Goal: Task Accomplishment & Management: Manage account settings

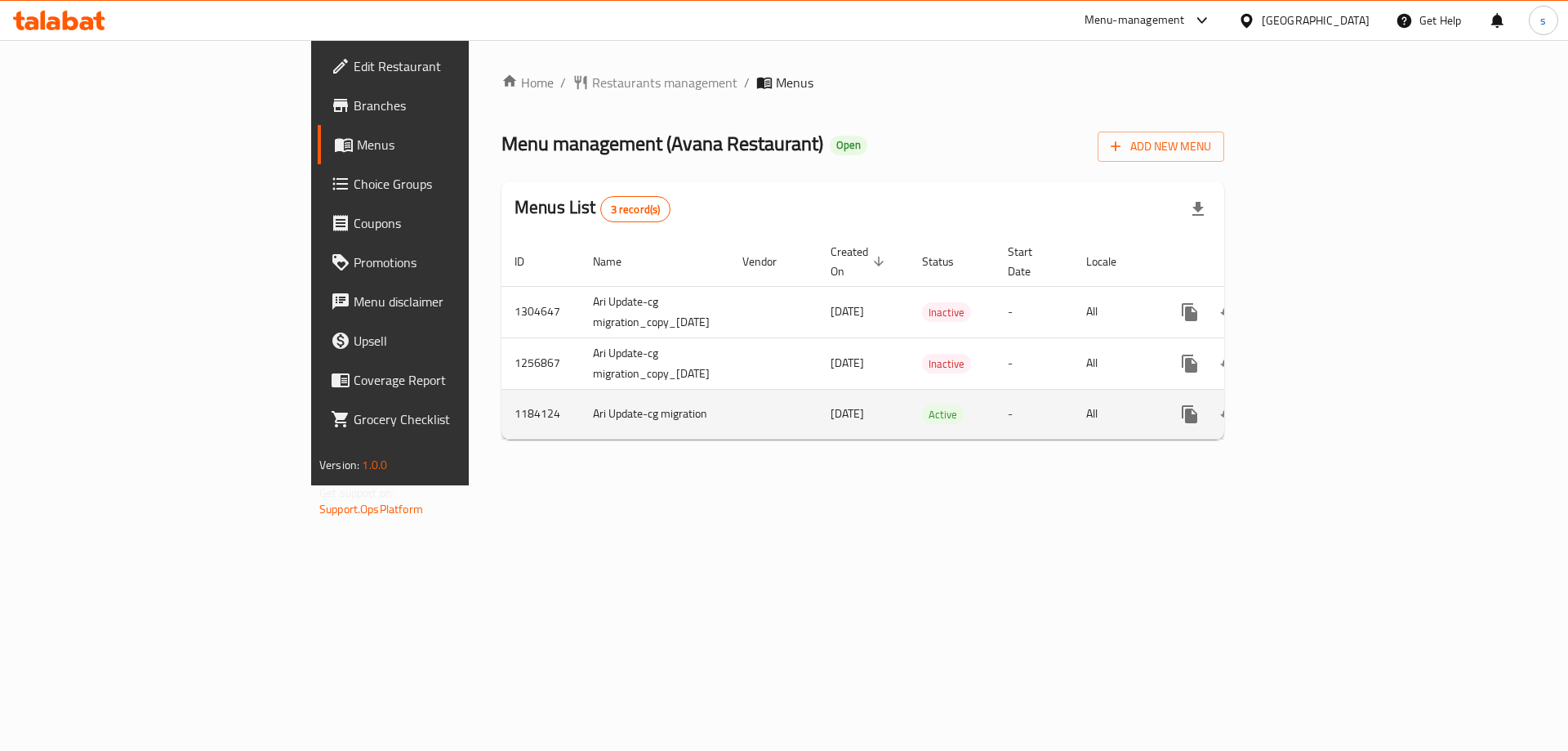
click at [1317, 404] on icon "enhanced table" at bounding box center [1308, 414] width 20 height 20
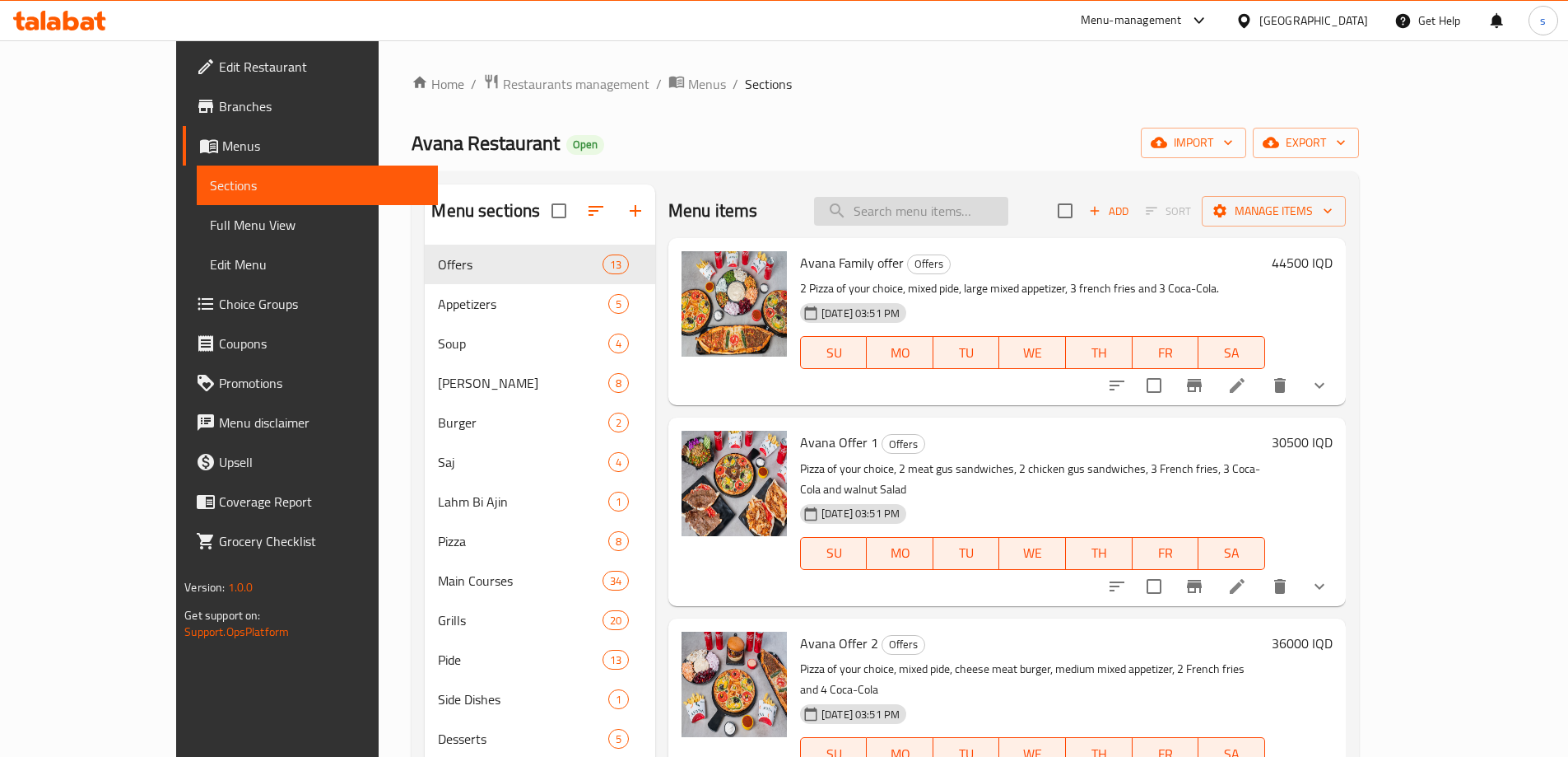
click at [927, 209] on input "search" at bounding box center [910, 211] width 194 height 29
paste input "Saj Offer - For 2 Persons"
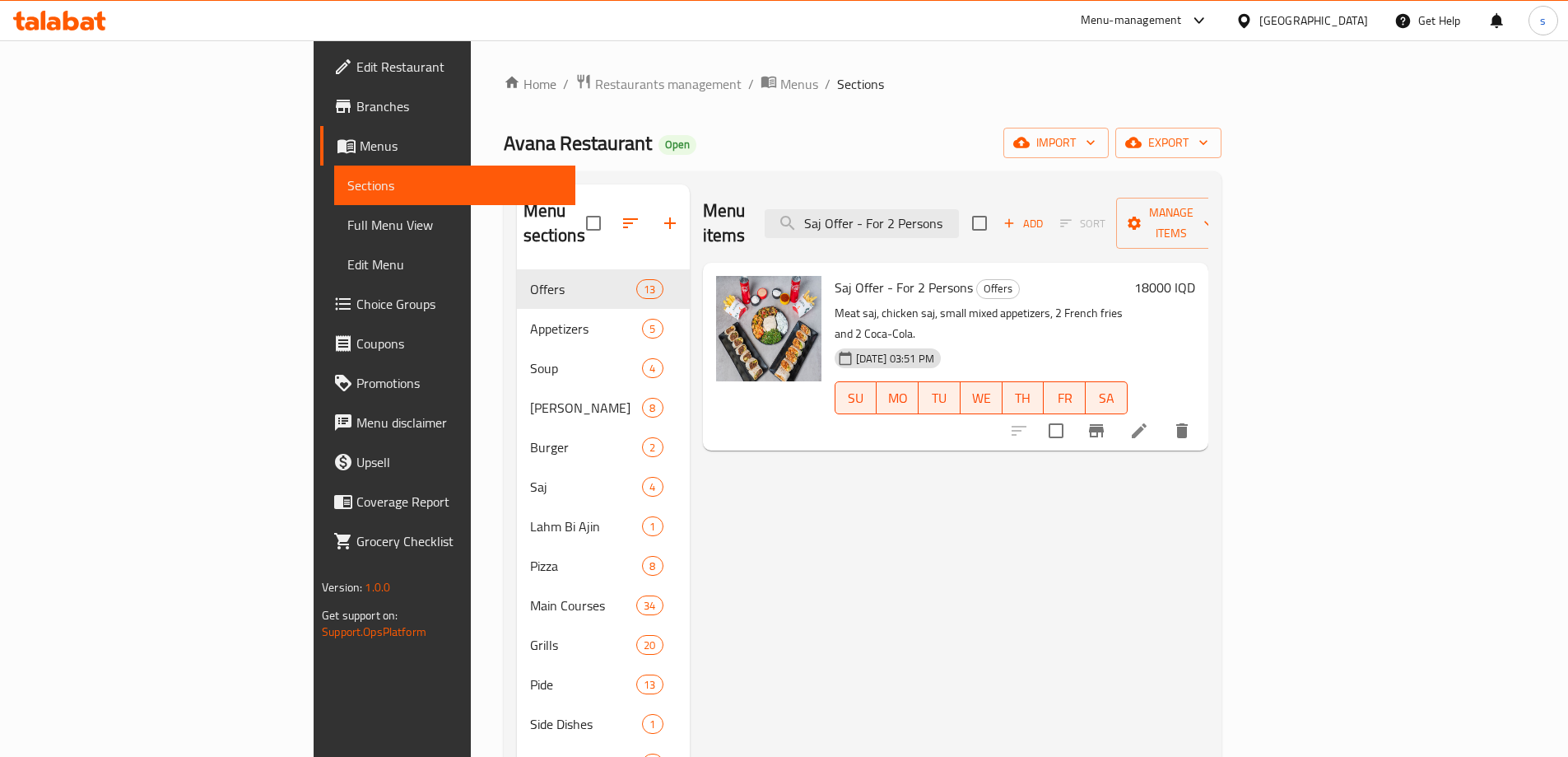
type input "Saj Offer - For 2 Persons"
click at [1149, 421] on icon at bounding box center [1140, 431] width 20 height 20
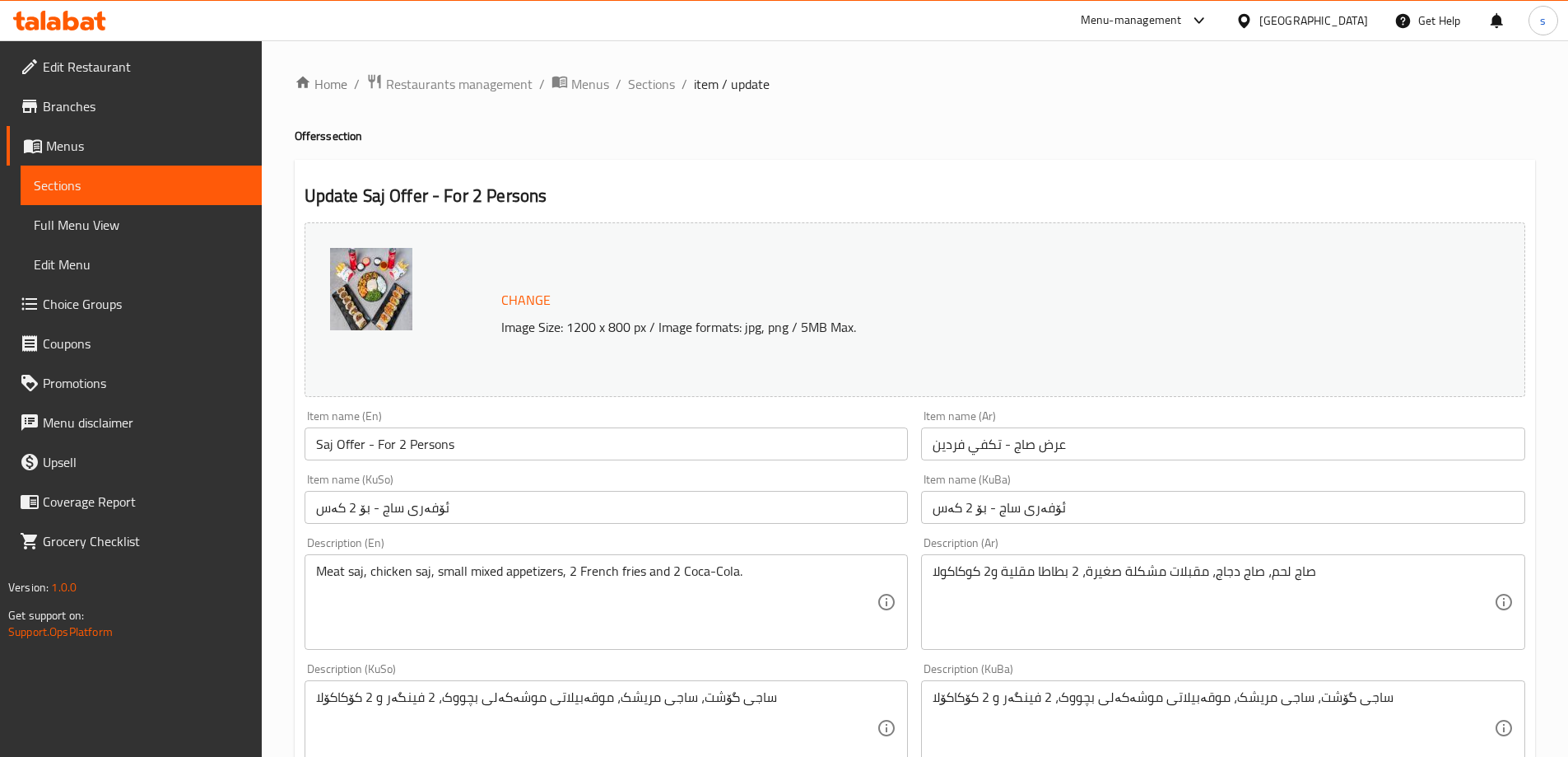
click at [76, 188] on span "Sections" at bounding box center [141, 186] width 215 height 20
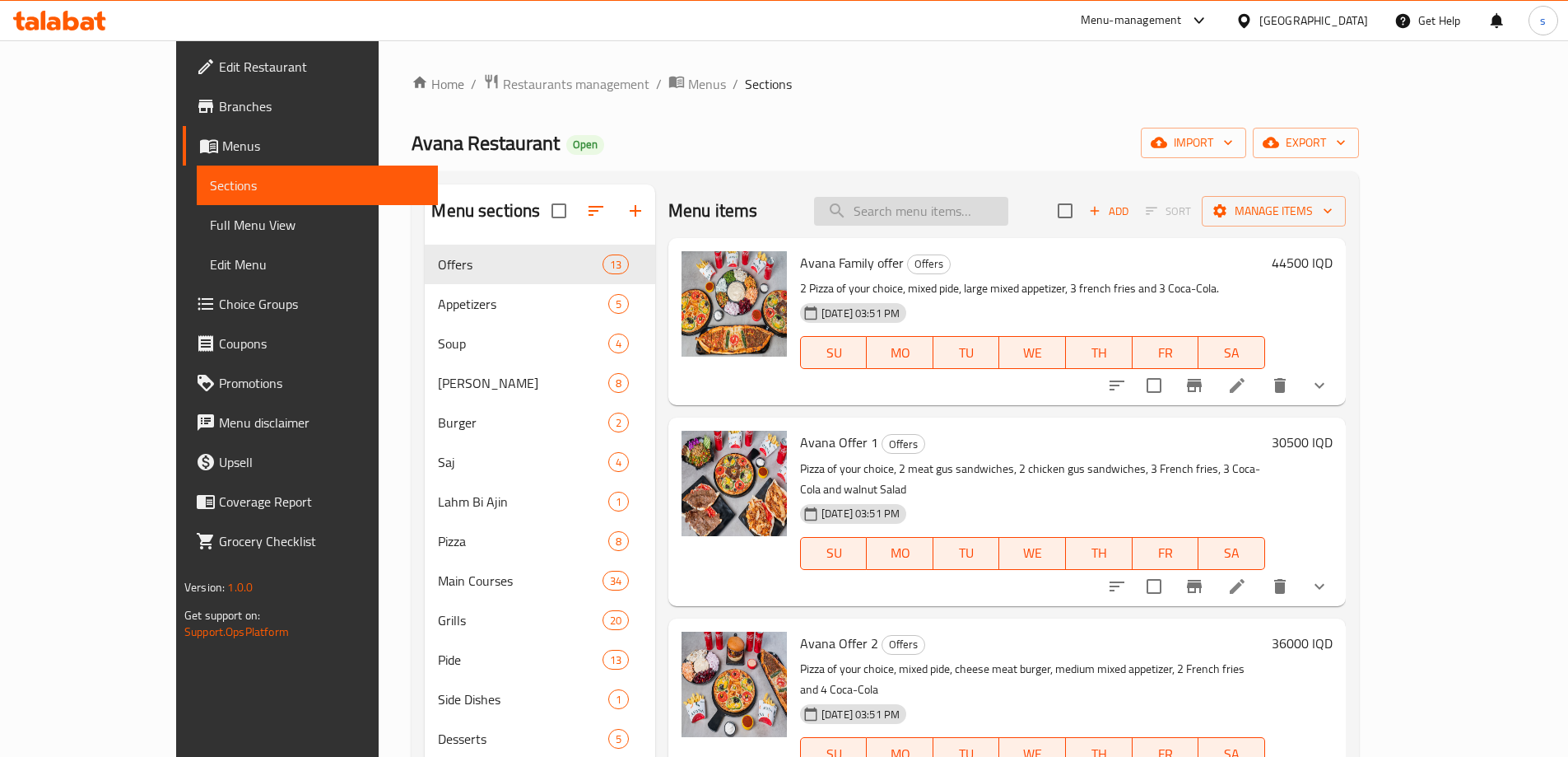
click at [981, 207] on input "search" at bounding box center [910, 211] width 194 height 29
type input "v"
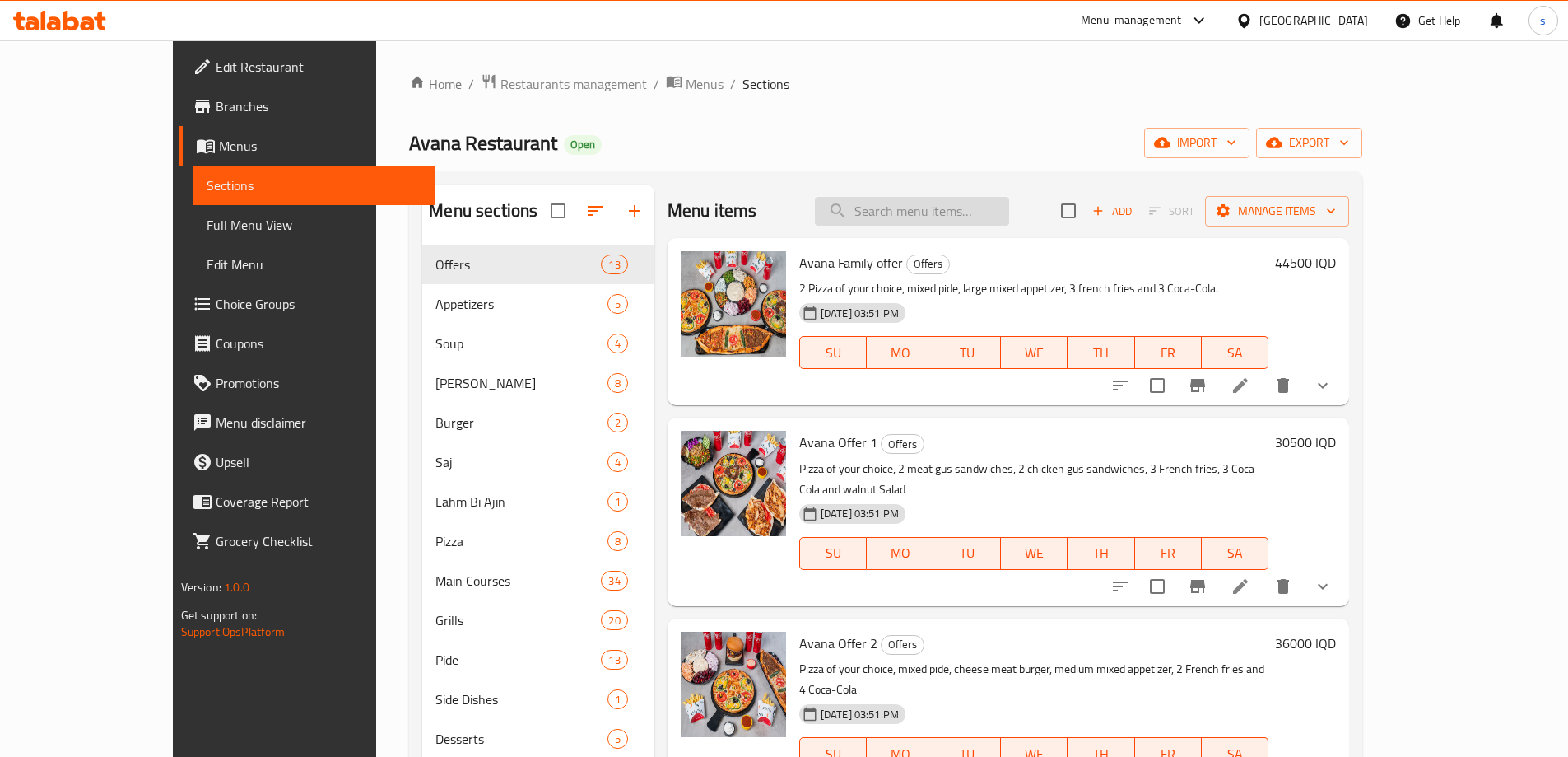
paste input "Saj Offer"
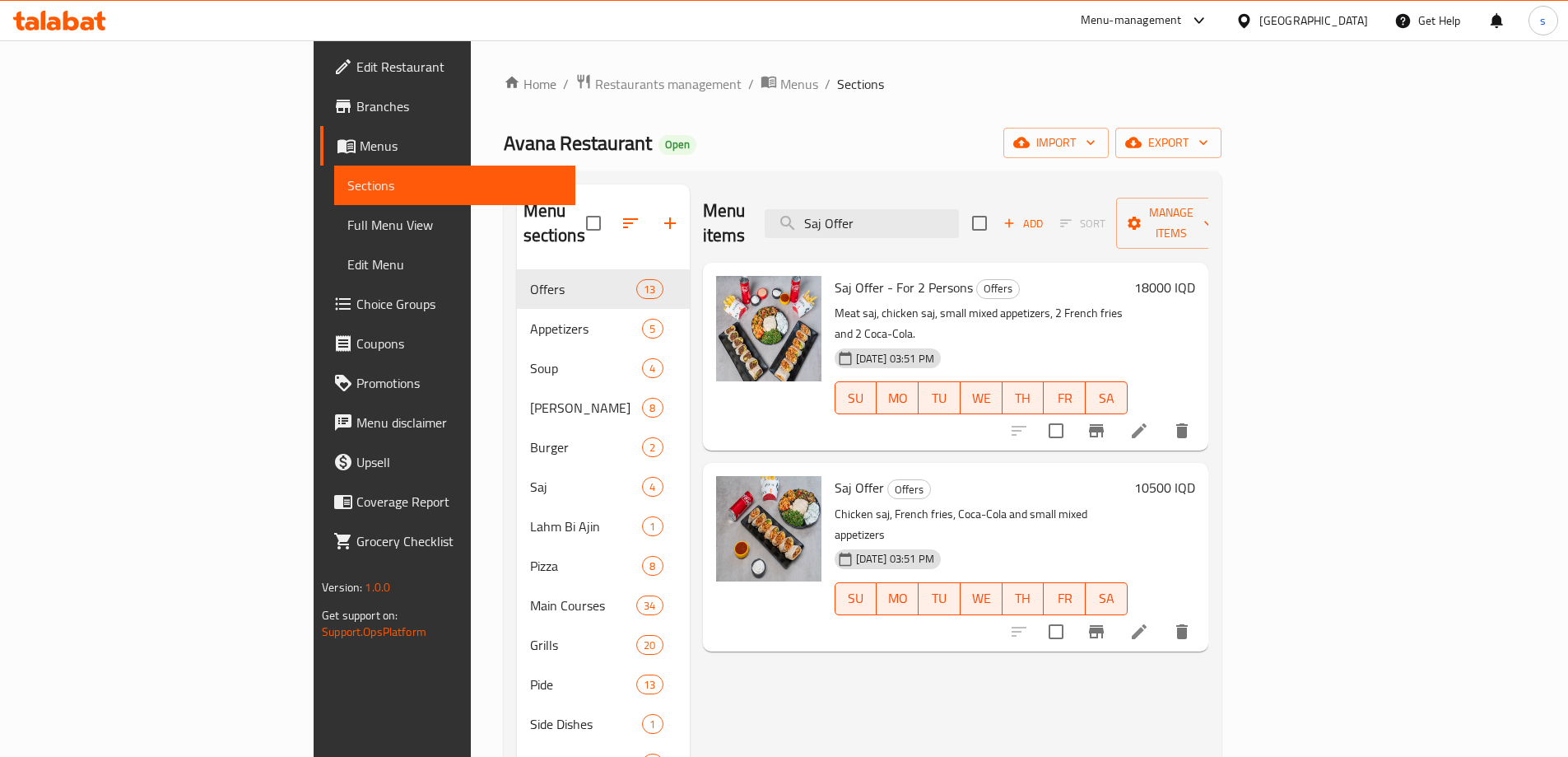
type input "Saj Offer"
click at [1146, 624] on icon at bounding box center [1140, 632] width 15 height 15
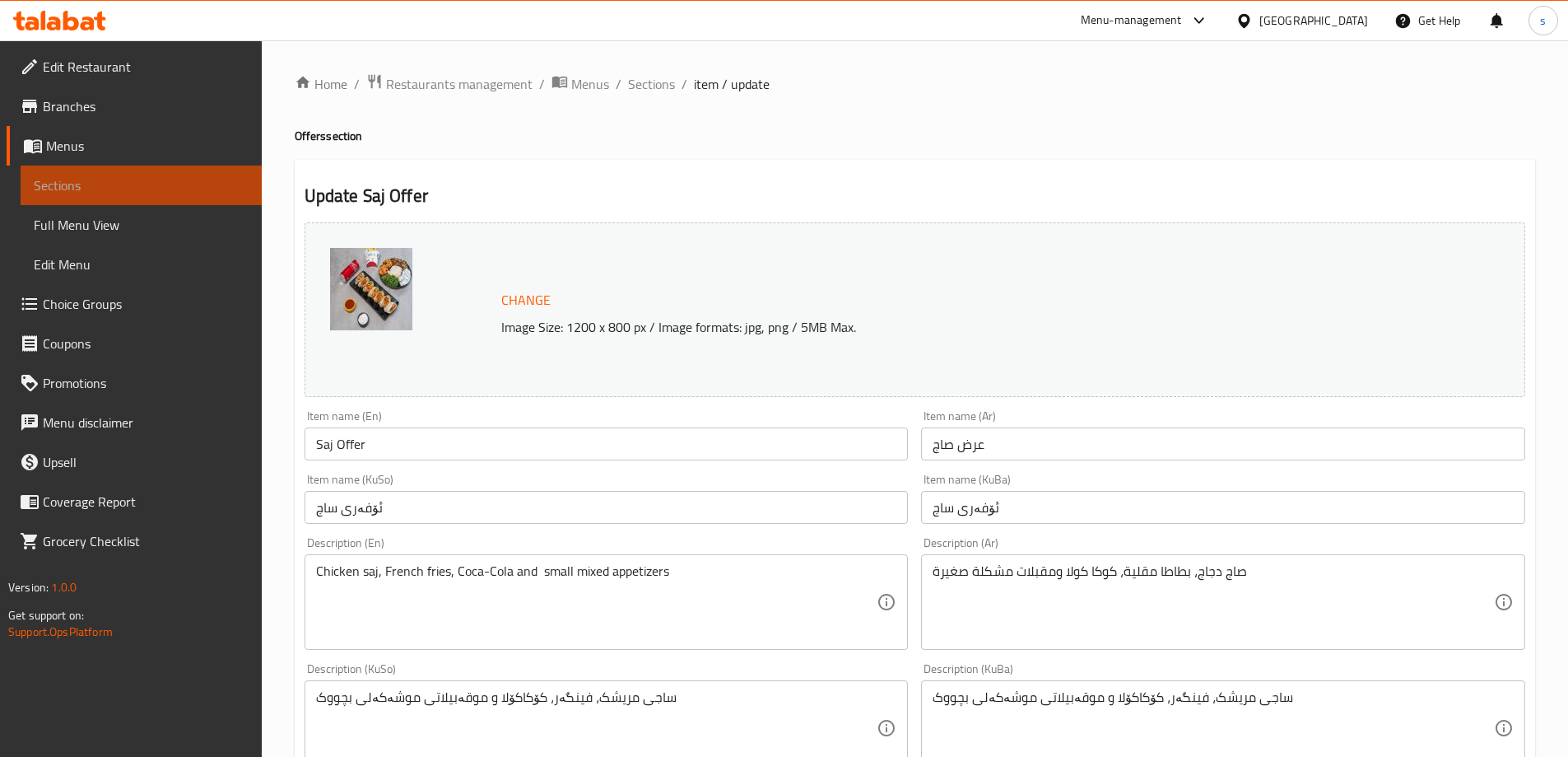
click at [94, 178] on span "Sections" at bounding box center [141, 186] width 215 height 20
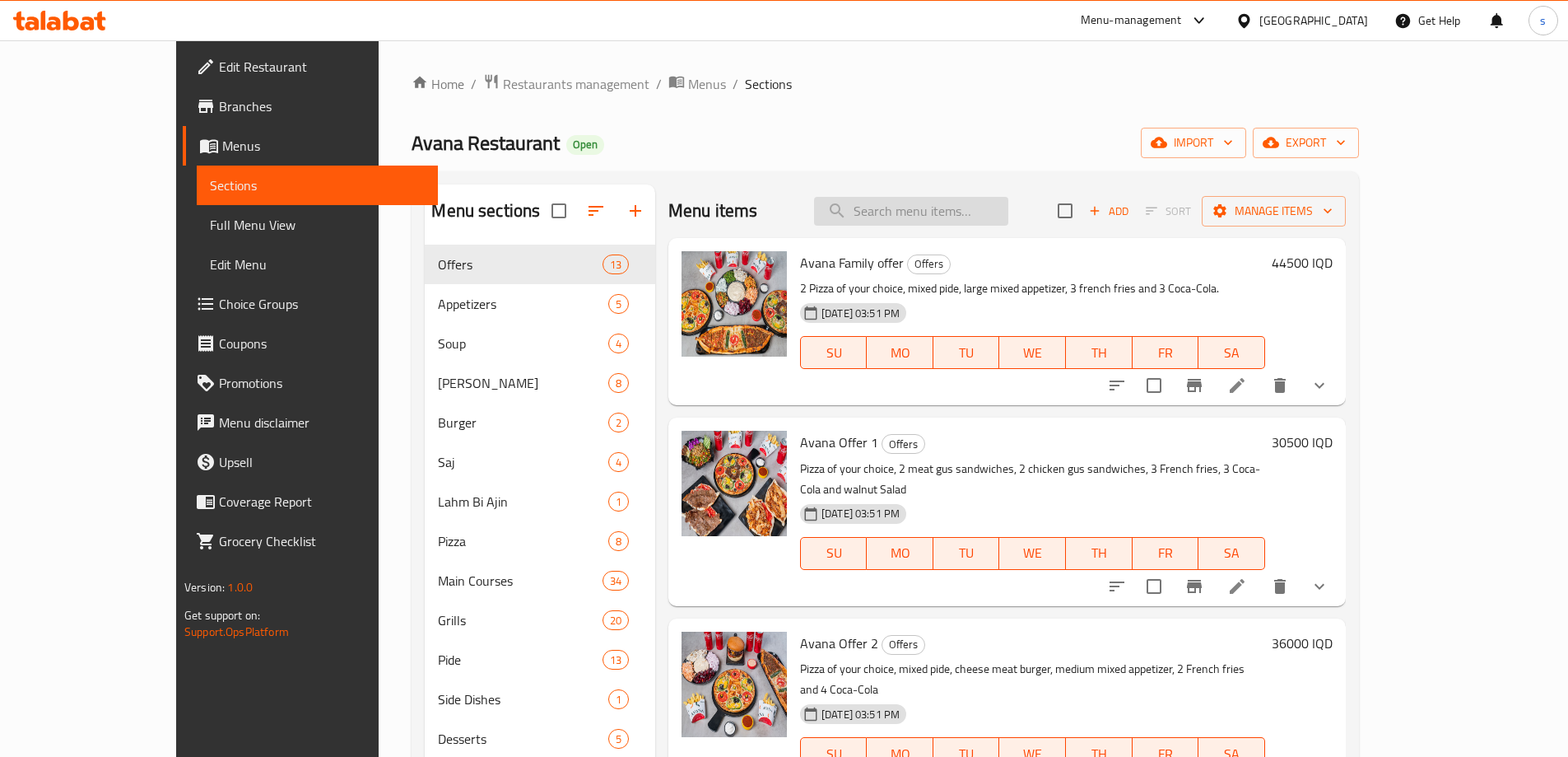
drag, startPoint x: 945, startPoint y: 197, endPoint x: 938, endPoint y: 223, distance: 26.9
click at [945, 198] on input "search" at bounding box center [910, 211] width 194 height 29
paste input "Avana offer 1"
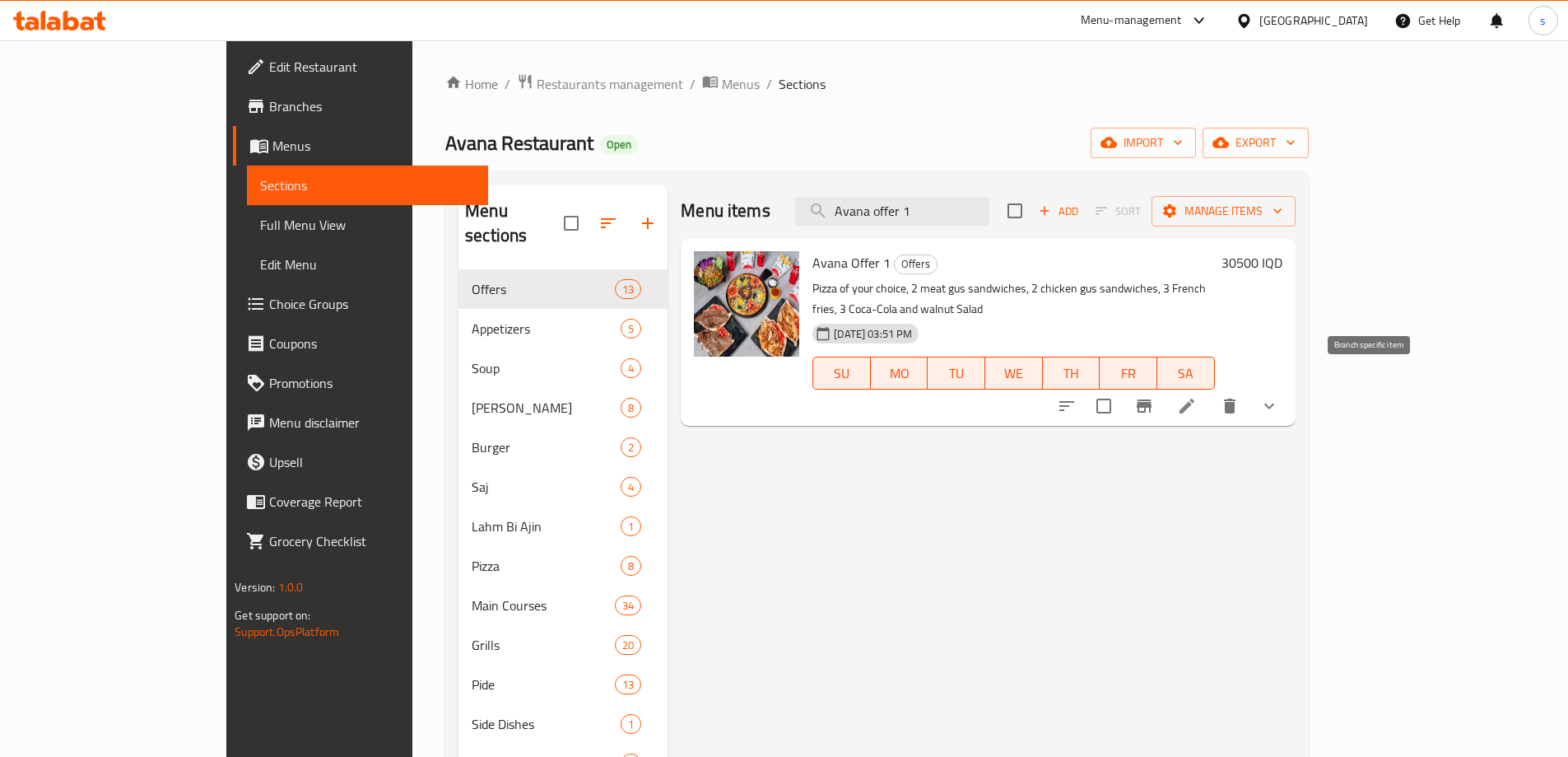
type input "Avana offer 1"
click at [1197, 396] on icon at bounding box center [1188, 406] width 20 height 20
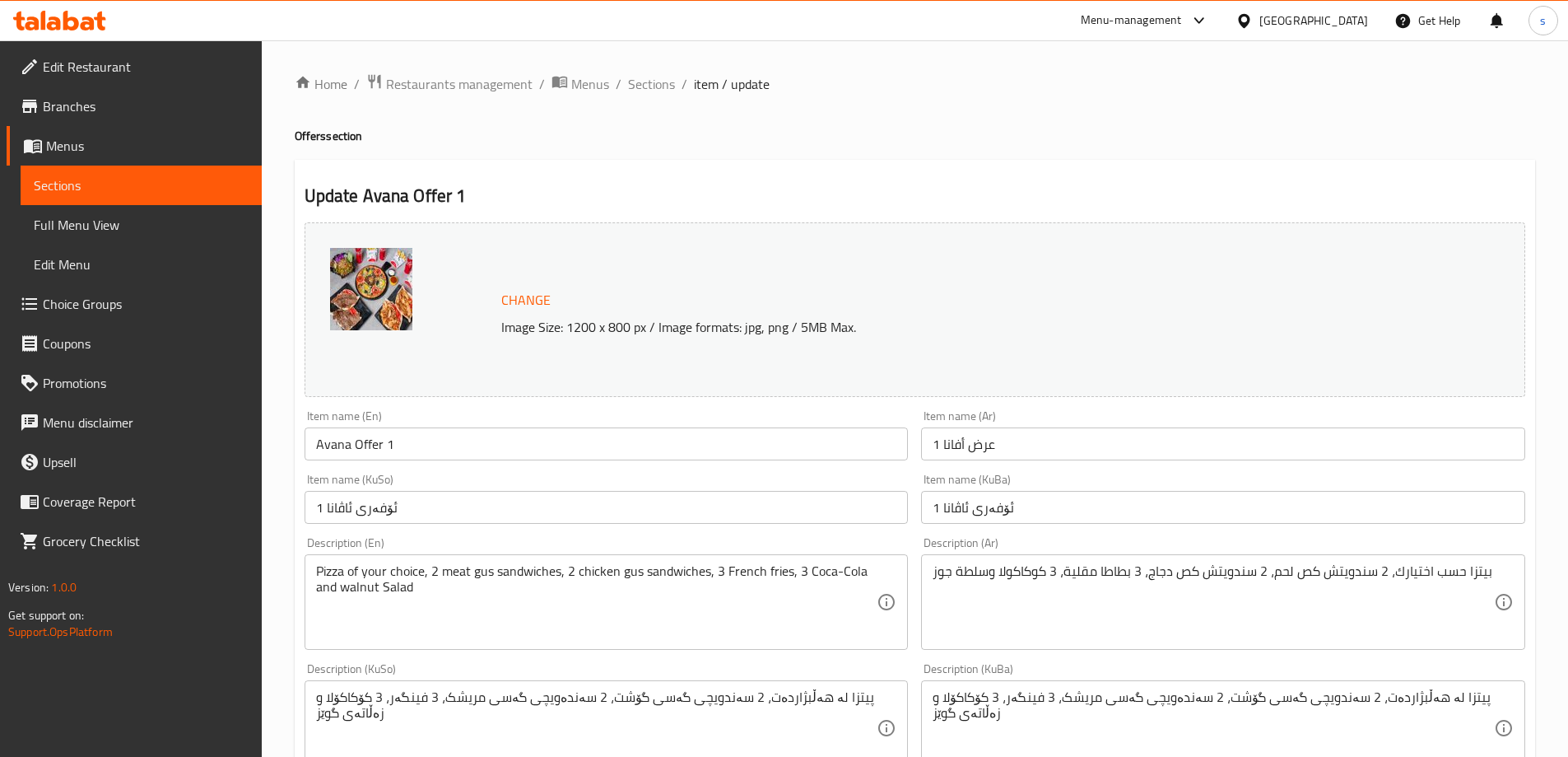
click at [108, 190] on span "Sections" at bounding box center [141, 186] width 215 height 20
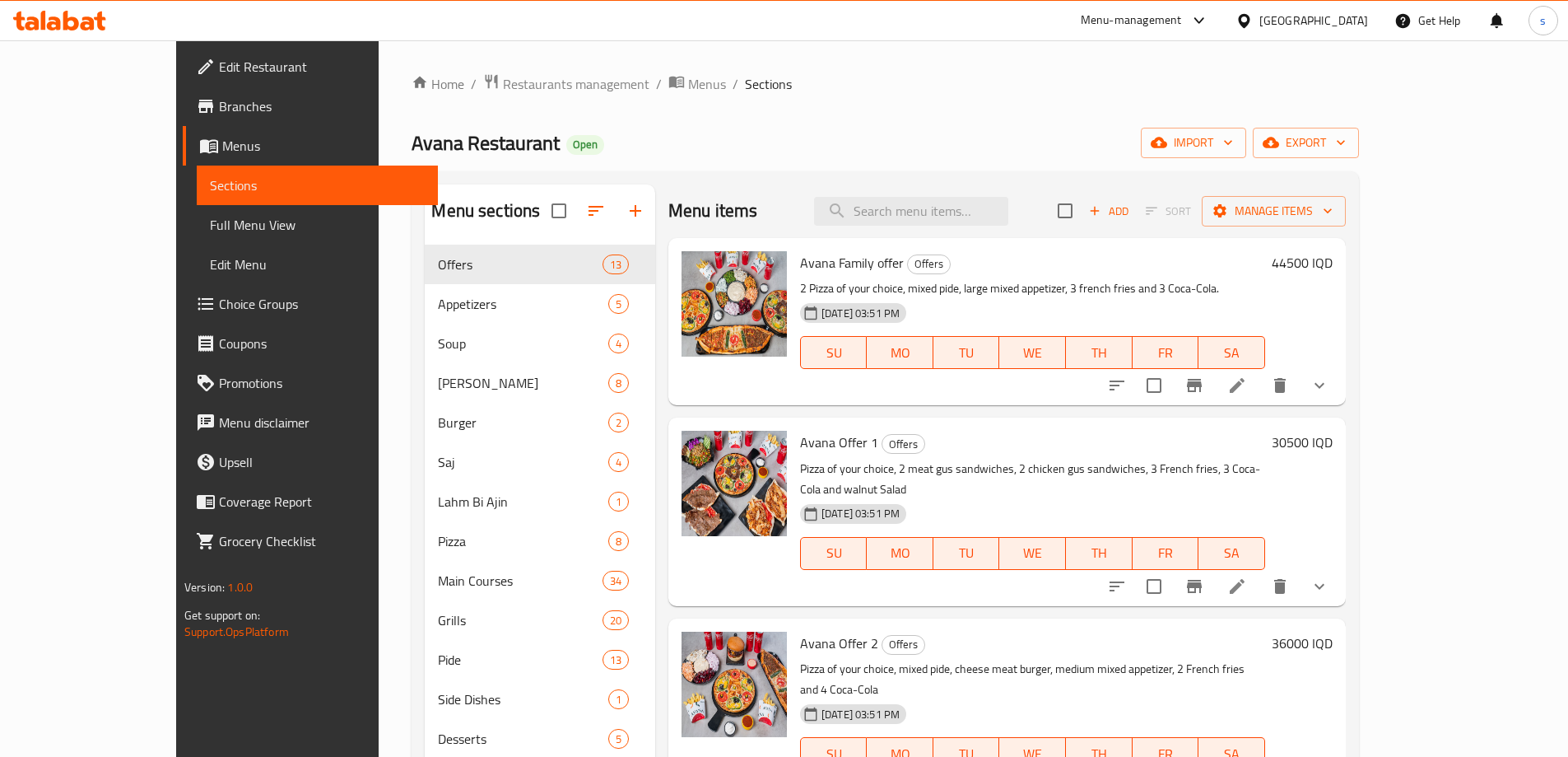
click at [983, 236] on div "Menu items Add Sort Manage items" at bounding box center [1007, 212] width 678 height 54
click at [980, 218] on input "search" at bounding box center [910, 211] width 194 height 29
paste input "burger offer"
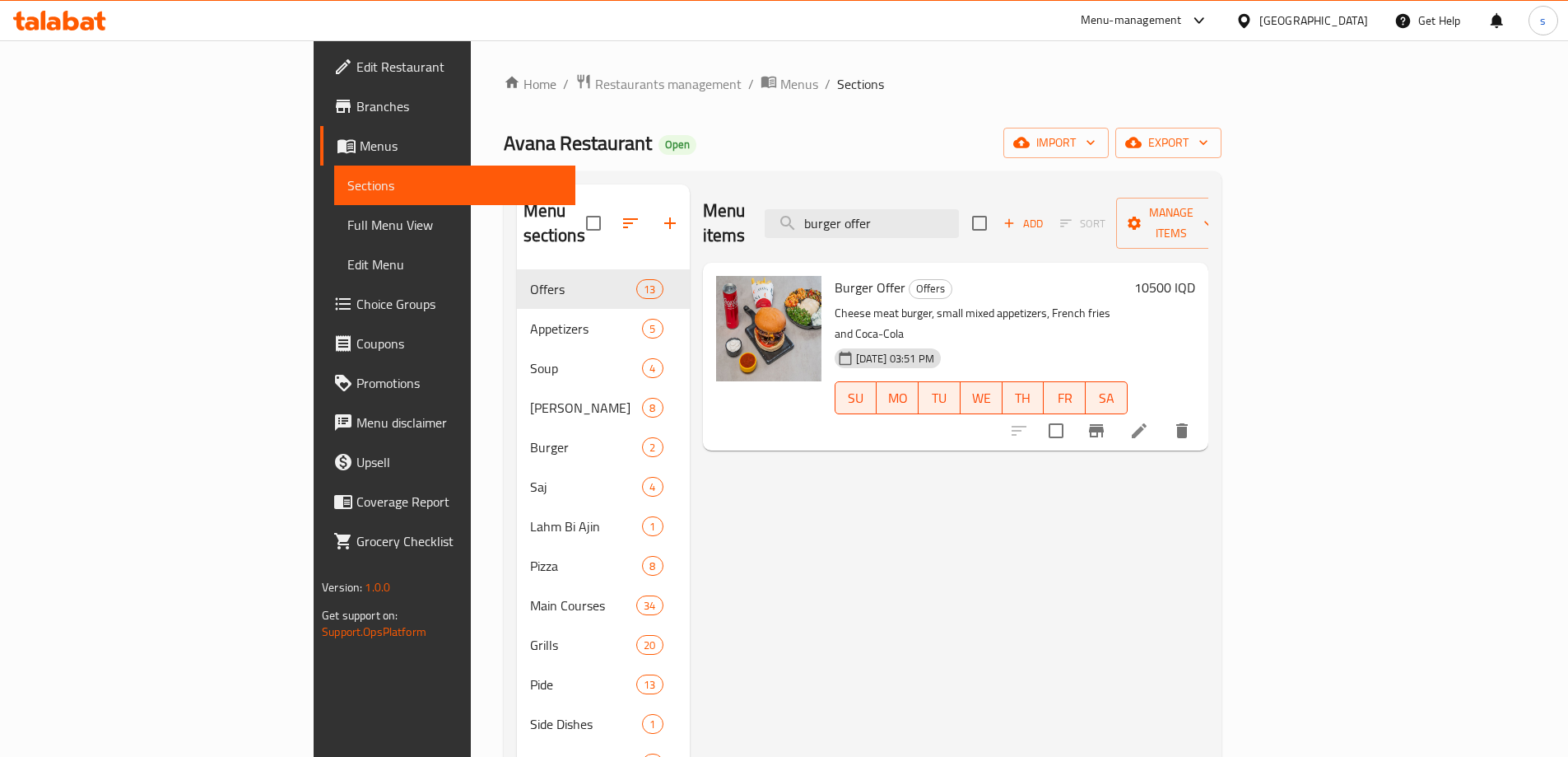
type input "burger offer"
click at [1149, 421] on icon at bounding box center [1140, 431] width 20 height 20
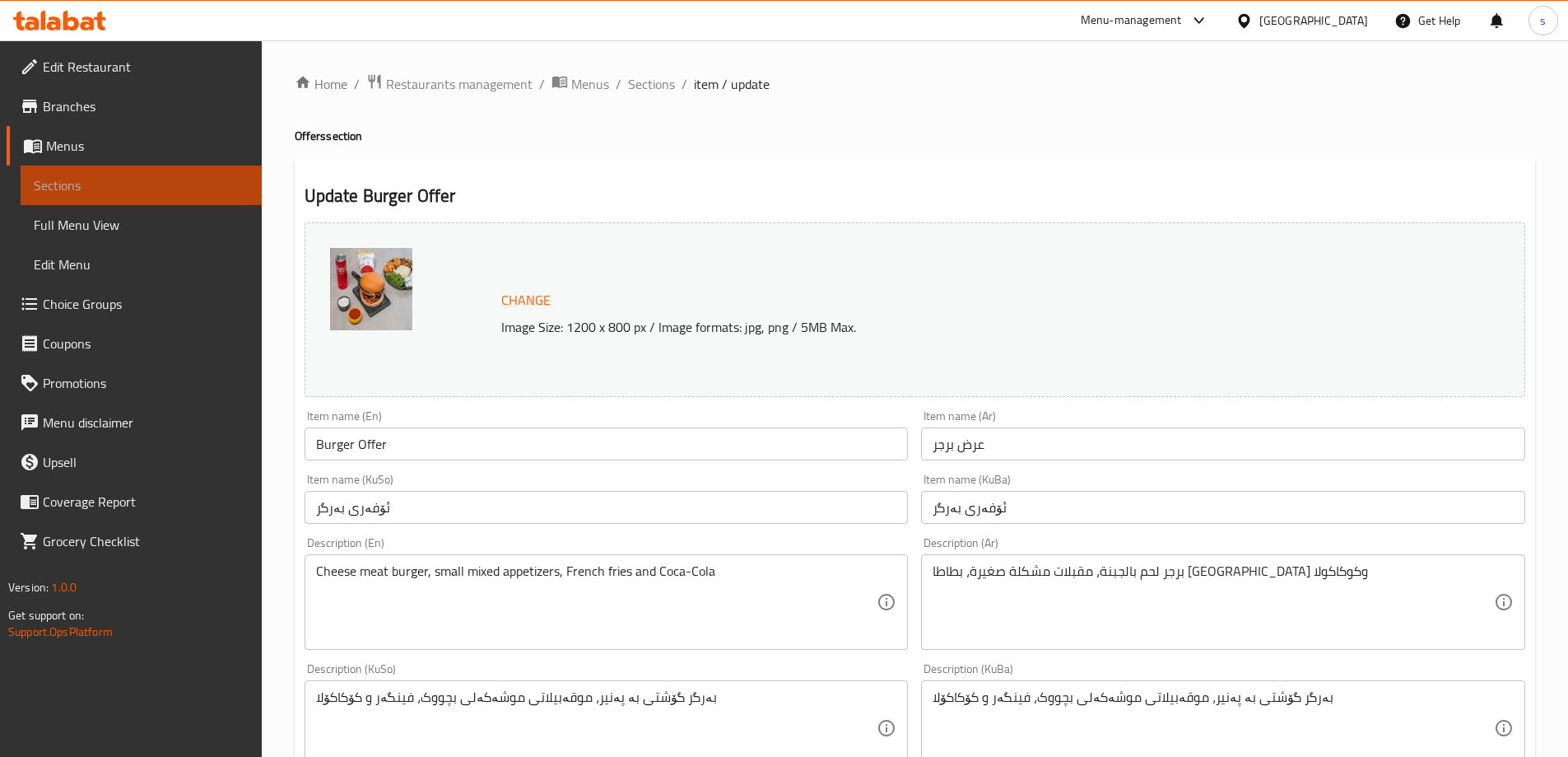
click at [101, 177] on span "Sections" at bounding box center [141, 186] width 215 height 20
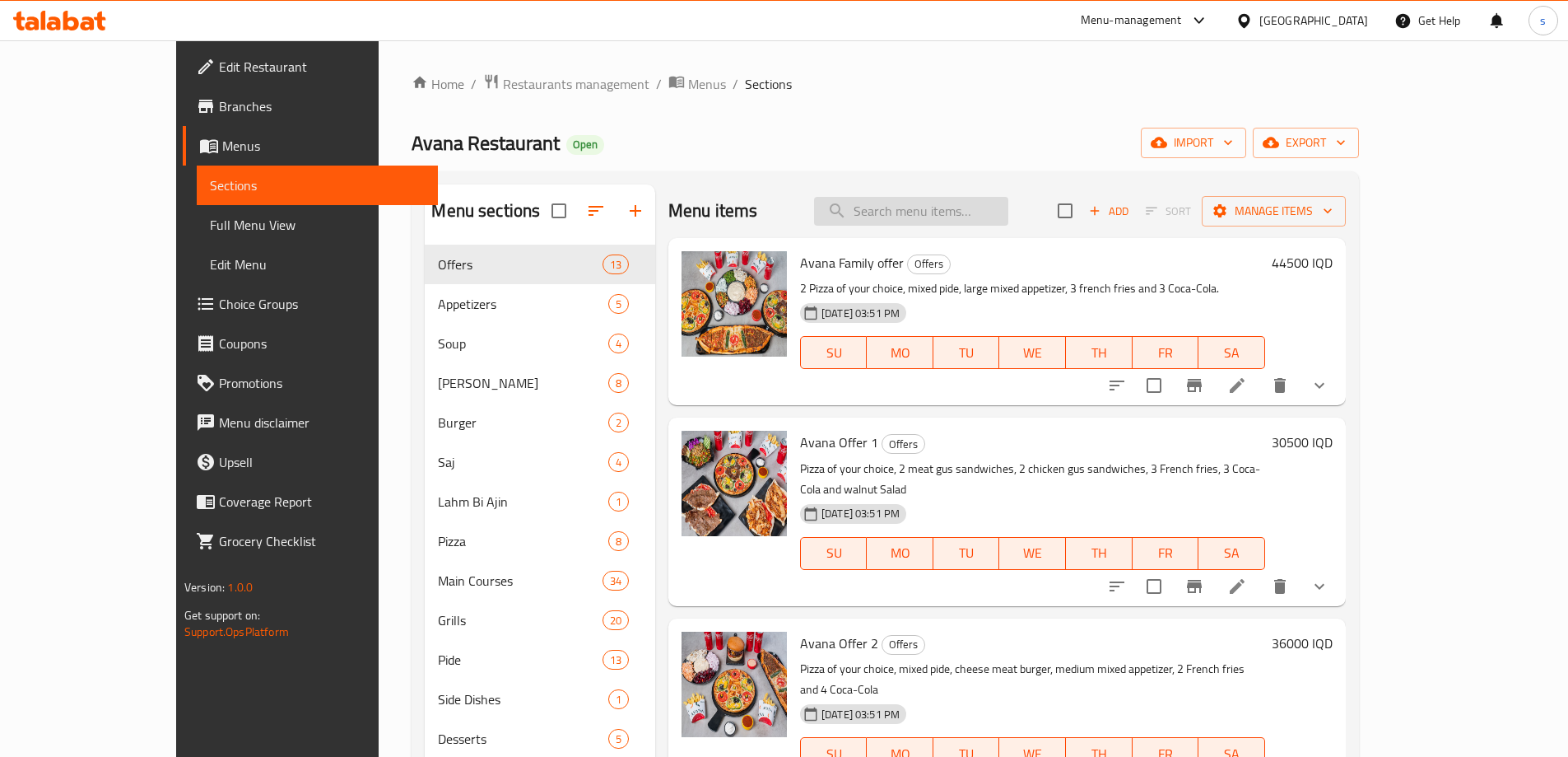
click at [1005, 213] on input "search" at bounding box center [910, 211] width 194 height 29
paste input "Family Offer - For 3 Persons"
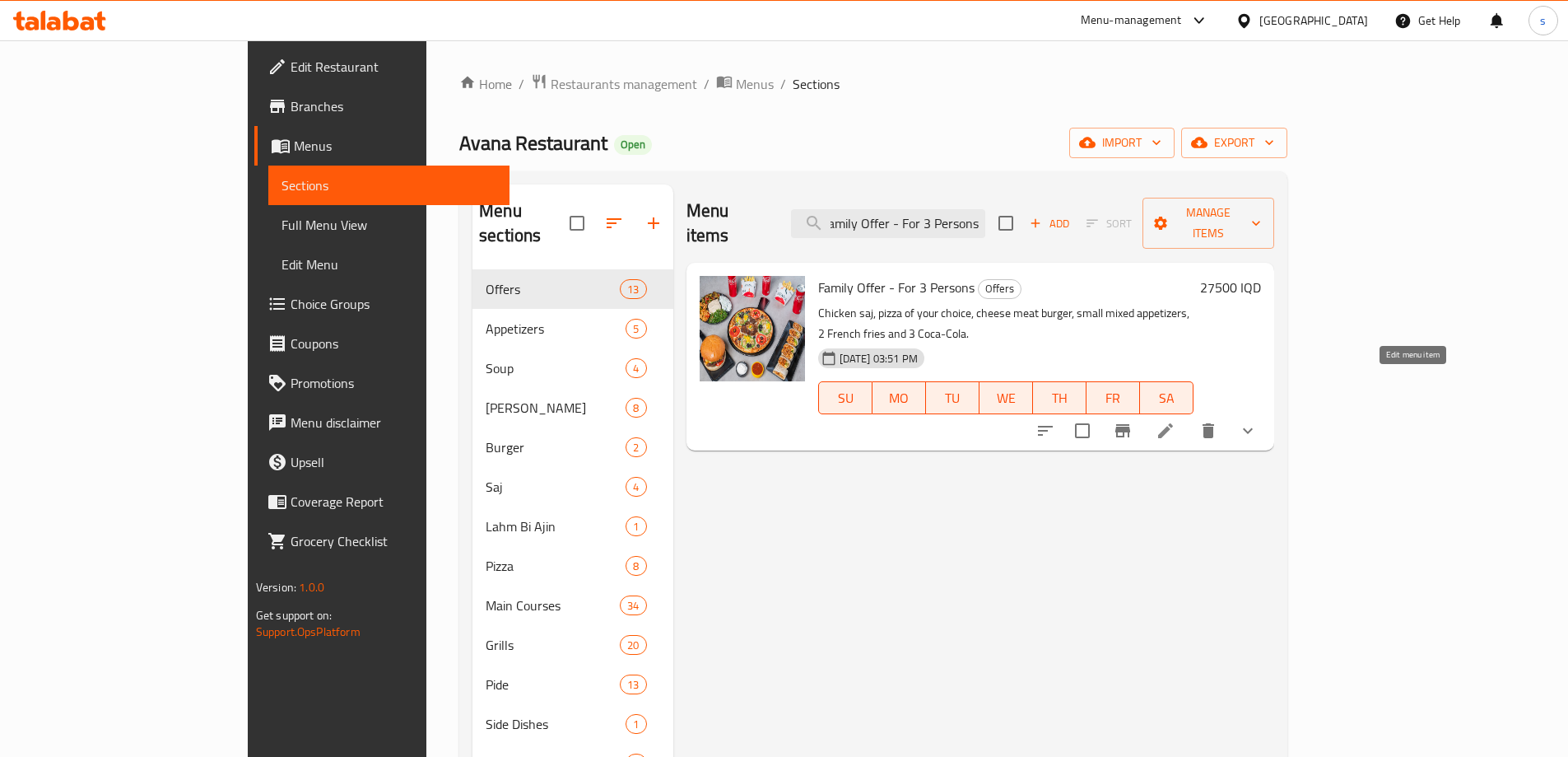
type input "Family Offer - For 3 Persons"
click at [1176, 421] on icon at bounding box center [1166, 431] width 20 height 20
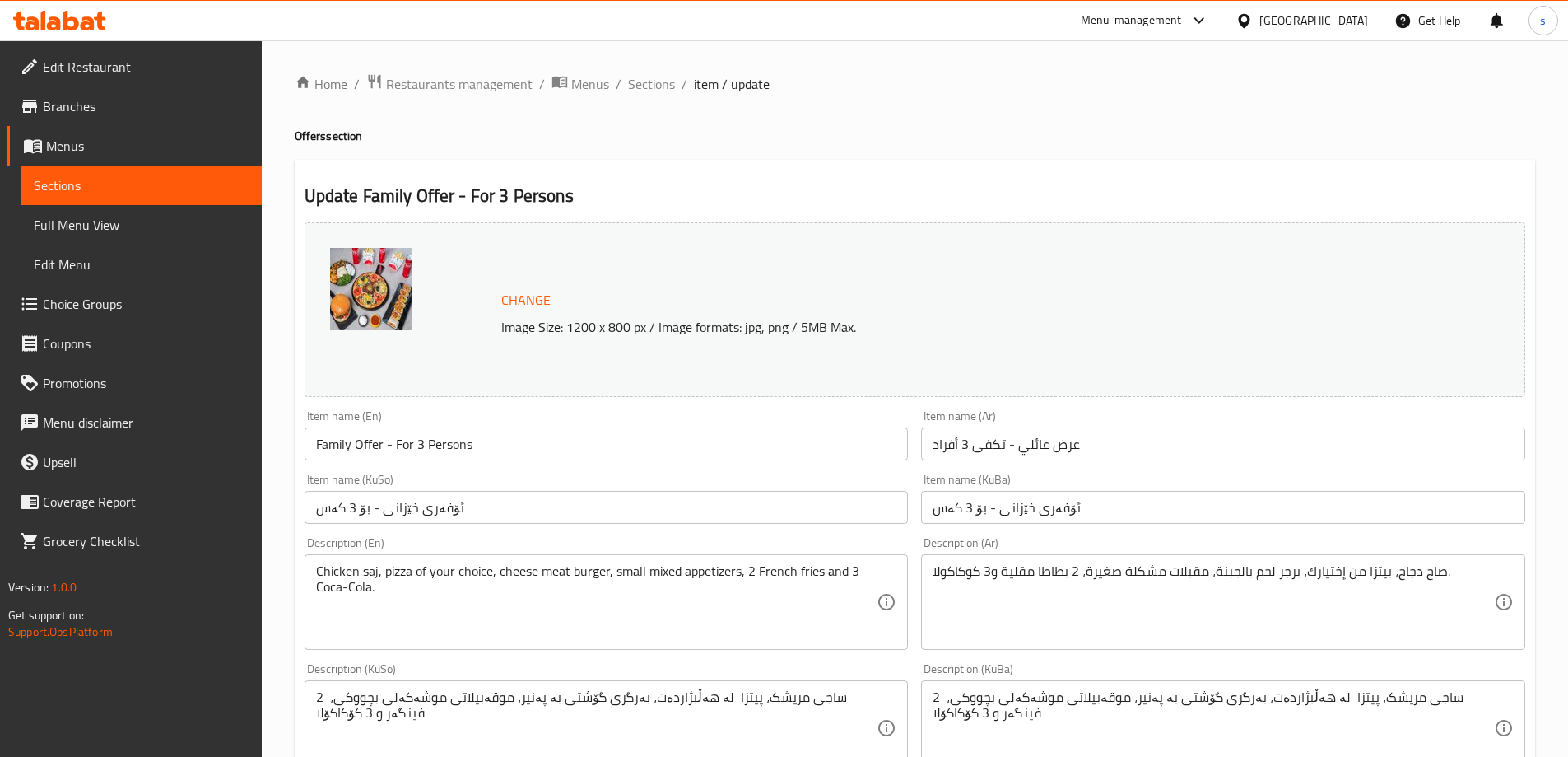
click at [81, 181] on span "Sections" at bounding box center [141, 186] width 215 height 20
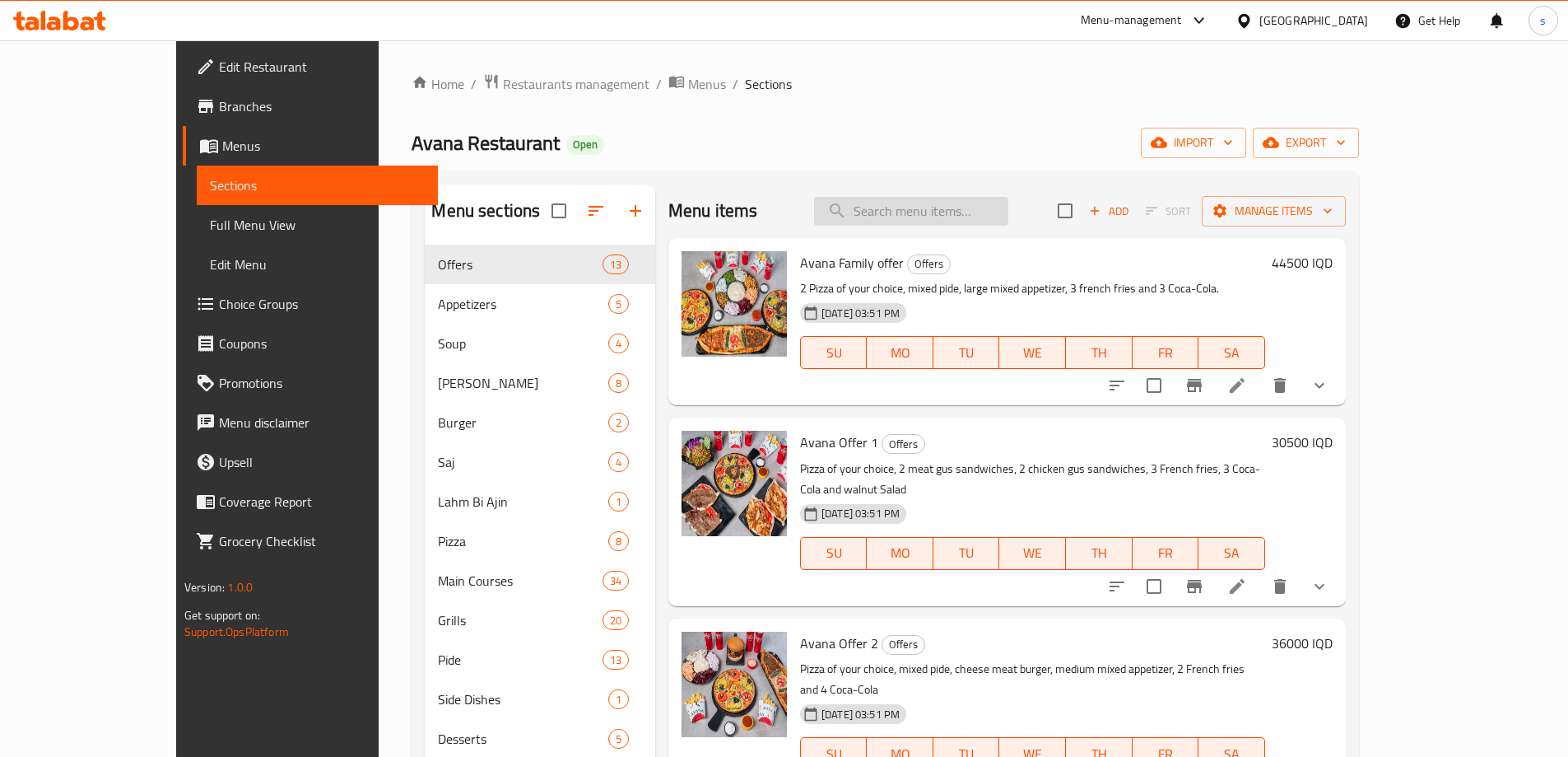
click at [981, 222] on input "search" at bounding box center [910, 211] width 194 height 29
paste input "burger offer"
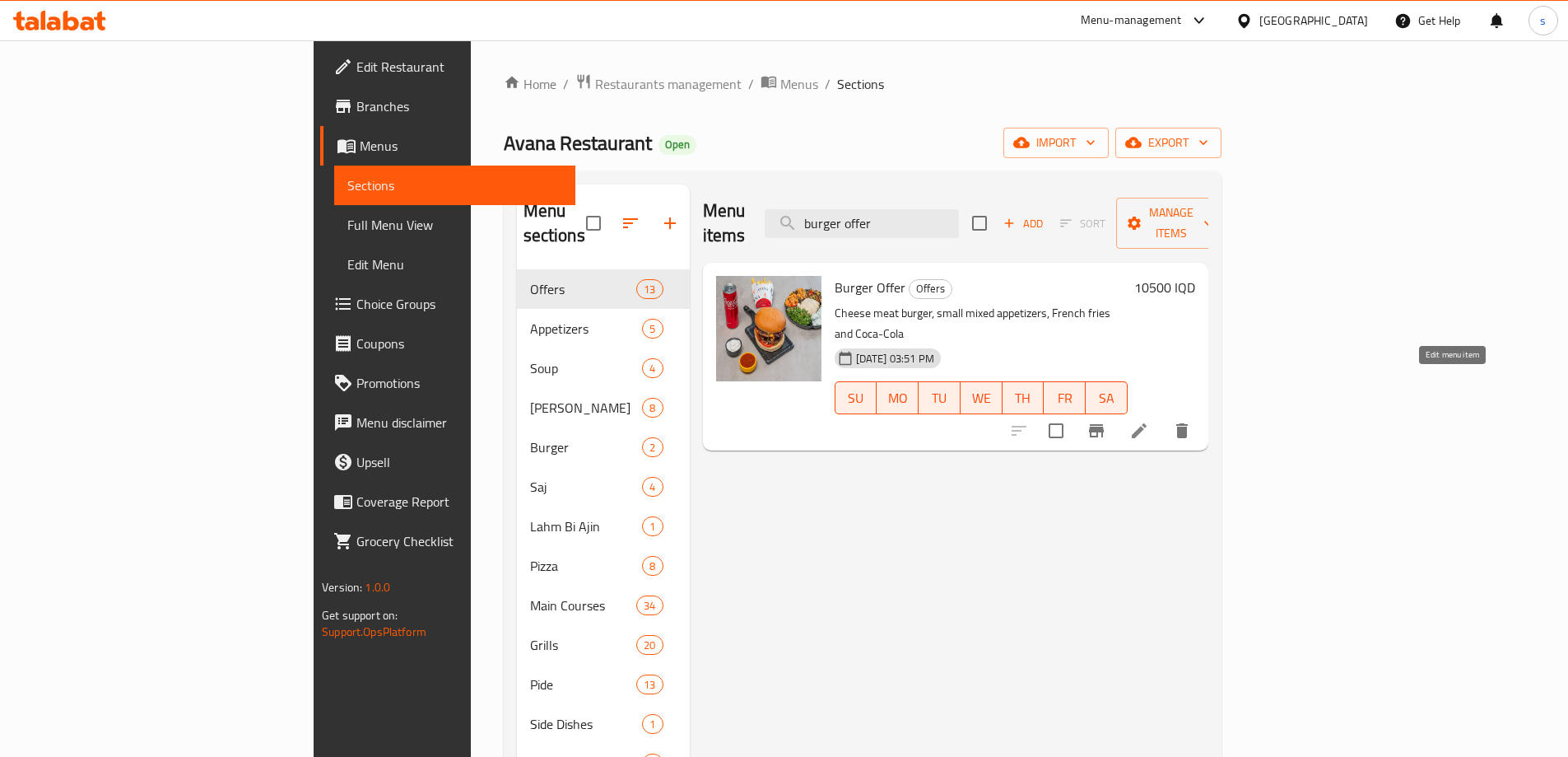
type input "burger offer"
click at [1149, 421] on icon at bounding box center [1140, 431] width 20 height 20
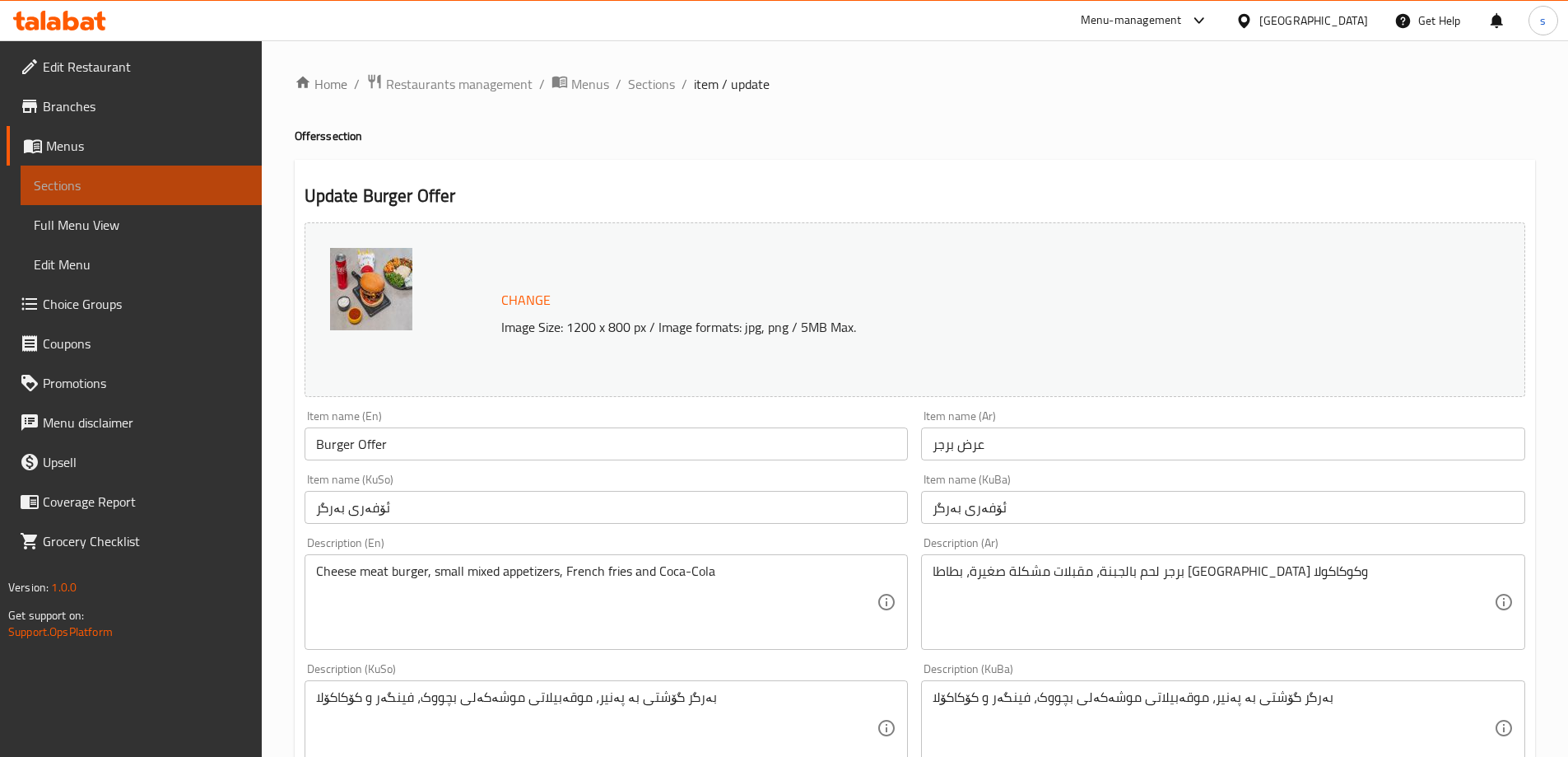
click at [105, 187] on span "Sections" at bounding box center [141, 186] width 215 height 20
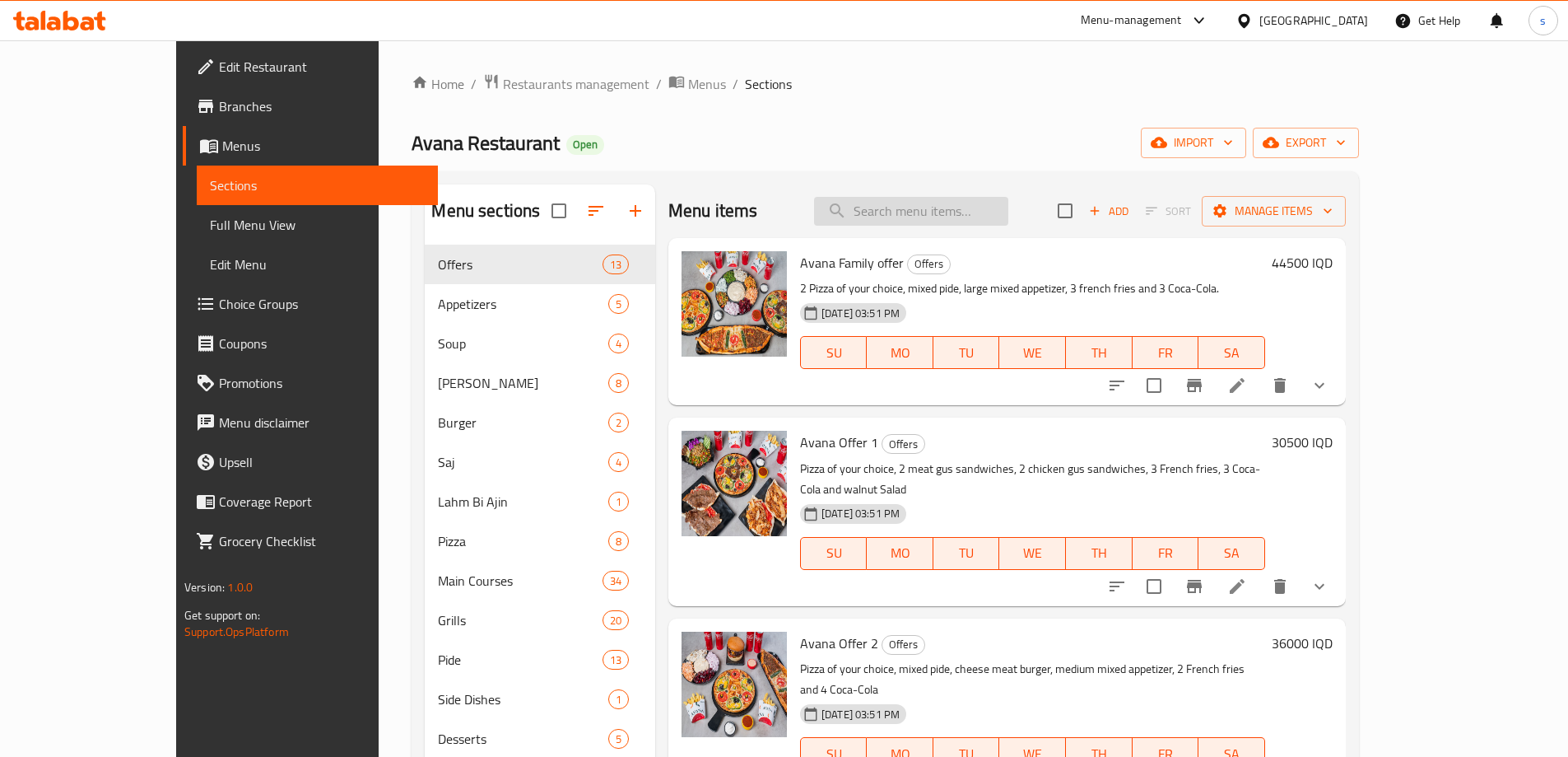
click at [957, 215] on input "search" at bounding box center [910, 211] width 194 height 29
paste input "Avana offer 1"
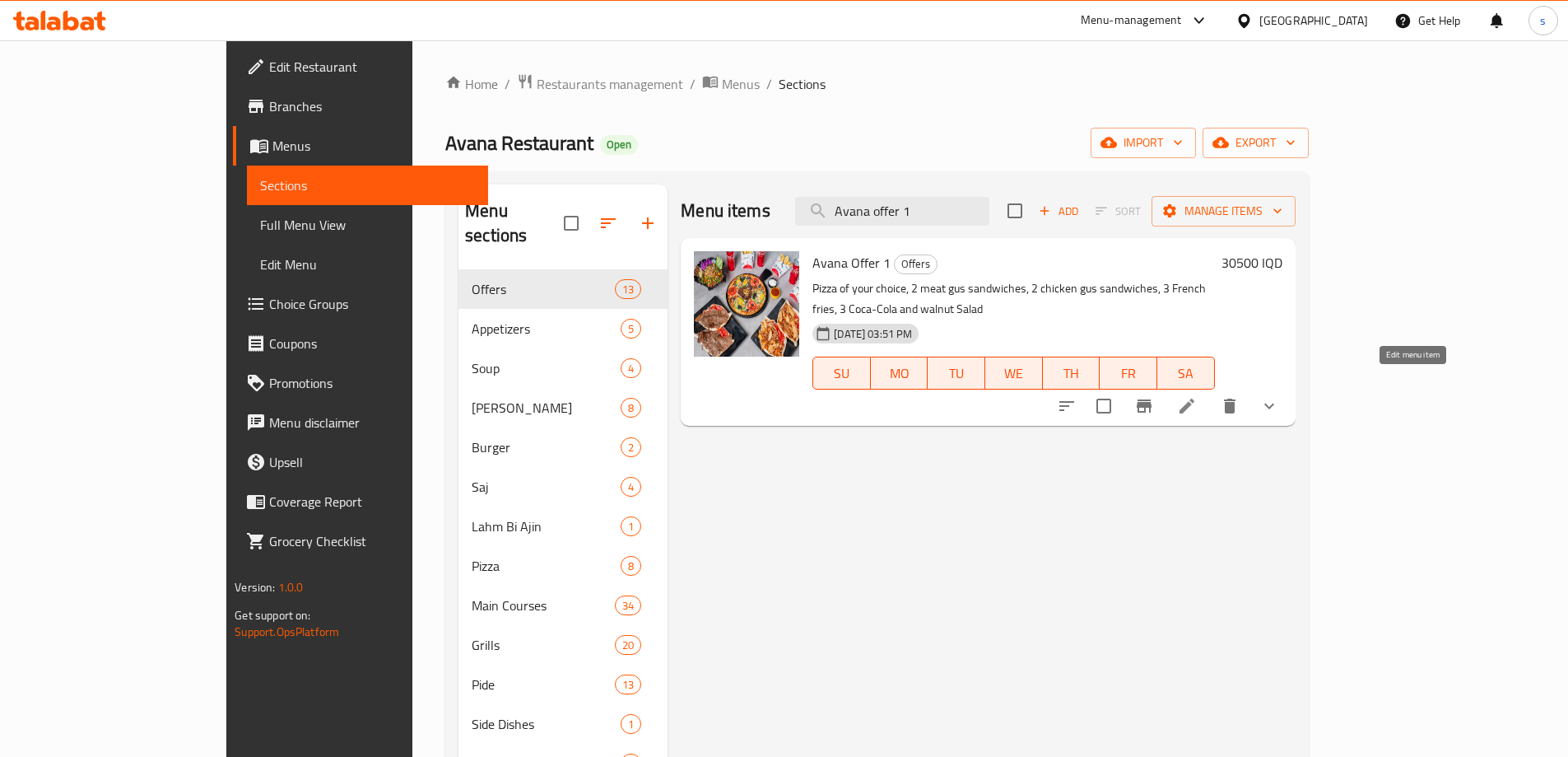
type input "Avana offer 1"
click at [1197, 396] on icon at bounding box center [1188, 406] width 20 height 20
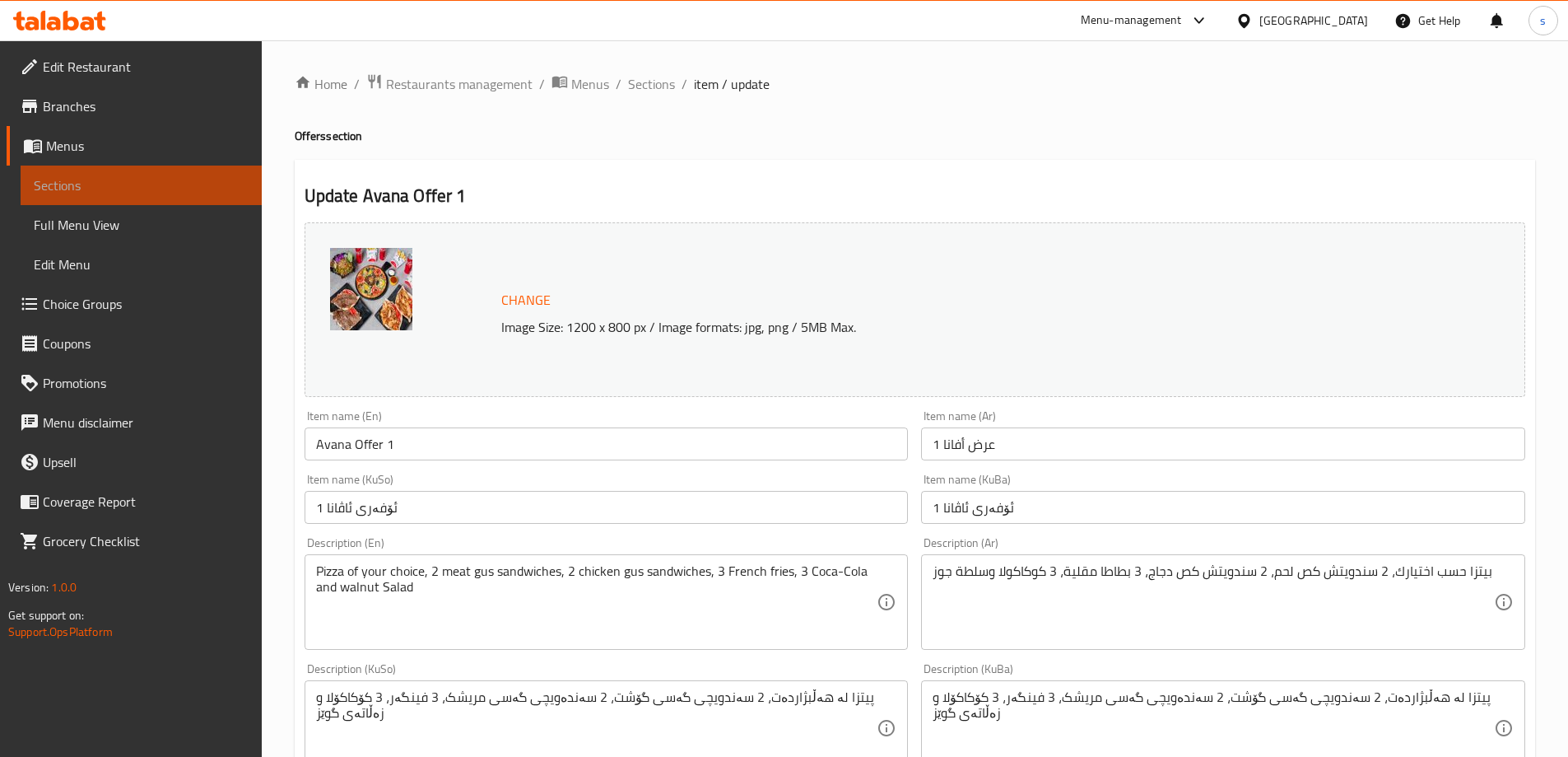
click at [149, 174] on link "Sections" at bounding box center [141, 185] width 241 height 39
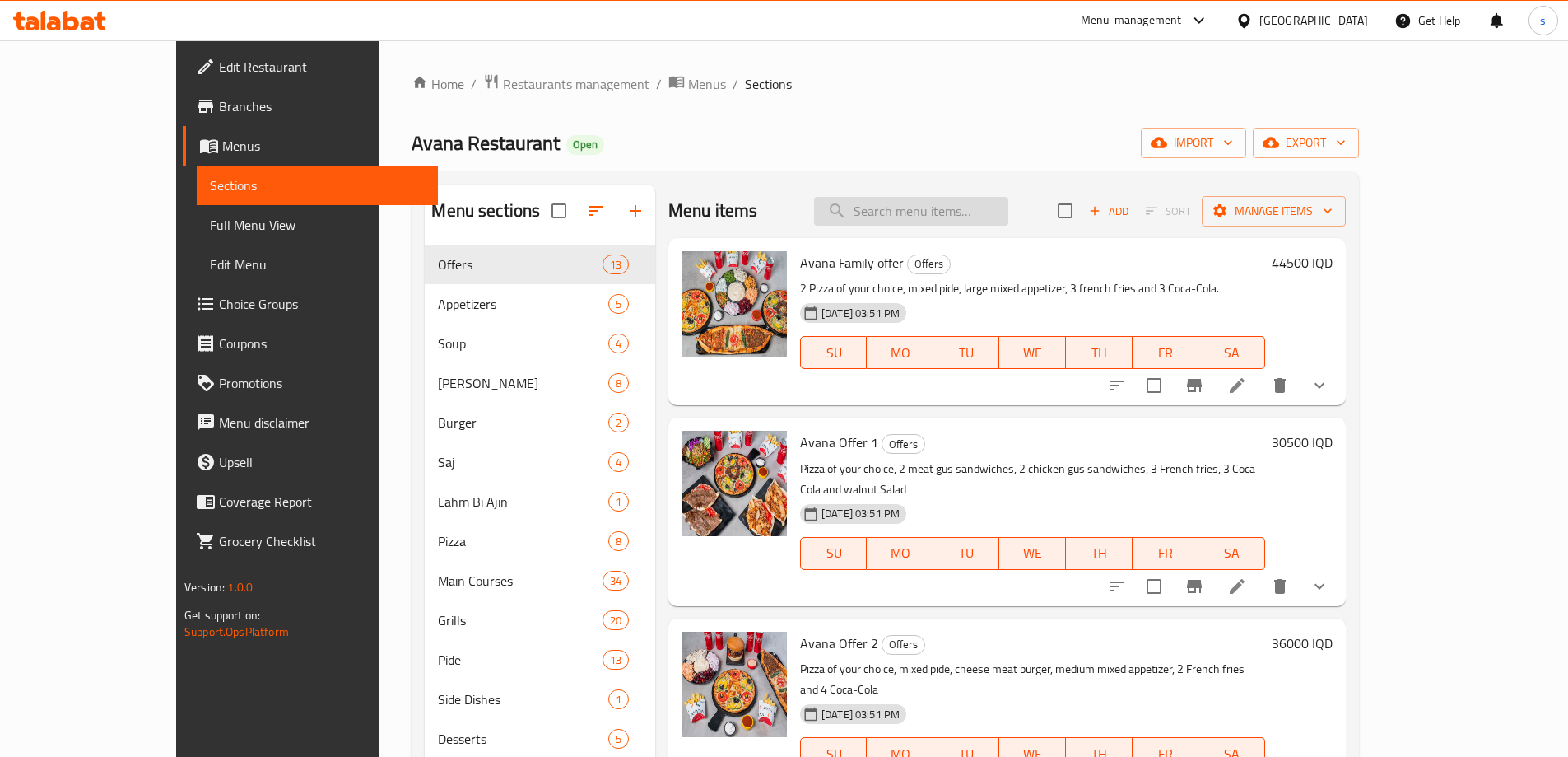
click at [968, 223] on input "search" at bounding box center [910, 211] width 194 height 29
paste input "fast food offer"
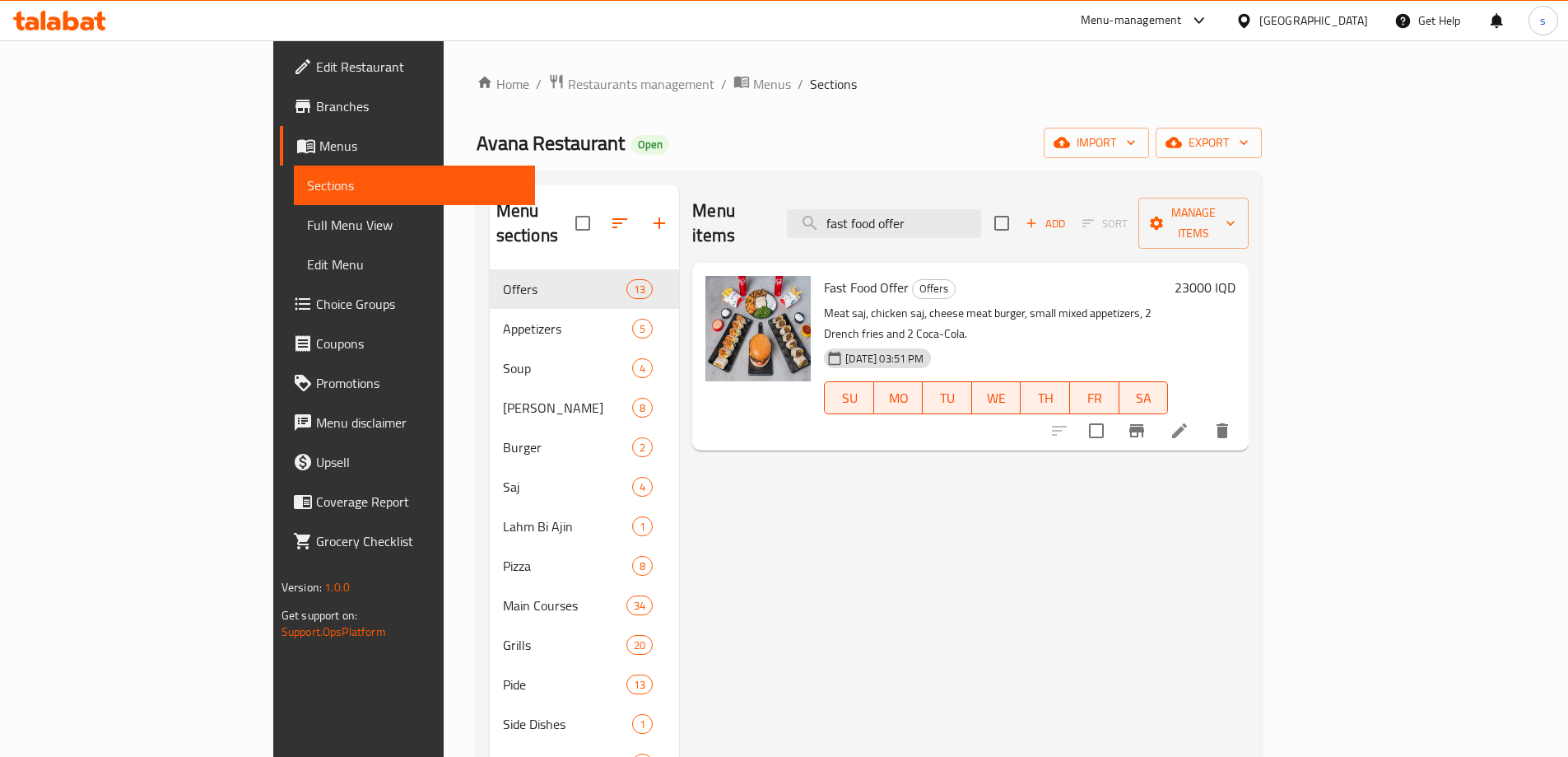
type input "fast food offer"
click at [1189, 421] on icon at bounding box center [1180, 431] width 20 height 20
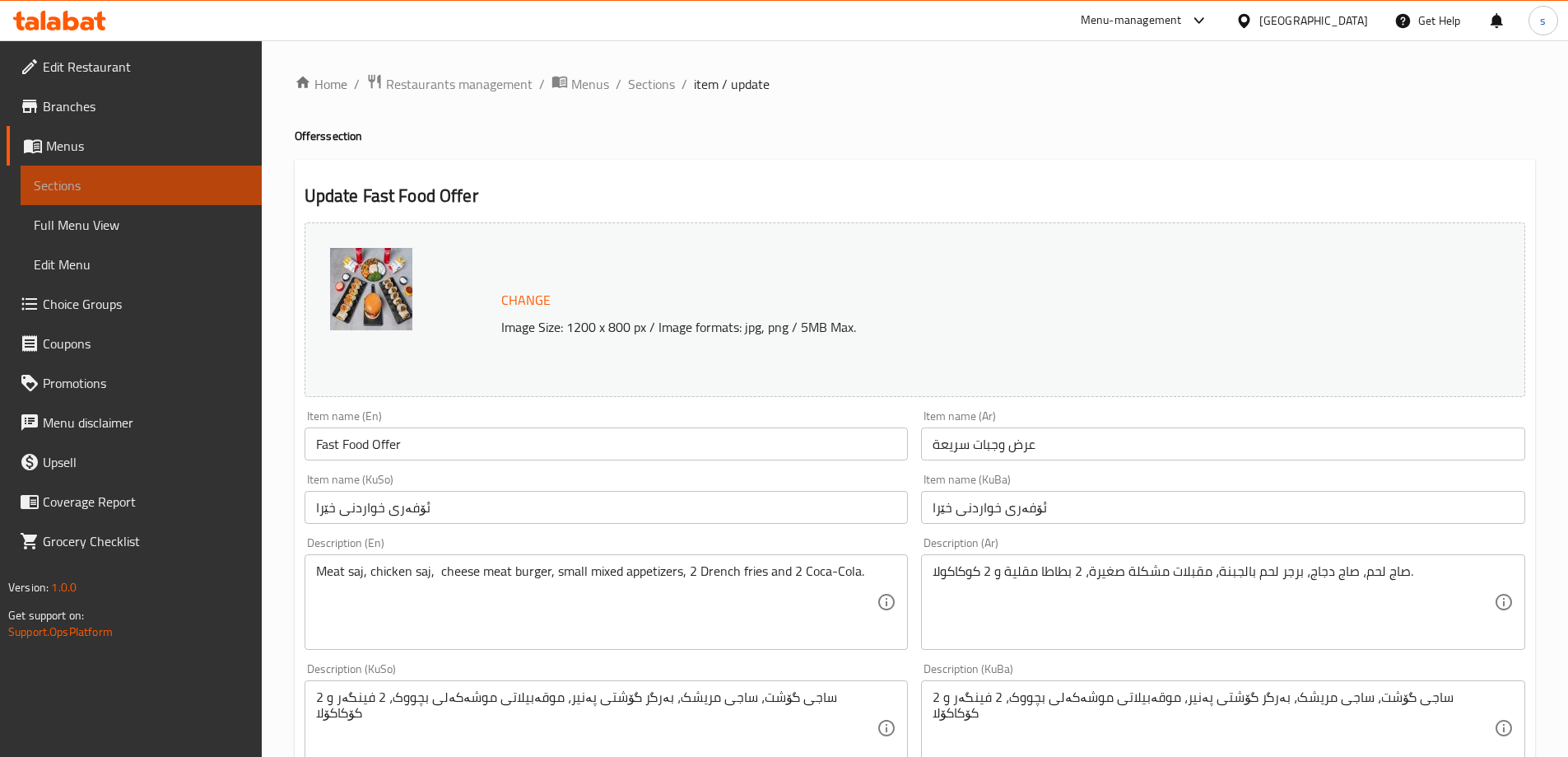
click at [139, 171] on link "Sections" at bounding box center [141, 185] width 241 height 39
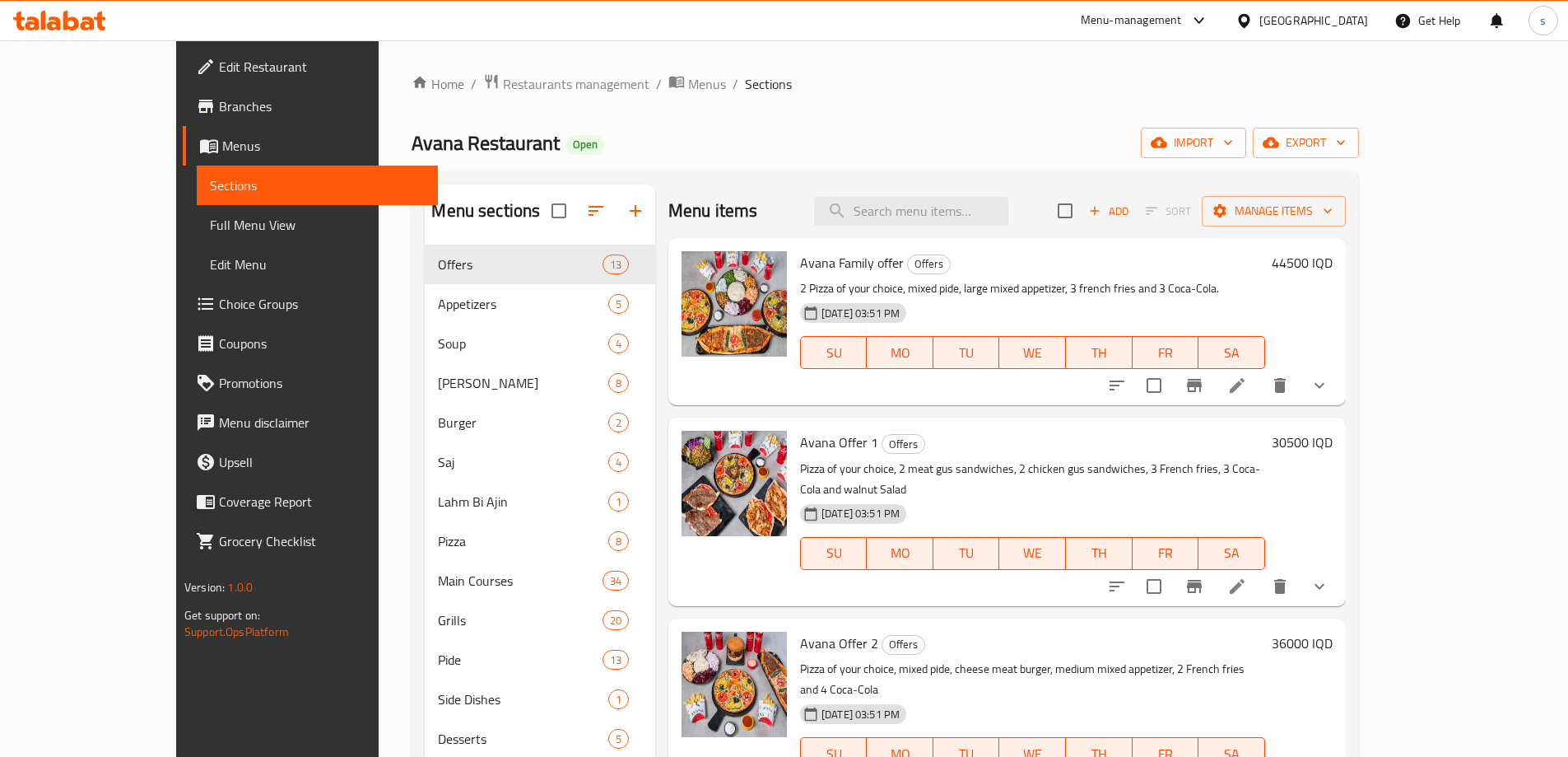
click at [1018, 226] on div "Menu items Add Sort Manage items" at bounding box center [1007, 212] width 678 height 54
click at [993, 210] on input "search" at bounding box center [910, 211] width 194 height 29
paste input "Saj Offer - For 2 Persons"
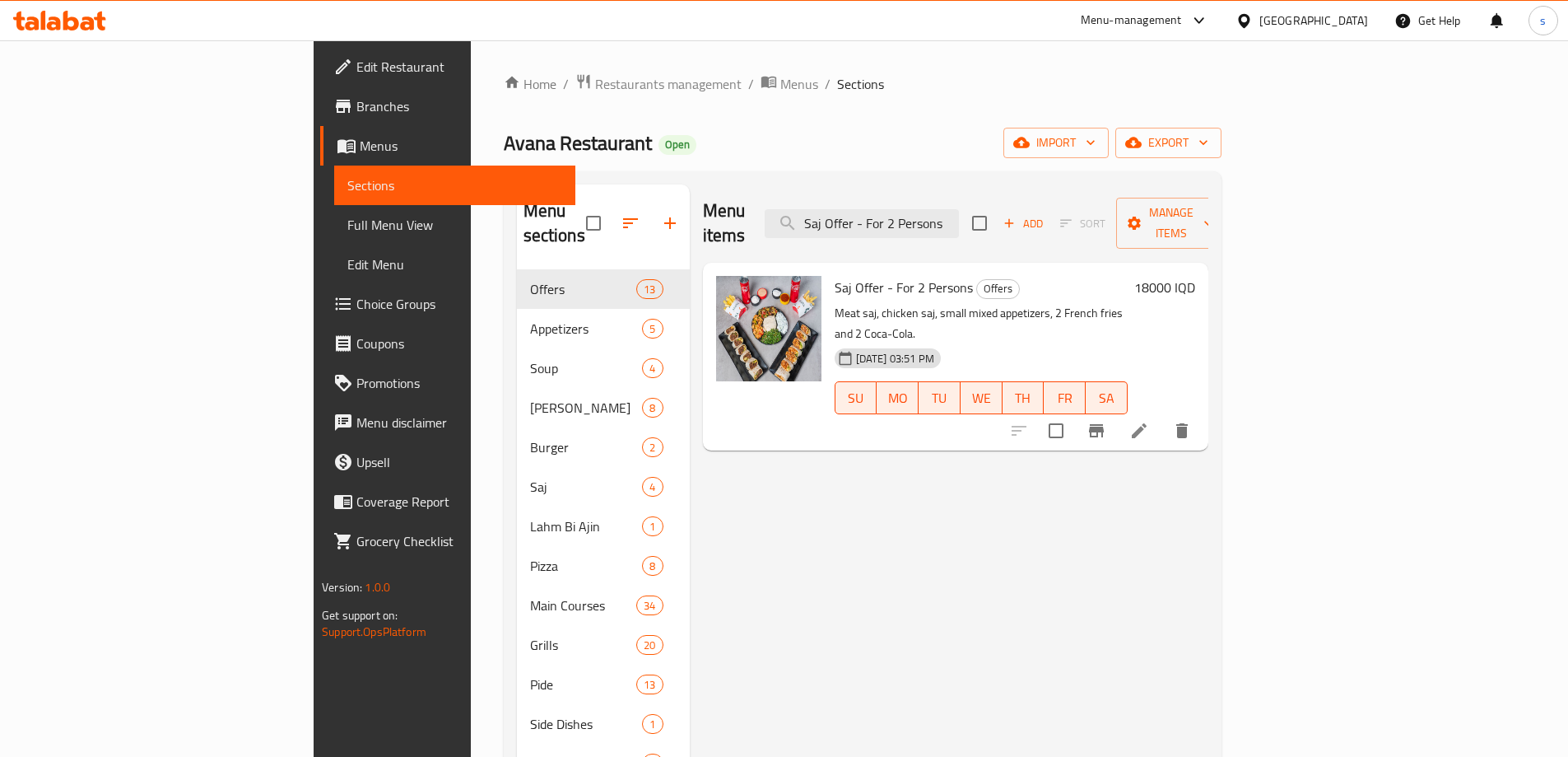
type input "Saj Offer - For 2 Persons"
click at [1149, 421] on icon at bounding box center [1140, 431] width 20 height 20
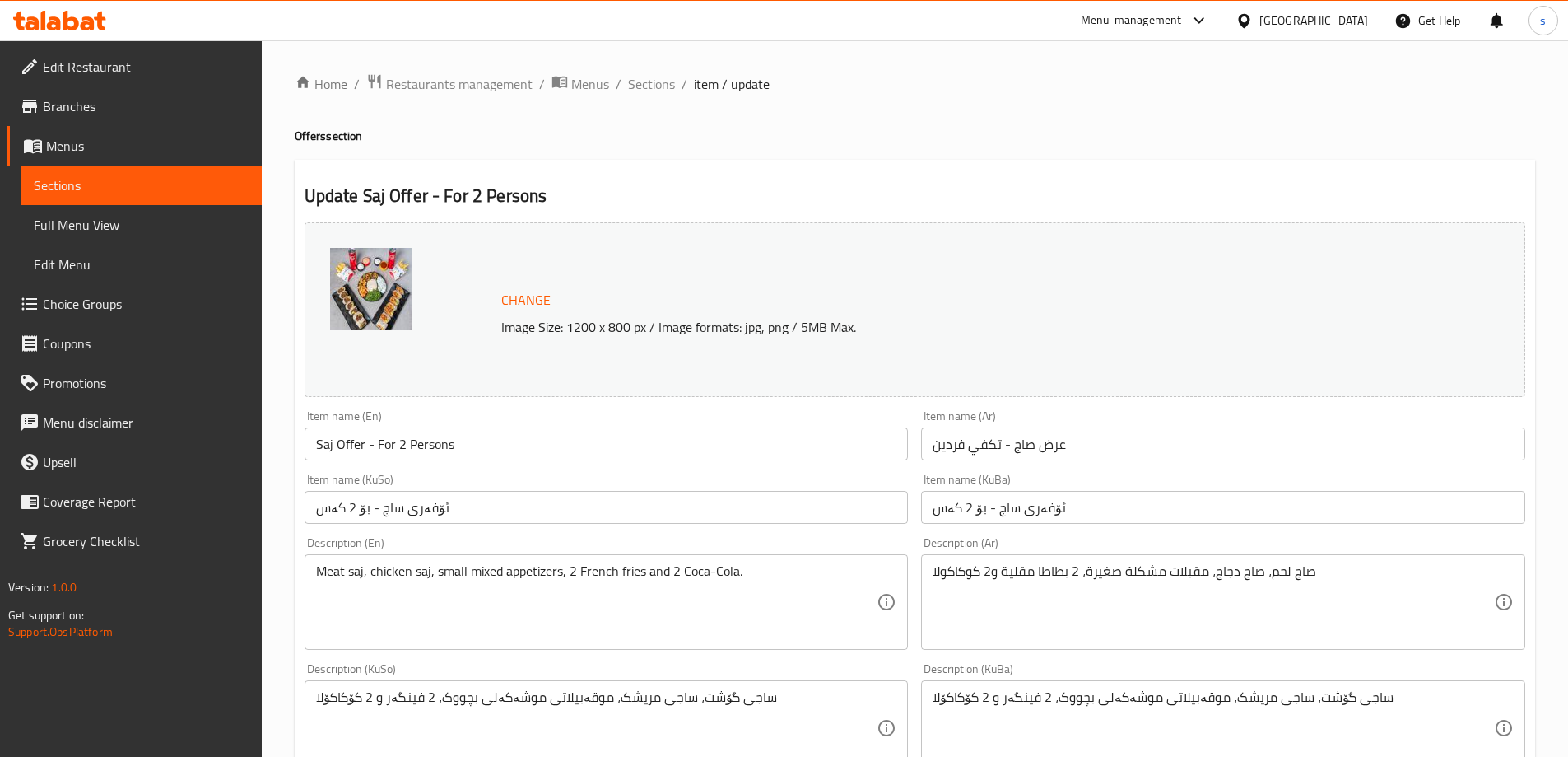
click at [89, 105] on span "Branches" at bounding box center [145, 107] width 206 height 20
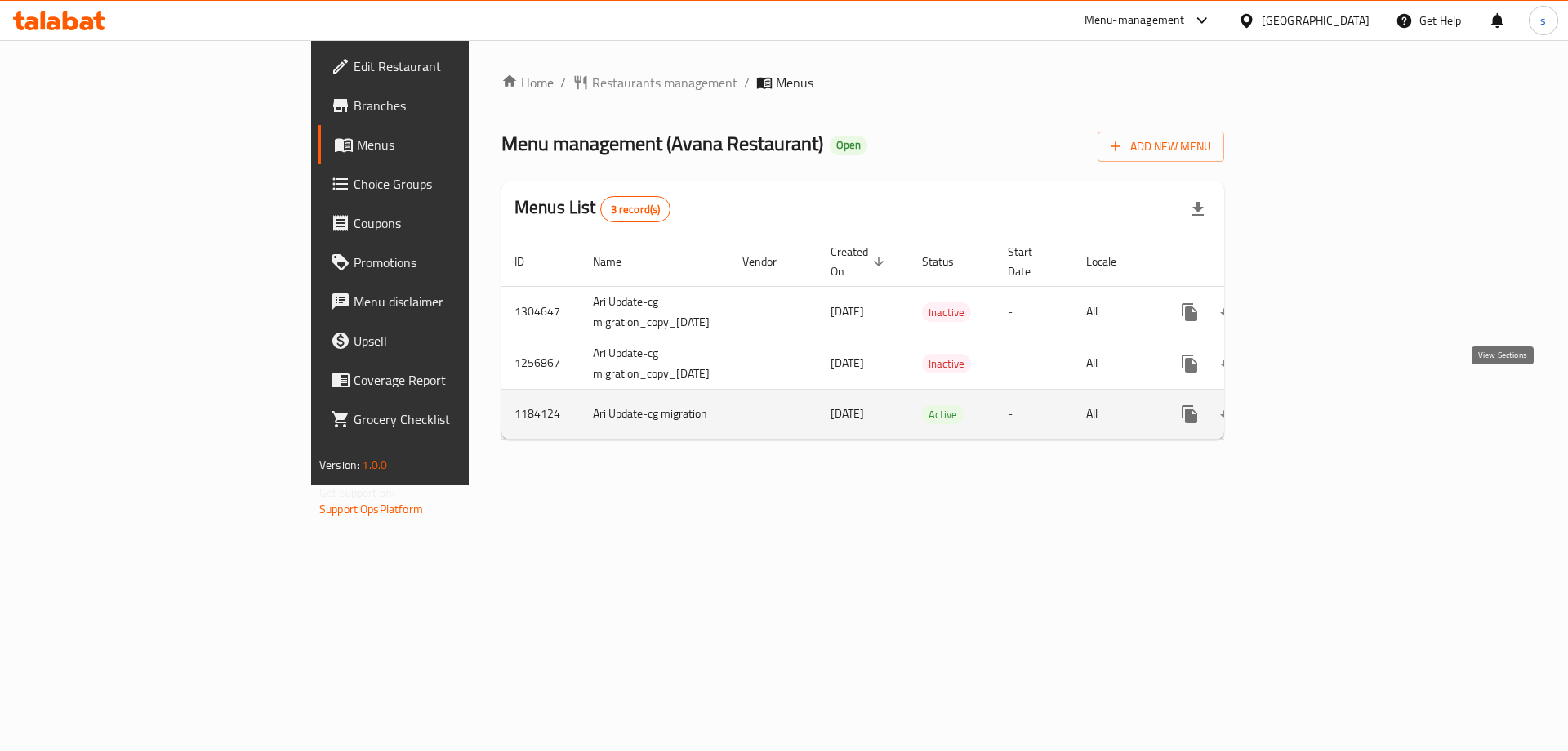
click at [1317, 404] on icon "enhanced table" at bounding box center [1308, 414] width 20 height 20
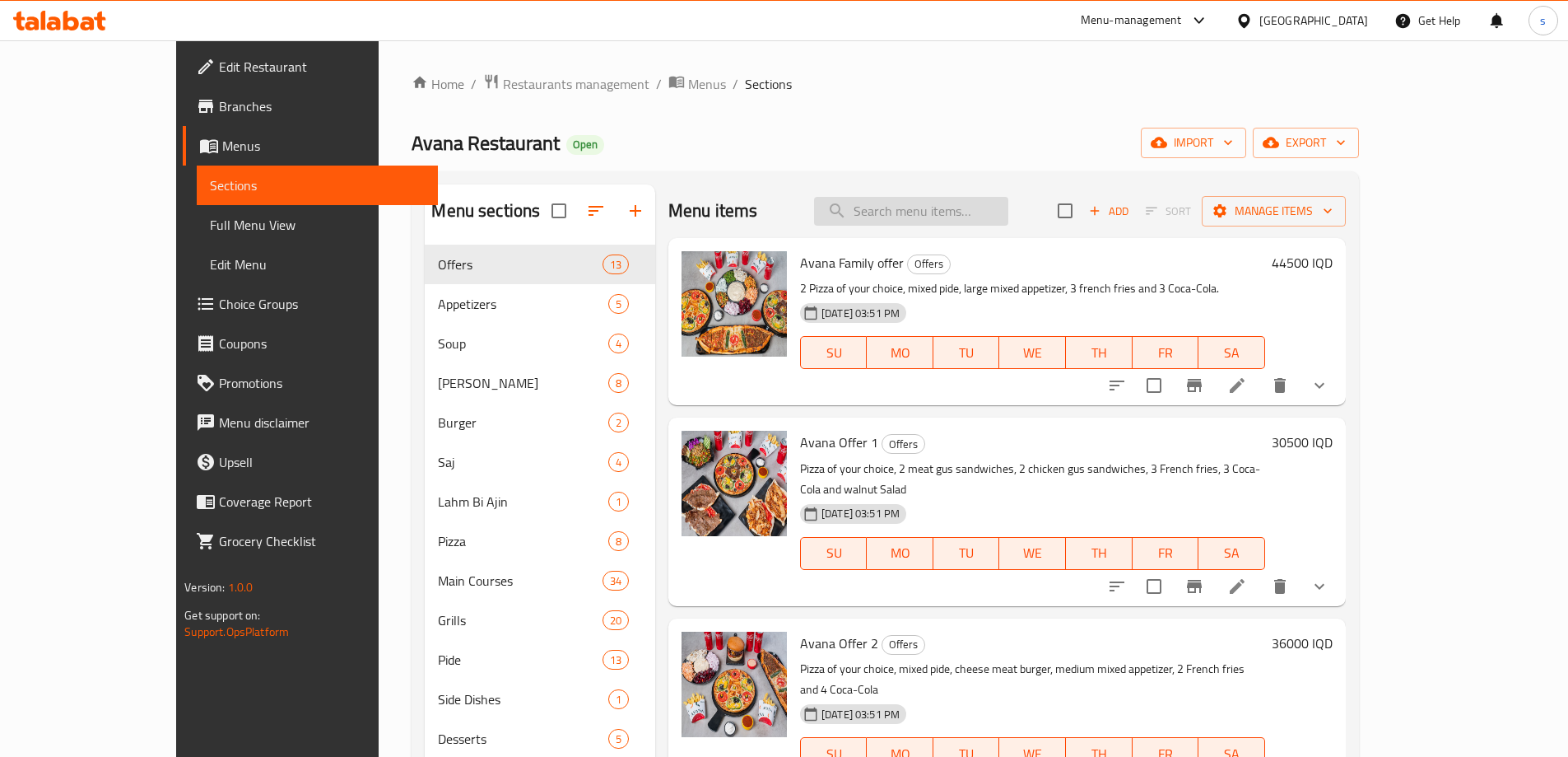
drag, startPoint x: 935, startPoint y: 187, endPoint x: 953, endPoint y: 210, distance: 29.2
click at [947, 202] on div "Menu items Add Sort Manage items" at bounding box center [1007, 212] width 678 height 54
click at [953, 210] on input "search" at bounding box center [910, 211] width 194 height 29
paste input "Saj Offer - For 2 Persons"
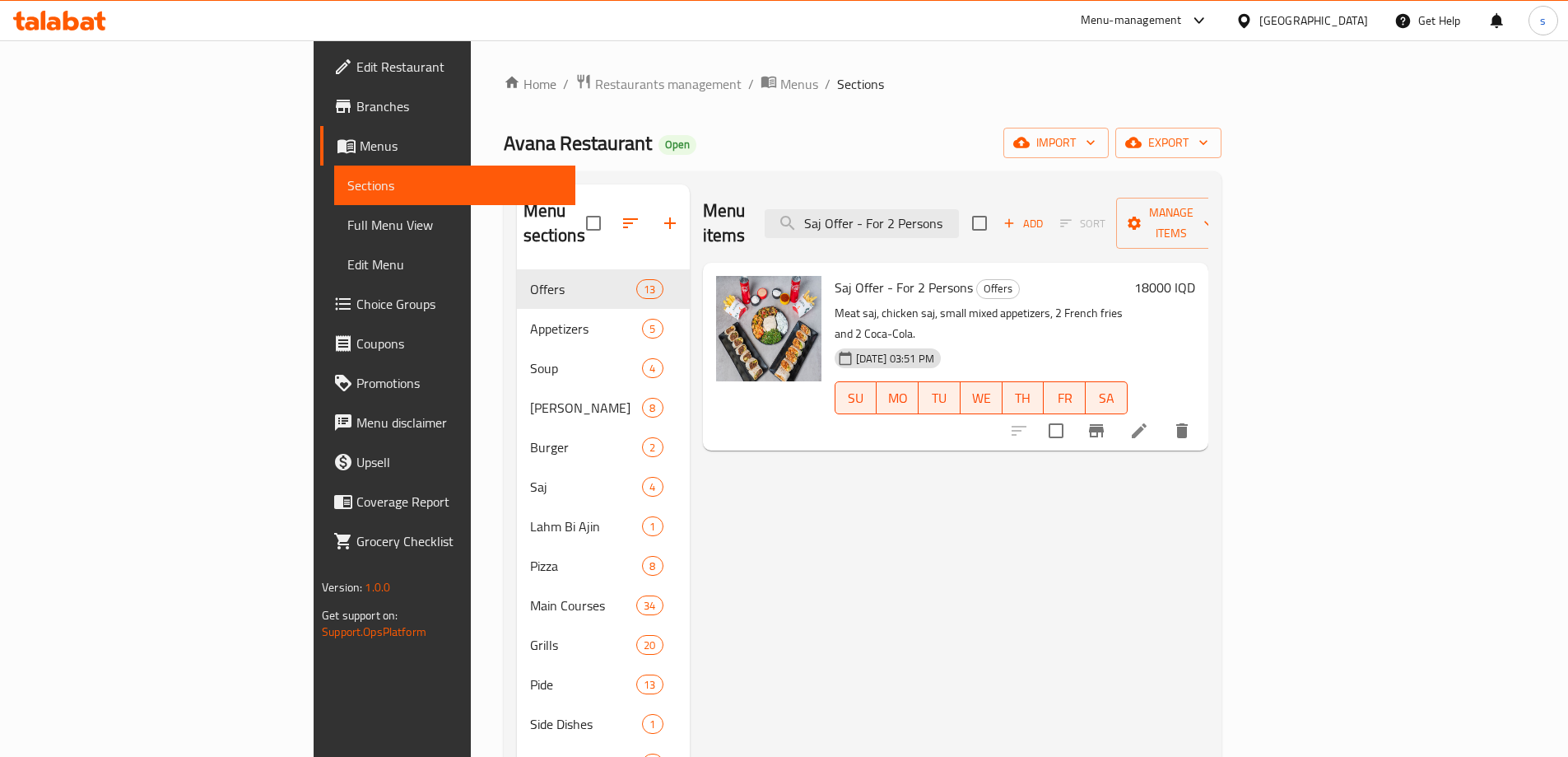
type input "Saj Offer - For 2 Persons"
click at [1106, 421] on icon "Branch-specific-item" at bounding box center [1097, 431] width 20 height 20
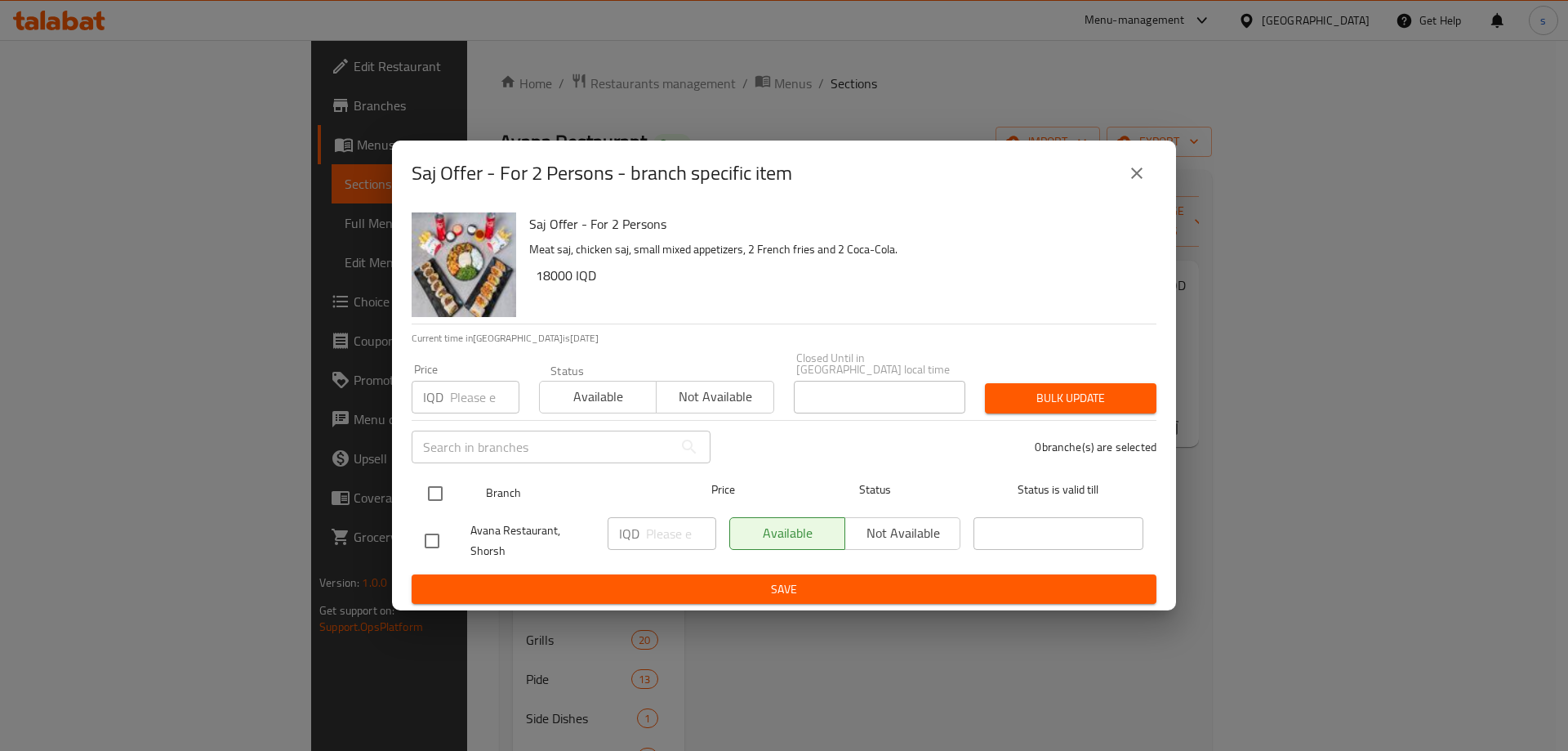
click at [431, 494] on input "checkbox" at bounding box center [435, 493] width 34 height 34
checkbox input "true"
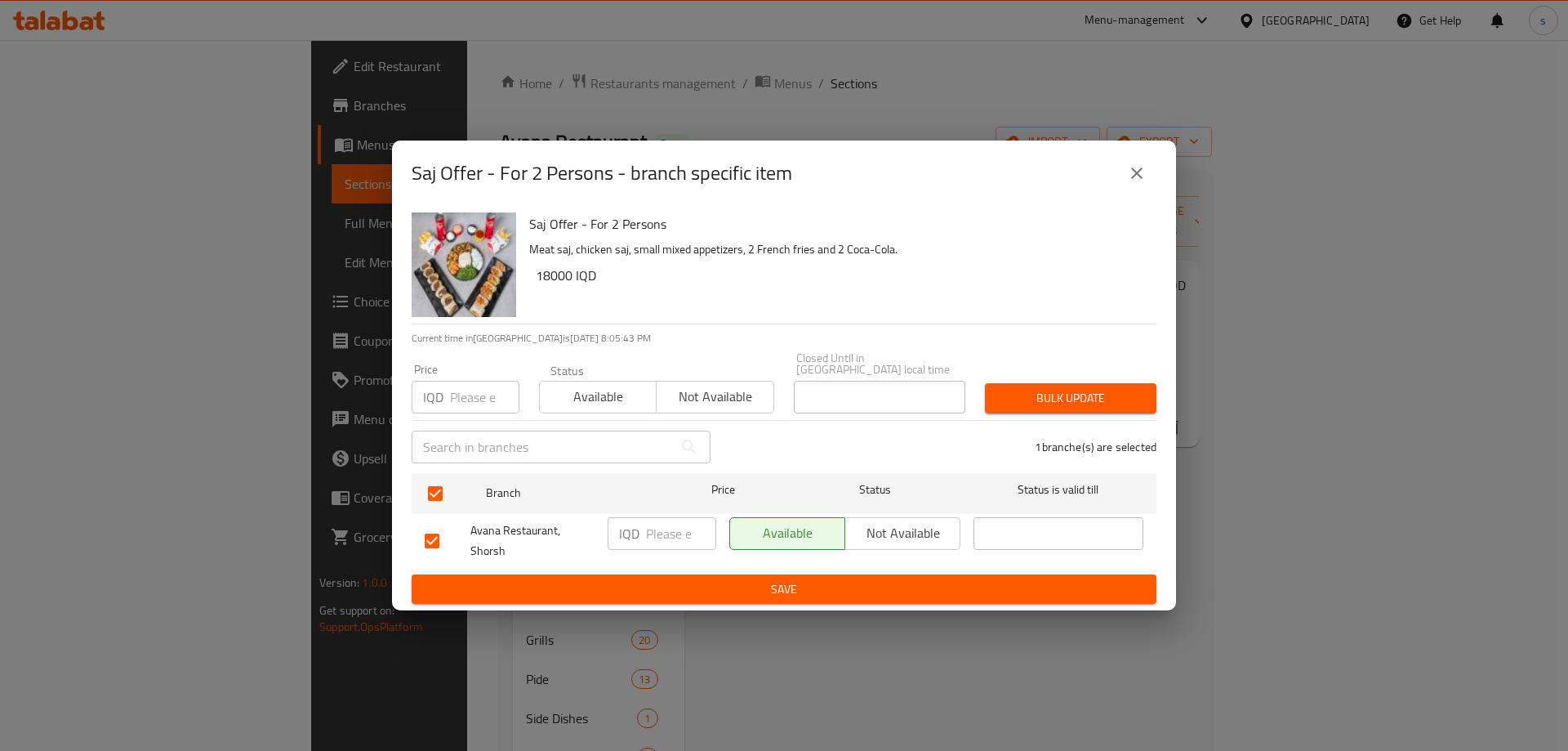
click at [662, 525] on input "number" at bounding box center [681, 533] width 70 height 33
type input "18000"
click at [704, 590] on span "Save" at bounding box center [784, 589] width 719 height 21
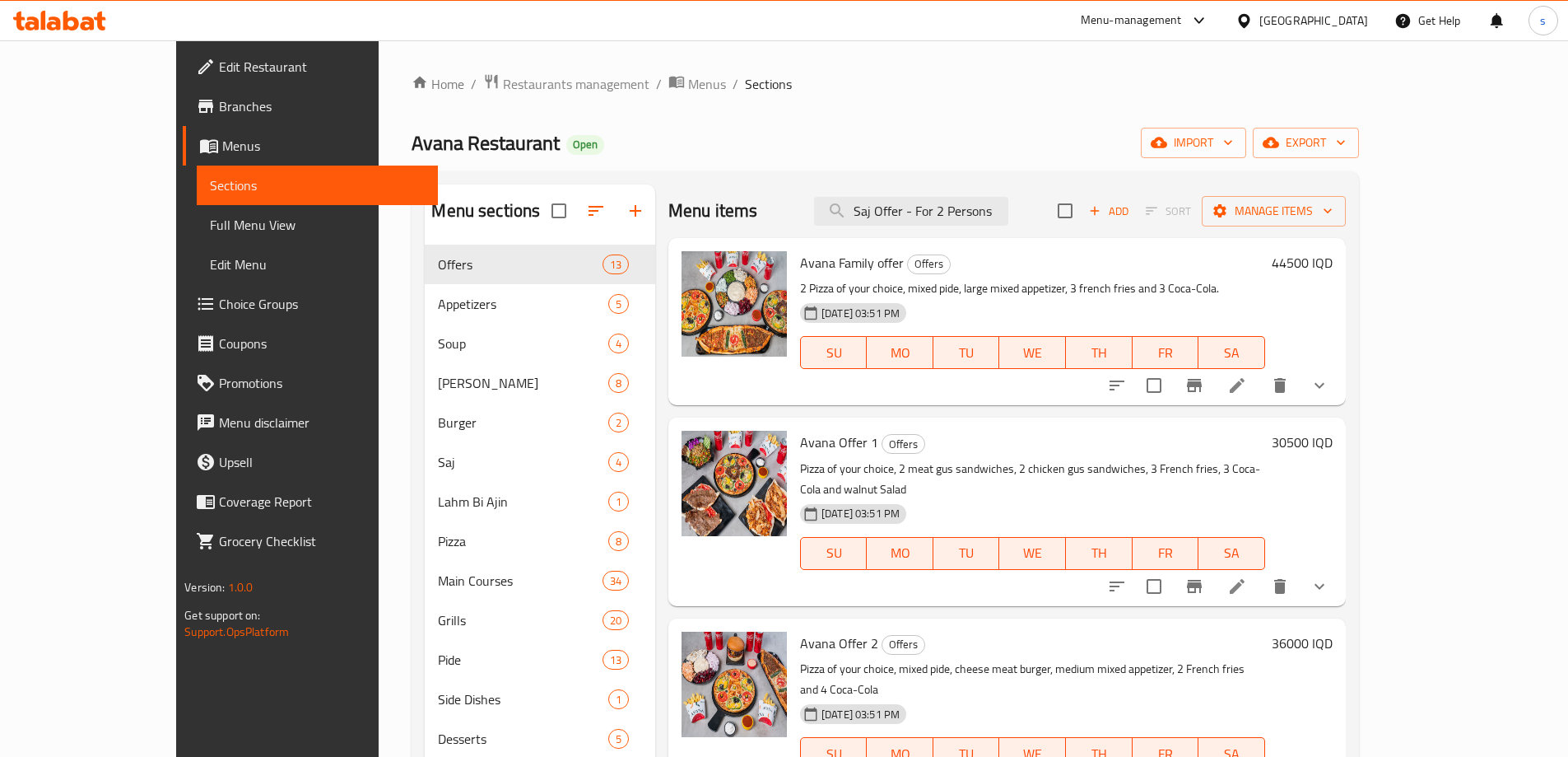
drag, startPoint x: 1052, startPoint y: 212, endPoint x: 879, endPoint y: 231, distance: 174.0
click at [879, 231] on div "Menu items Saj Offer - For 2 Persons Add Sort Manage items" at bounding box center [1007, 212] width 678 height 54
paste input "search"
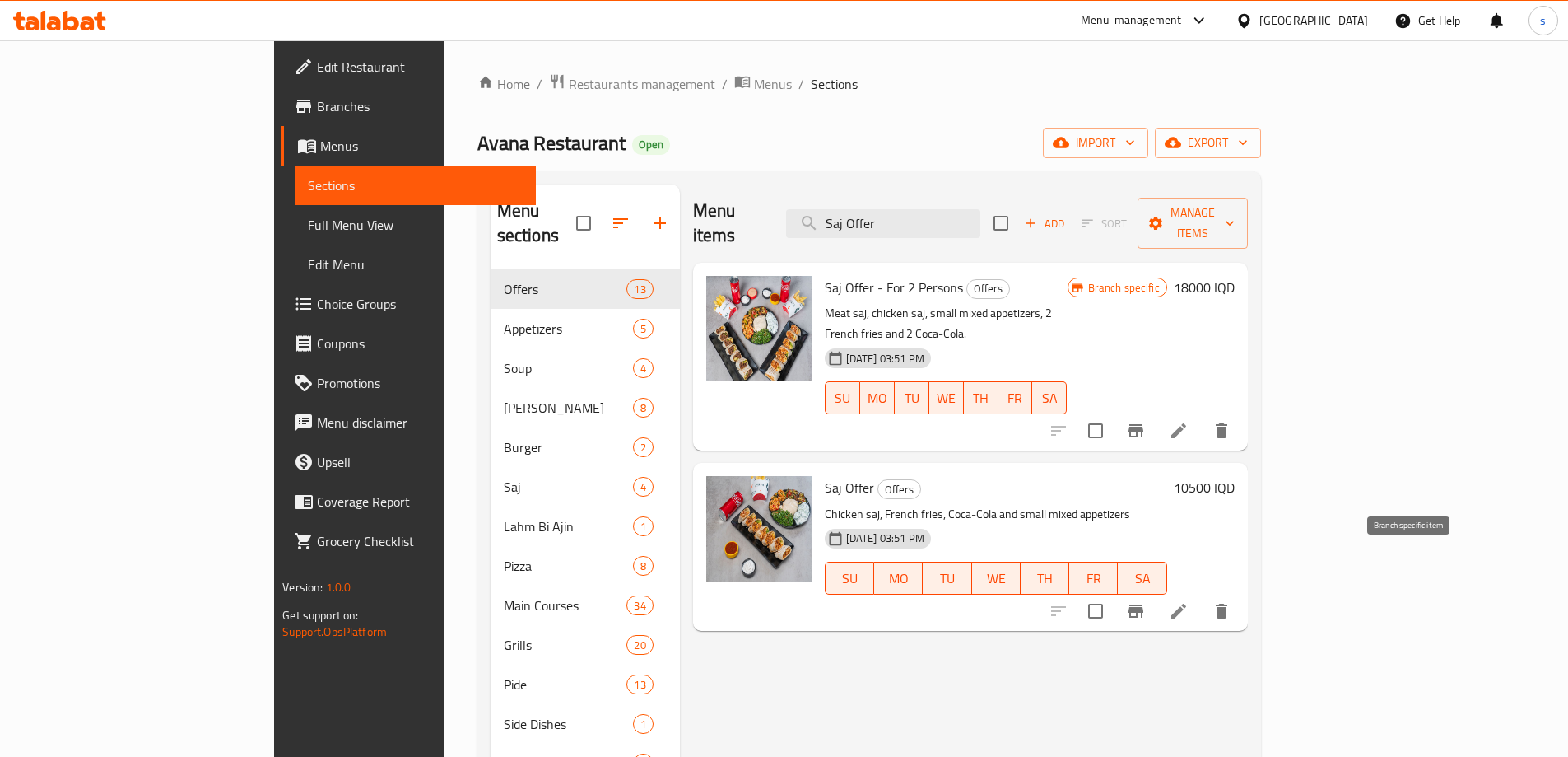
type input "Saj Offer"
click at [1144, 604] on icon "Branch-specific-item" at bounding box center [1136, 611] width 15 height 13
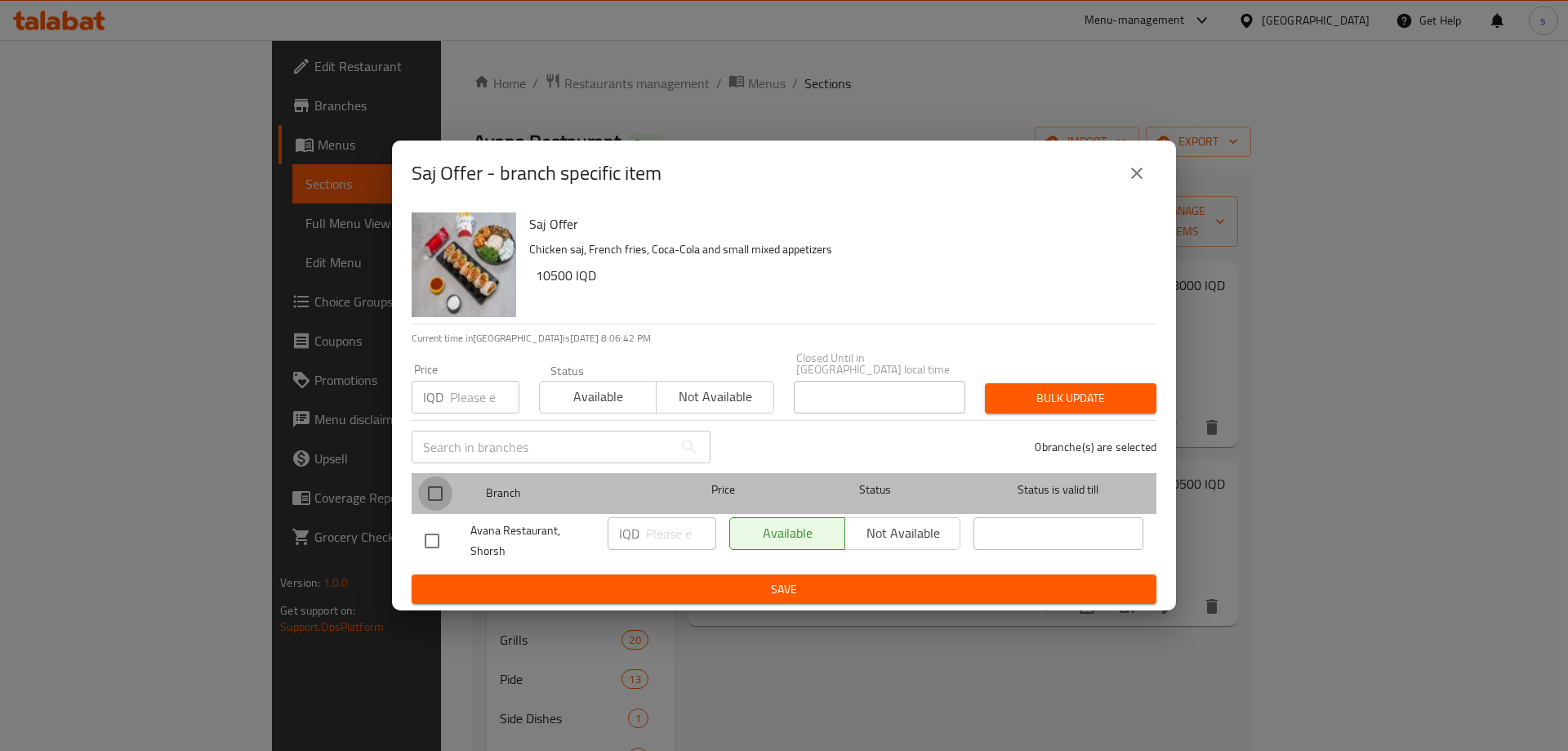
click at [435, 486] on input "checkbox" at bounding box center [435, 493] width 34 height 34
checkbox input "true"
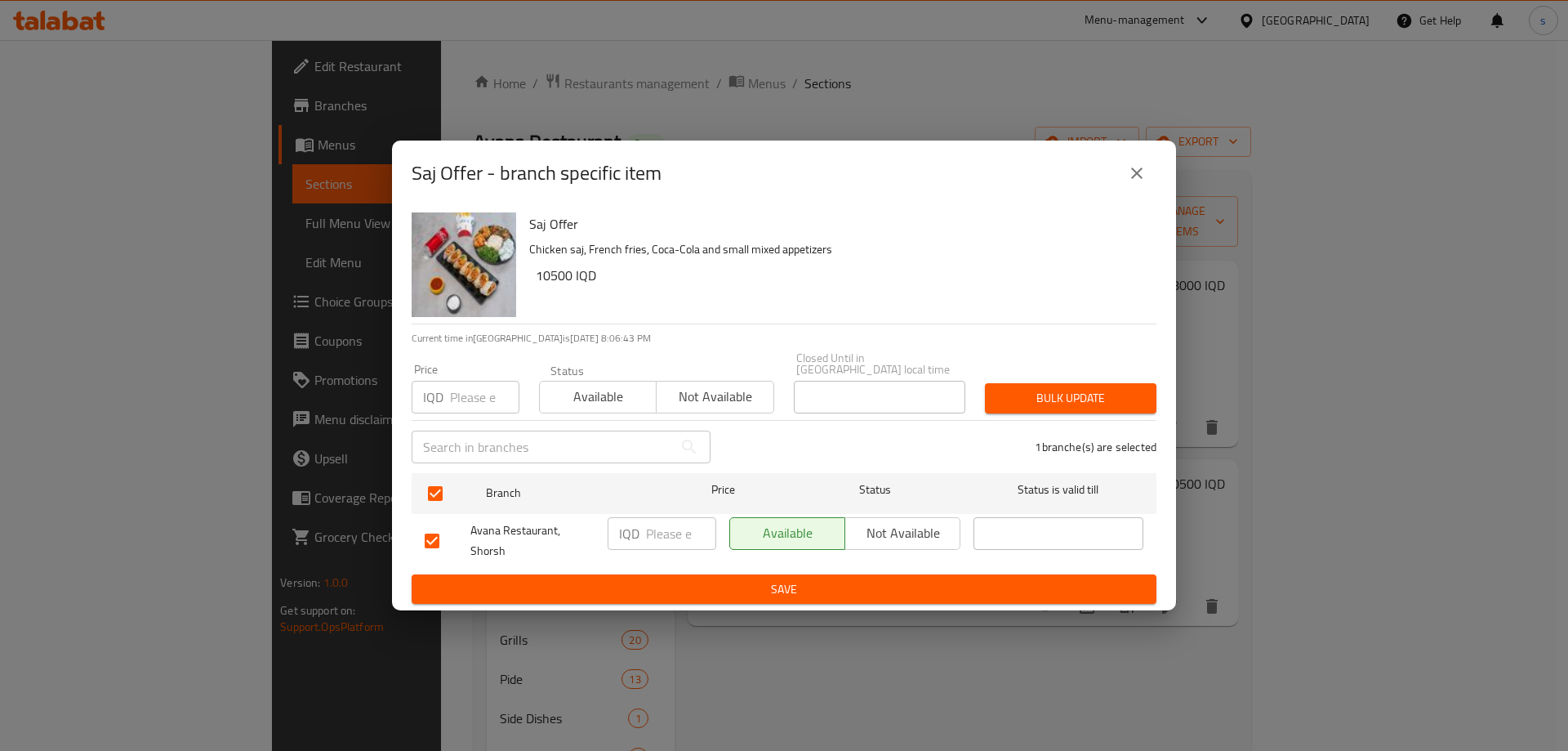
click at [642, 527] on div "IQD ​" at bounding box center [662, 533] width 108 height 33
type input "10500"
click at [672, 593] on span "Save" at bounding box center [784, 589] width 719 height 21
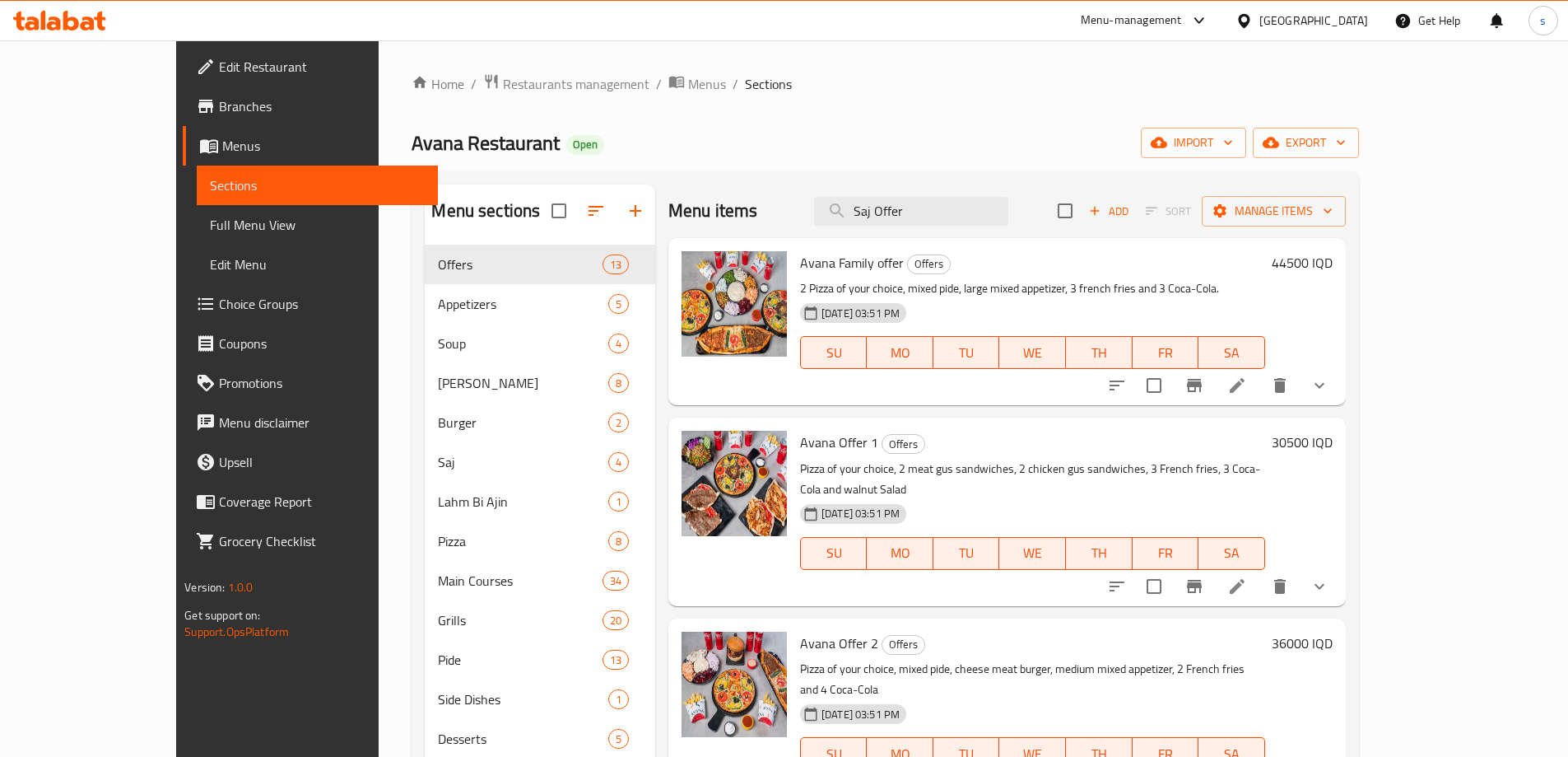
drag, startPoint x: 1005, startPoint y: 207, endPoint x: 872, endPoint y: 210, distance: 133.0
click at [872, 210] on div "Menu items Saj Offer Add Sort Manage items" at bounding box center [1007, 212] width 678 height 54
paste input "Avana offer 1"
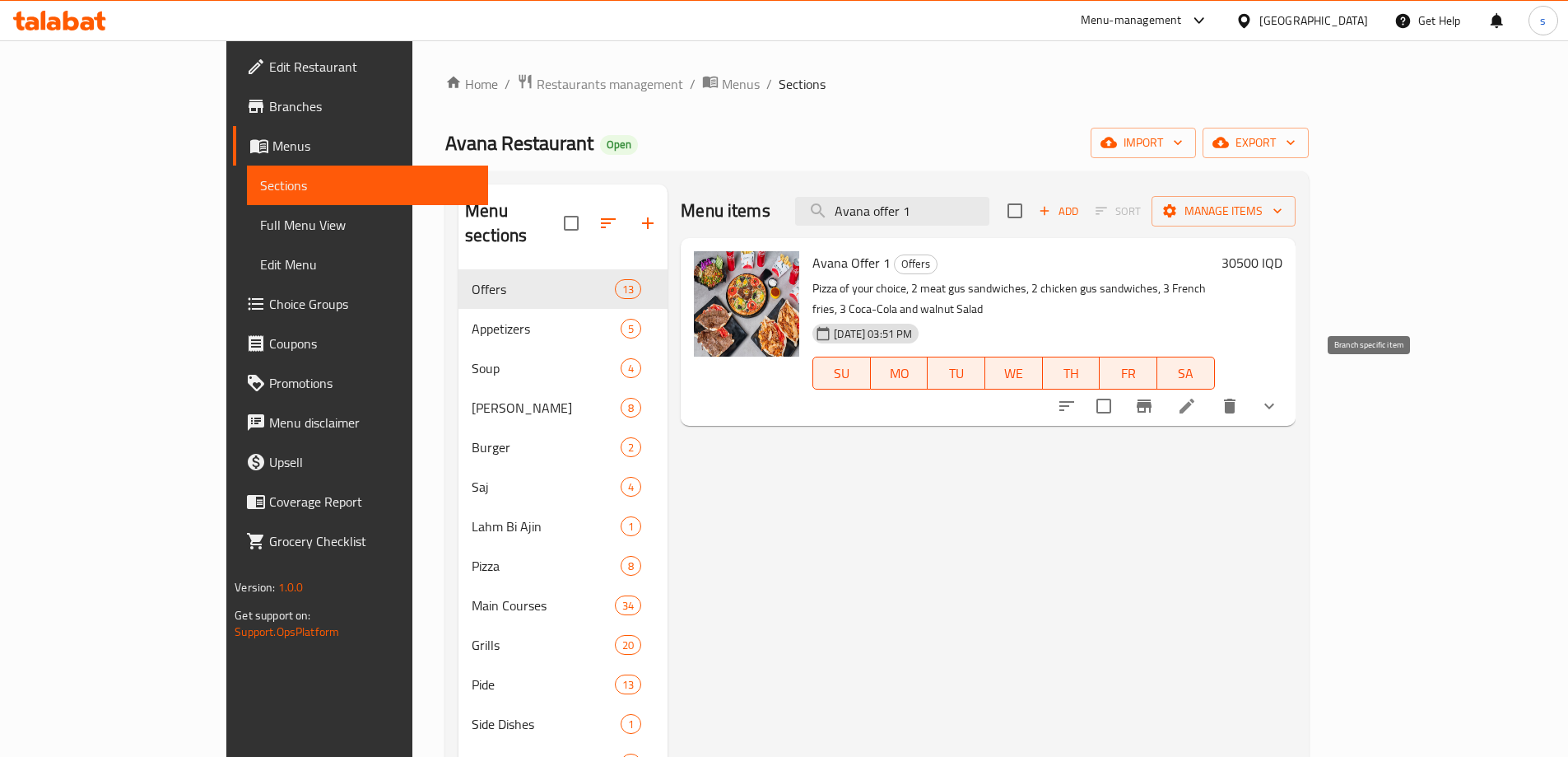
type input "Avana offer 1"
click at [1154, 396] on icon "Branch-specific-item" at bounding box center [1145, 406] width 20 height 20
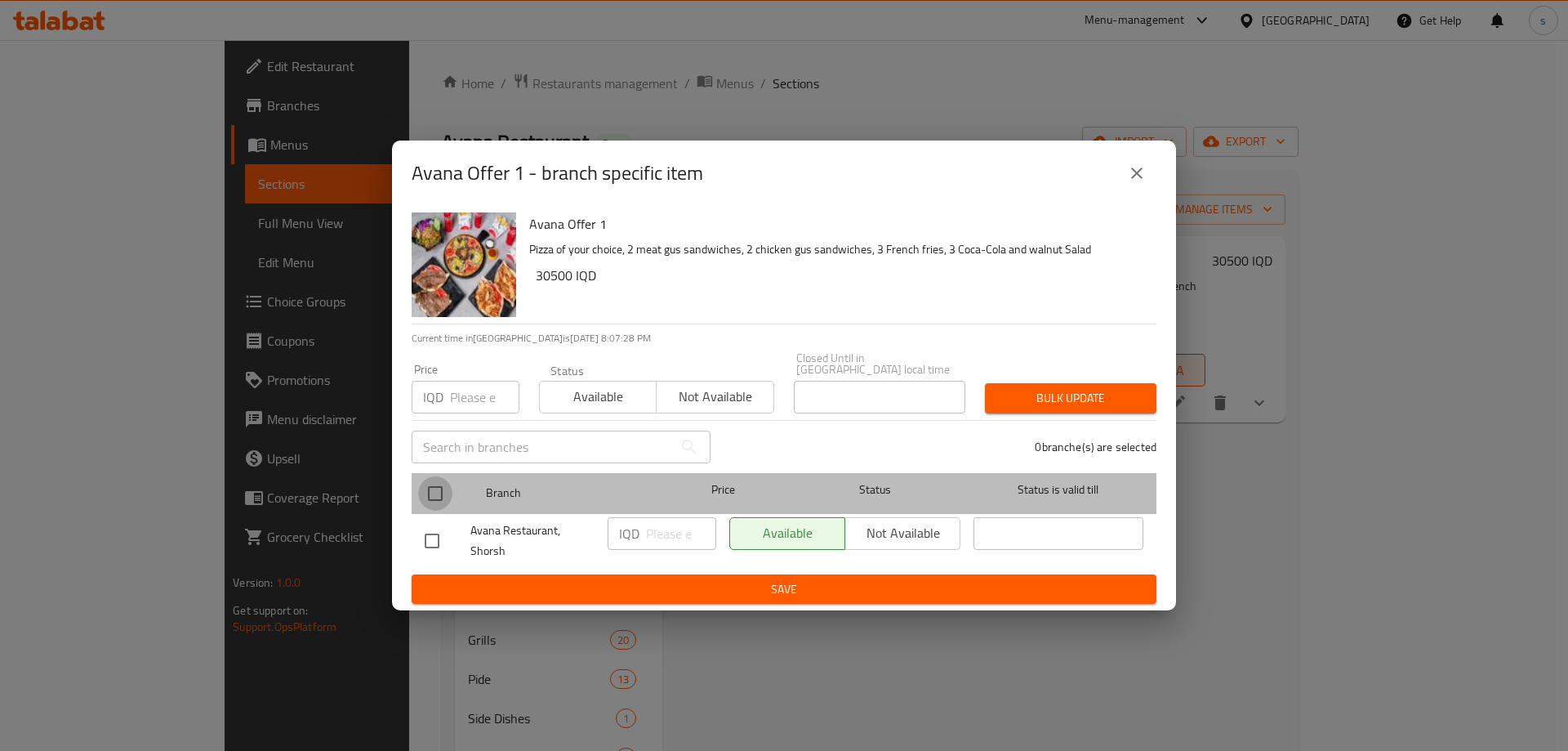
click at [437, 491] on input "checkbox" at bounding box center [435, 493] width 34 height 34
checkbox input "true"
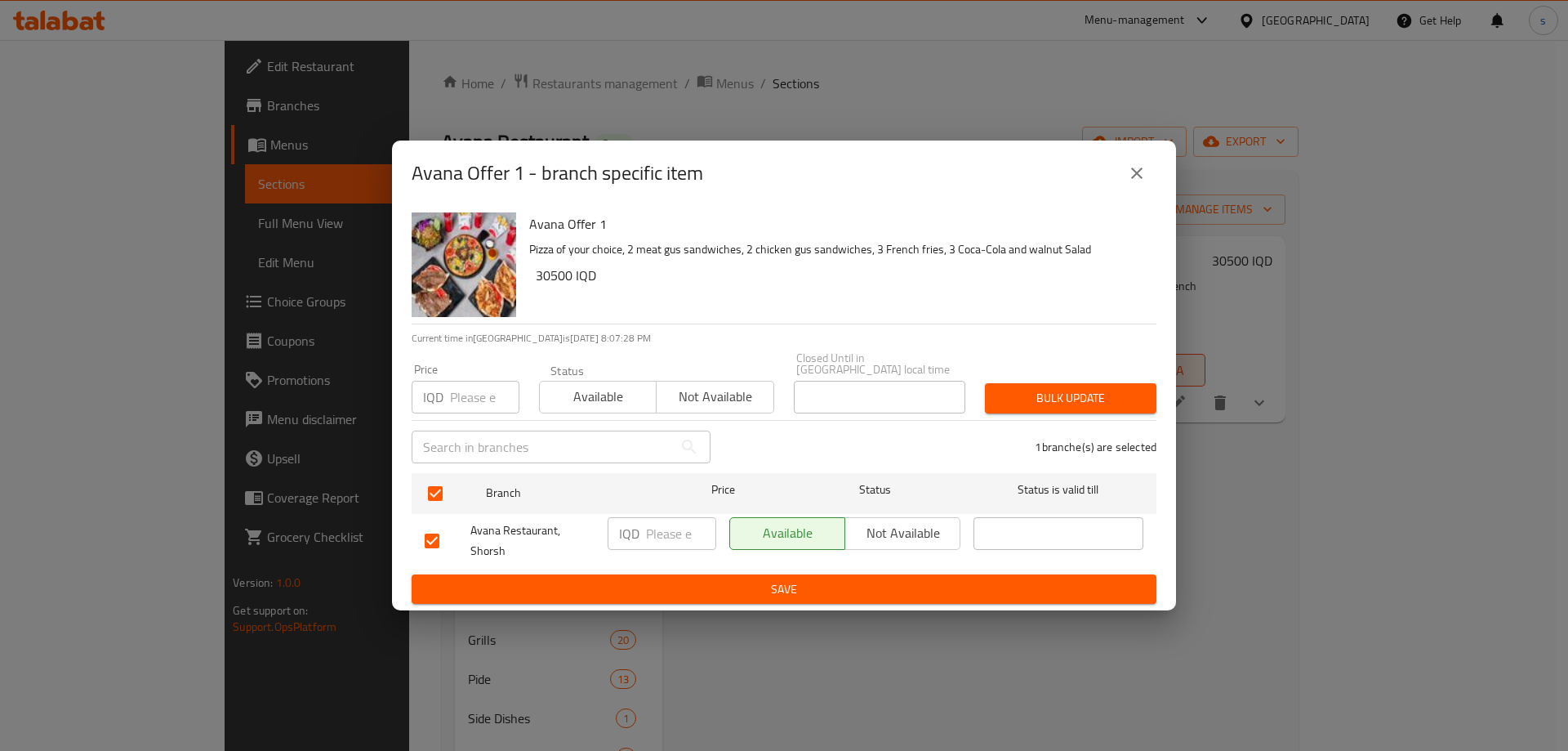
click at [657, 525] on input "number" at bounding box center [681, 533] width 70 height 33
type input "30500"
click at [685, 565] on ul "Branch Price Status Status is valid till Avana Restaurant, Shorsh IQD 30500 ​ A…" at bounding box center [784, 520] width 745 height 108
click at [684, 579] on span "Save" at bounding box center [784, 589] width 719 height 21
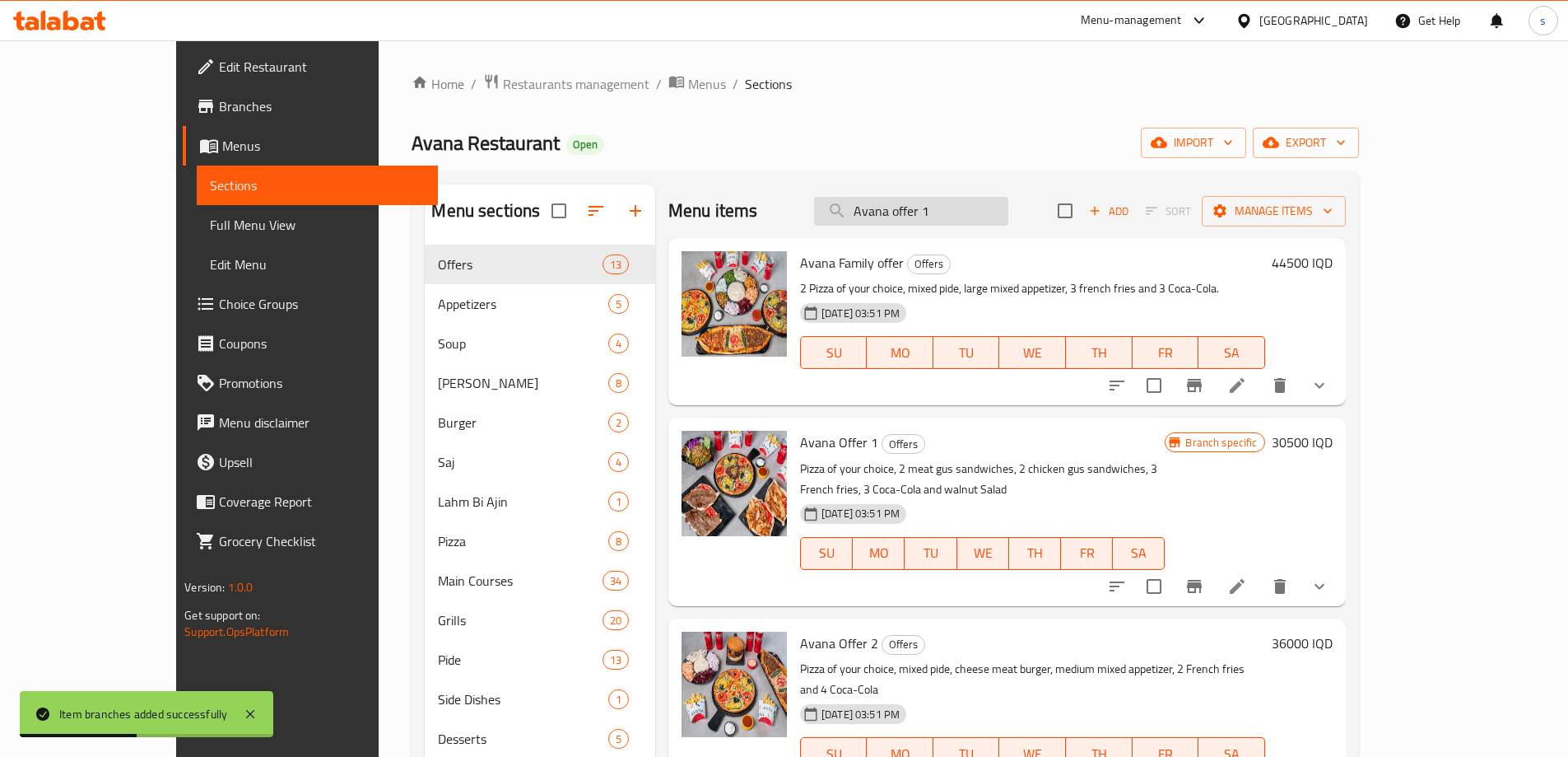
drag, startPoint x: 1019, startPoint y: 209, endPoint x: 901, endPoint y: 213, distance: 118.1
click at [901, 213] on input "Avana offer 1" at bounding box center [910, 211] width 194 height 29
paste input "burger offer"
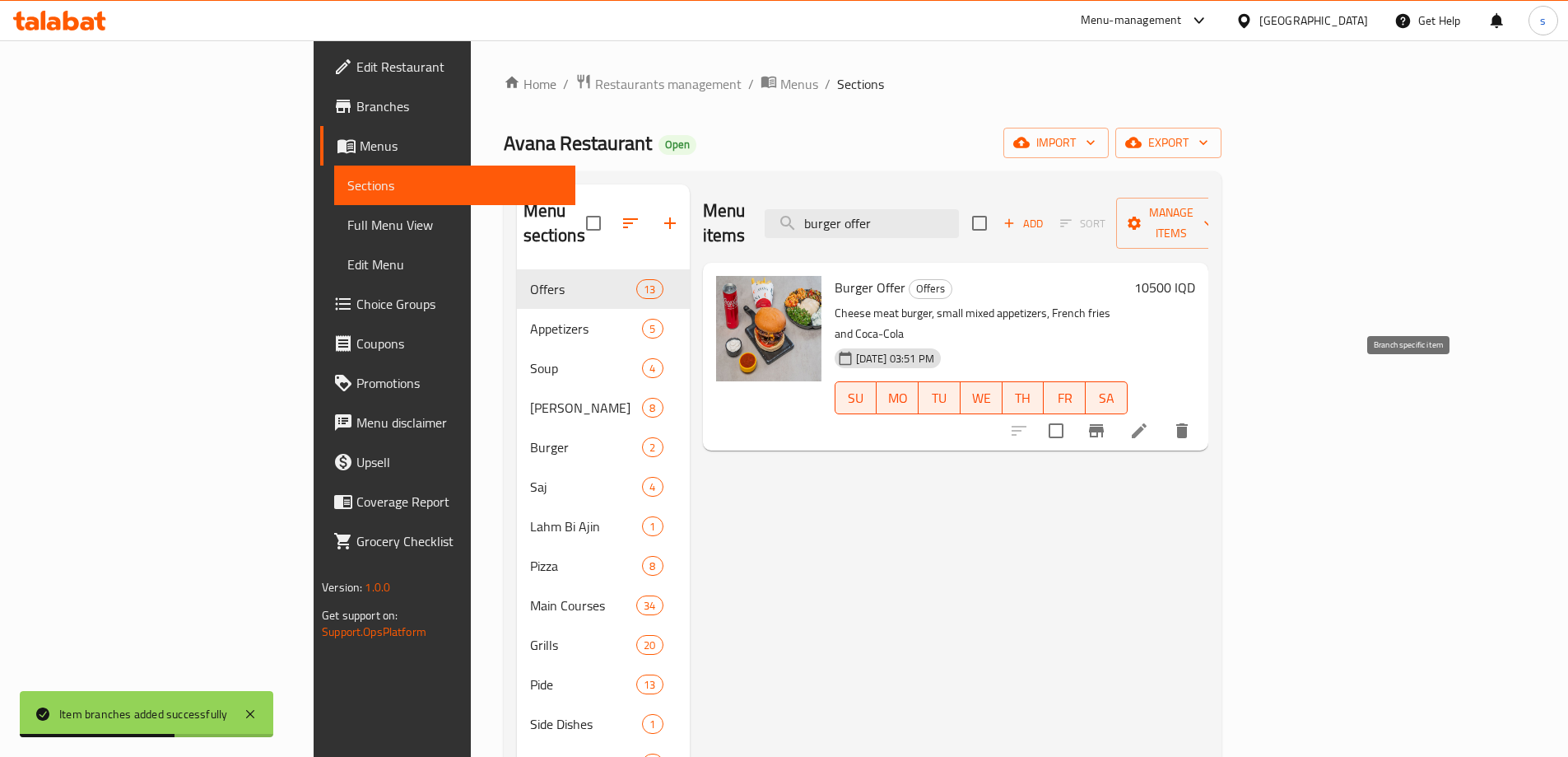
type input "burger offer"
click at [1104, 424] on icon "Branch-specific-item" at bounding box center [1097, 431] width 15 height 13
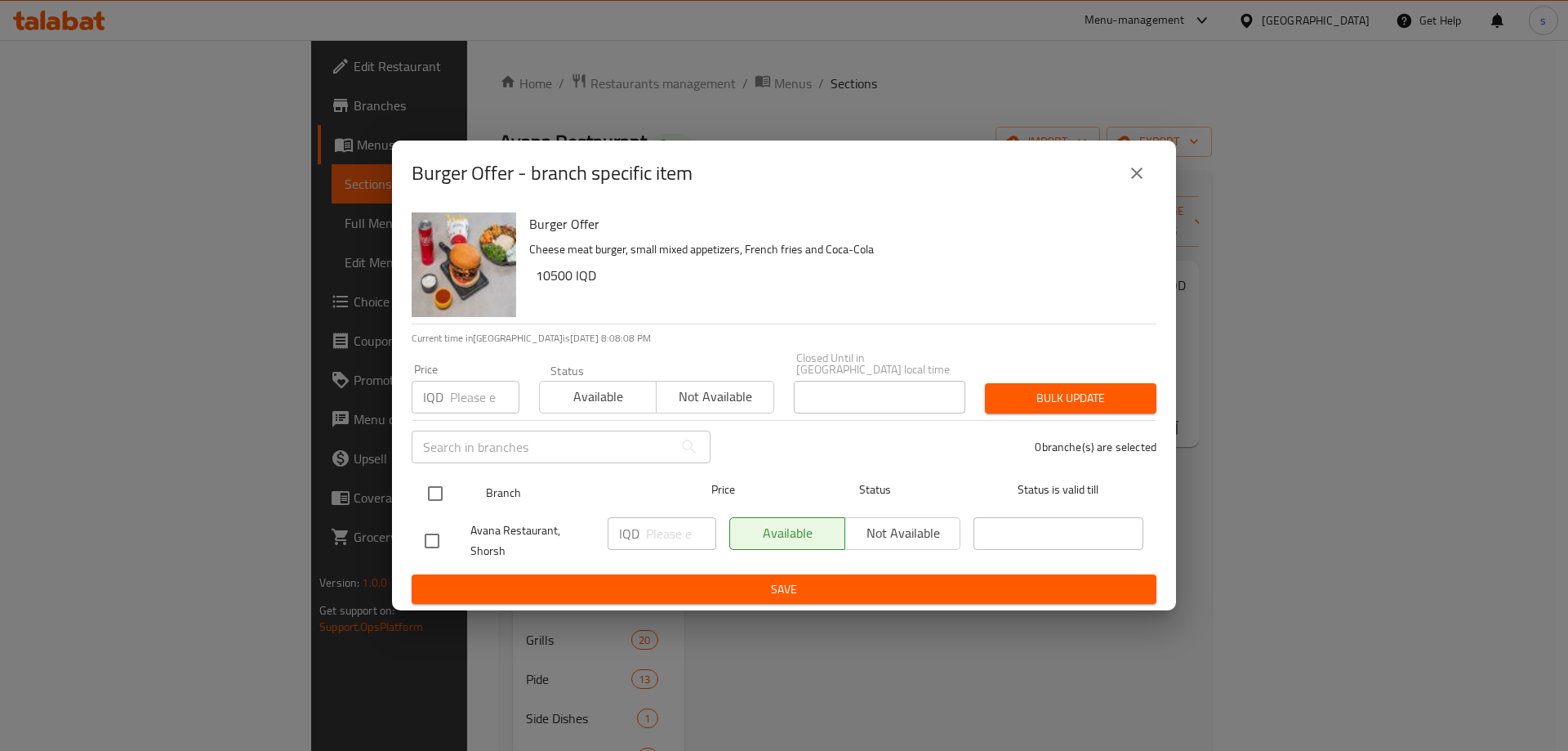
drag, startPoint x: 432, startPoint y: 498, endPoint x: 472, endPoint y: 494, distance: 40.2
click at [433, 498] on input "checkbox" at bounding box center [435, 493] width 34 height 34
checkbox input "true"
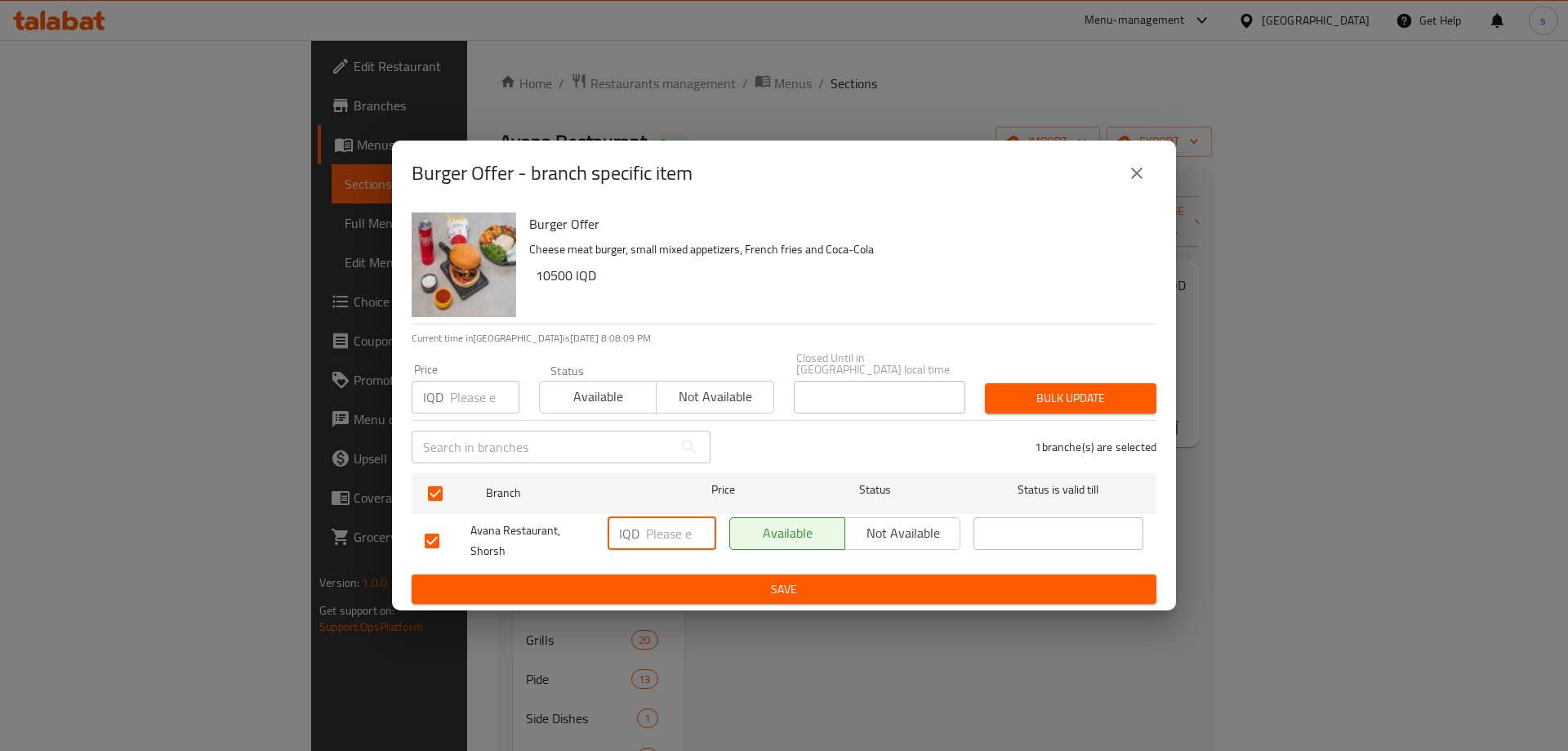
click at [662, 524] on input "number" at bounding box center [681, 533] width 70 height 33
type input "10500"
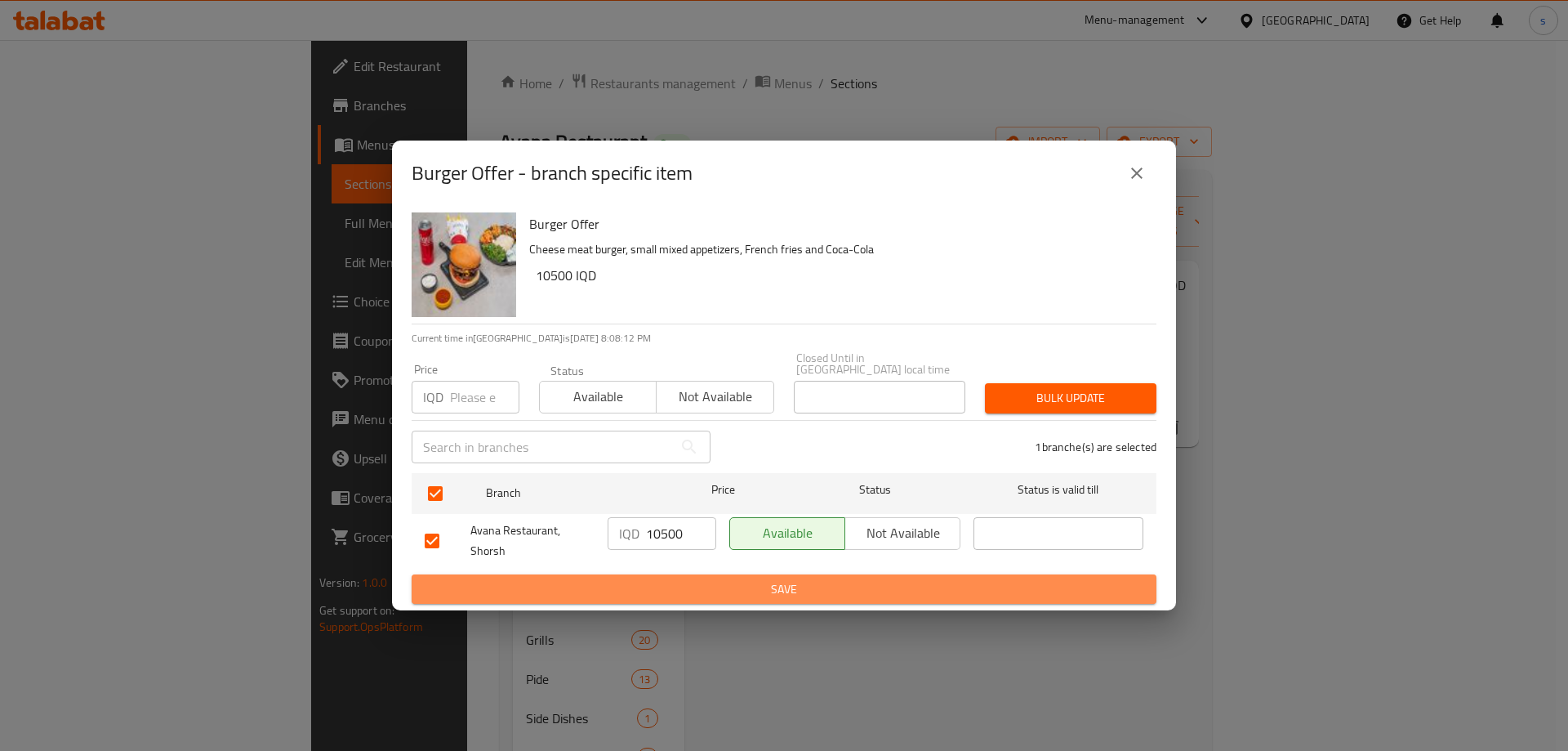
click at [722, 583] on span "Save" at bounding box center [784, 589] width 719 height 21
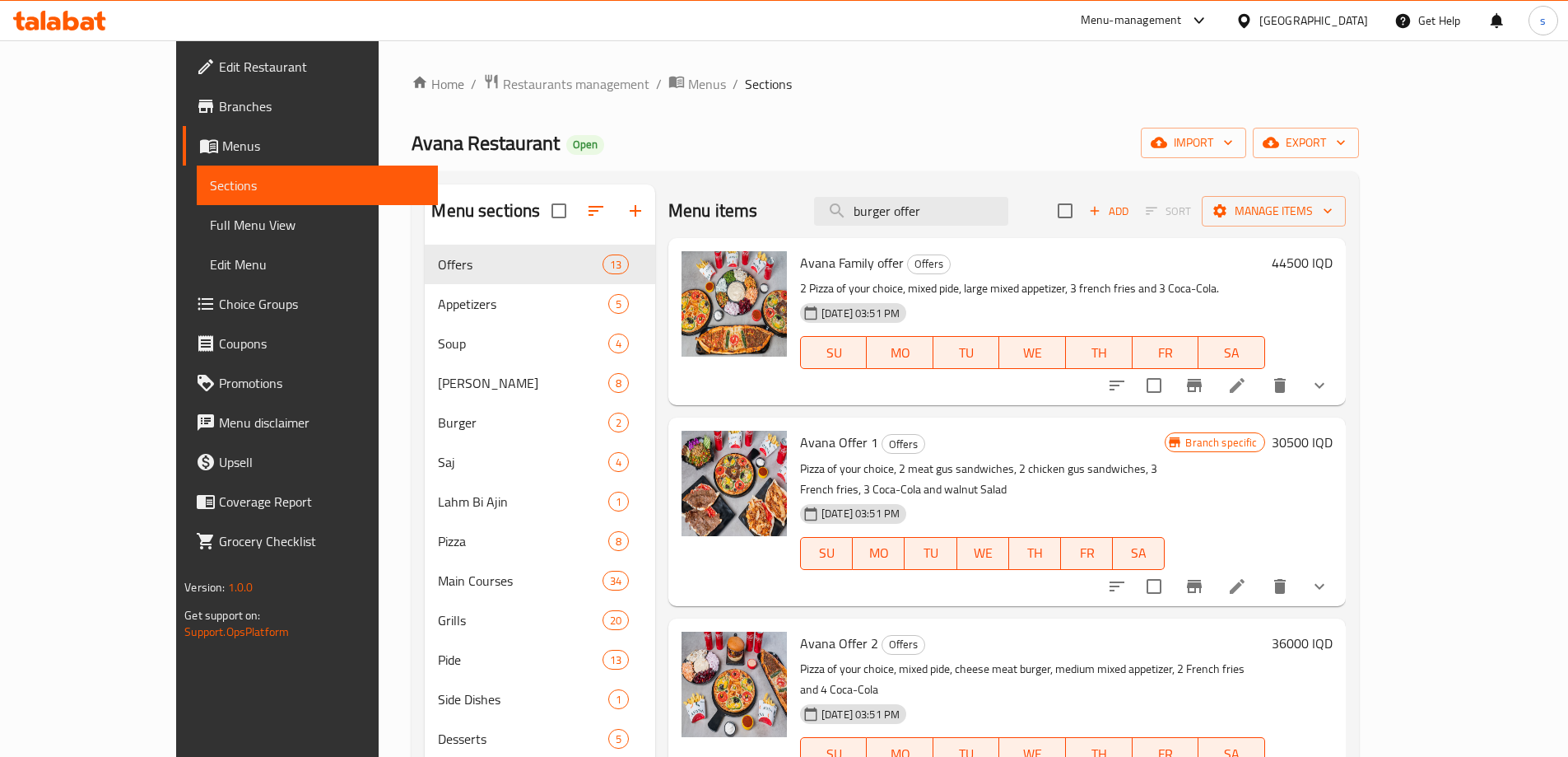
click at [920, 576] on div "Avana Offer 1 Offers Pizza of your choice, 2 meat gus sandwiches, 2 chicken gus…" at bounding box center [983, 512] width 378 height 175
drag, startPoint x: 998, startPoint y: 218, endPoint x: 874, endPoint y: 232, distance: 124.8
click at [874, 232] on div "Menu items burger offer Add Sort Manage items" at bounding box center [1007, 212] width 678 height 54
paste input "Family Offer - For 3 Persons"
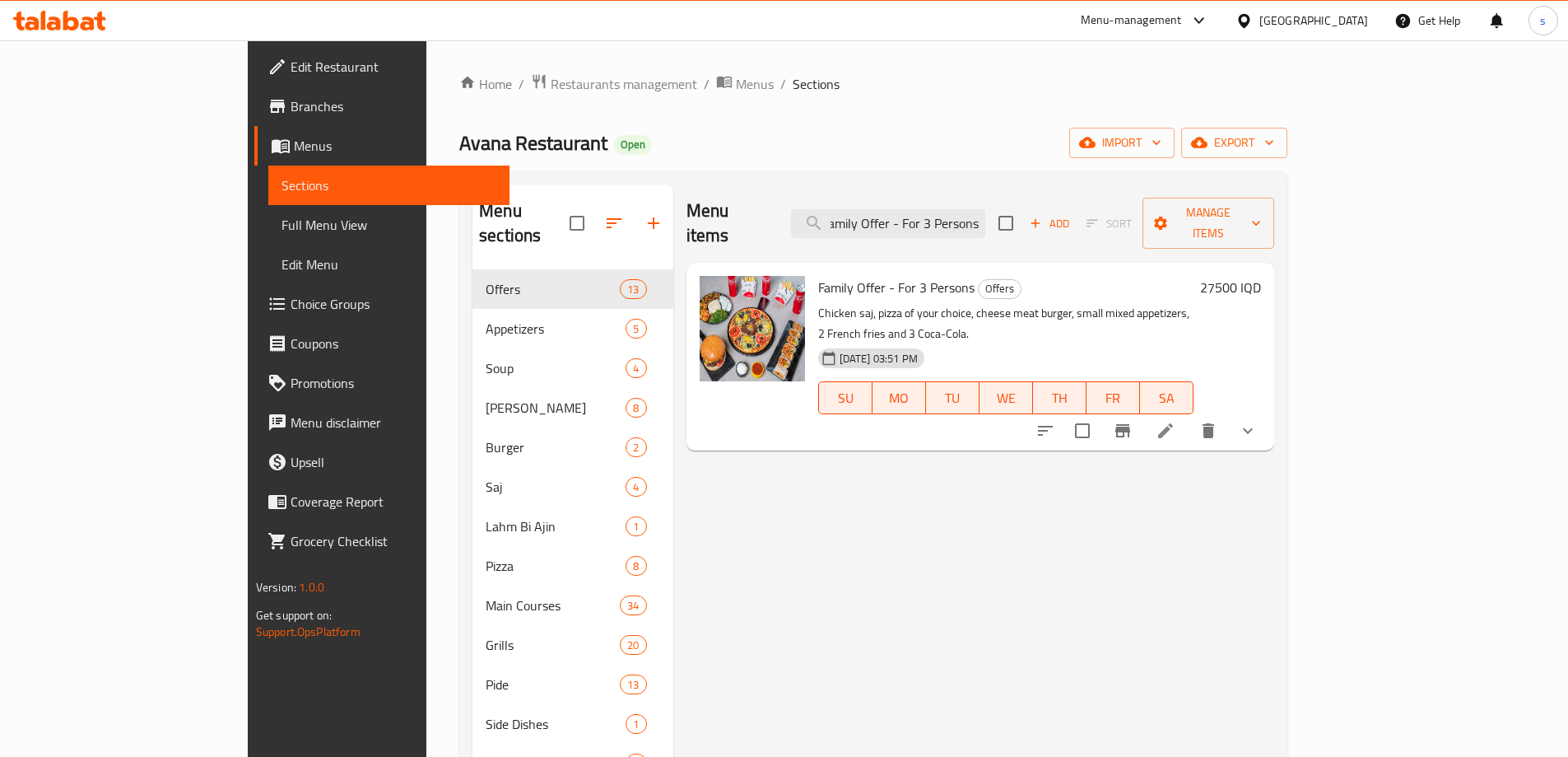
type input "Family Offer - For 3 Persons"
click at [1130, 424] on icon "Branch-specific-item" at bounding box center [1123, 431] width 15 height 13
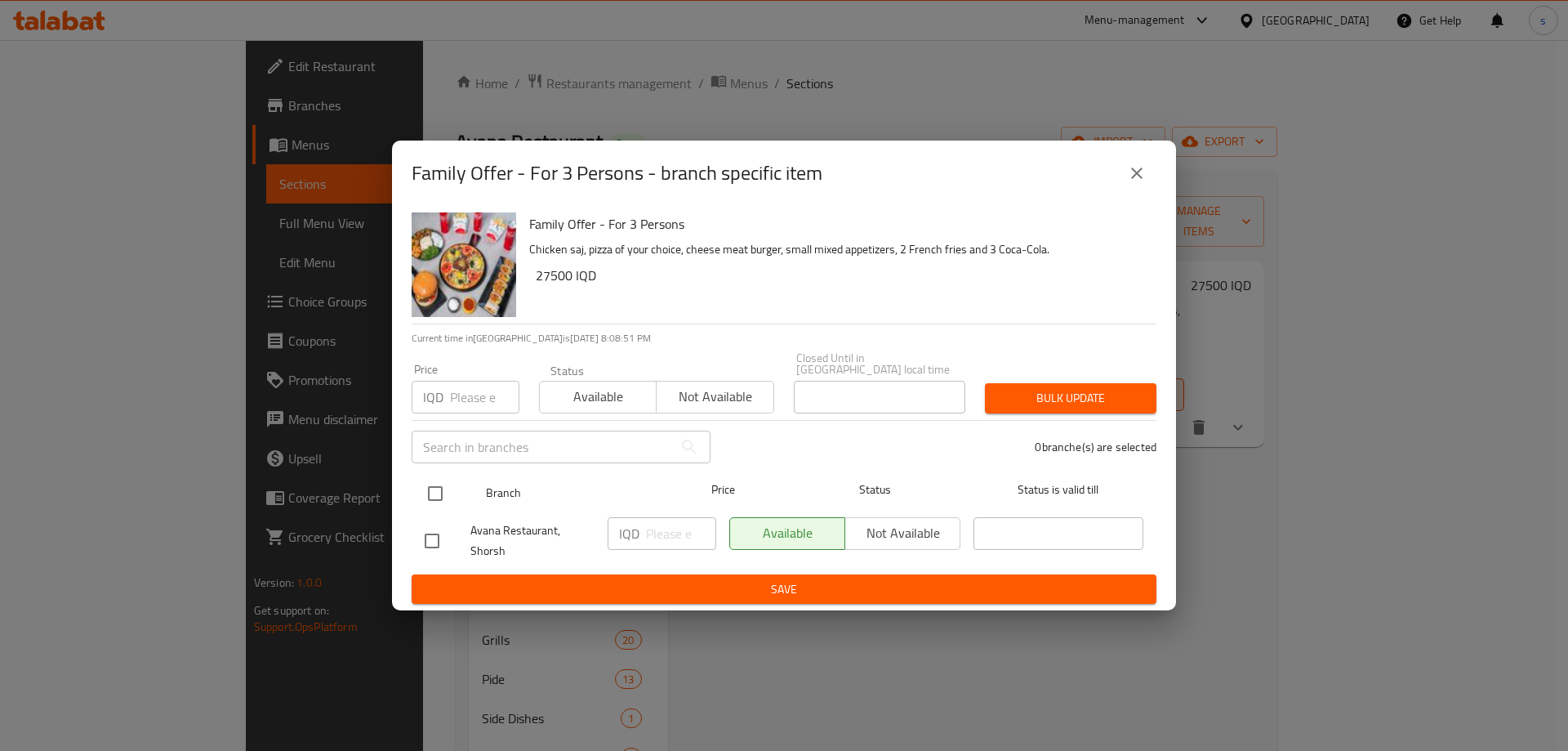
click at [437, 480] on input "checkbox" at bounding box center [435, 493] width 34 height 34
checkbox input "true"
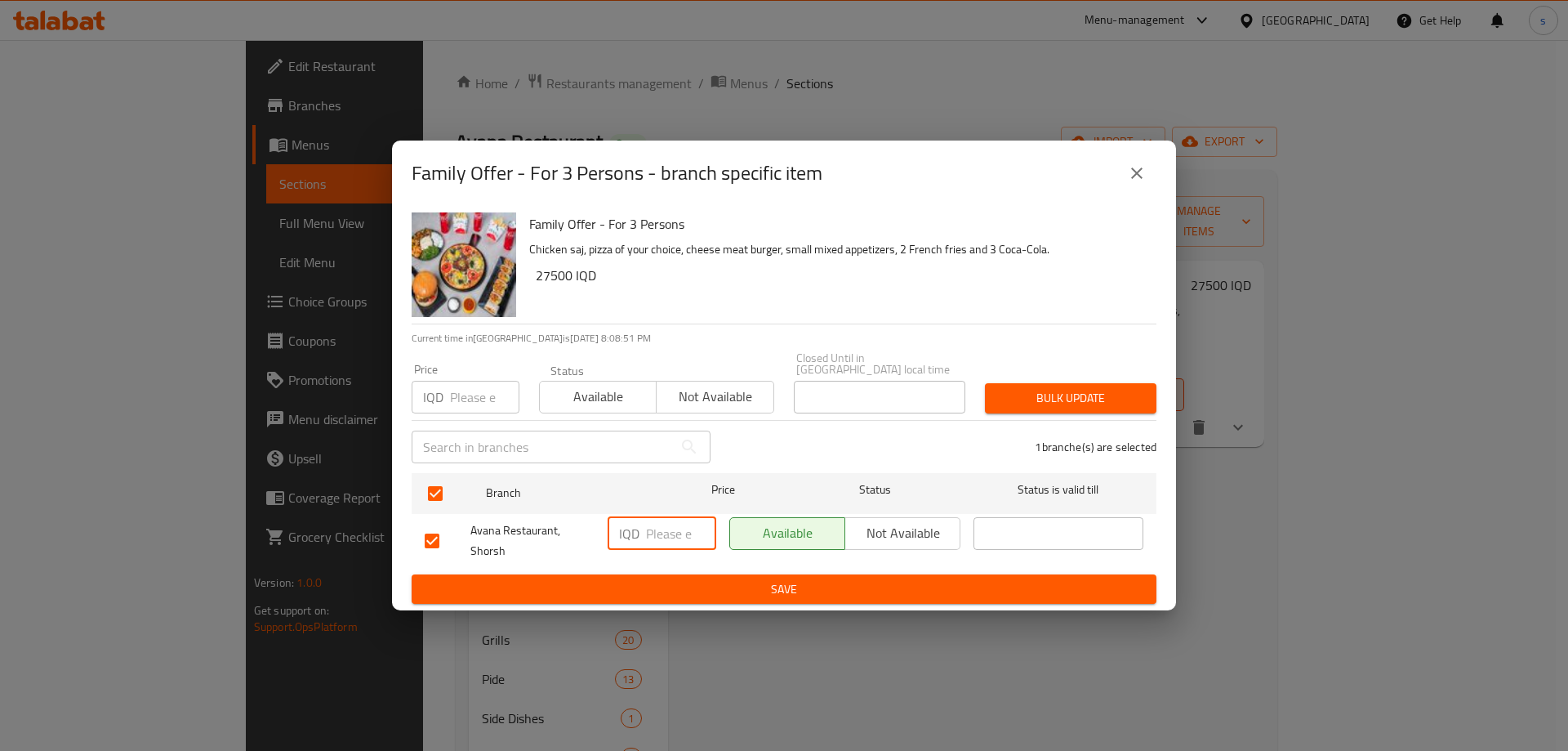
click at [676, 531] on input "number" at bounding box center [681, 533] width 70 height 33
type input "27500"
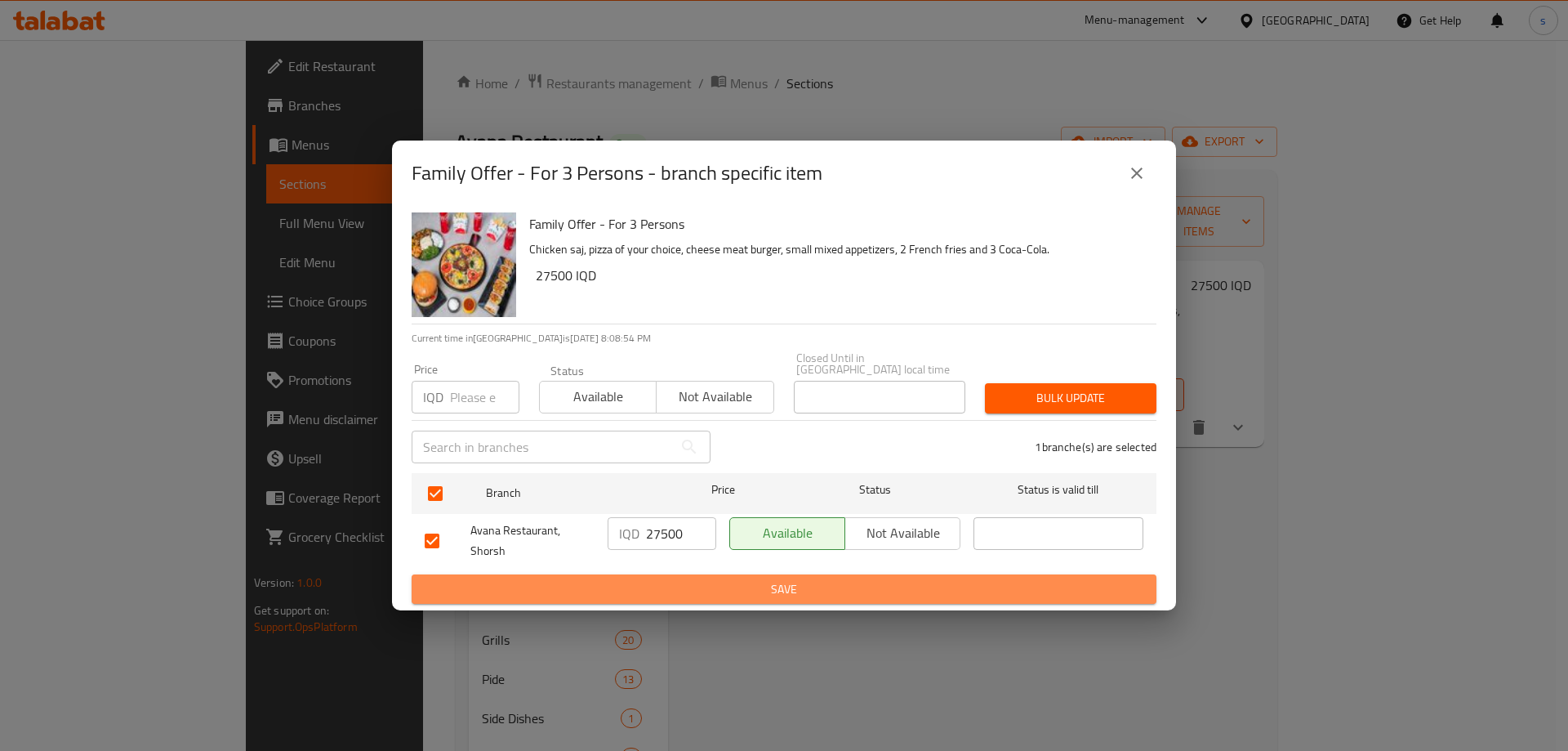
click at [667, 579] on span "Save" at bounding box center [784, 589] width 719 height 21
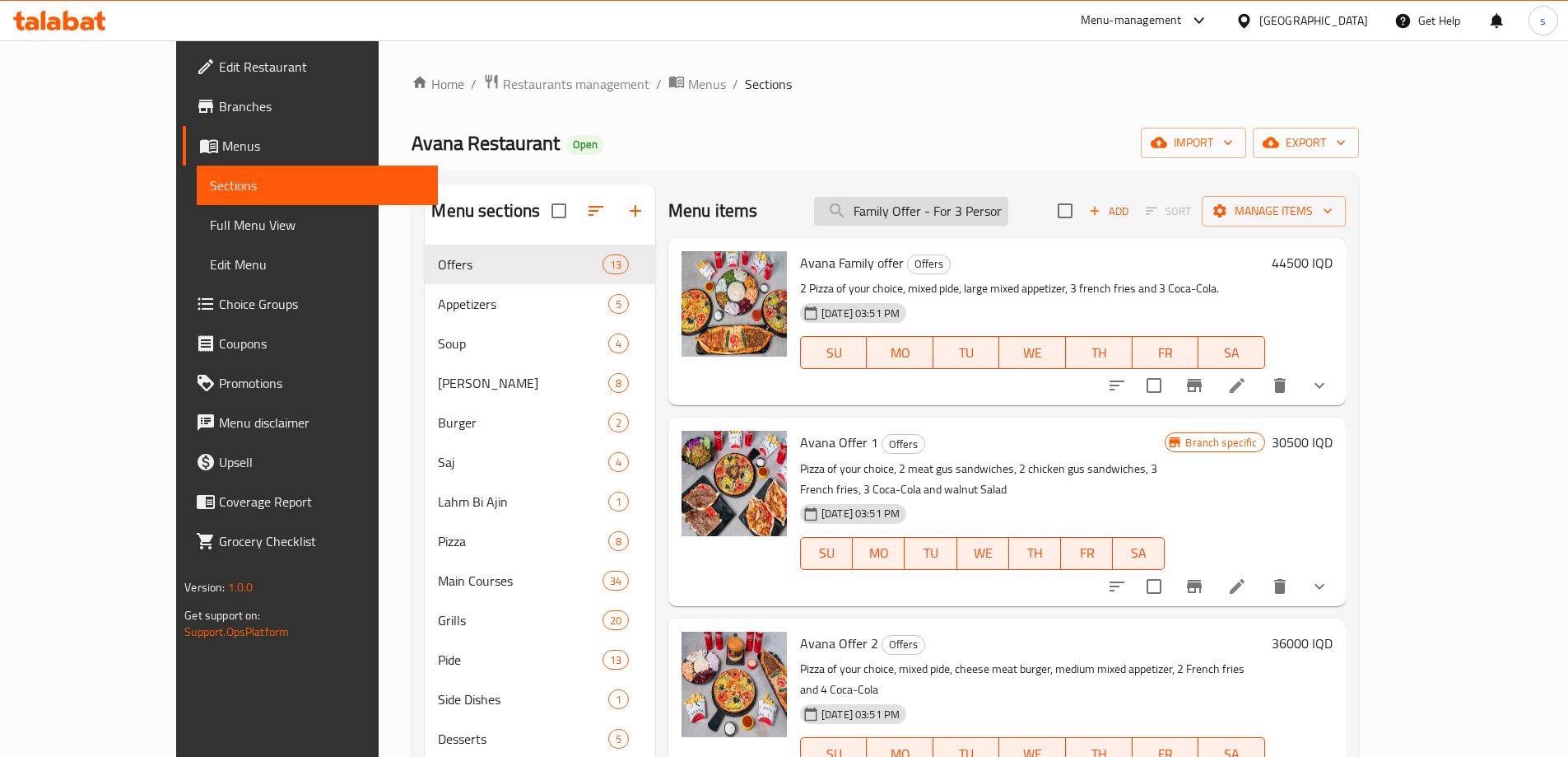
click at [989, 208] on input "Family Offer - For 3 Persons" at bounding box center [910, 211] width 194 height 29
paste input "fast food offer"
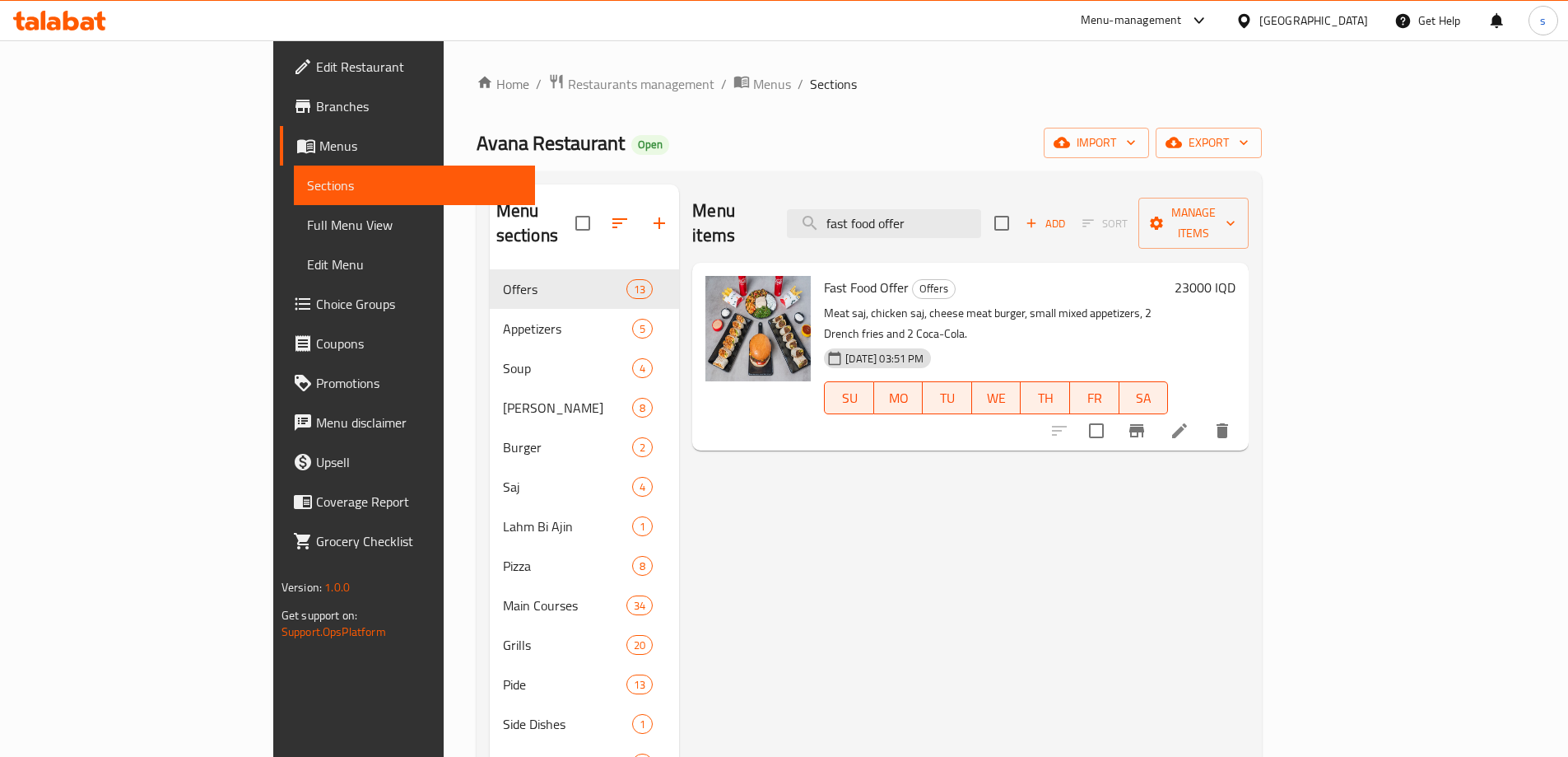
type input "fast food offer"
click at [1145, 424] on icon "Branch-specific-item" at bounding box center [1137, 431] width 15 height 13
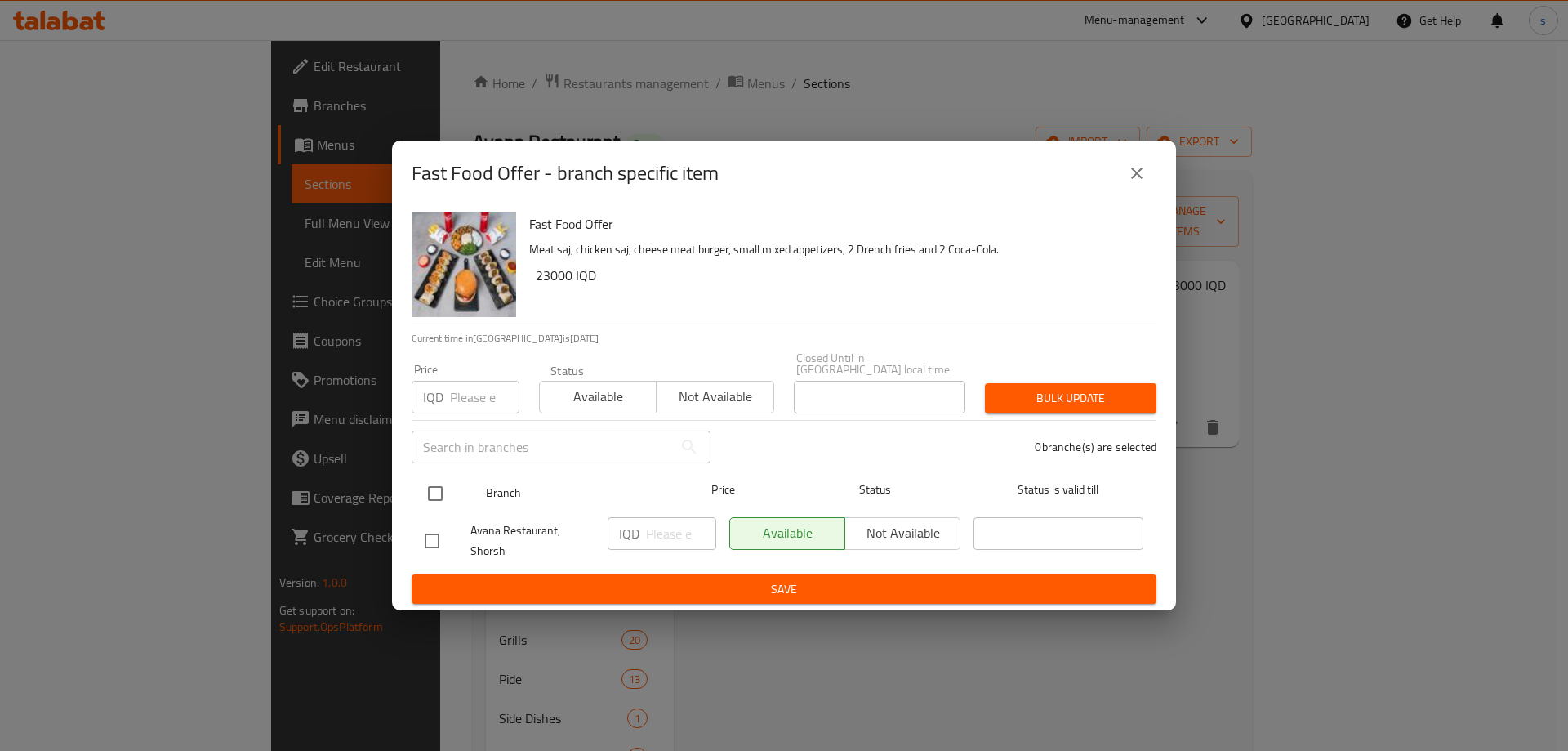
click at [434, 493] on input "checkbox" at bounding box center [435, 493] width 34 height 34
checkbox input "true"
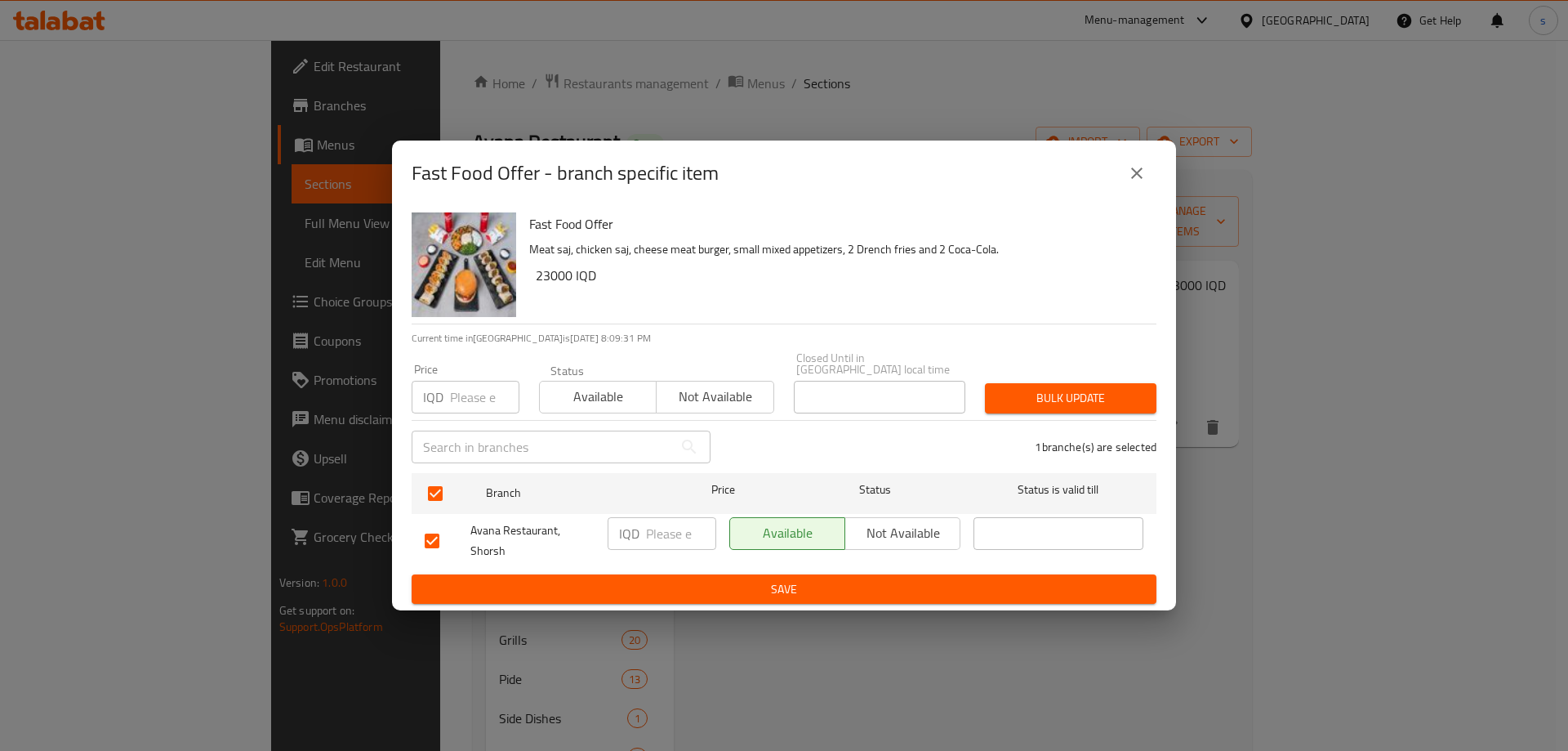
click at [662, 528] on input "number" at bounding box center [681, 533] width 70 height 33
type input "23000"
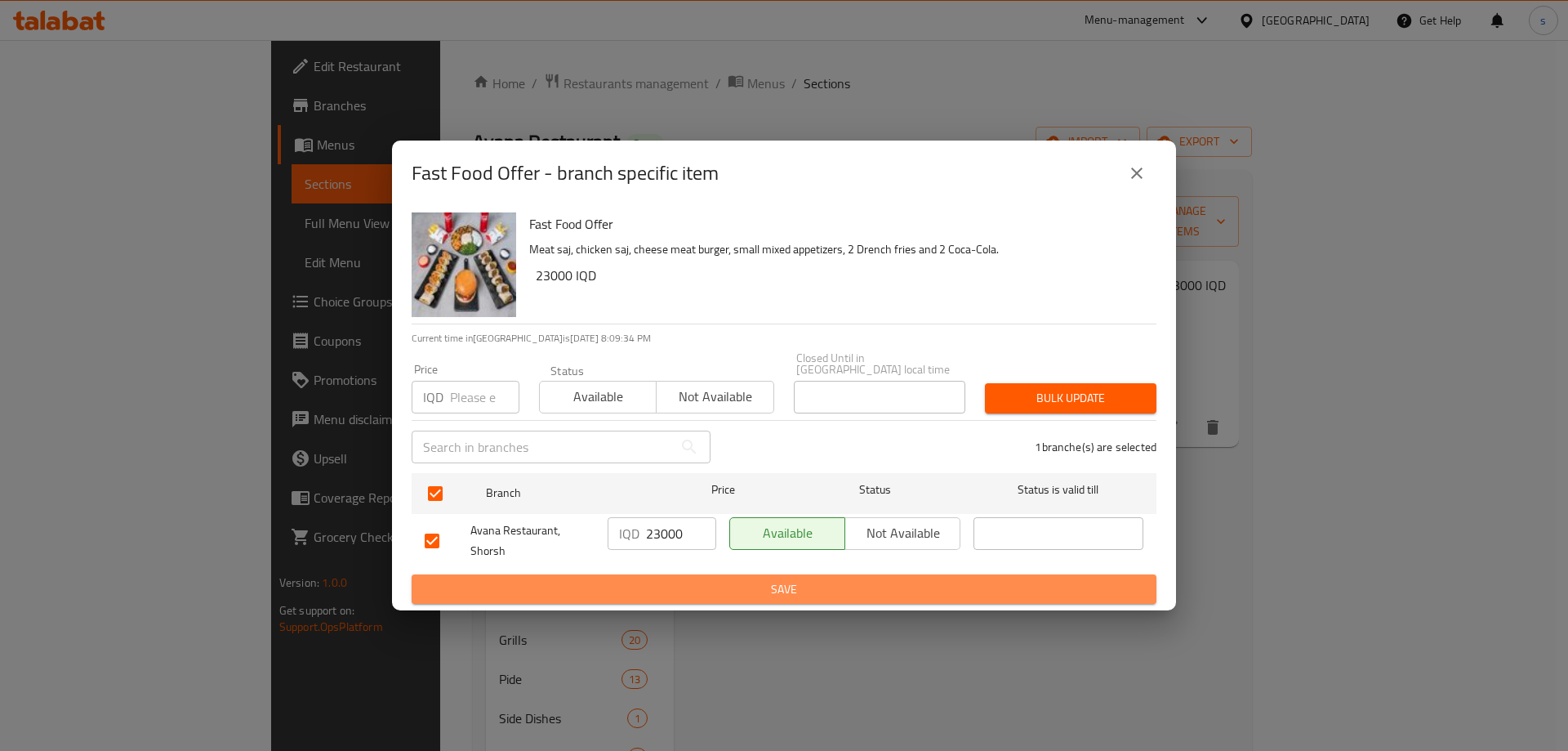
click at [685, 579] on span "Save" at bounding box center [784, 589] width 719 height 21
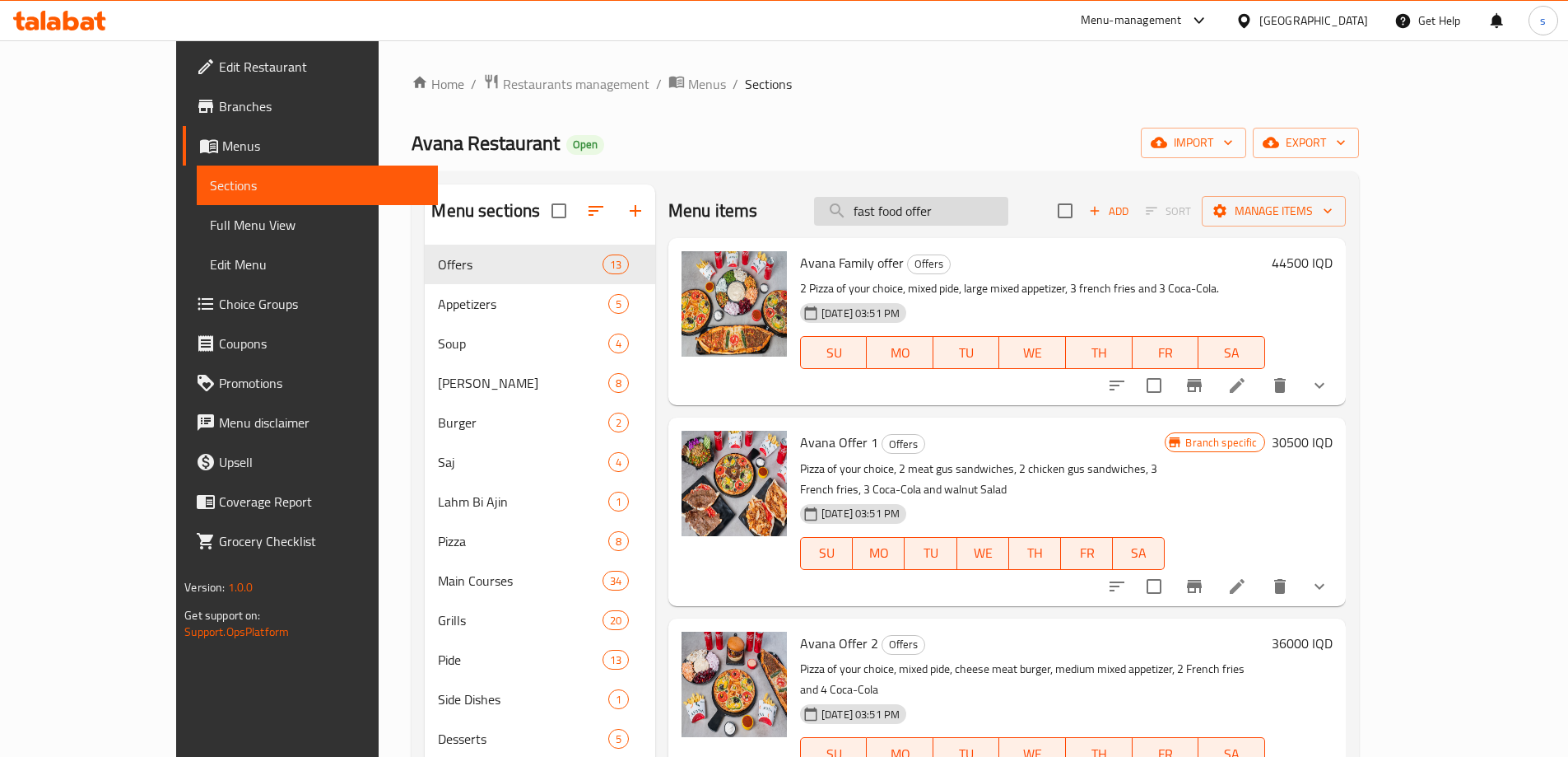
click at [1009, 213] on input "fast food offer" at bounding box center [910, 211] width 194 height 29
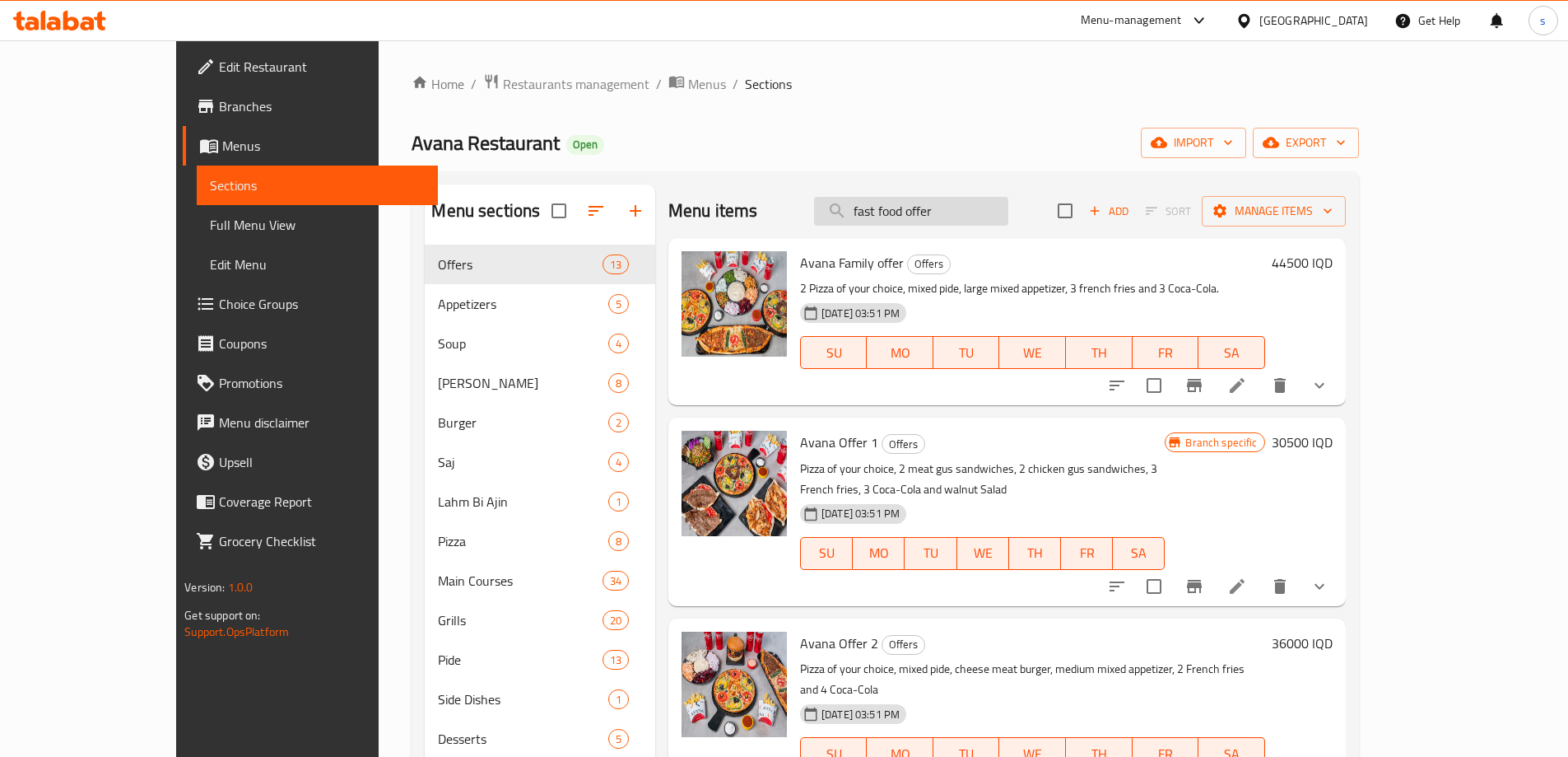
click at [1009, 213] on input "fast food offer" at bounding box center [910, 211] width 194 height 29
type input "v"
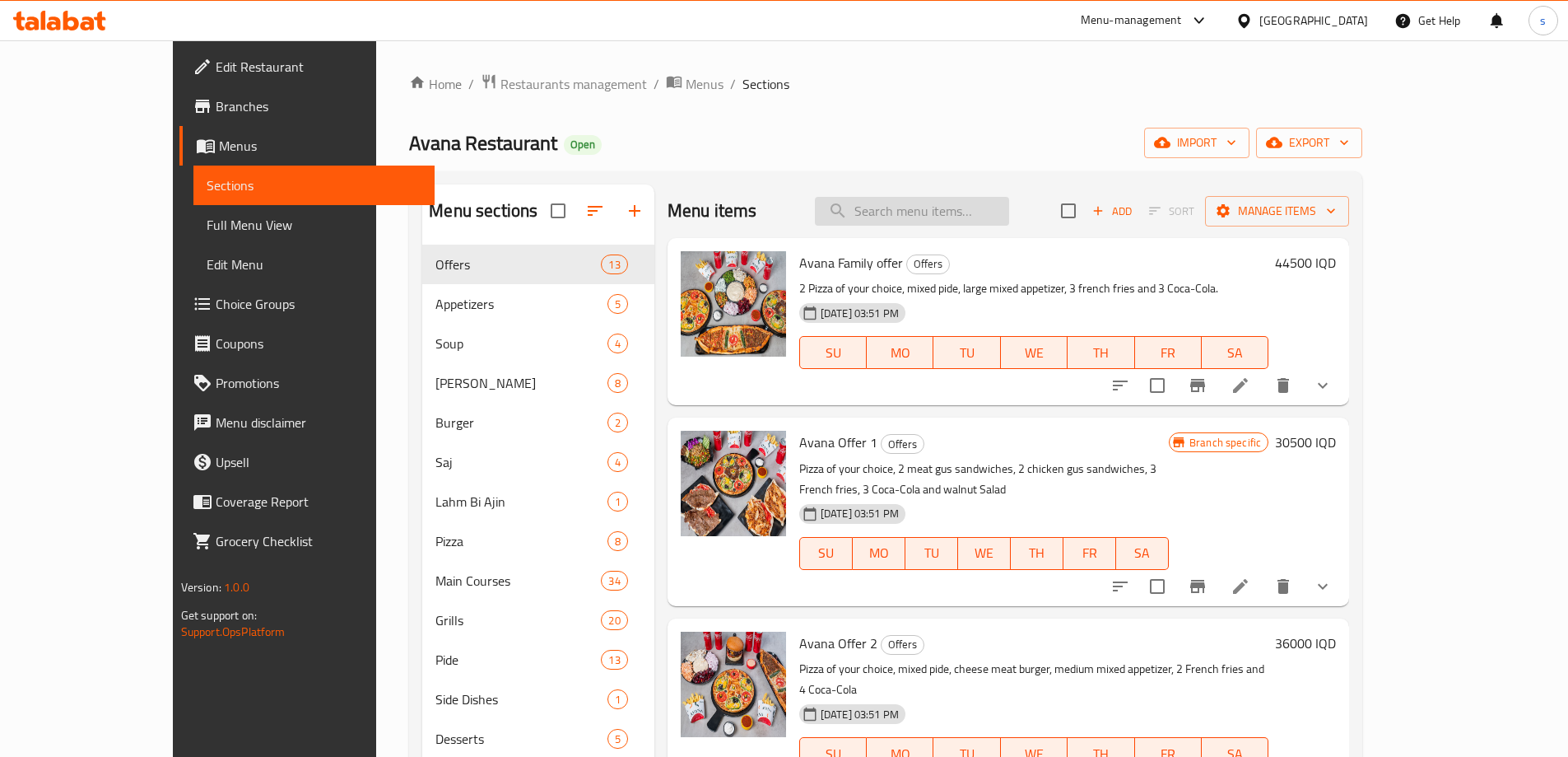
paste input "fast food offer"
type input "fast food offer"
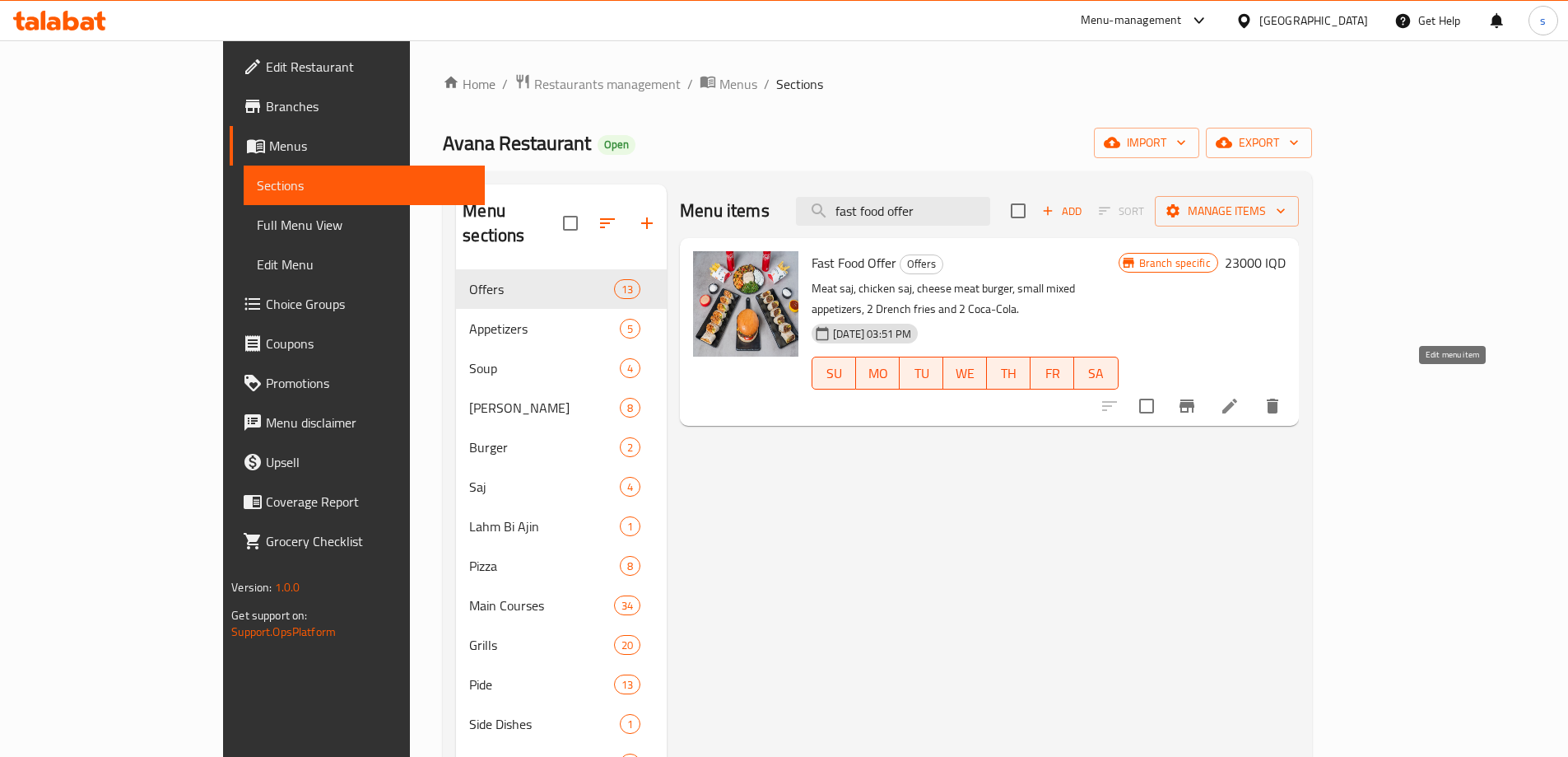
click at [1237, 398] on icon at bounding box center [1230, 406] width 15 height 15
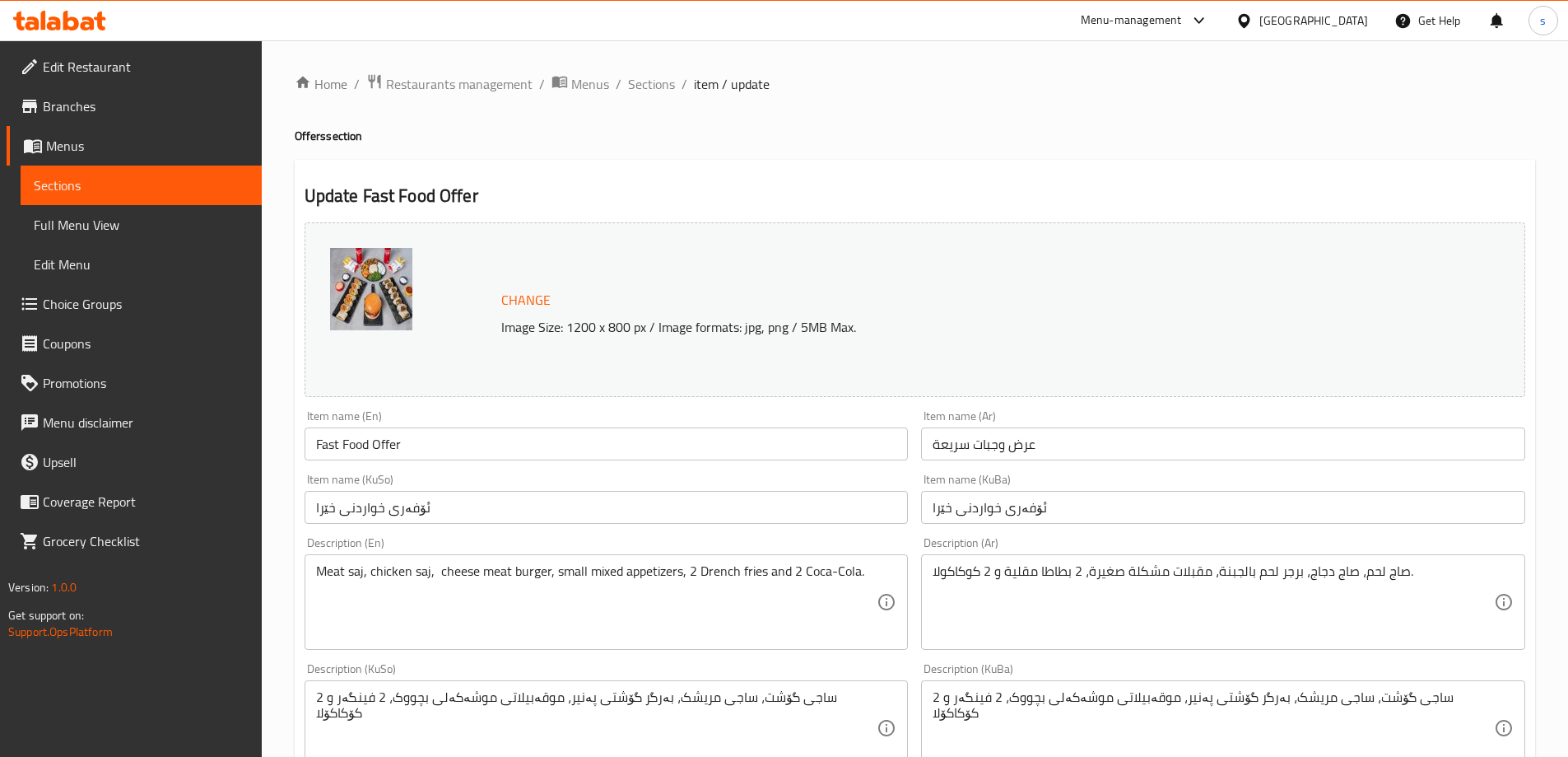
click at [137, 192] on span "Sections" at bounding box center [141, 186] width 215 height 20
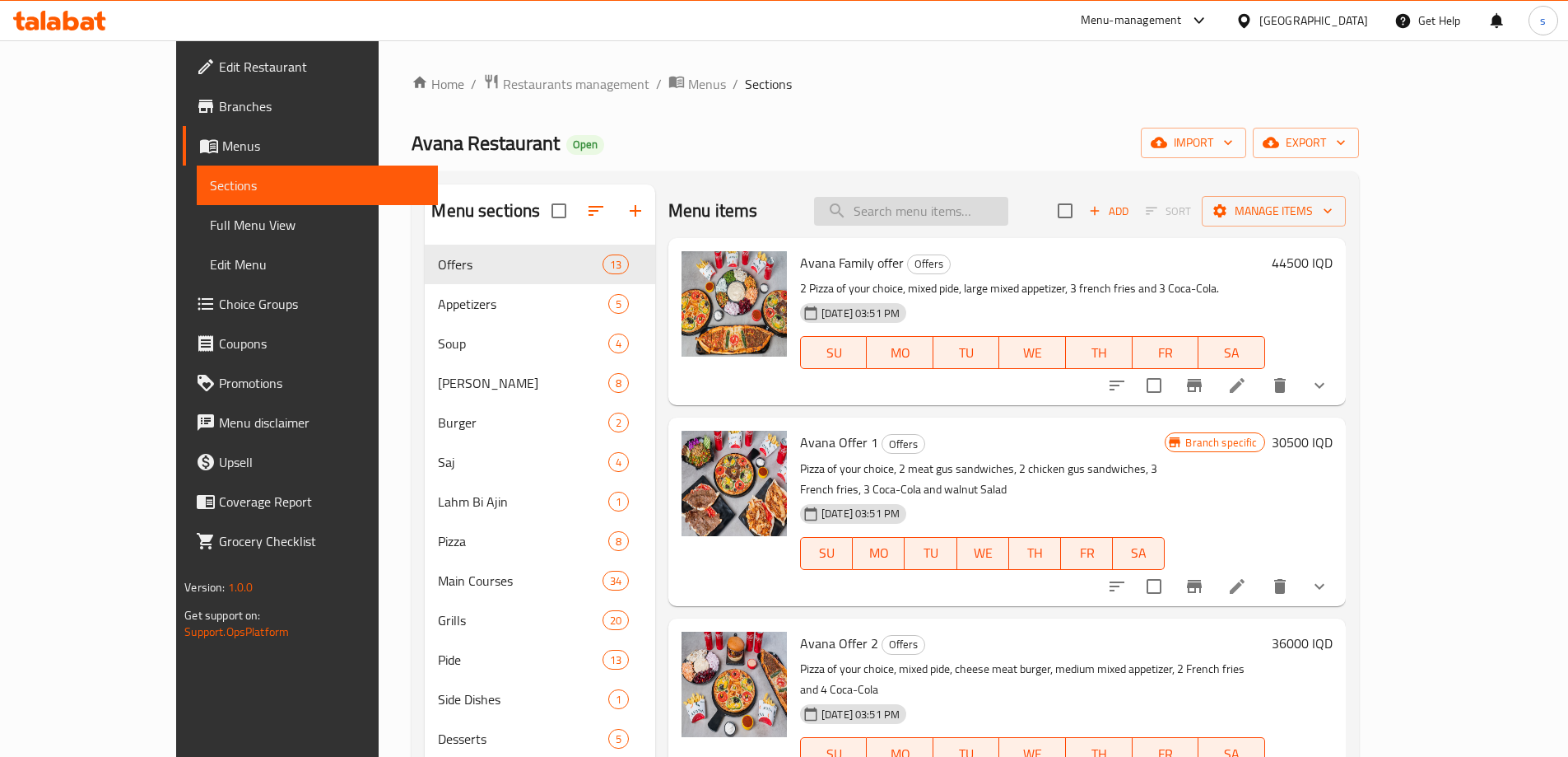
click at [936, 222] on input "search" at bounding box center [910, 211] width 194 height 29
paste input "Sandwich Offer"
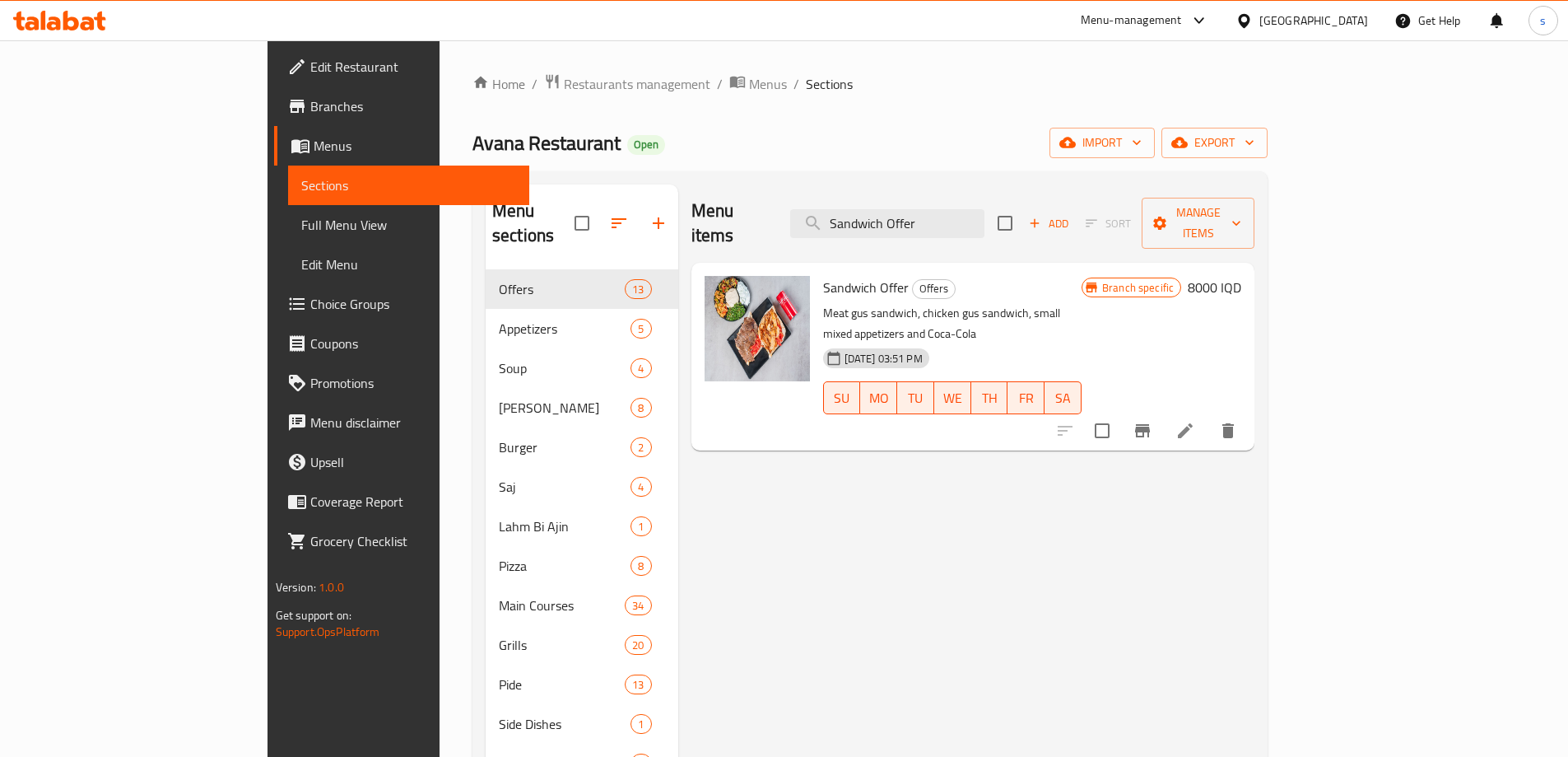
type input "Sandwich Offer"
click at [1152, 421] on icon "Branch-specific-item" at bounding box center [1143, 431] width 20 height 20
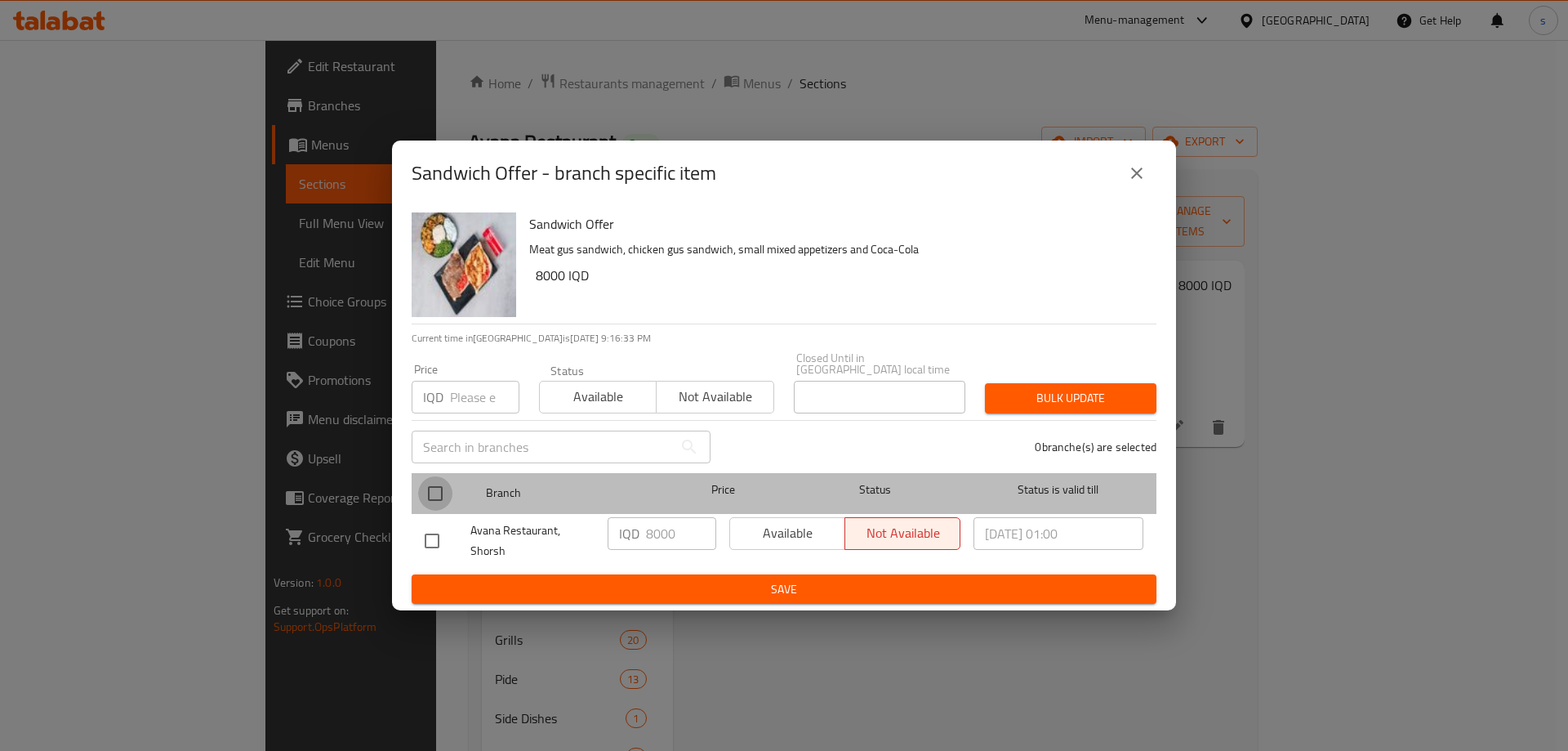
click at [438, 486] on input "checkbox" at bounding box center [435, 493] width 34 height 34
checkbox input "true"
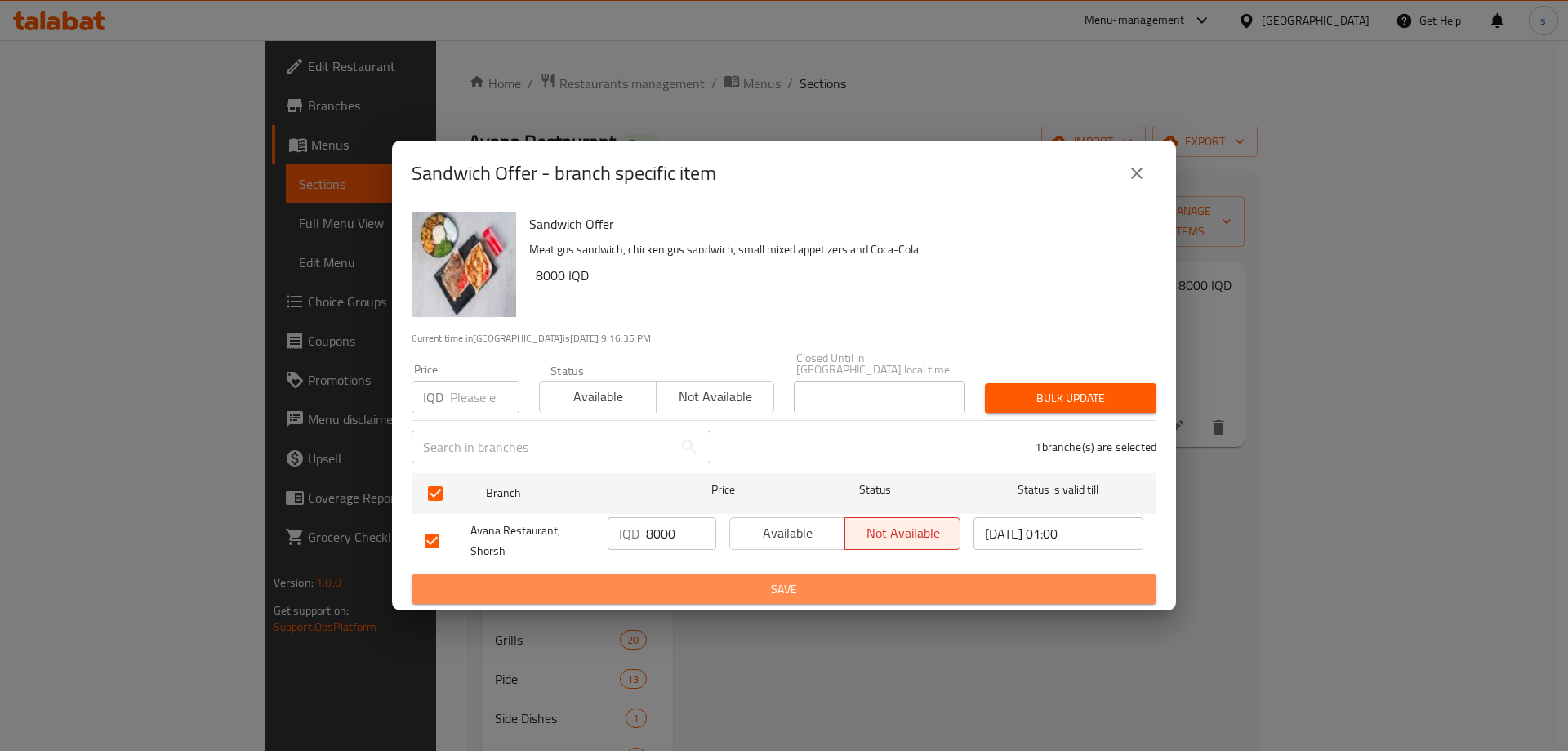
click at [786, 583] on span "Save" at bounding box center [784, 589] width 719 height 21
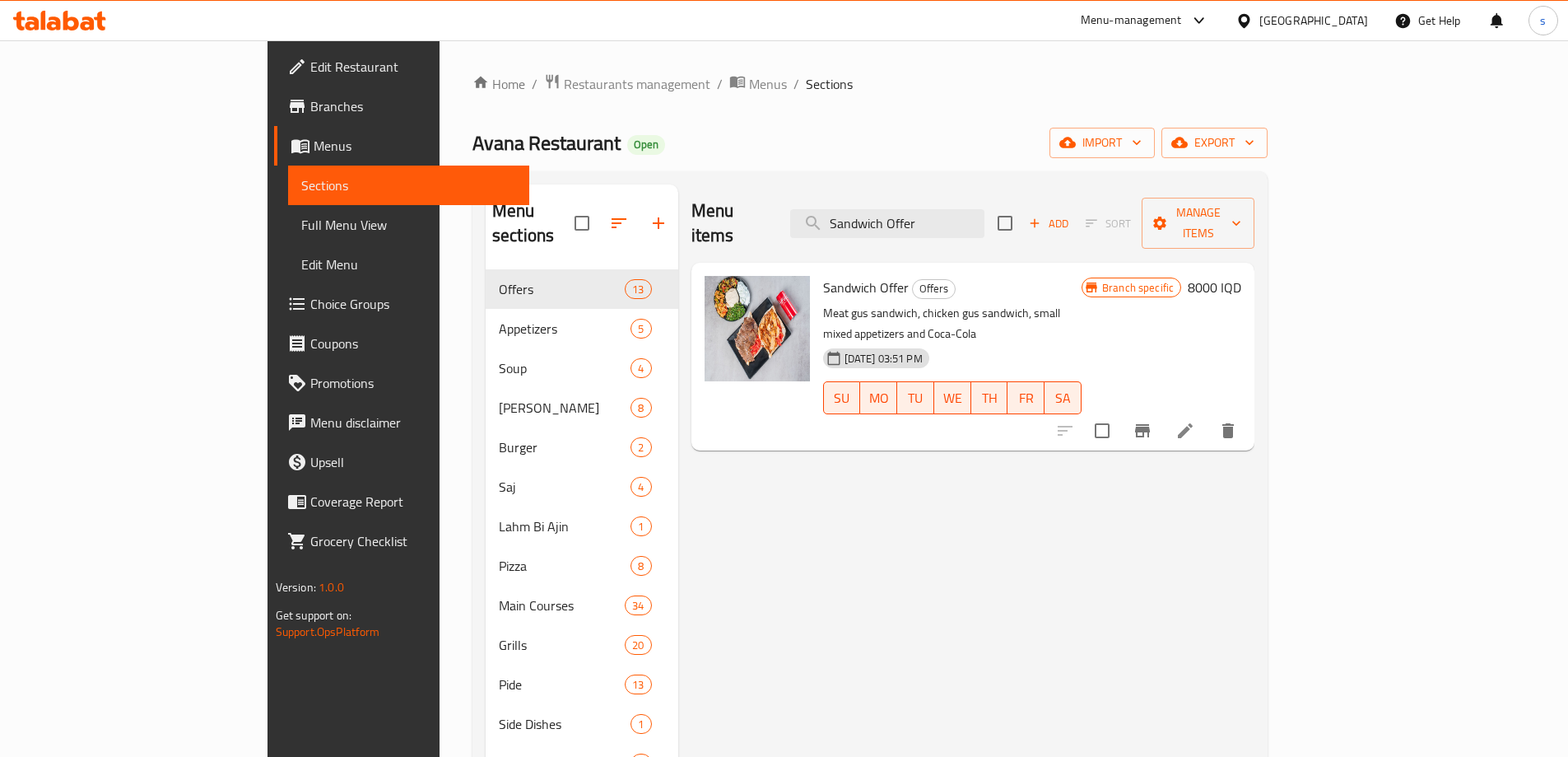
click at [1209, 416] on li at bounding box center [1185, 430] width 46 height 29
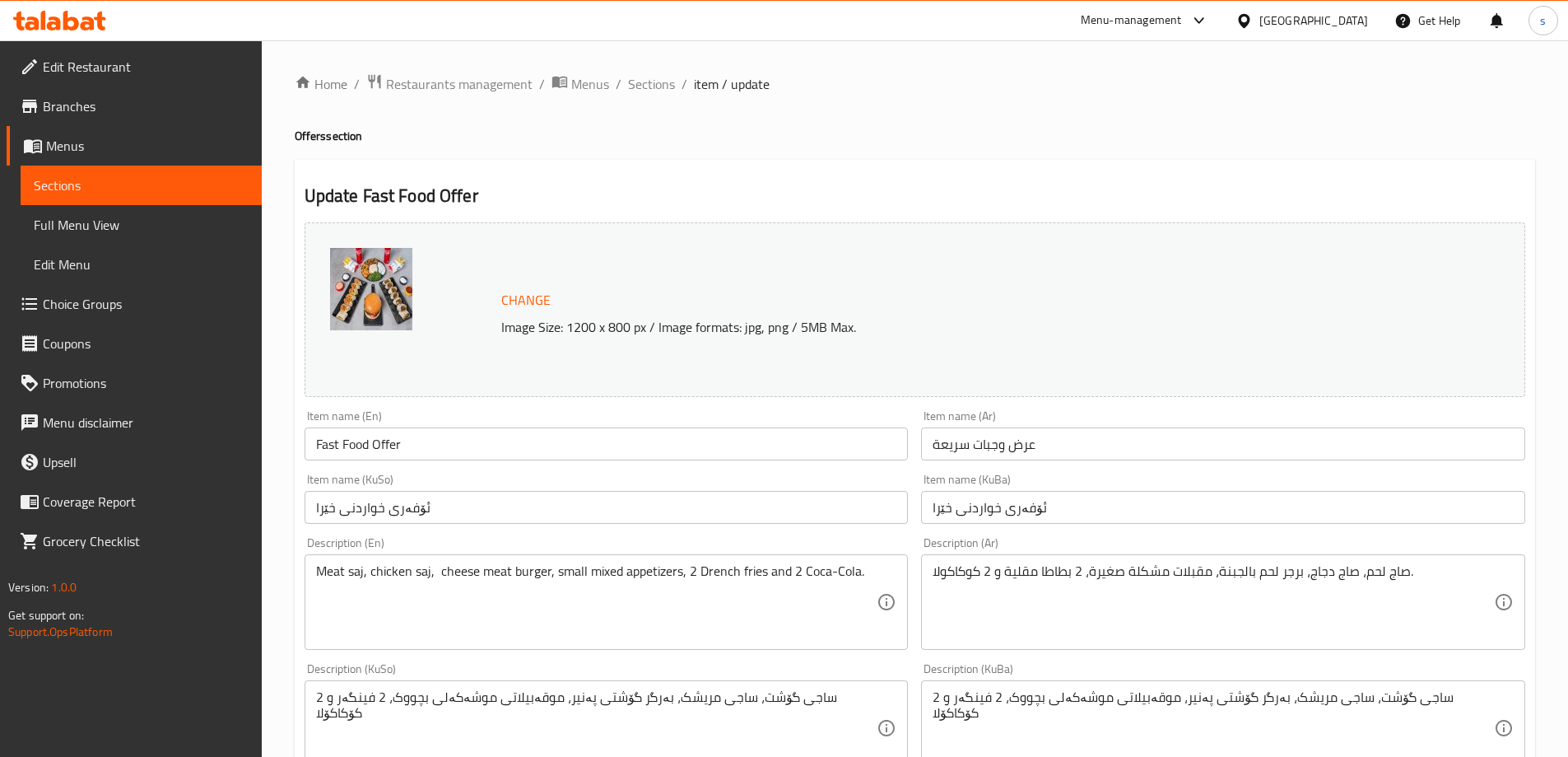
click at [81, 18] on icon at bounding box center [60, 21] width 93 height 20
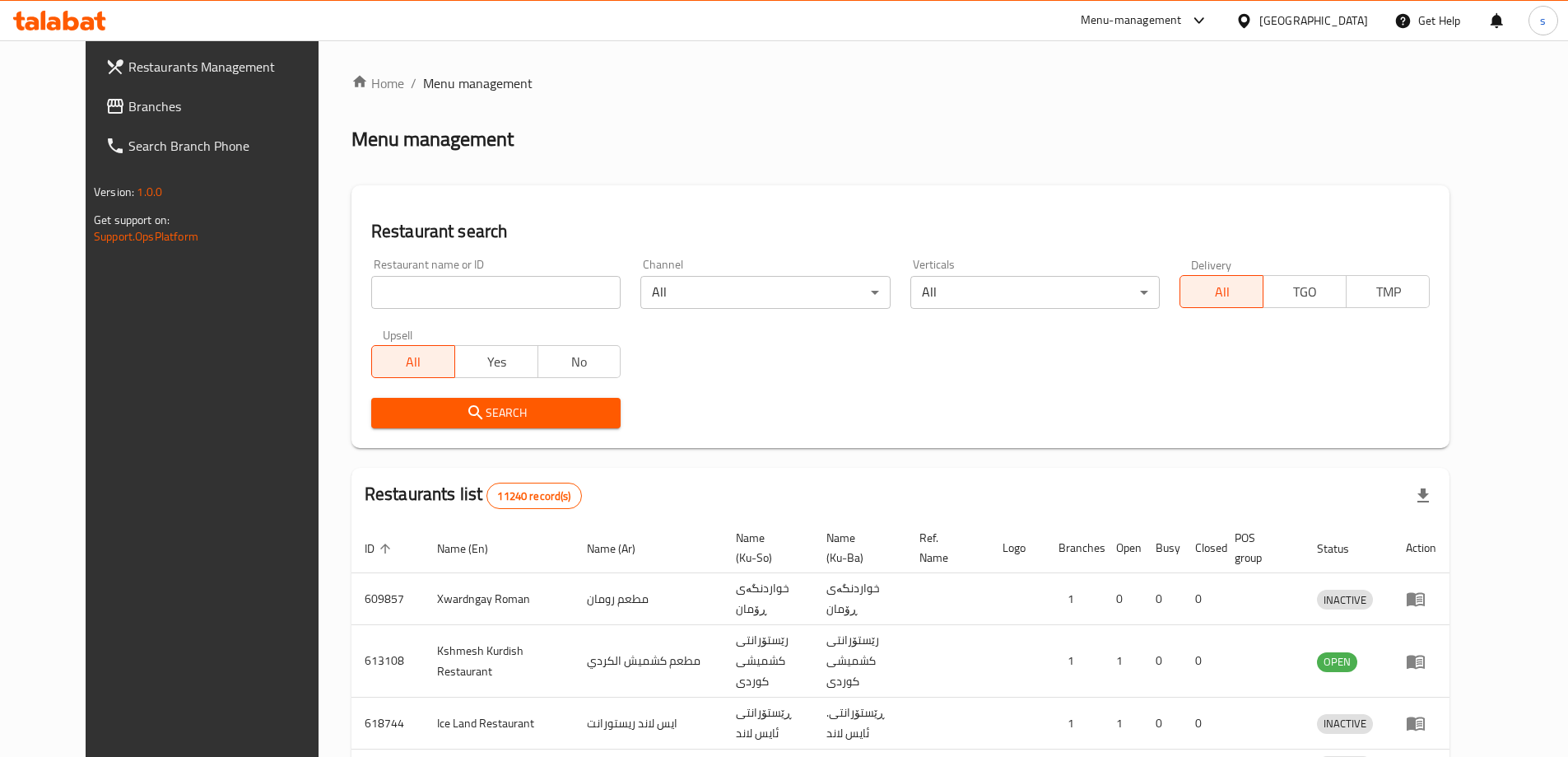
click at [418, 297] on div at bounding box center [784, 378] width 1568 height 757
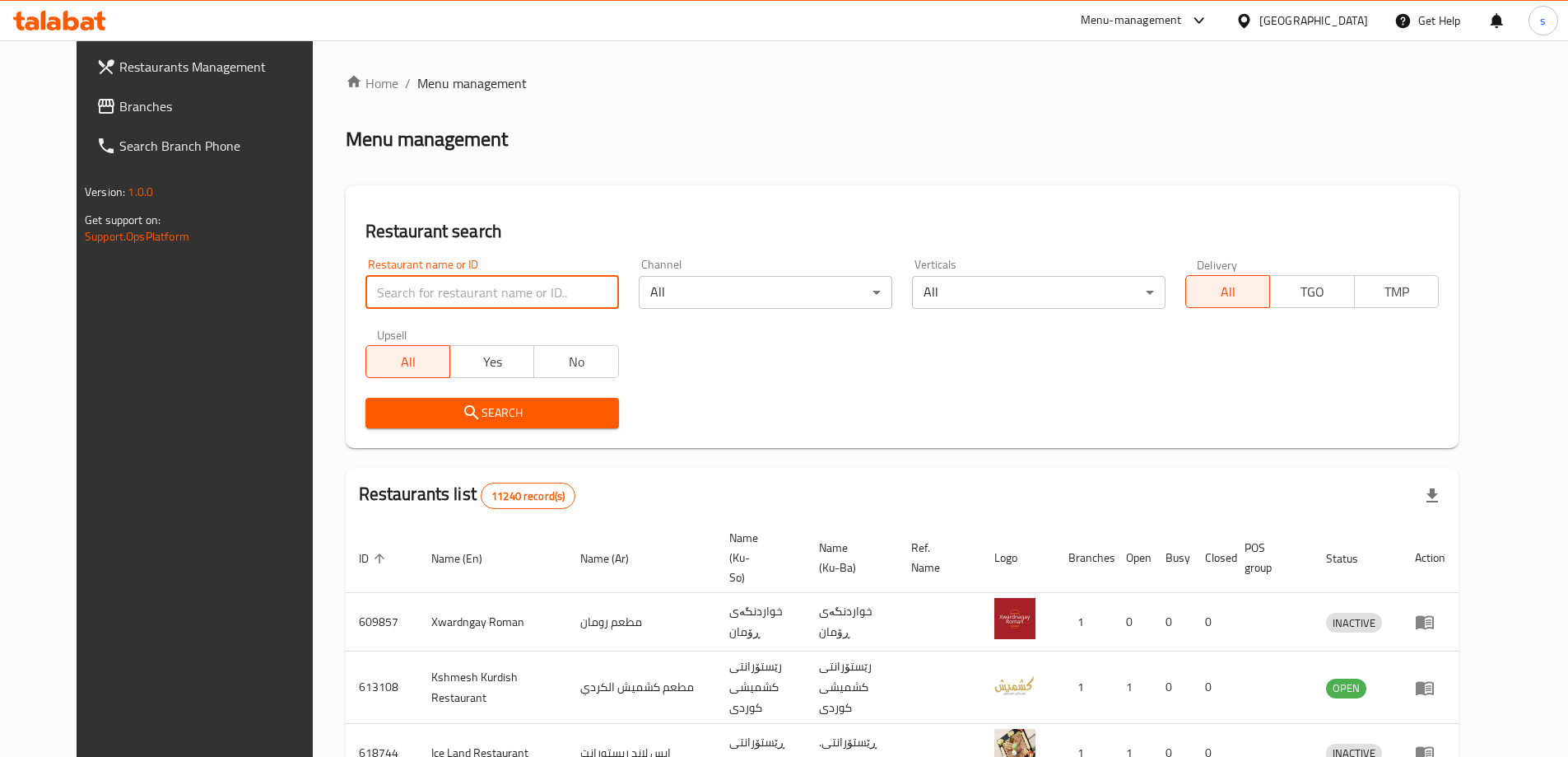
click at [412, 293] on input "search" at bounding box center [492, 292] width 254 height 33
paste input "El Estez"
type input "El Estez"
click button "Search" at bounding box center [492, 413] width 254 height 30
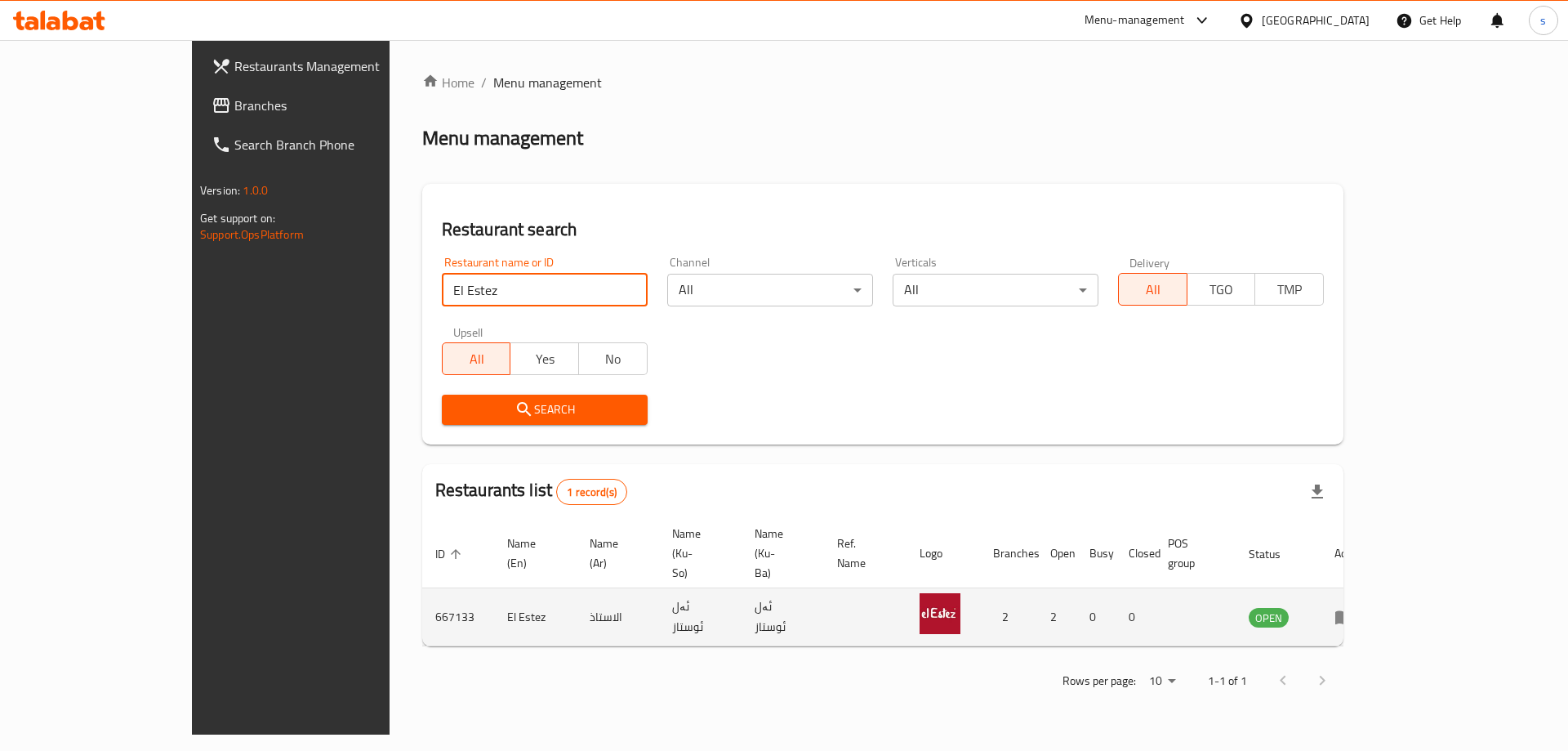
click at [1353, 611] on icon "enhanced table" at bounding box center [1345, 618] width 18 height 14
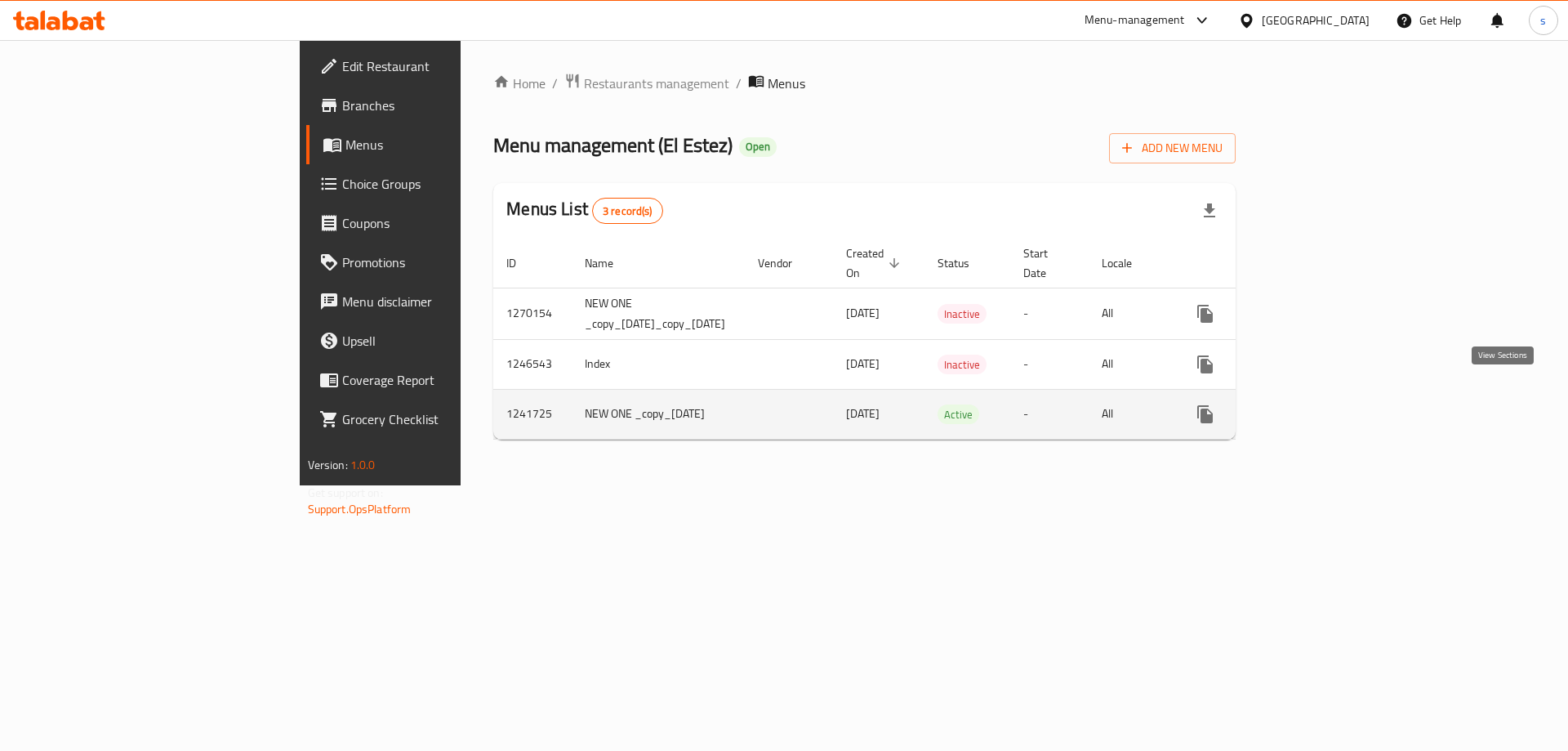
click at [1331, 407] on icon "enhanced table" at bounding box center [1323, 414] width 15 height 15
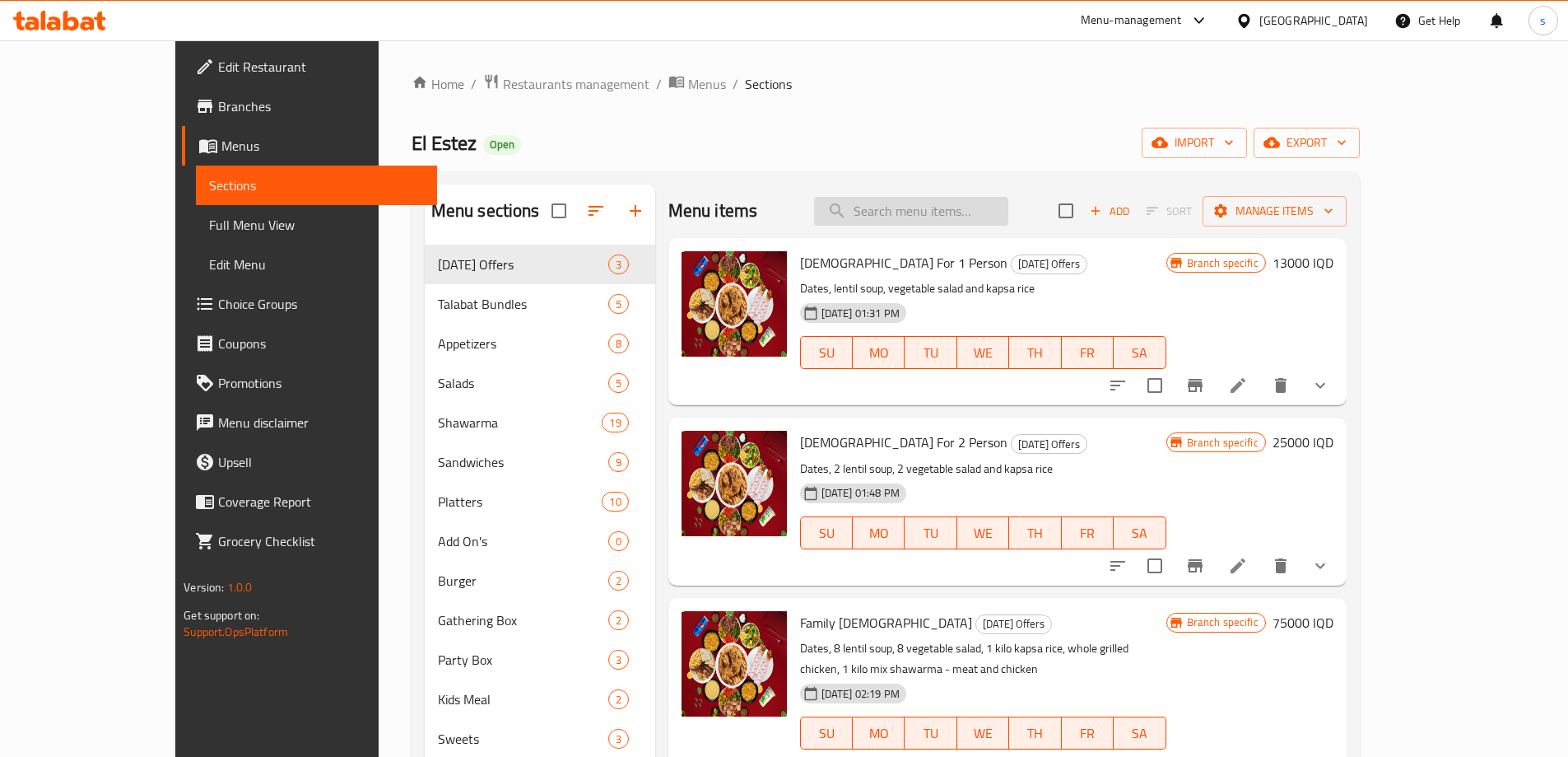
click at [984, 216] on input "search" at bounding box center [910, 211] width 194 height 29
paste input "Tabbouleh Sauce"
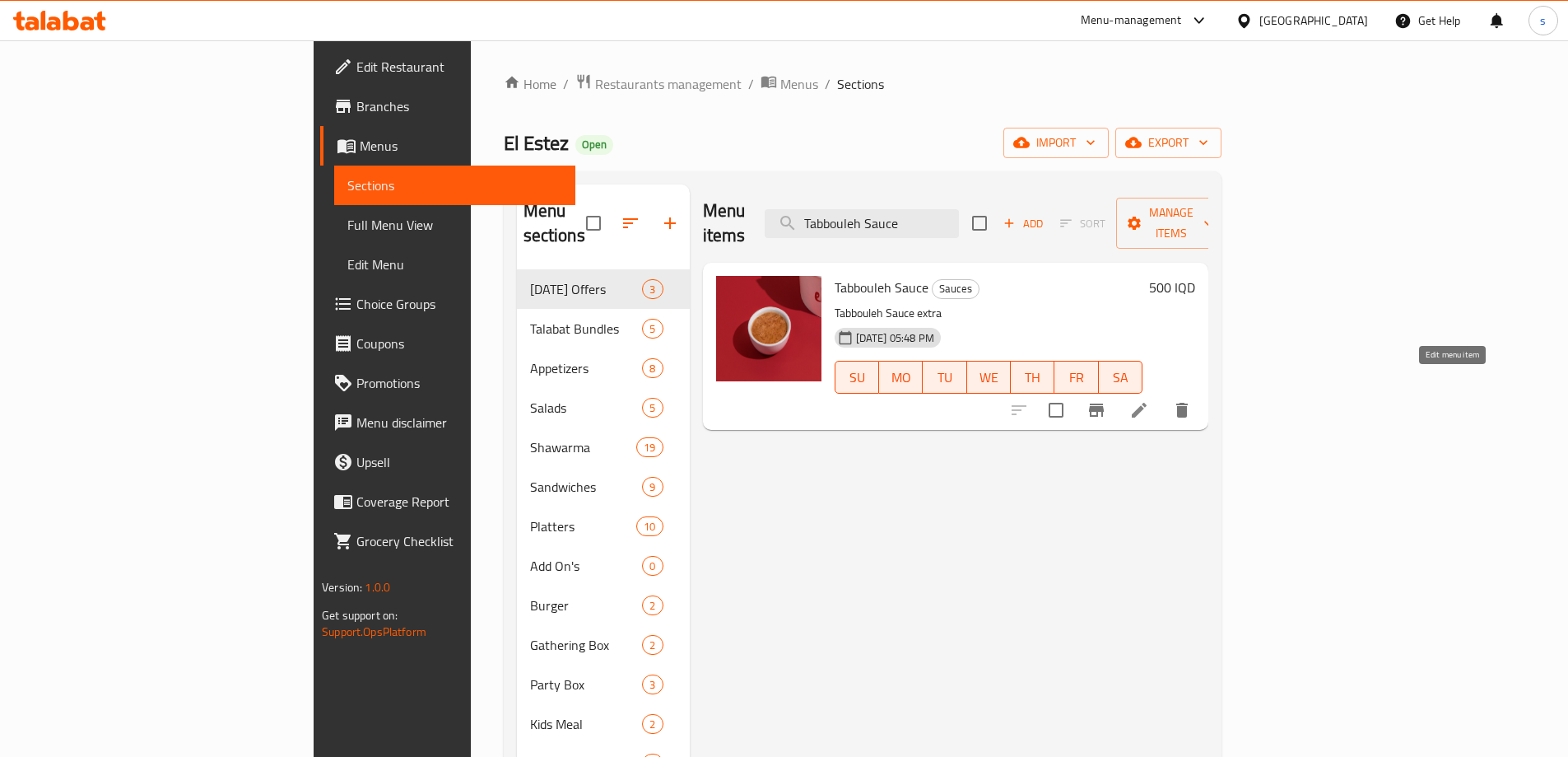
type input "Tabbouleh Sauce"
click at [1149, 400] on icon at bounding box center [1140, 410] width 20 height 20
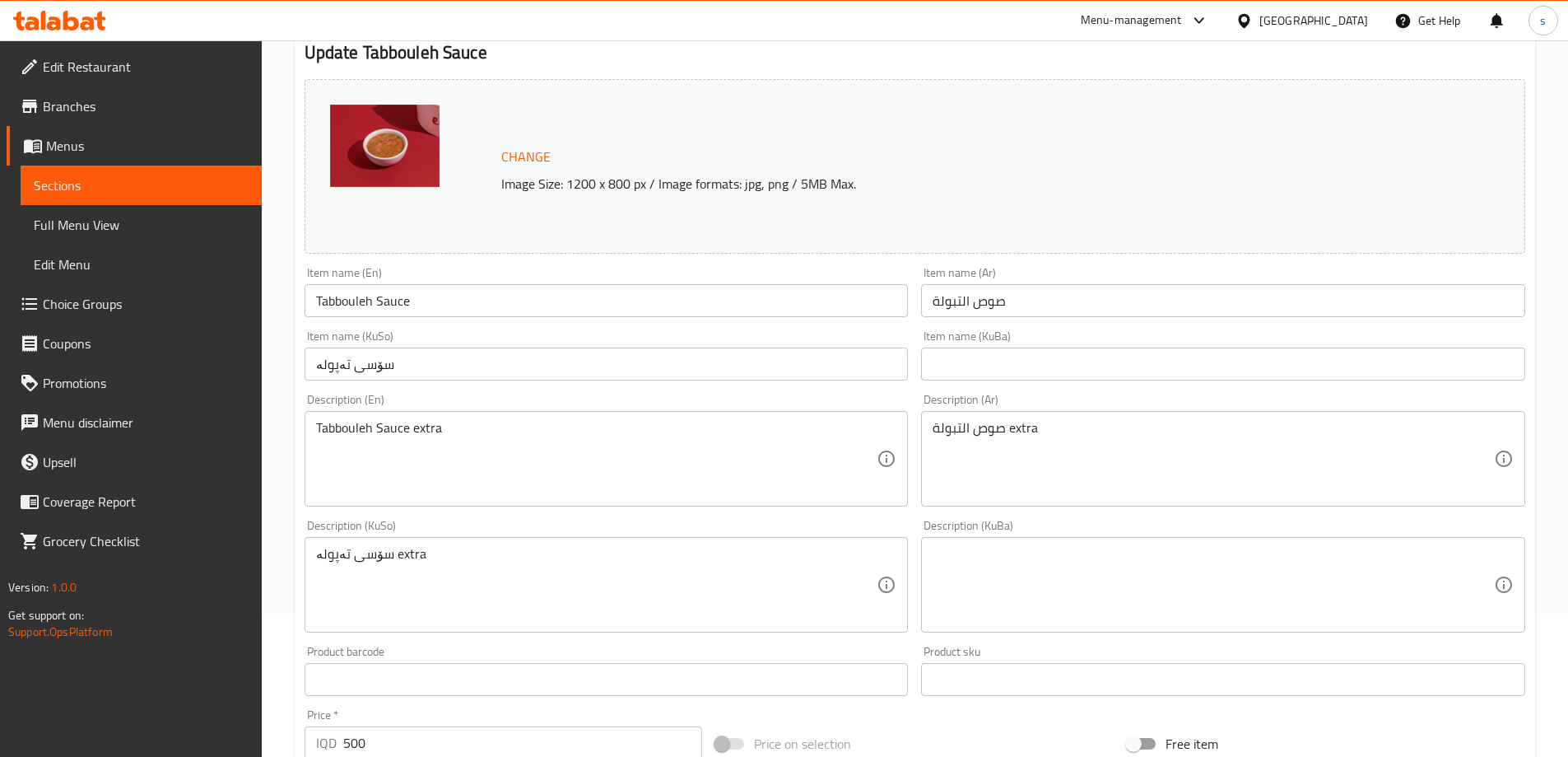
scroll to position [182, 0]
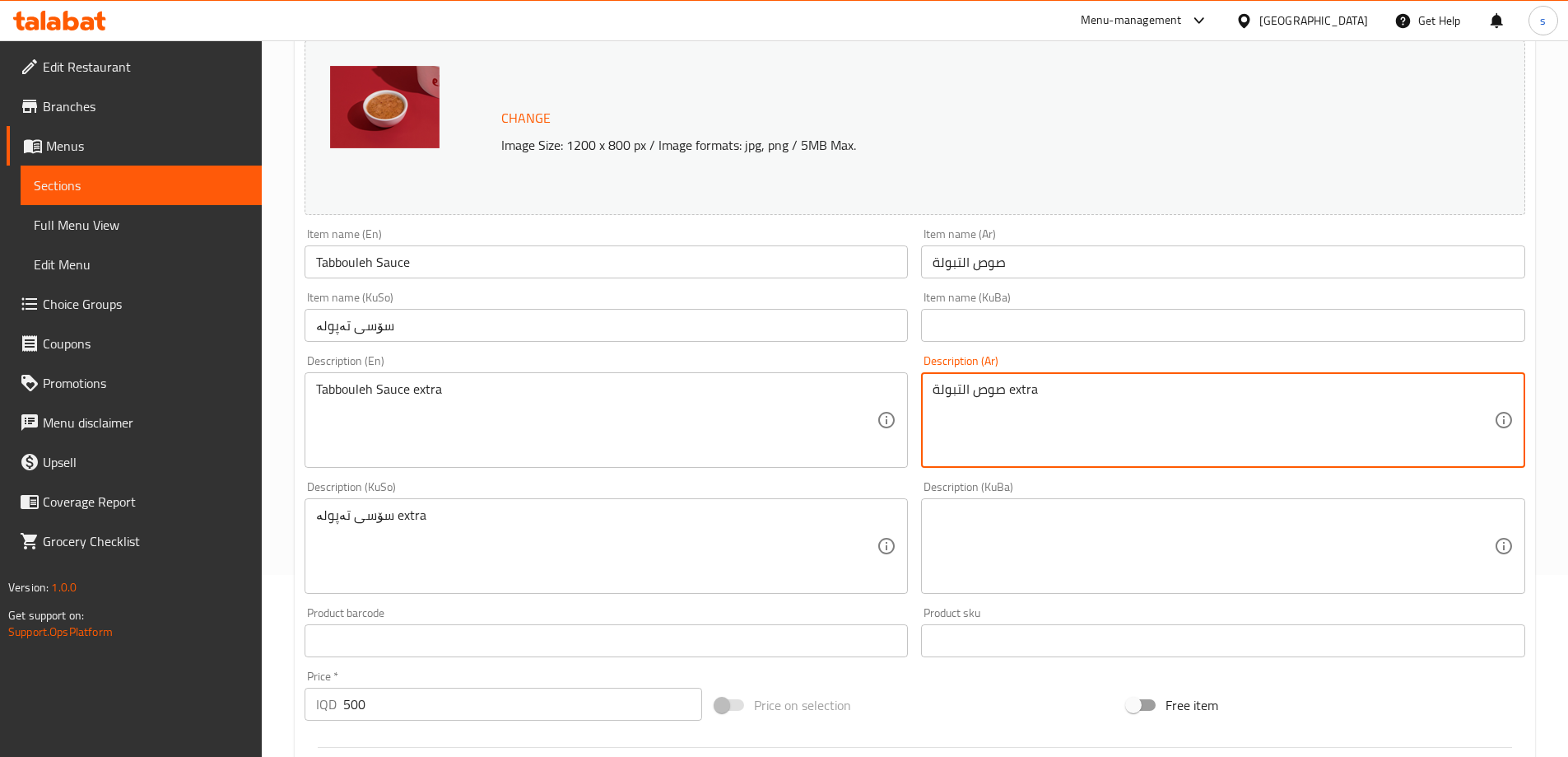
click at [1225, 422] on textarea "صوص التبولة extra" at bounding box center [1214, 420] width 562 height 78
click at [1451, 391] on textarea "صوص التبولة" at bounding box center [1214, 420] width 562 height 78
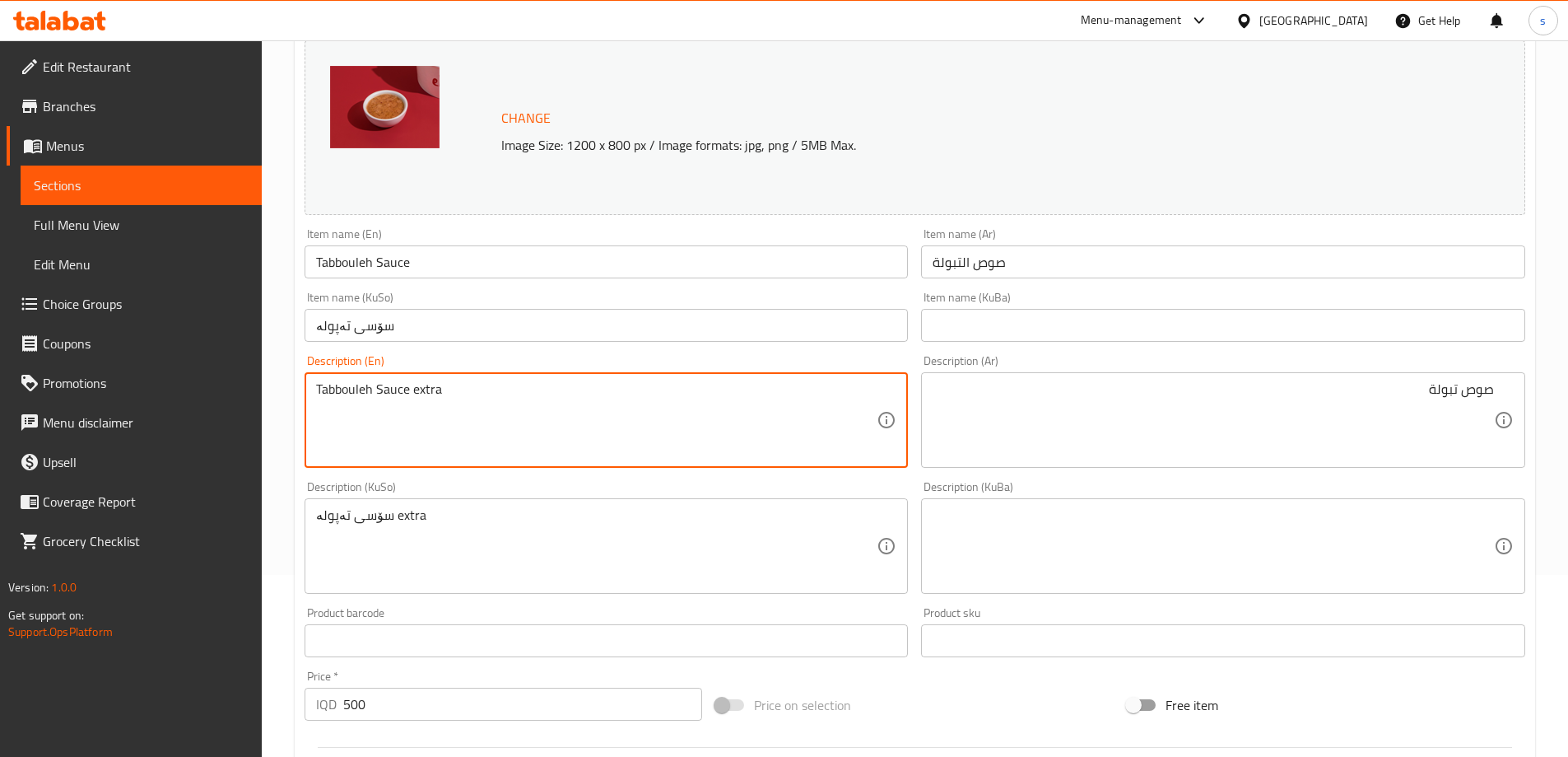
click at [424, 397] on textarea "Tabbouleh Sauce extra" at bounding box center [596, 420] width 562 height 78
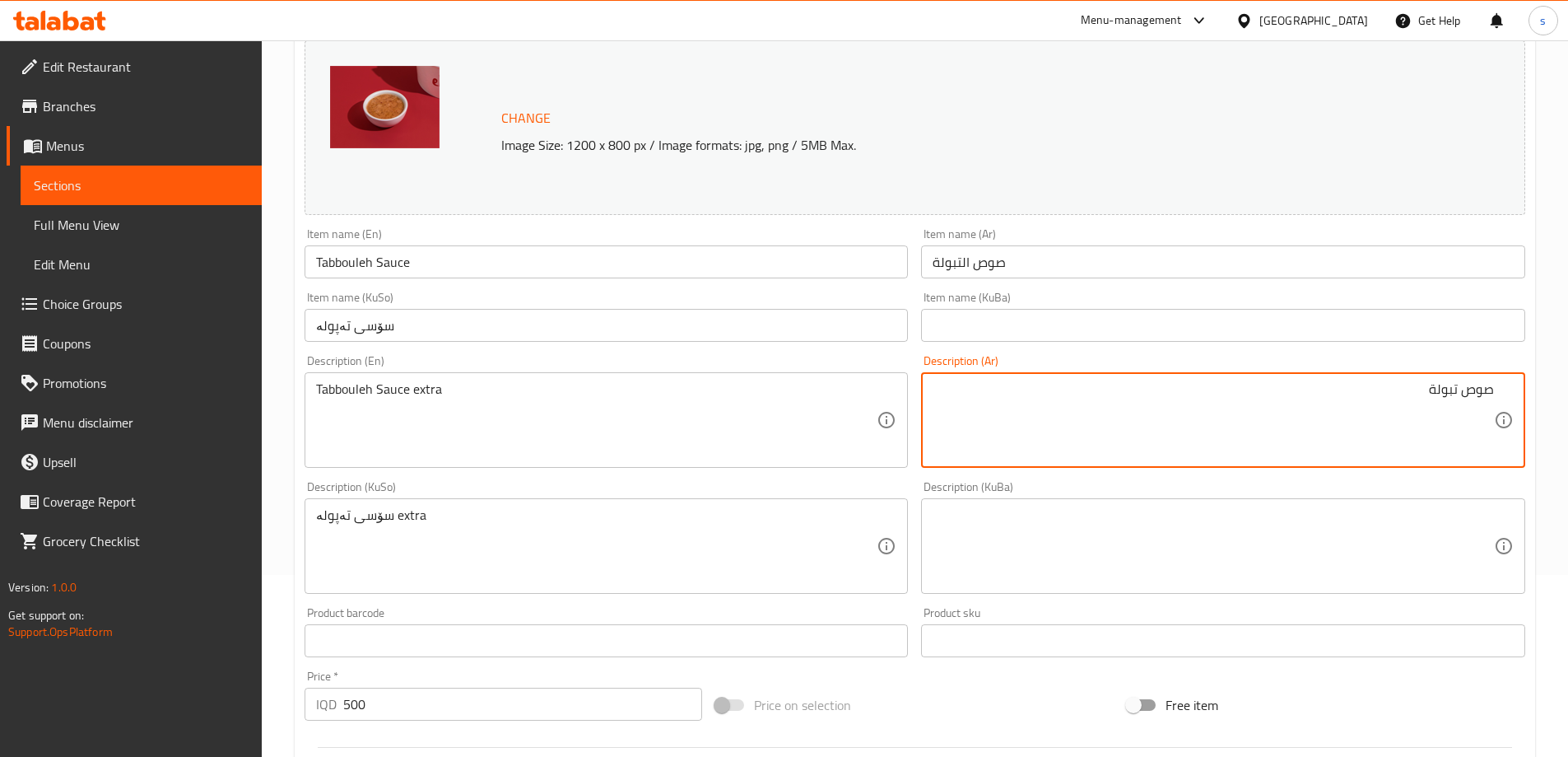
paste textarea "إكسترا"
click at [1502, 389] on div "صوص تبولة إكسترا Description (Ar)" at bounding box center [1223, 420] width 604 height 96
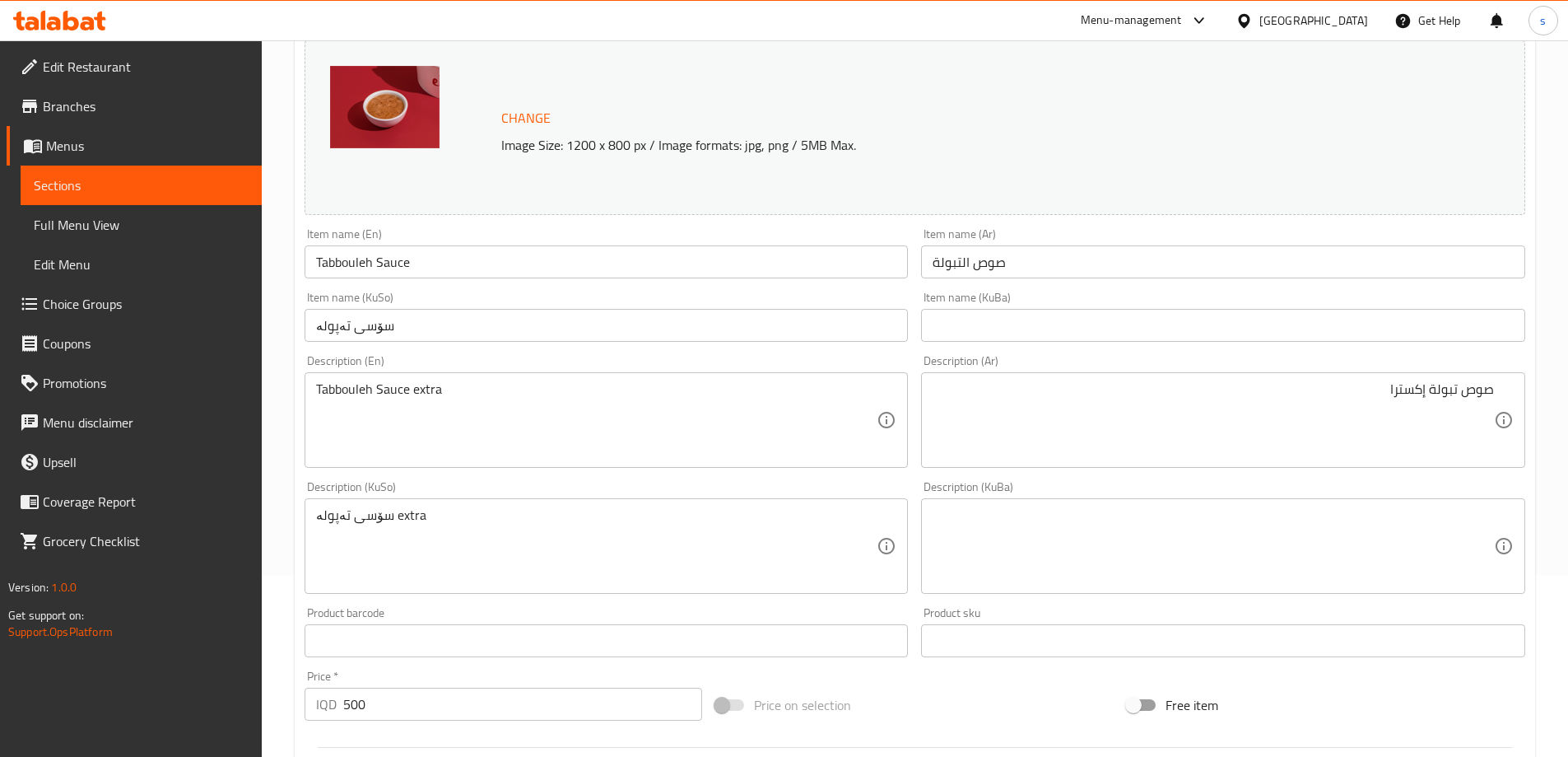
click at [1496, 387] on div "صوص تبولة إكسترا Description (Ar)" at bounding box center [1223, 420] width 604 height 96
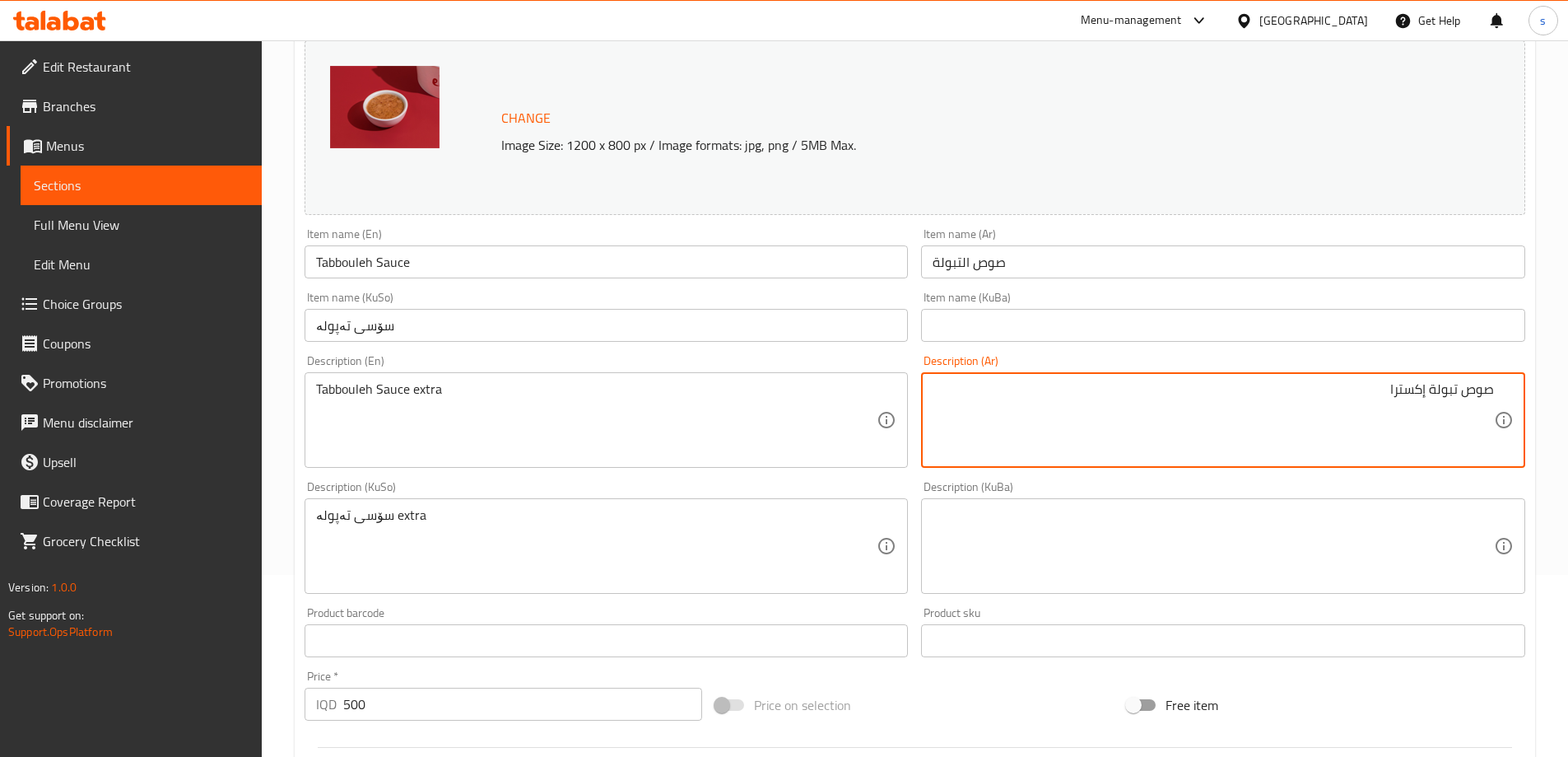
click at [1496, 391] on div "صوص تبولة إكسترا Description (Ar)" at bounding box center [1223, 420] width 604 height 96
click at [1486, 391] on textarea "صوص تبولة إكسترا" at bounding box center [1214, 420] width 562 height 78
paste textarea "إكسترا"
click at [1335, 386] on textarea "إكسترا صوص تبولة إكسترا" at bounding box center [1214, 420] width 562 height 78
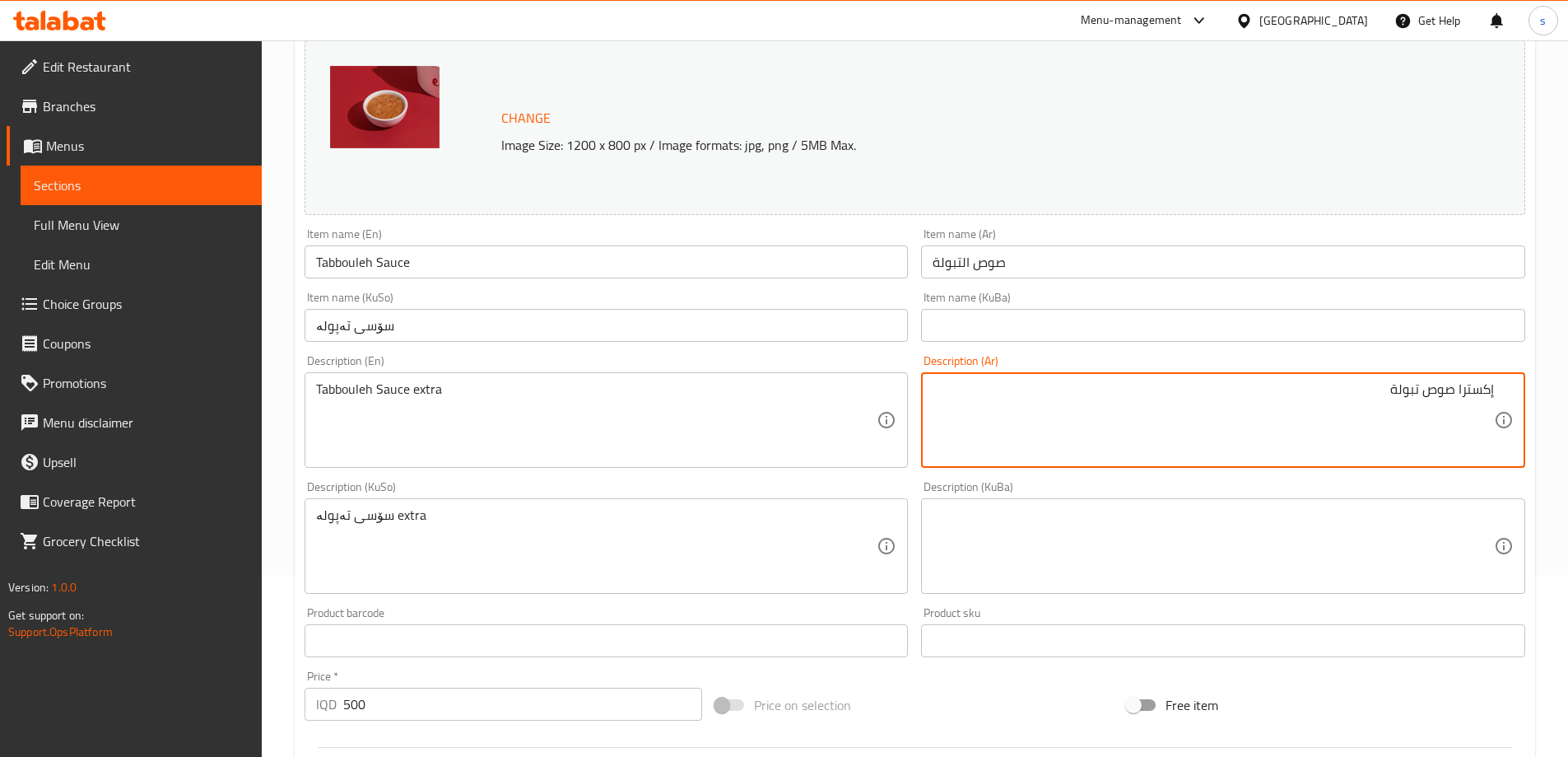
type textarea "إكسترا صوص تبولة"
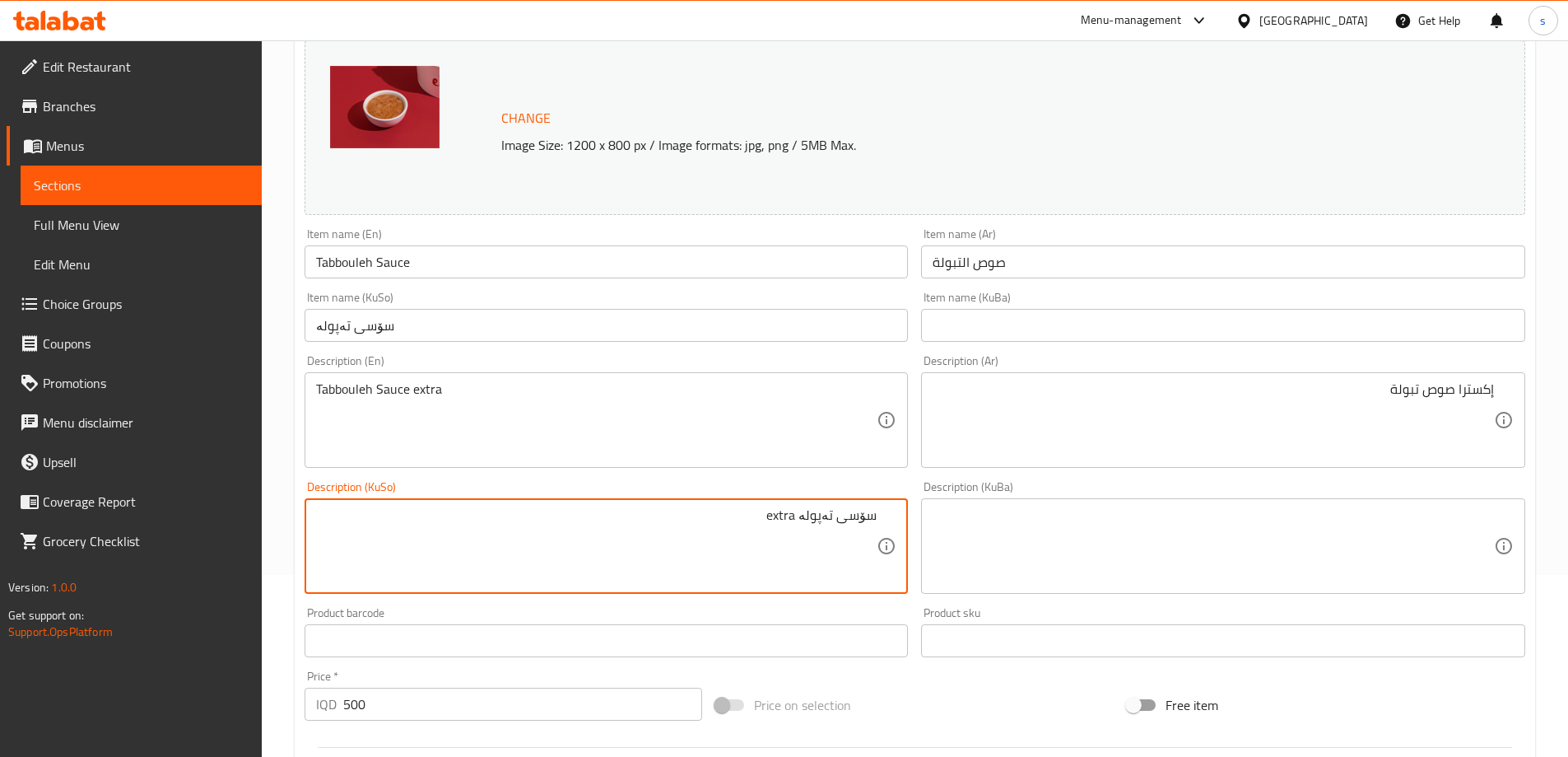
click at [789, 516] on textarea "سۆسی تەپولە extra" at bounding box center [596, 546] width 562 height 78
type textarea "سۆسی تەپولە"
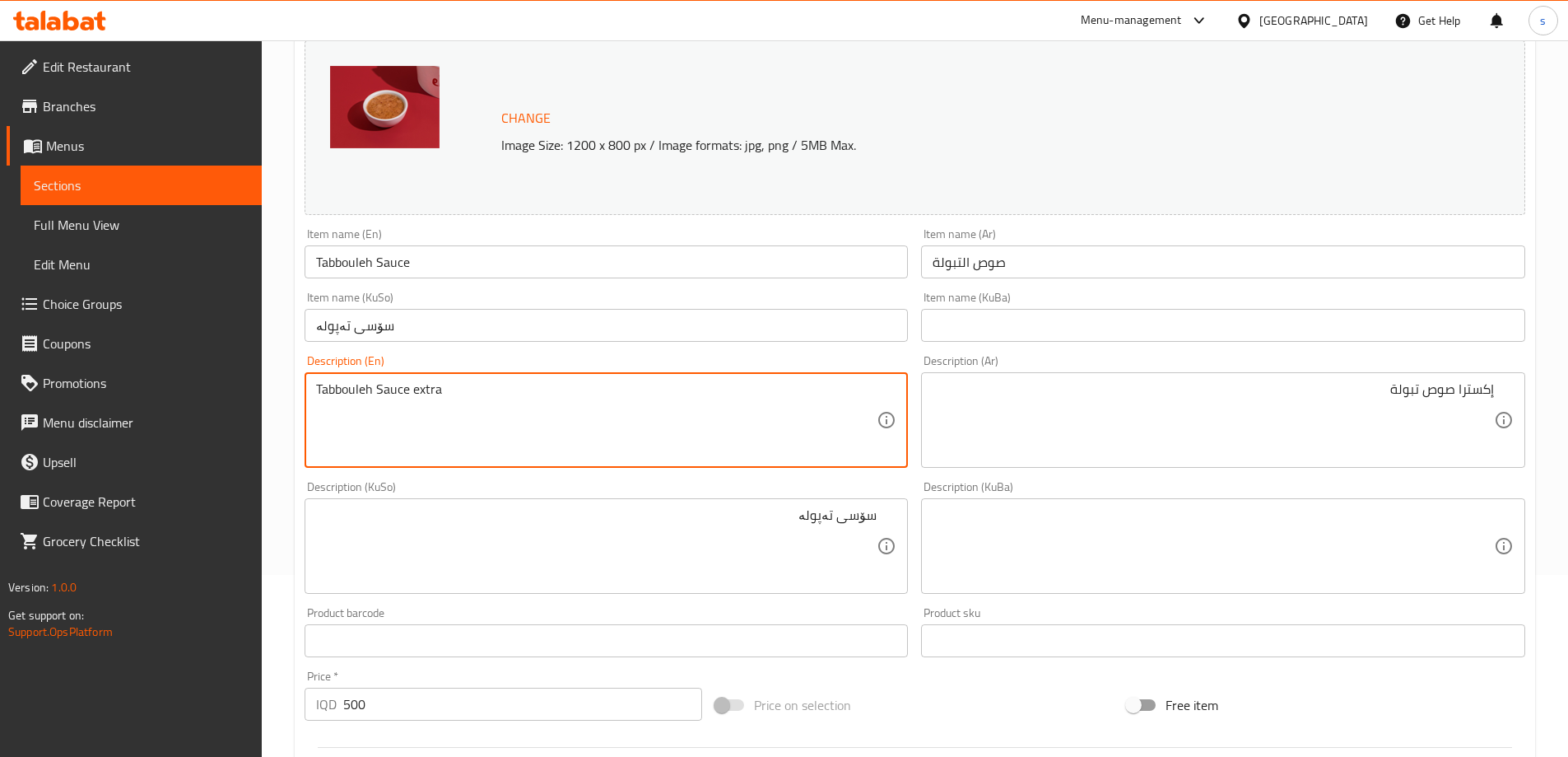
click at [349, 381] on textarea "Tabbouleh Sauce extra" at bounding box center [596, 420] width 562 height 78
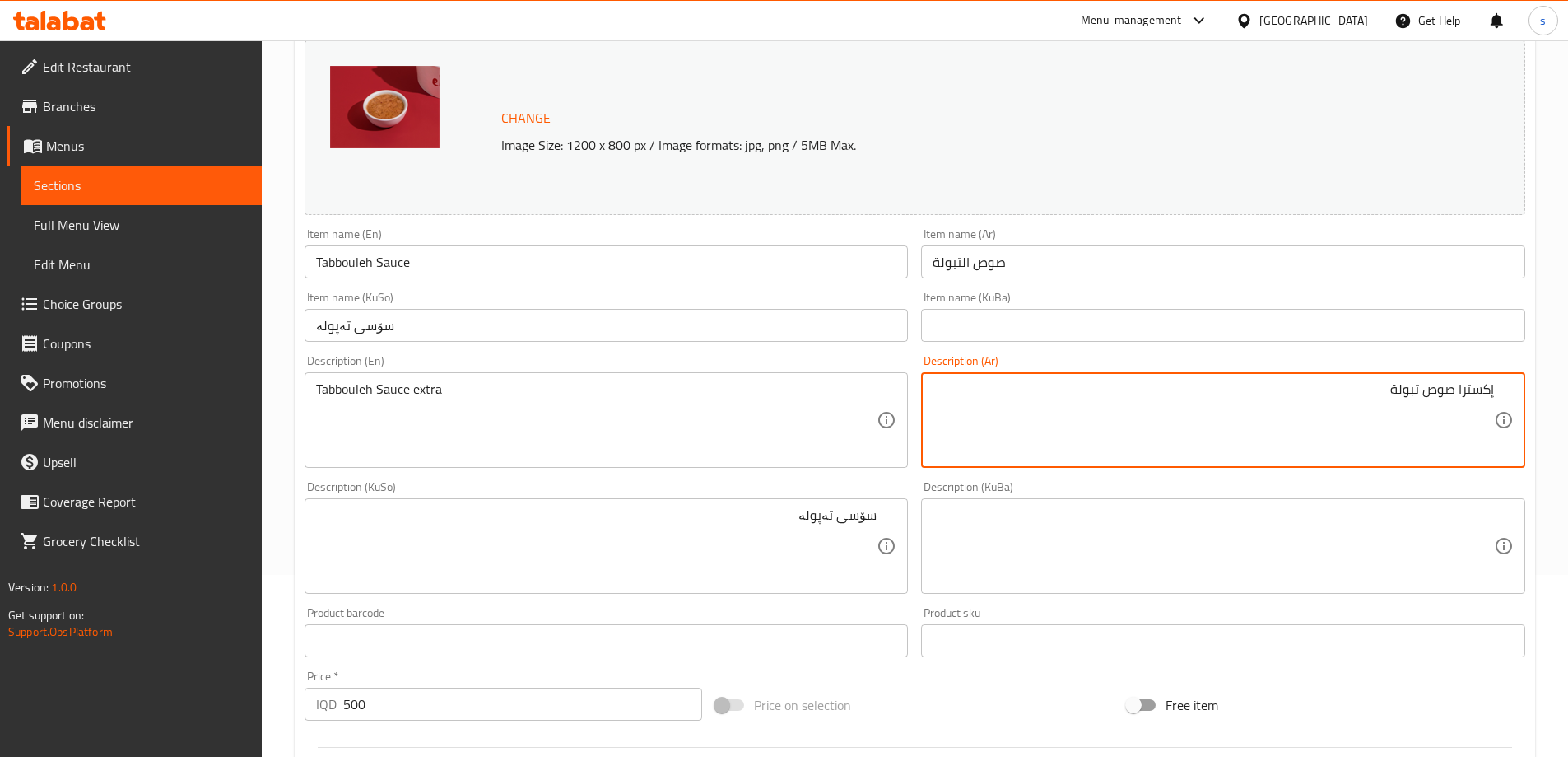
drag, startPoint x: 1420, startPoint y: 394, endPoint x: 1375, endPoint y: 392, distance: 45.0
paste textarea
type textarea "إكسترا صوص تبولة"
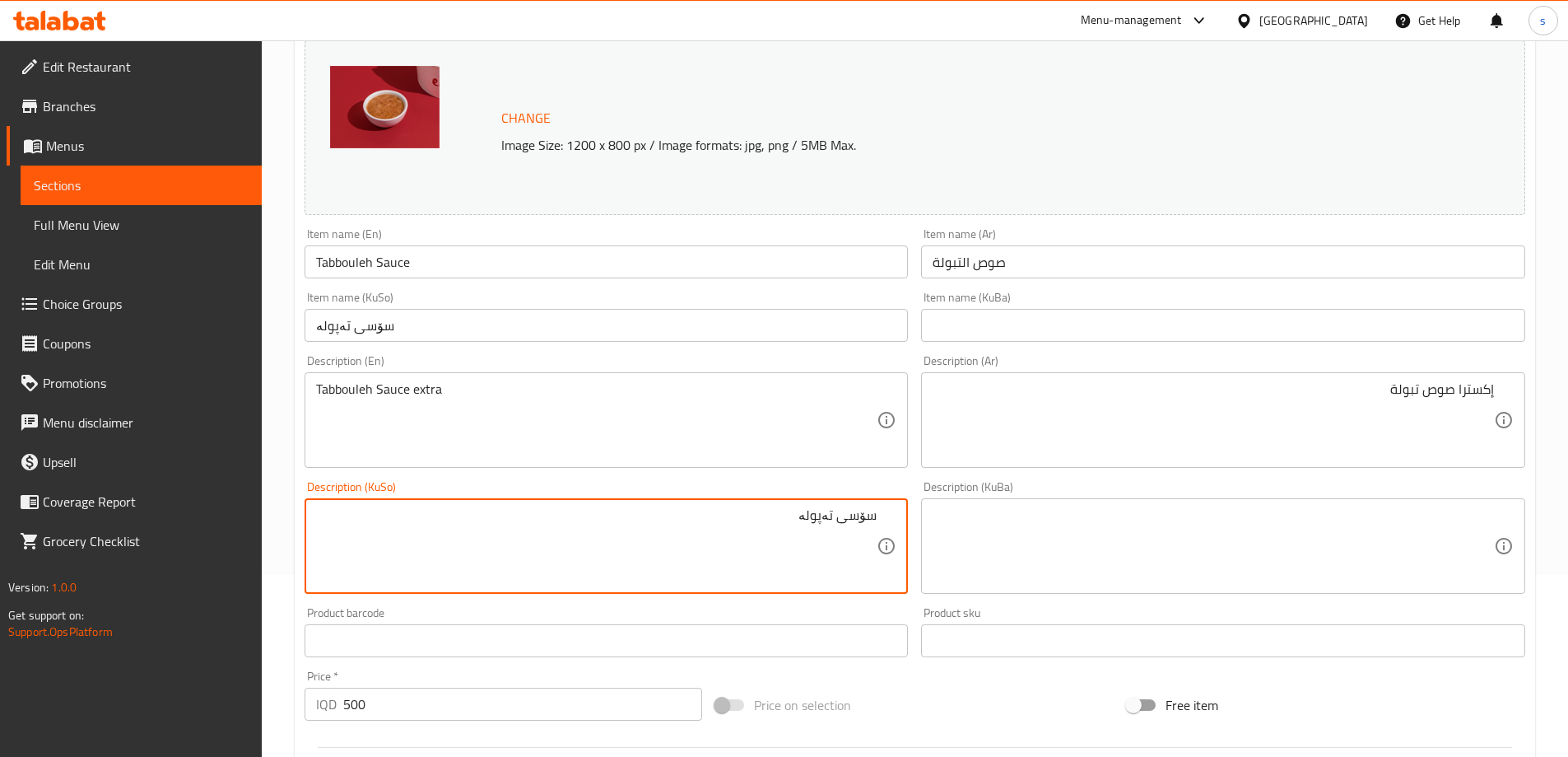
drag, startPoint x: 805, startPoint y: 524, endPoint x: 836, endPoint y: 528, distance: 31.3
paste textarea "بو"
type textarea "سۆسی تەبوولە"
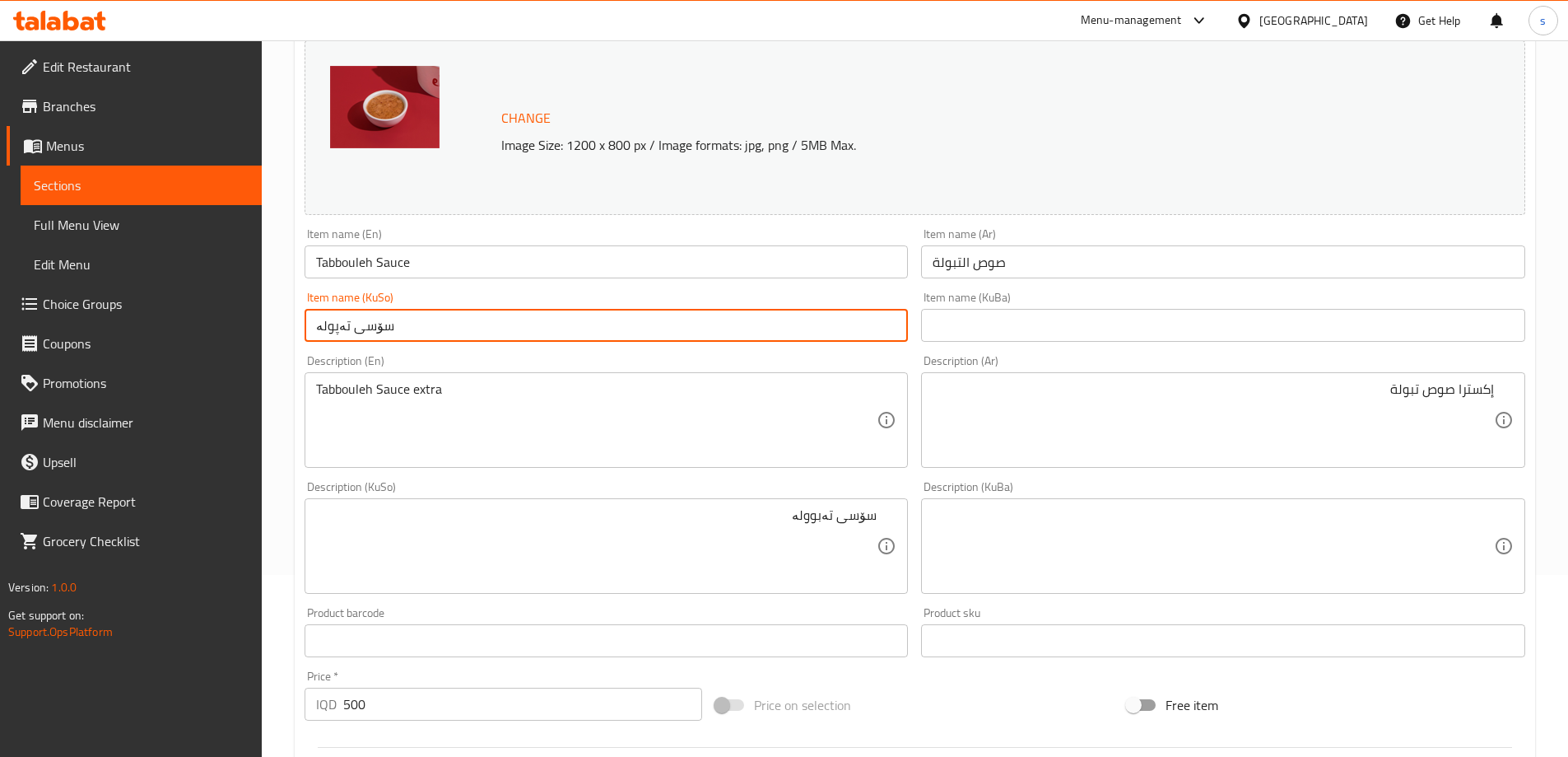
drag, startPoint x: 343, startPoint y: 330, endPoint x: 296, endPoint y: 332, distance: 47.0
click at [296, 332] on div "Update Tabbouleh Sauce Change Image Size: 1200 x 800 px / Image formats: jpg, p…" at bounding box center [915, 564] width 1240 height 1172
click at [328, 330] on input "سۆسی تەپولە" at bounding box center [606, 325] width 604 height 33
paste input "بو"
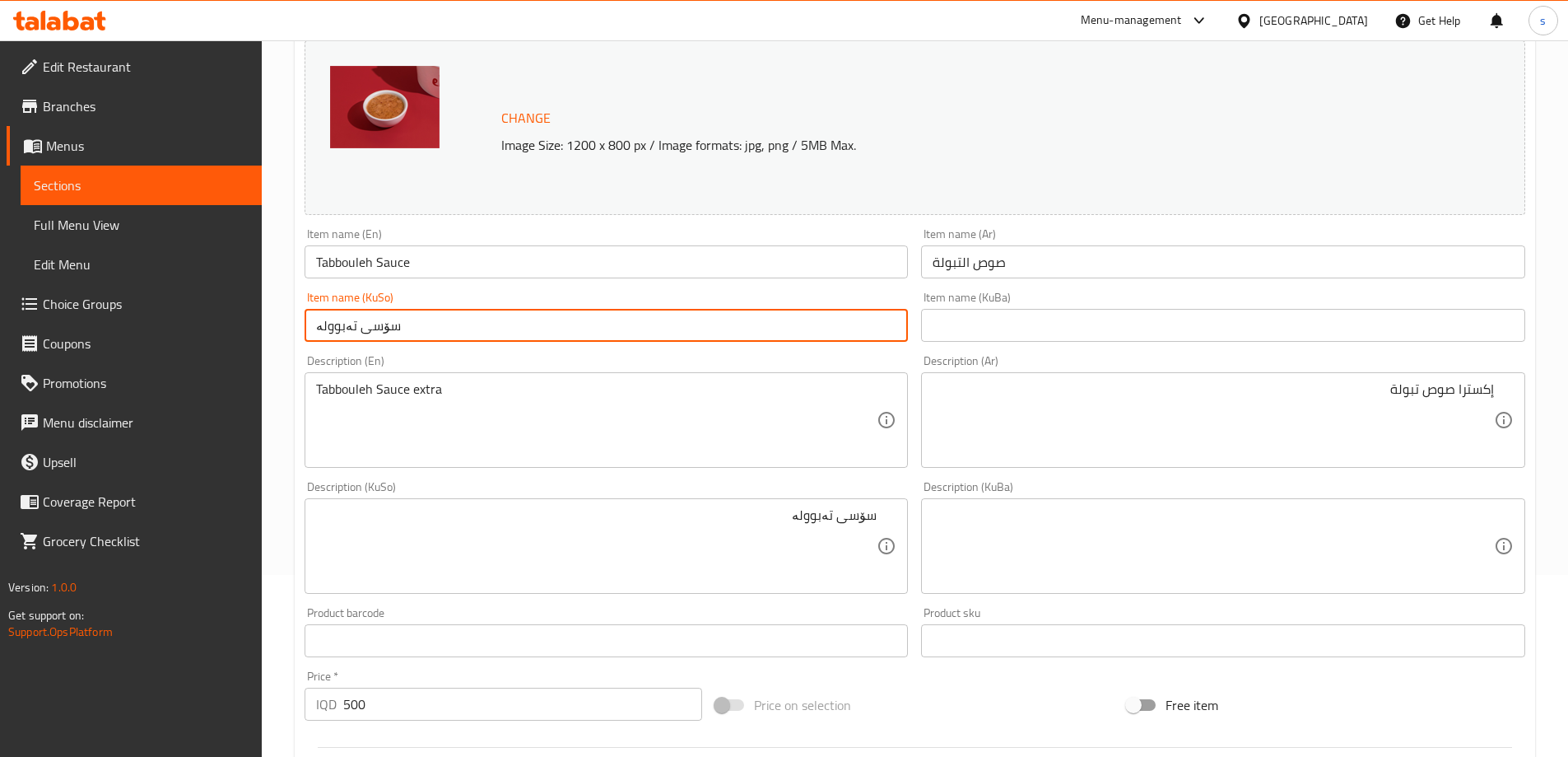
type input "سۆسی تەبوولە"
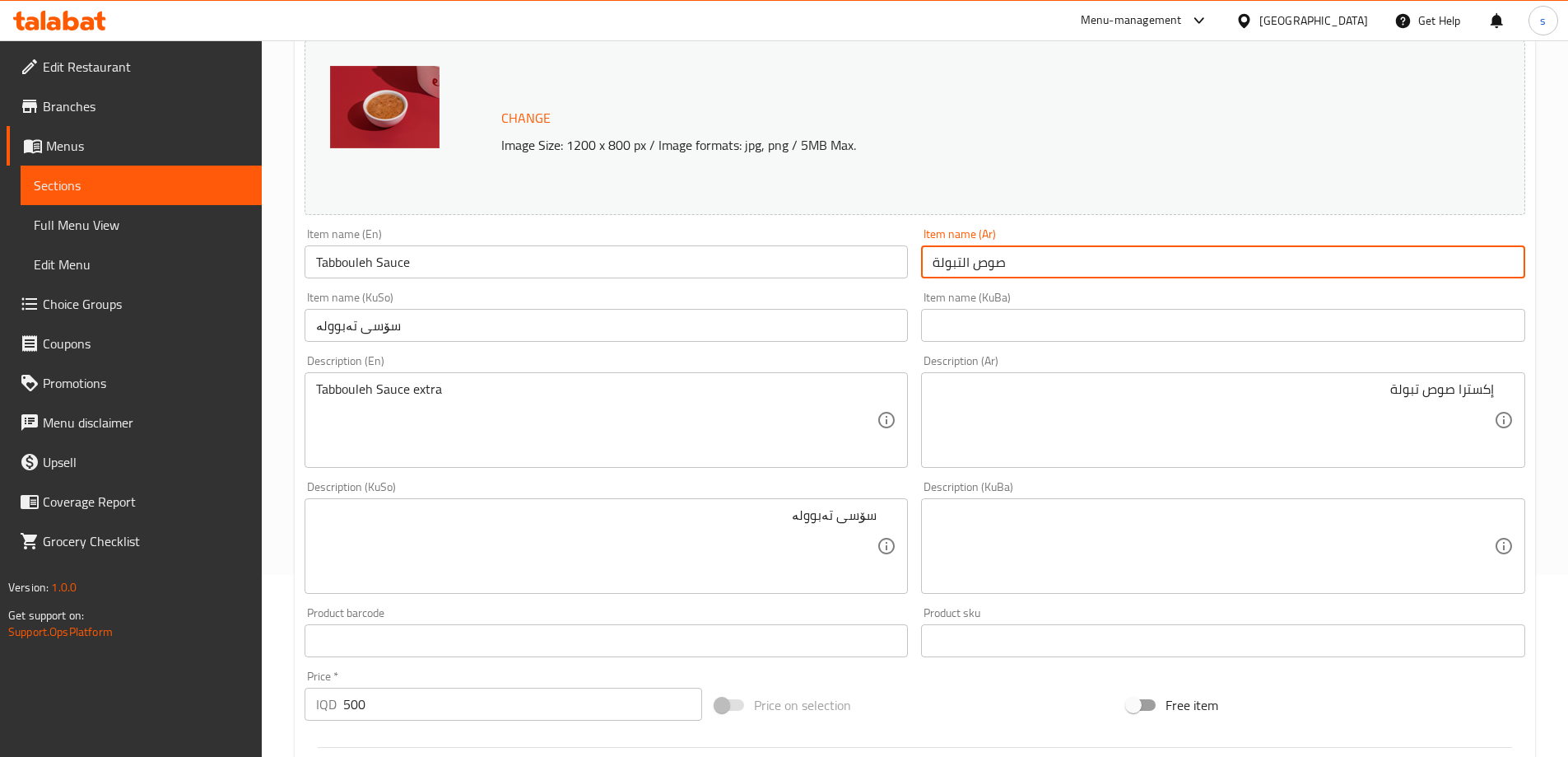
click at [971, 263] on input "صوص التبولة" at bounding box center [1223, 261] width 604 height 33
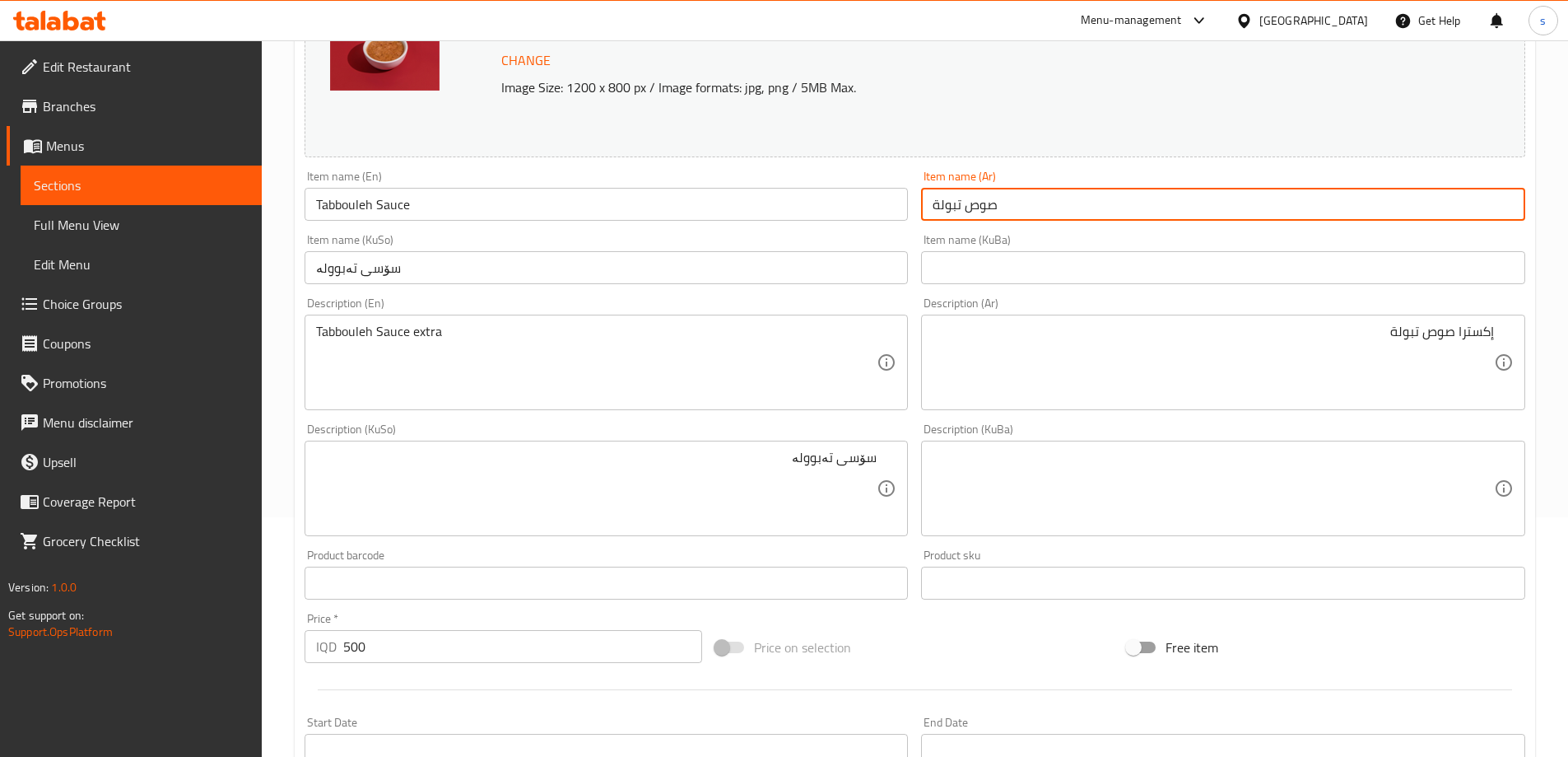
scroll to position [255, 0]
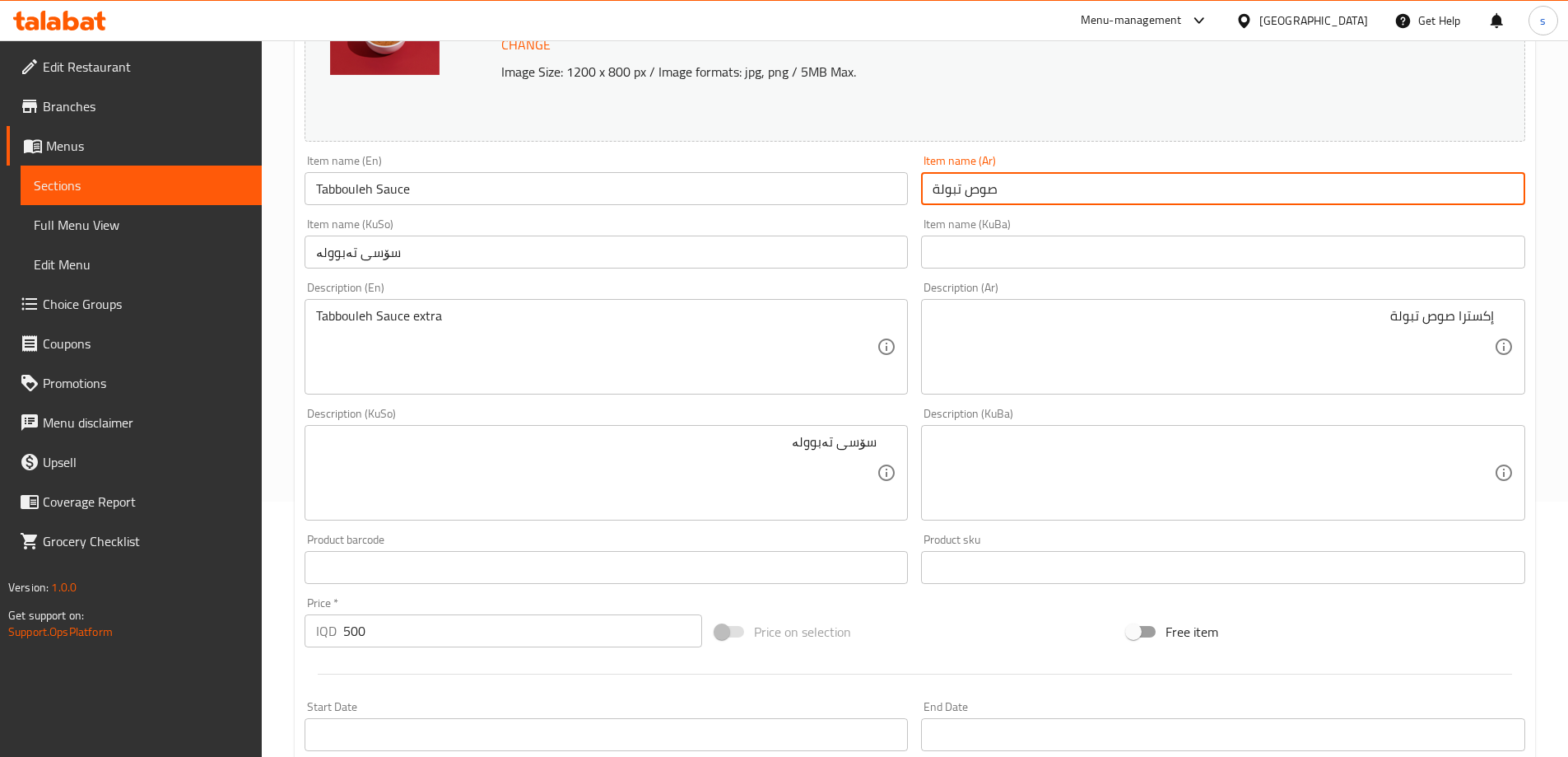
type input "صوص تبولة"
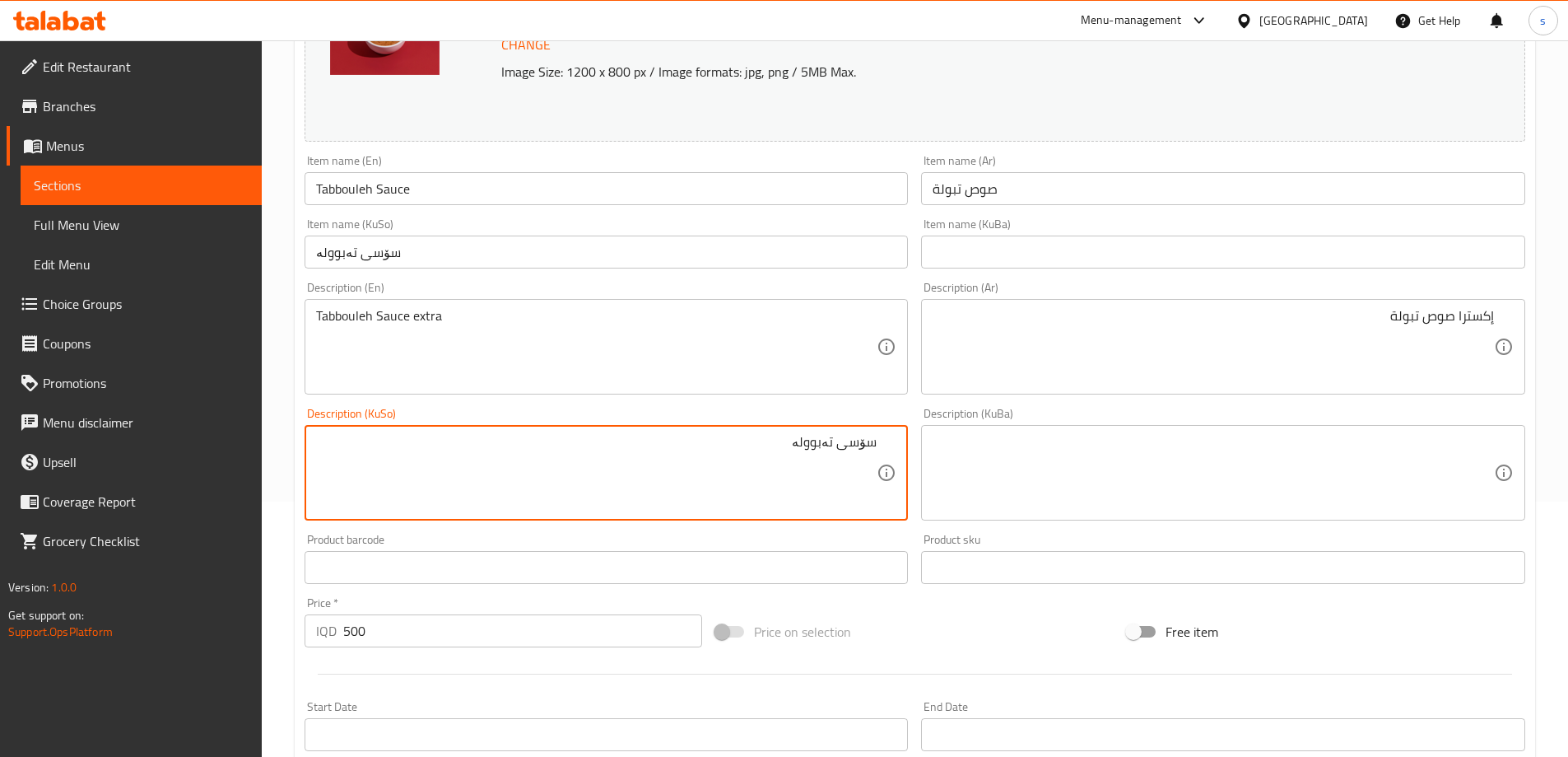
paste textarea "ئێکسترا"
type textarea "سۆسی تەبوولە ئێکسترا"
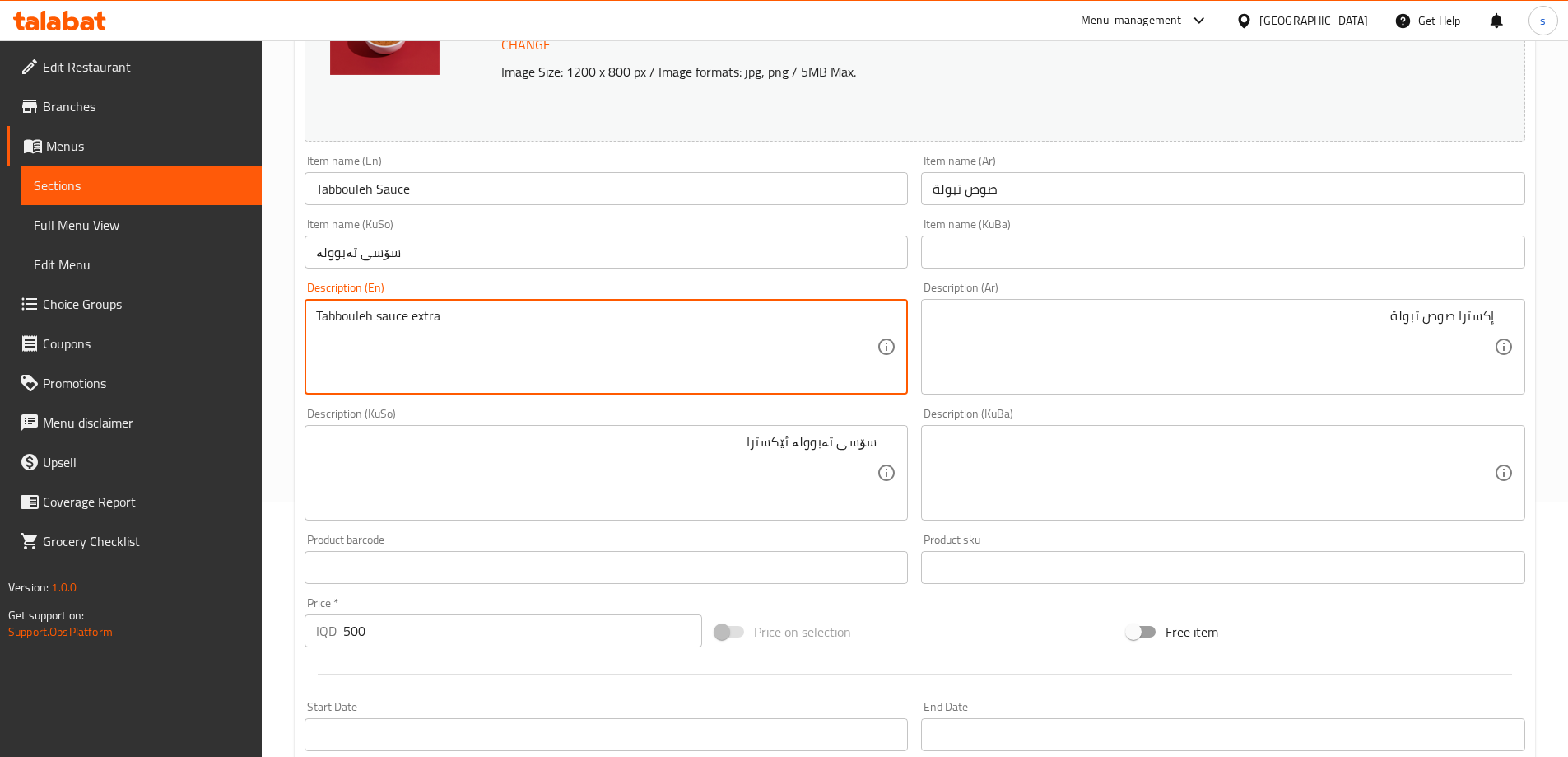
type textarea "Tabbouleh sauce extra"
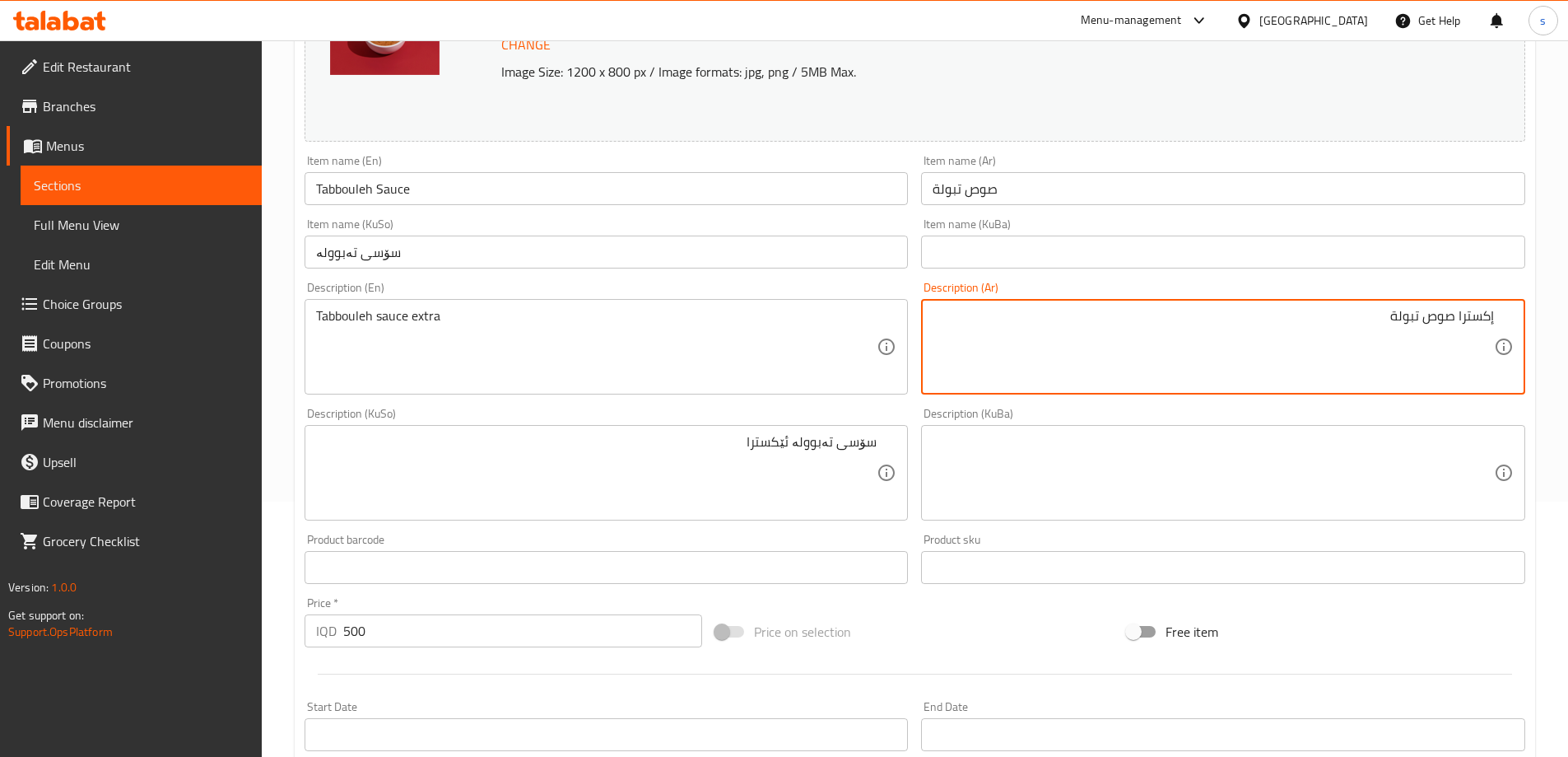
click at [1473, 316] on textarea "إكسترا صوص تبولة" at bounding box center [1214, 347] width 562 height 78
click at [1382, 325] on textarea "صوص تبولة" at bounding box center [1214, 347] width 562 height 78
paste textarea "إكسترا"
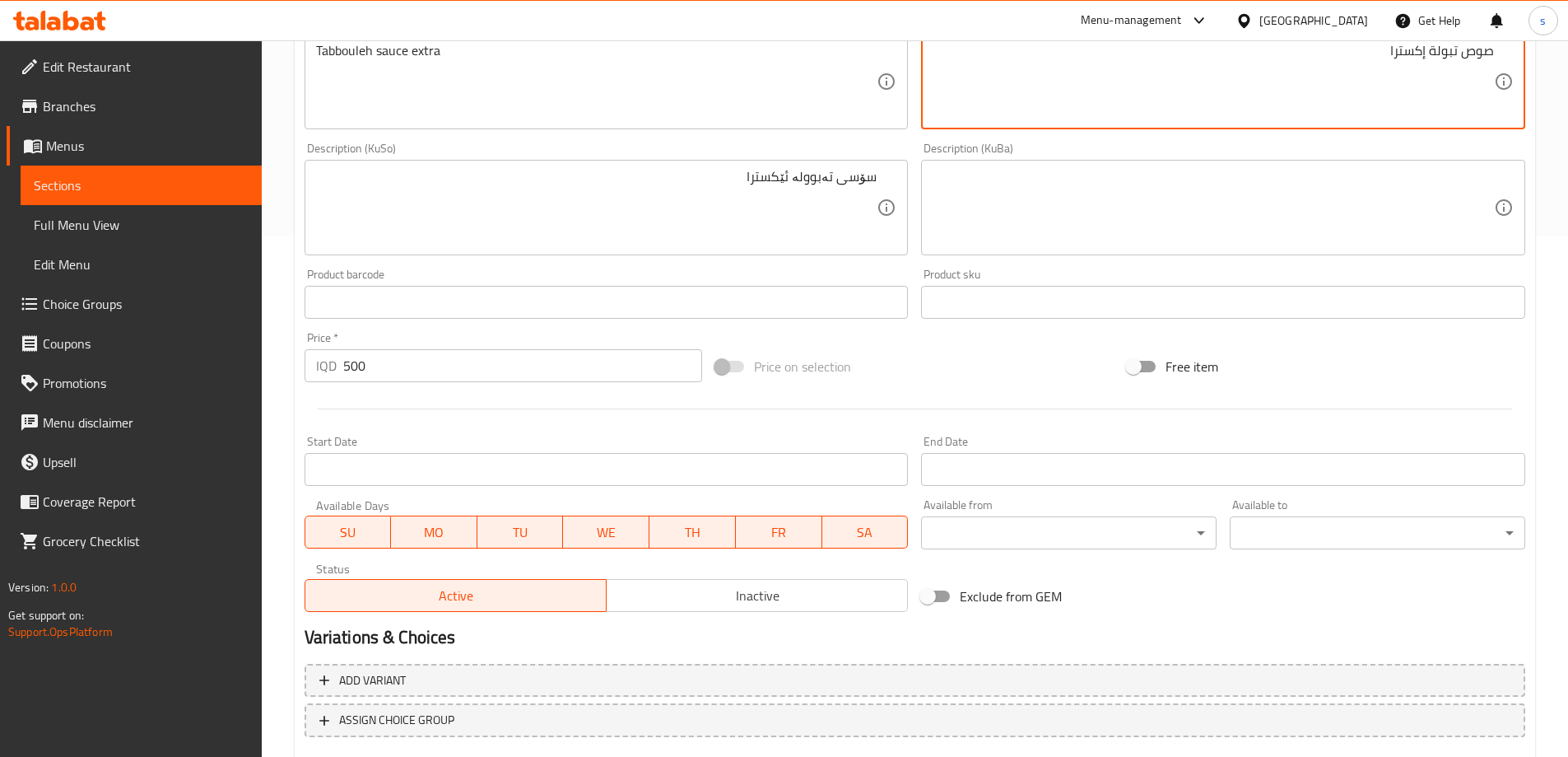
scroll to position [620, 0]
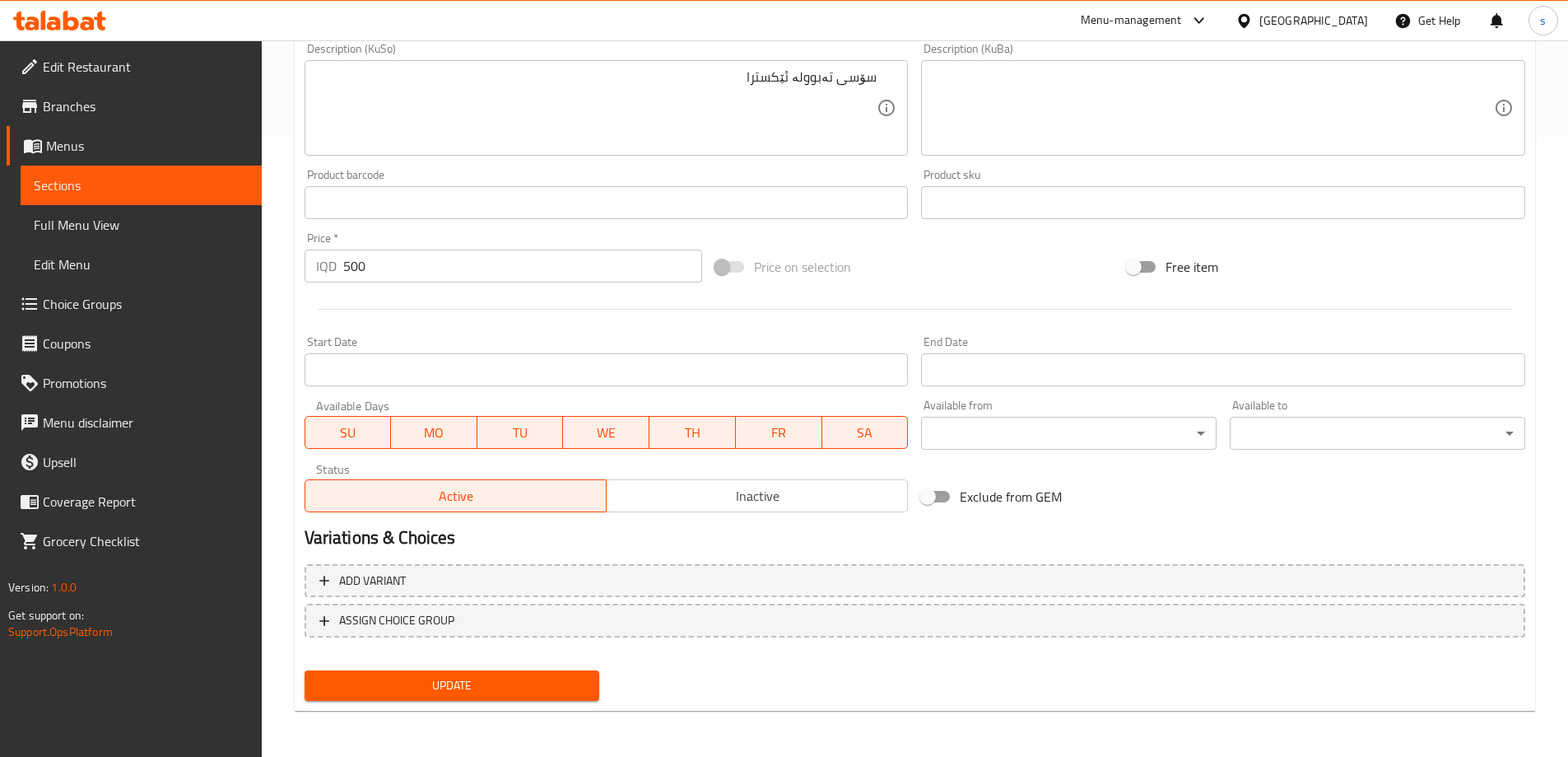
type textarea "صوص تبولة إكسترا"
click at [470, 677] on span "Update" at bounding box center [452, 686] width 270 height 21
click at [128, 225] on span "Full Menu View" at bounding box center [141, 225] width 215 height 20
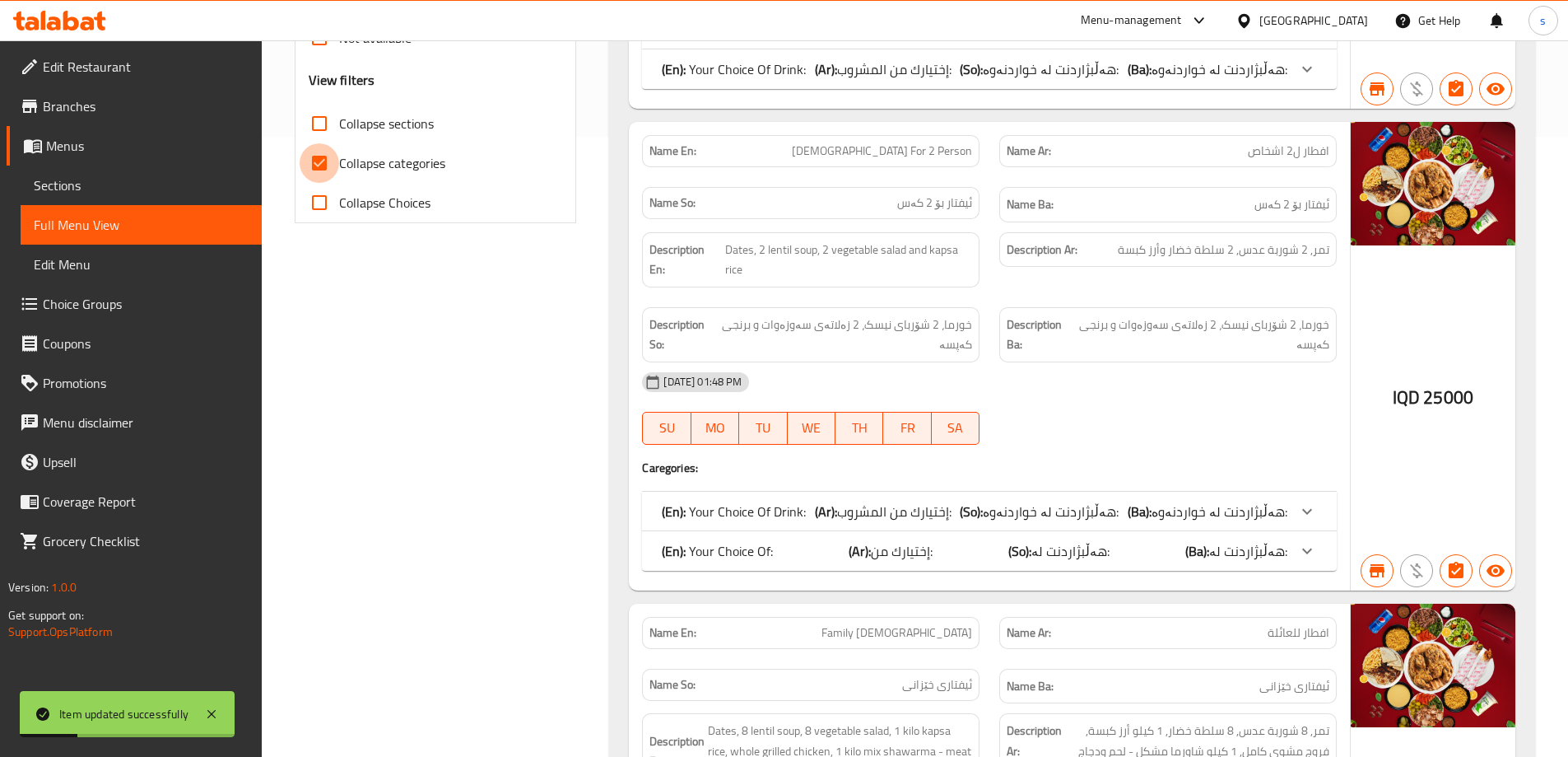
click at [324, 160] on input "Collapse categories" at bounding box center [319, 163] width 39 height 39
checkbox input "false"
click at [312, 130] on input "Collapse sections" at bounding box center [319, 124] width 39 height 39
checkbox input "true"
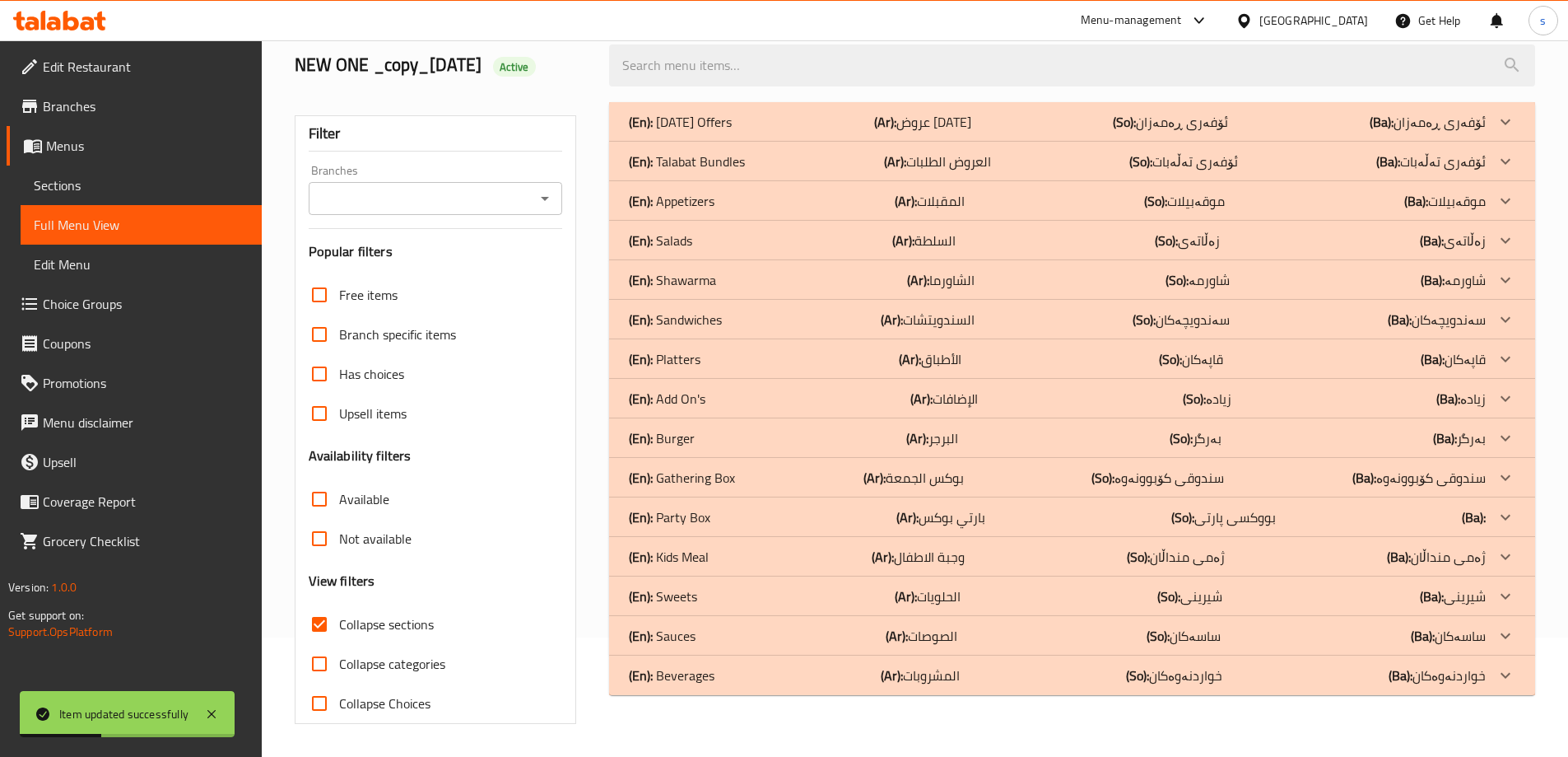
scroll to position [21, 0]
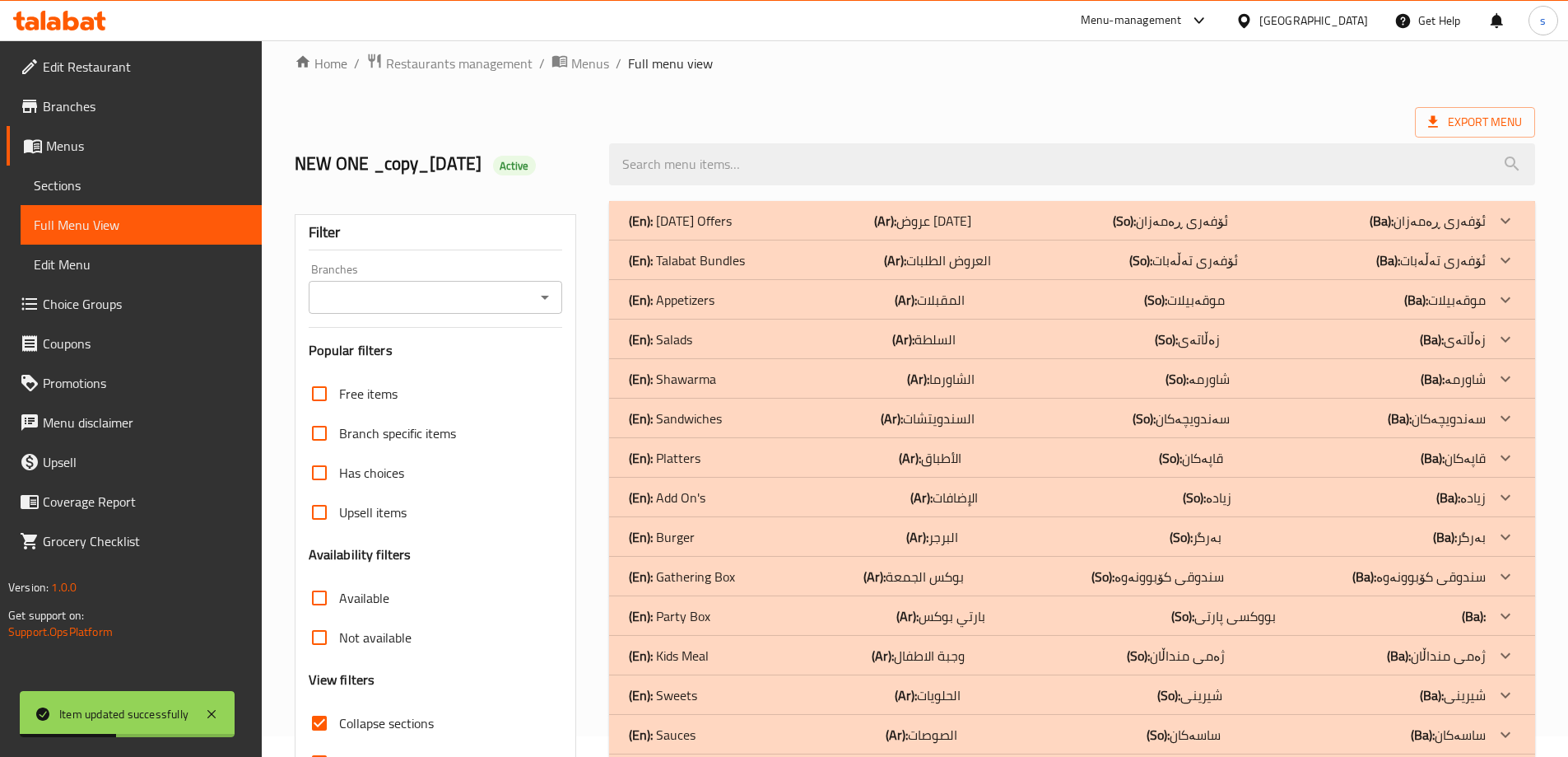
click at [527, 292] on input "Branches" at bounding box center [422, 297] width 218 height 23
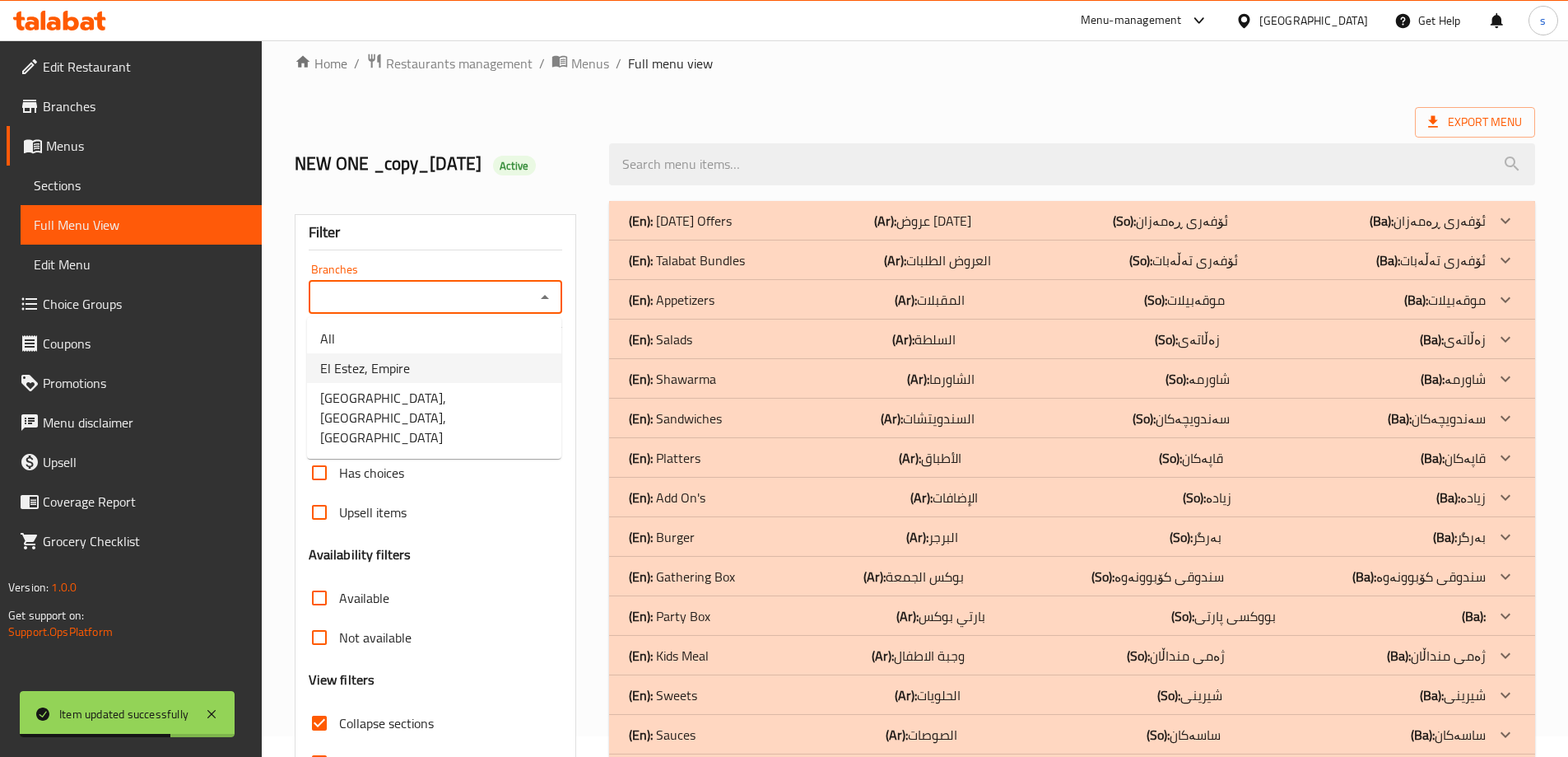
click at [484, 363] on li "El Estez, Empire" at bounding box center [434, 368] width 254 height 29
type input "El Estez, Empire"
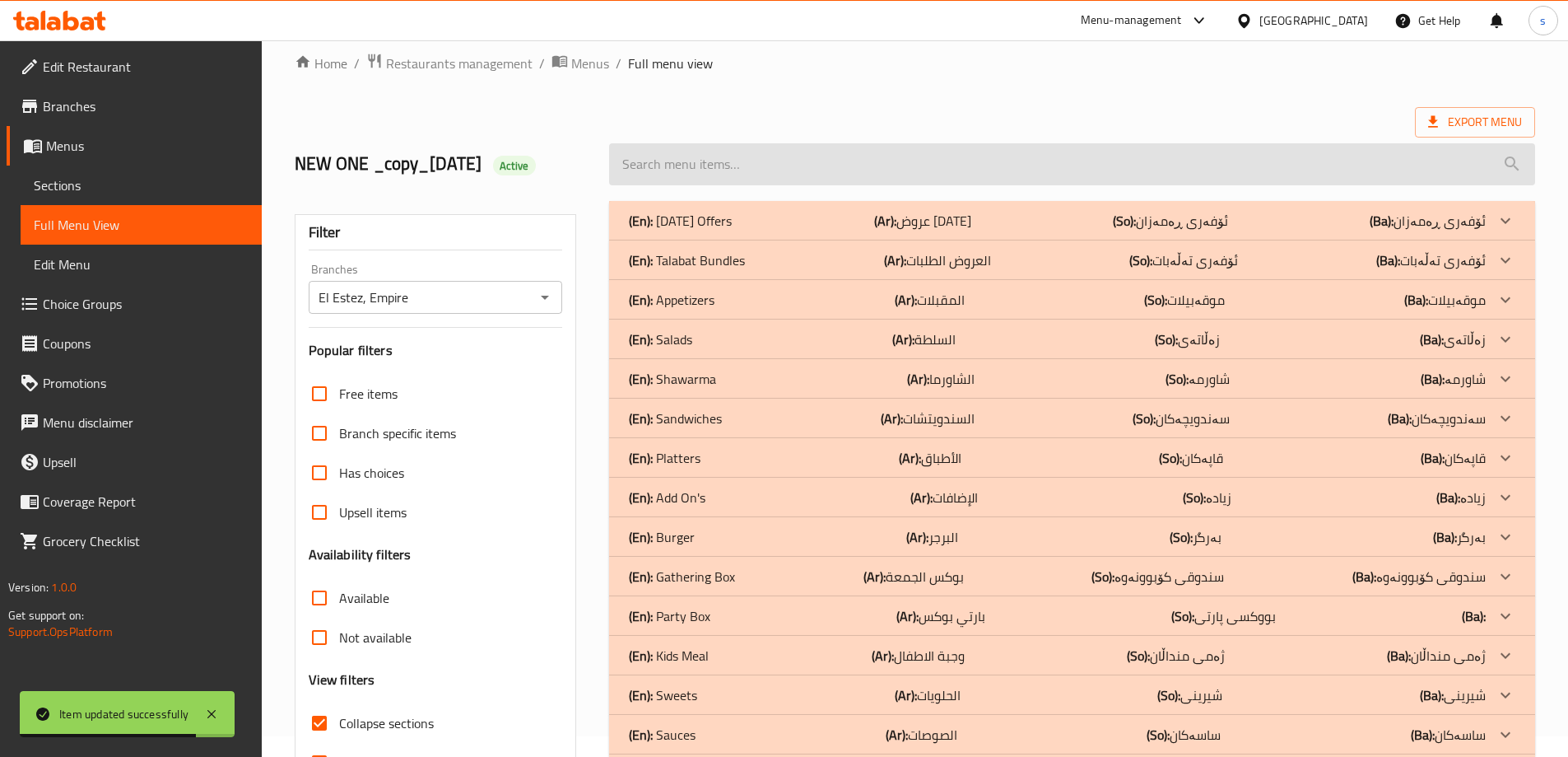
click at [762, 167] on input "search" at bounding box center [1072, 165] width 926 height 42
paste input "Tabbouleh Sauce"
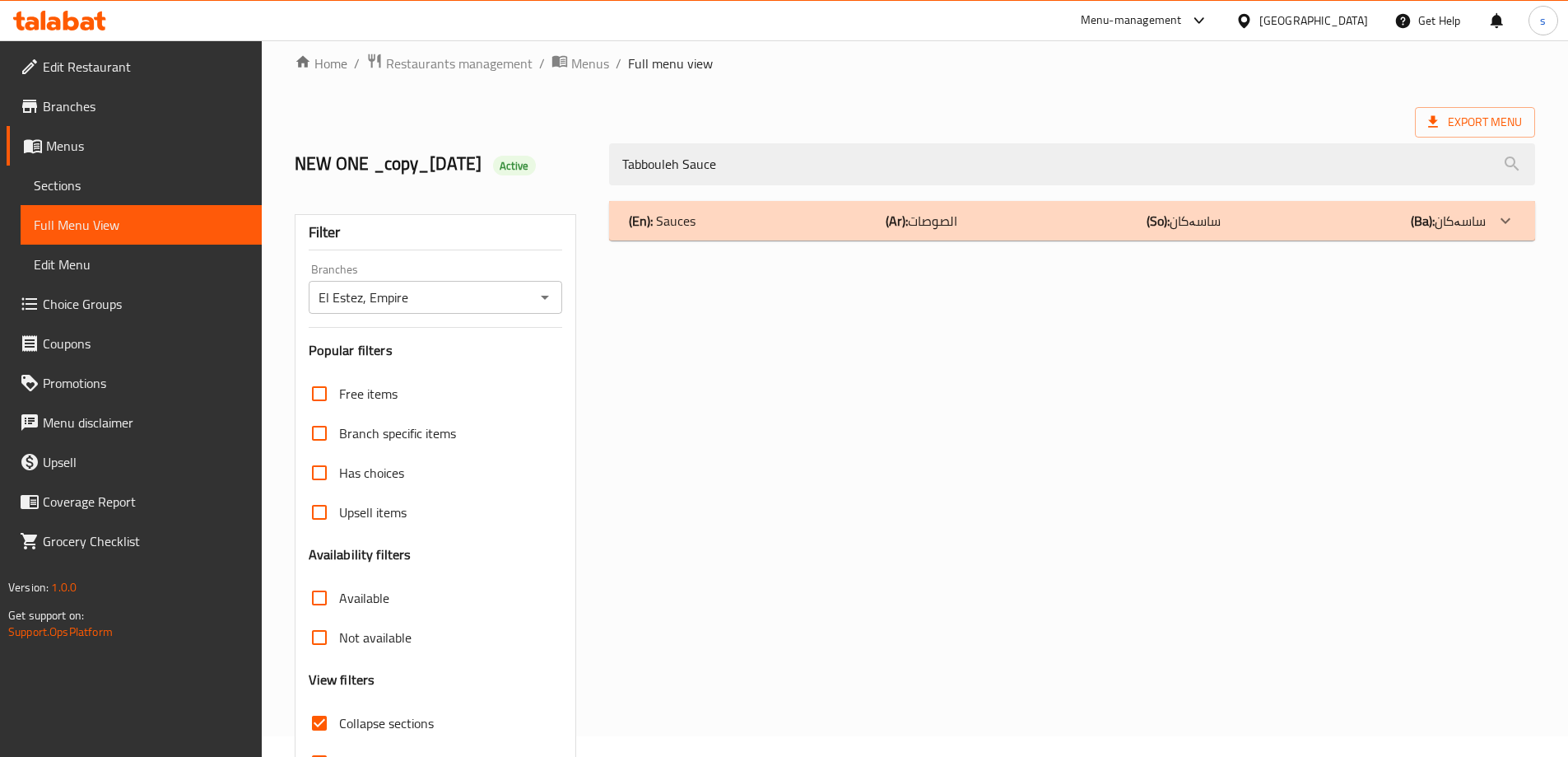
type input "Tabbouleh Sauce"
click at [856, 213] on div "(En): Sauces (Ar): الصوصات (So): ساسەکان (Ba): ساسەکان" at bounding box center [1057, 221] width 857 height 20
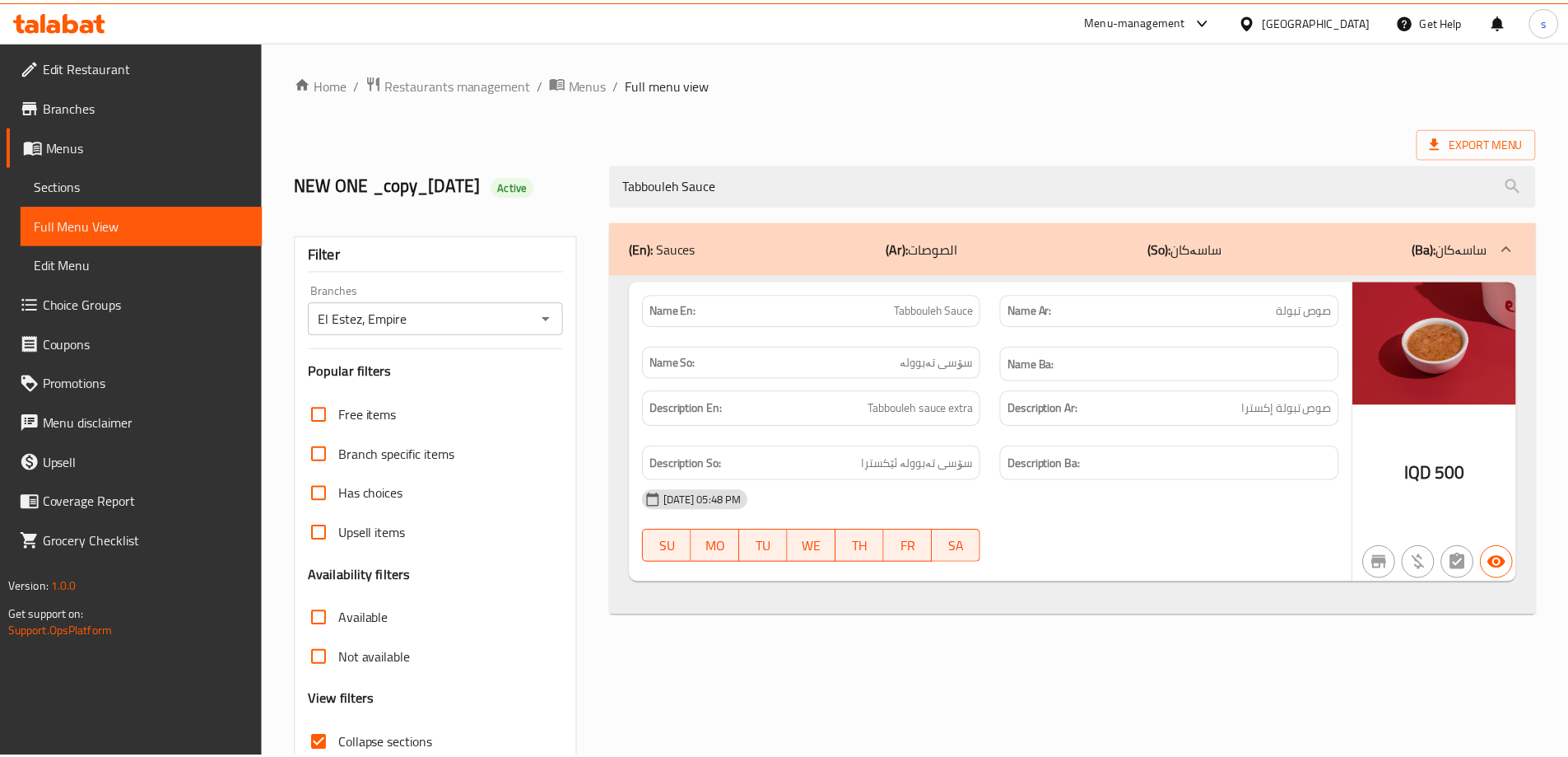
scroll to position [119, 0]
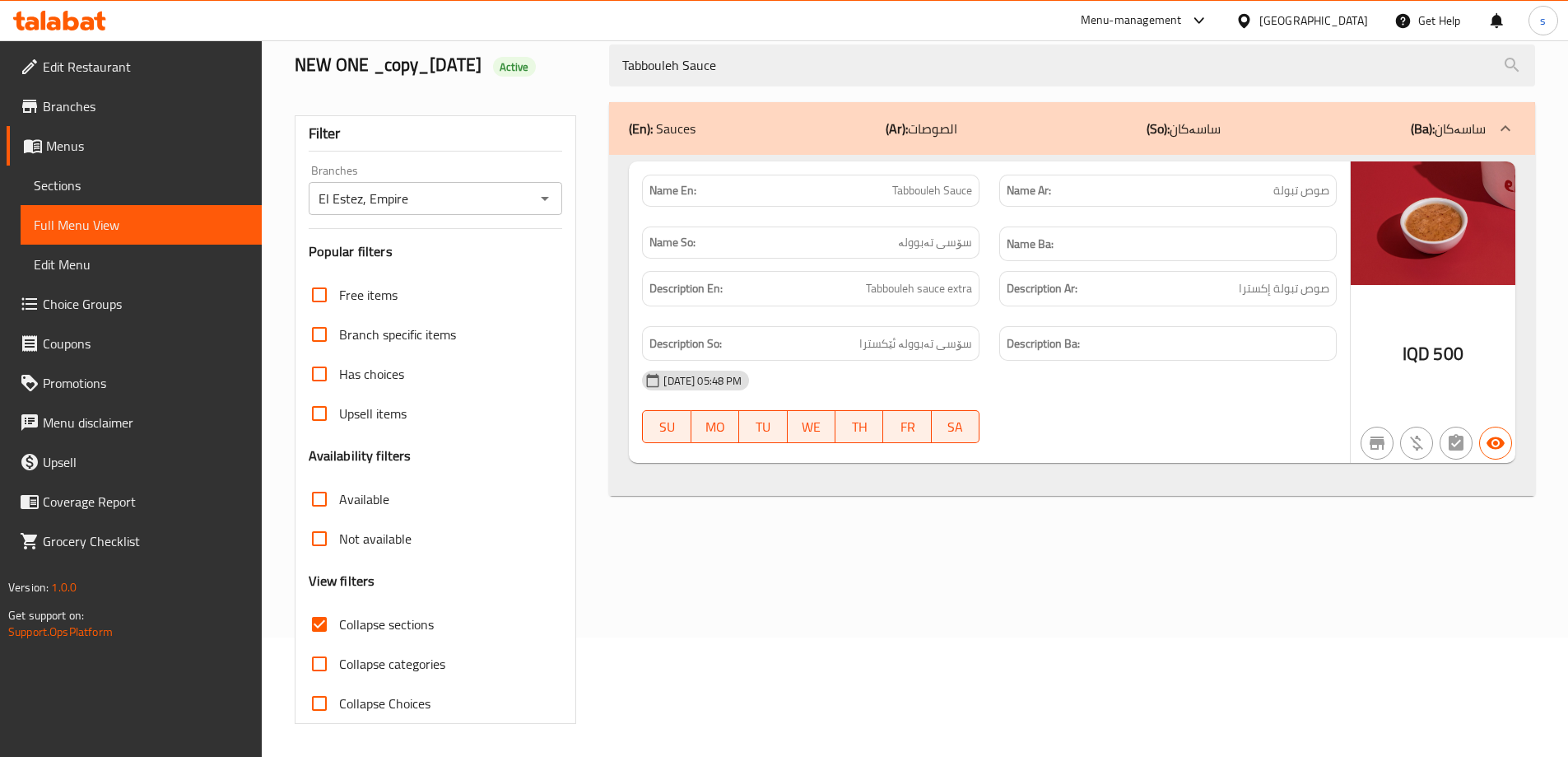
click at [113, 184] on span "Sections" at bounding box center [141, 186] width 215 height 20
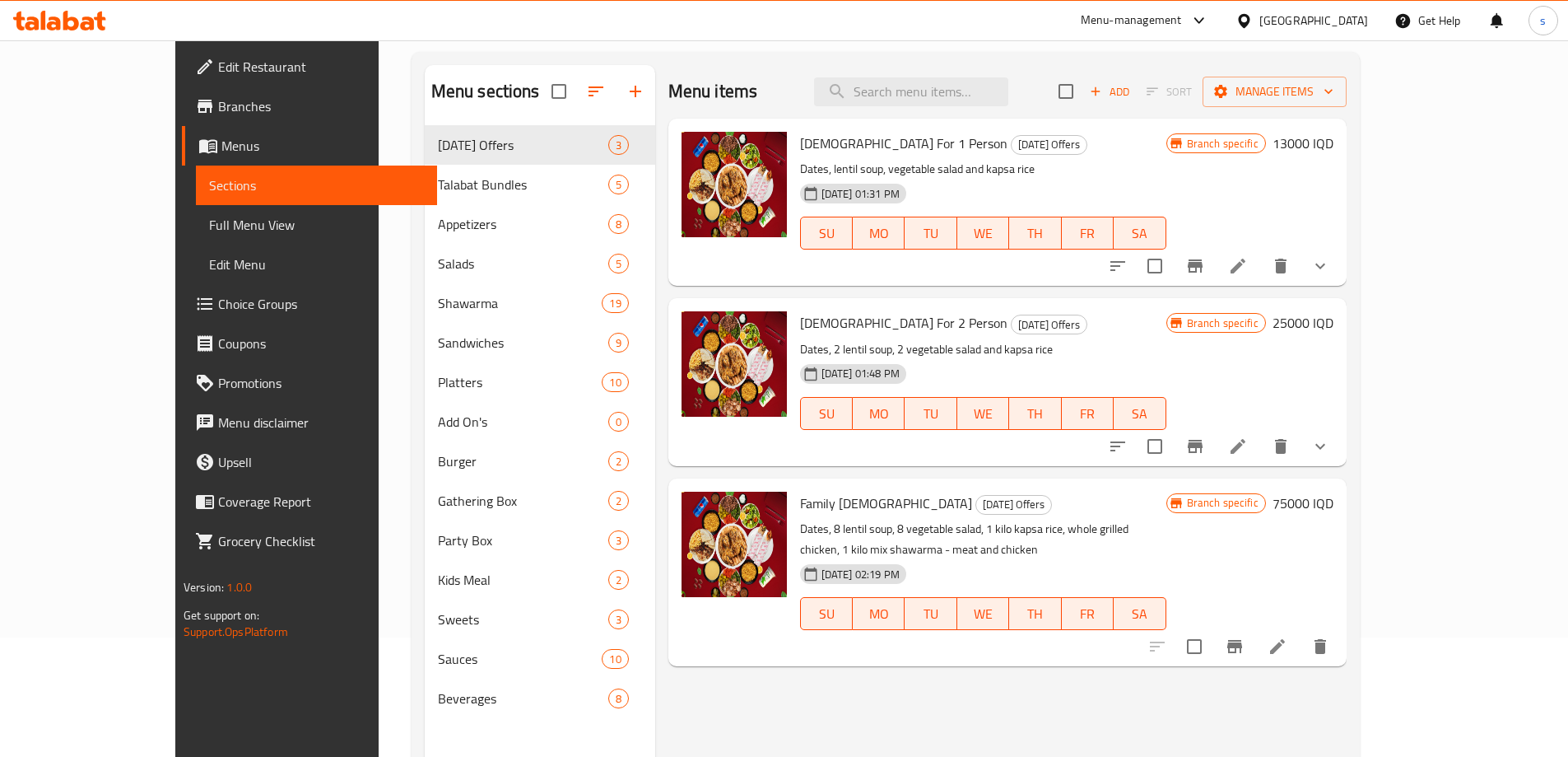
click at [196, 212] on link "Full Menu View" at bounding box center [316, 224] width 241 height 39
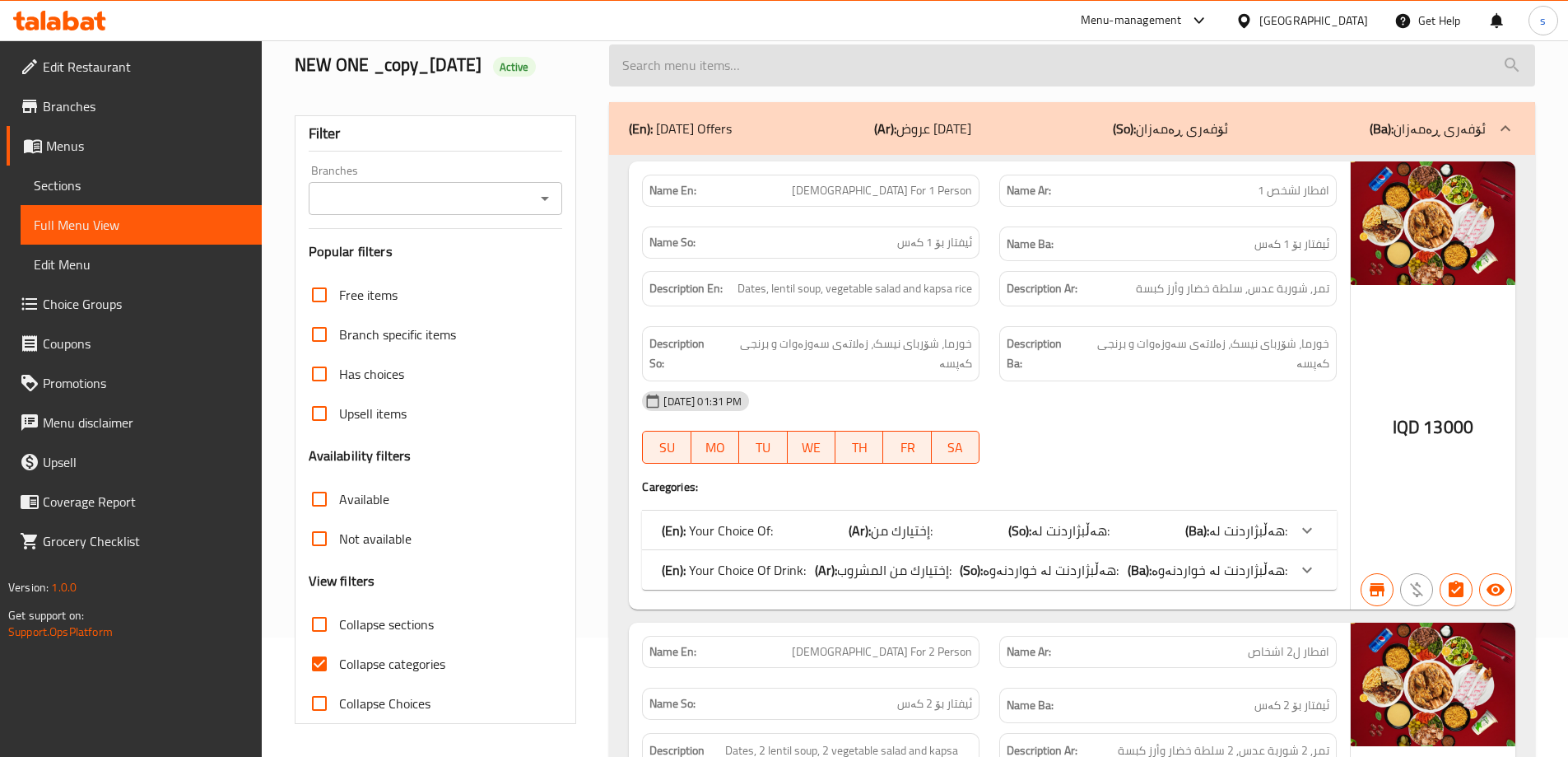
click at [747, 62] on input "search" at bounding box center [1072, 66] width 926 height 42
paste input "Caesar Sauce"
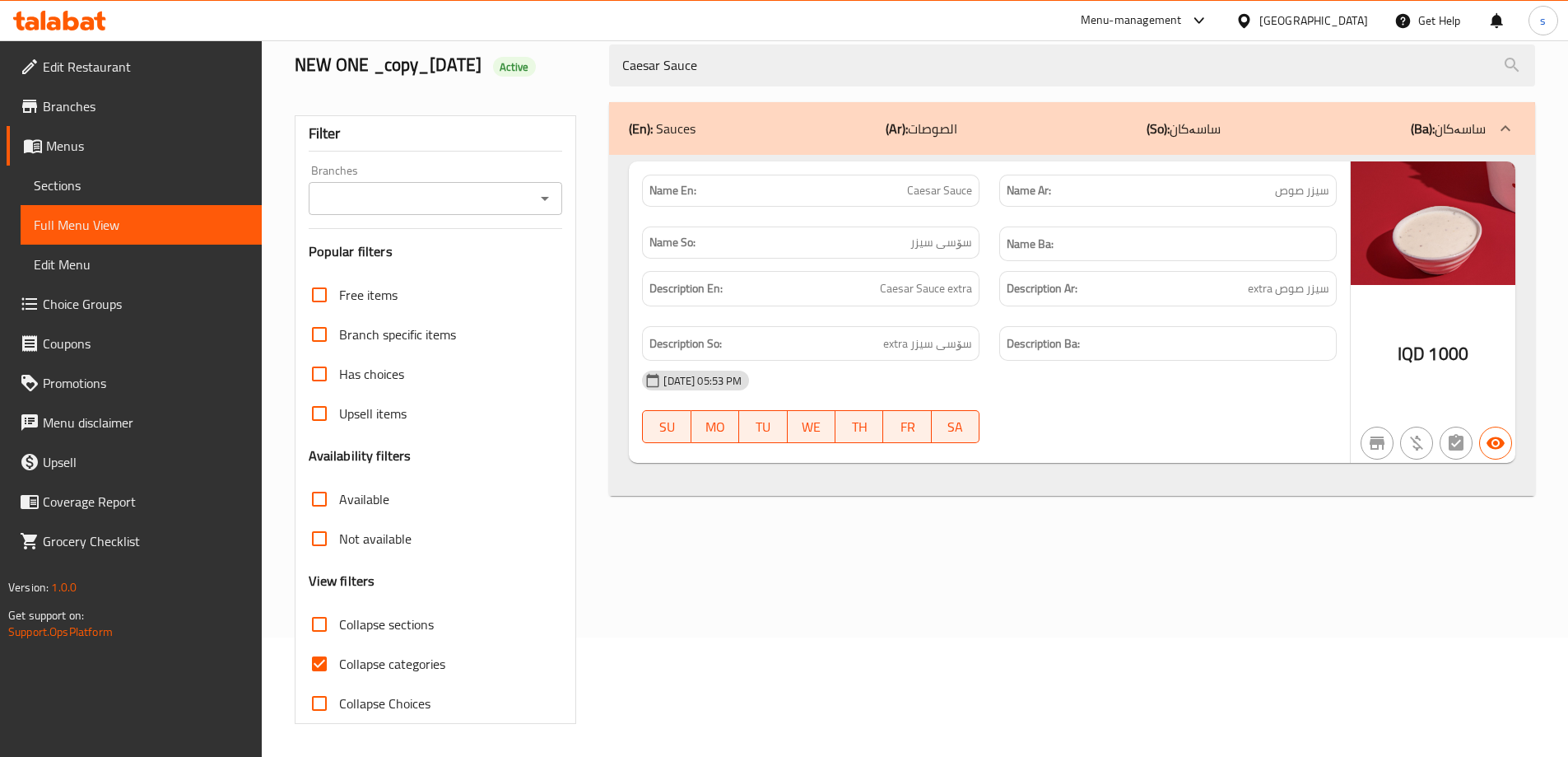
type input "Caesar Sauce"
click at [92, 185] on span "Sections" at bounding box center [141, 186] width 215 height 20
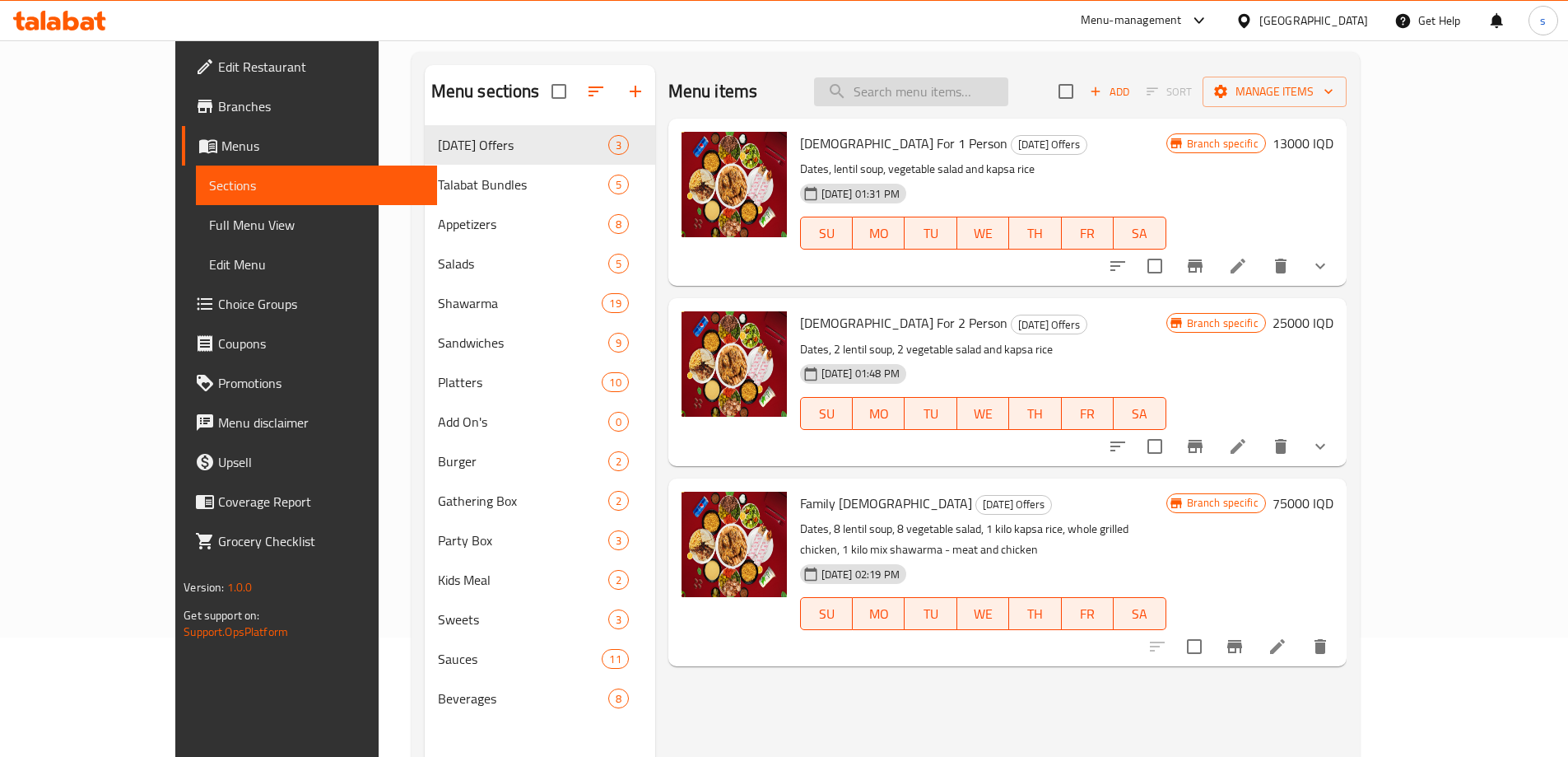
click at [997, 97] on input "search" at bounding box center [910, 92] width 194 height 29
paste input "Caesar Sauce"
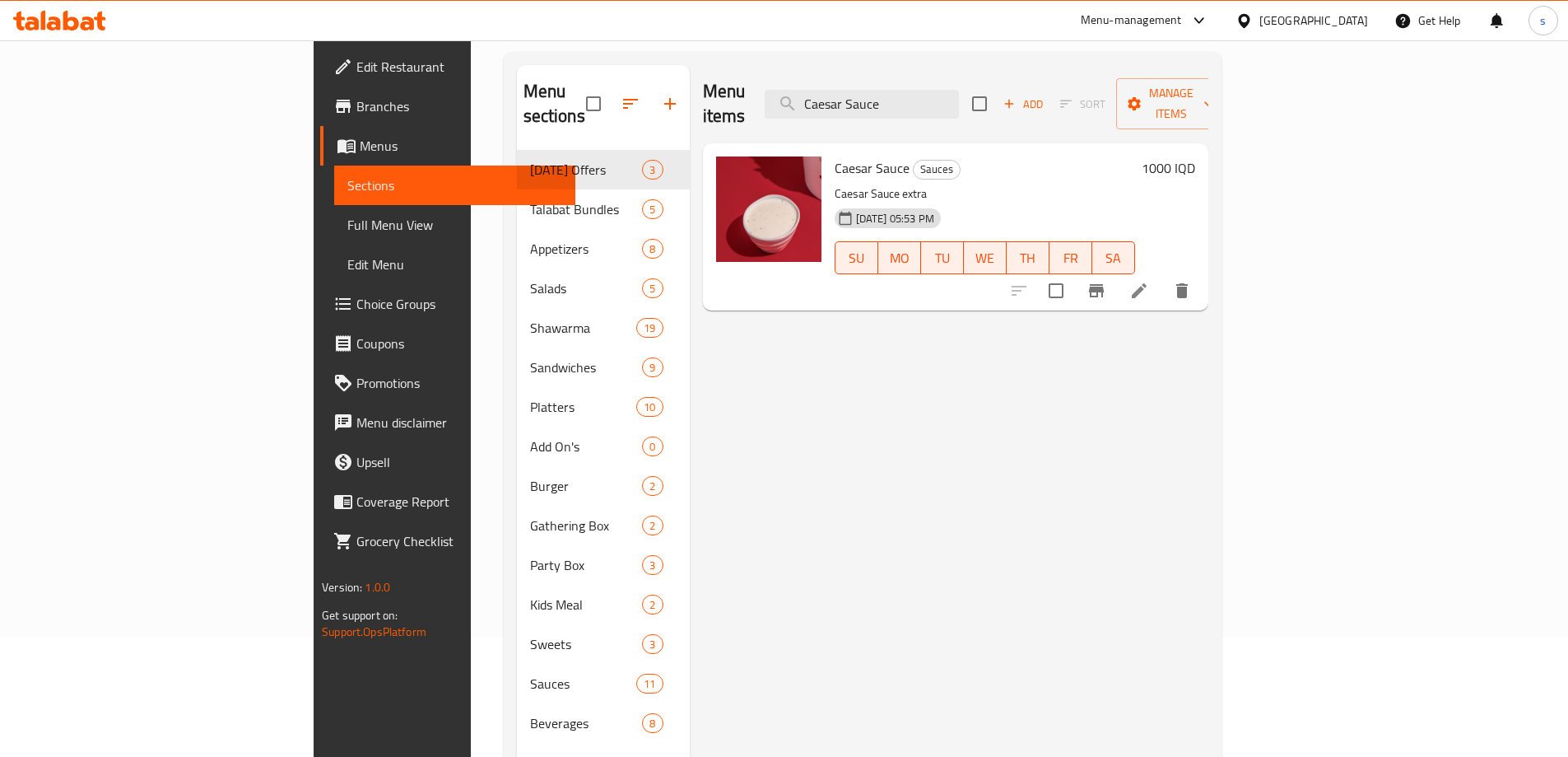
type input "Caesar Sauce"
click at [1162, 276] on li at bounding box center [1139, 290] width 46 height 29
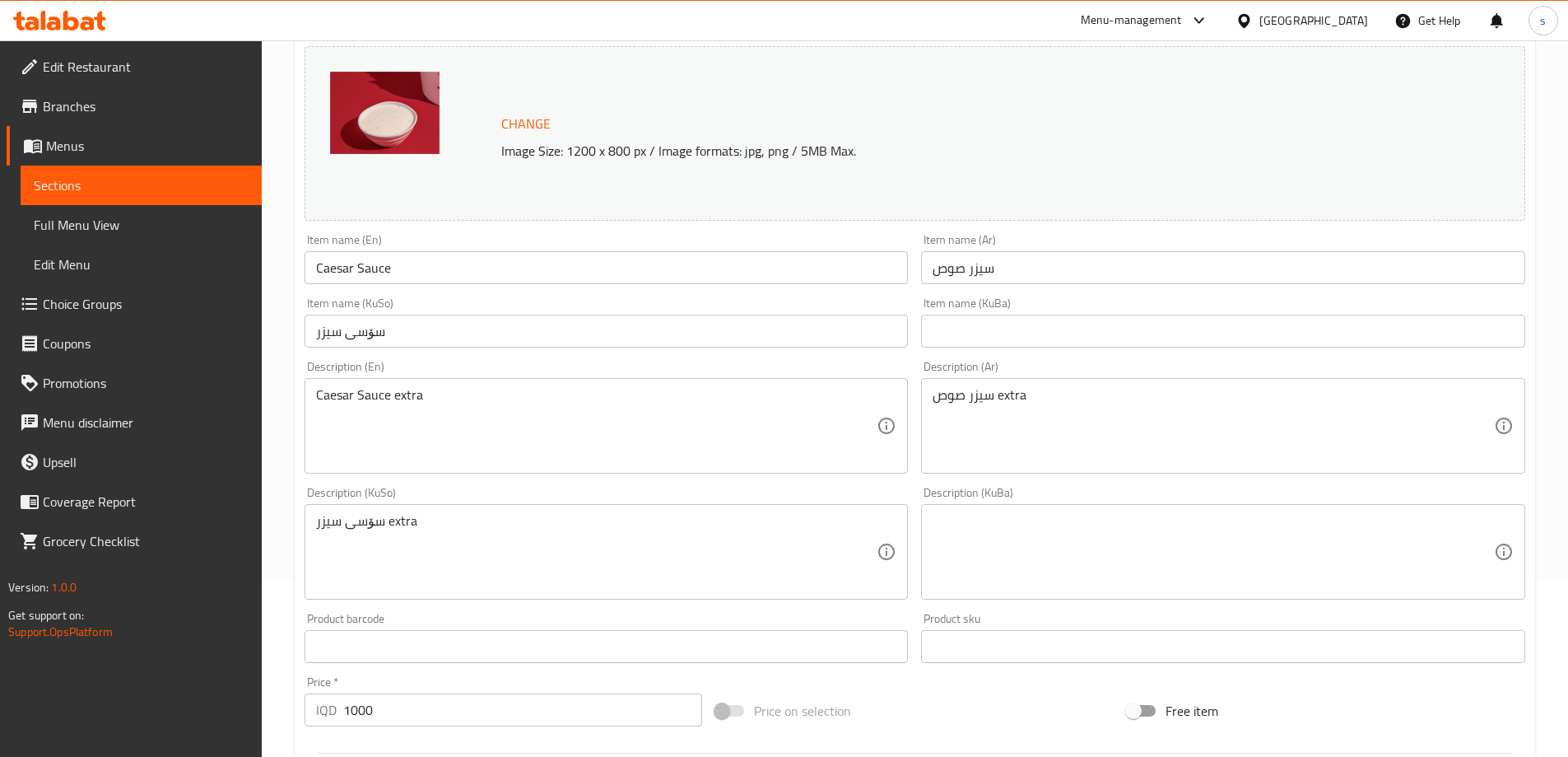
scroll to position [202, 0]
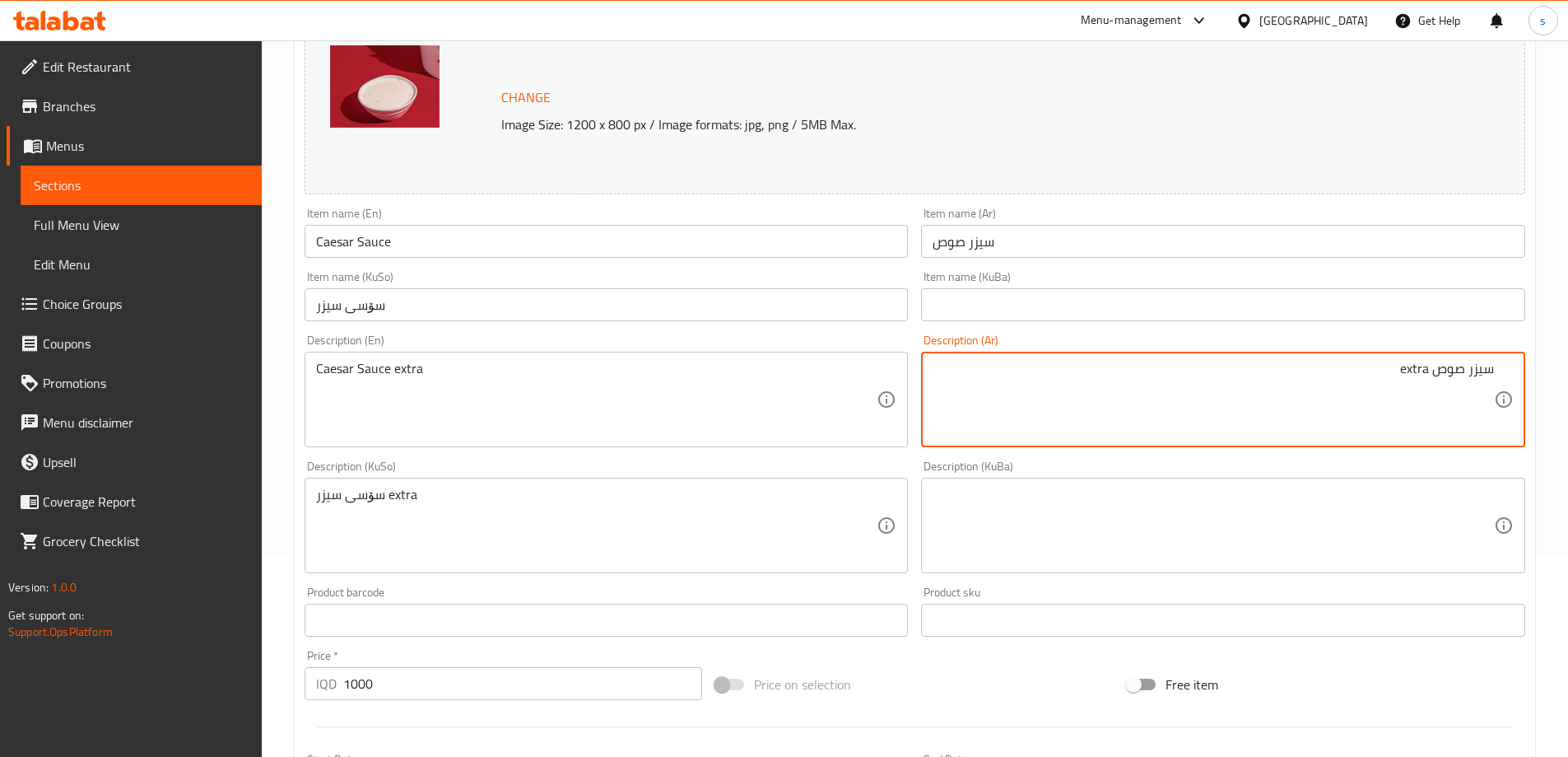
click at [1394, 373] on textarea "سيزر صوص extra" at bounding box center [1214, 399] width 562 height 78
click at [1413, 378] on textarea "سيزر صوص extra" at bounding box center [1214, 399] width 562 height 78
paste textarea "إكسترا"
type textarea "سيزر صوص إكسترا"
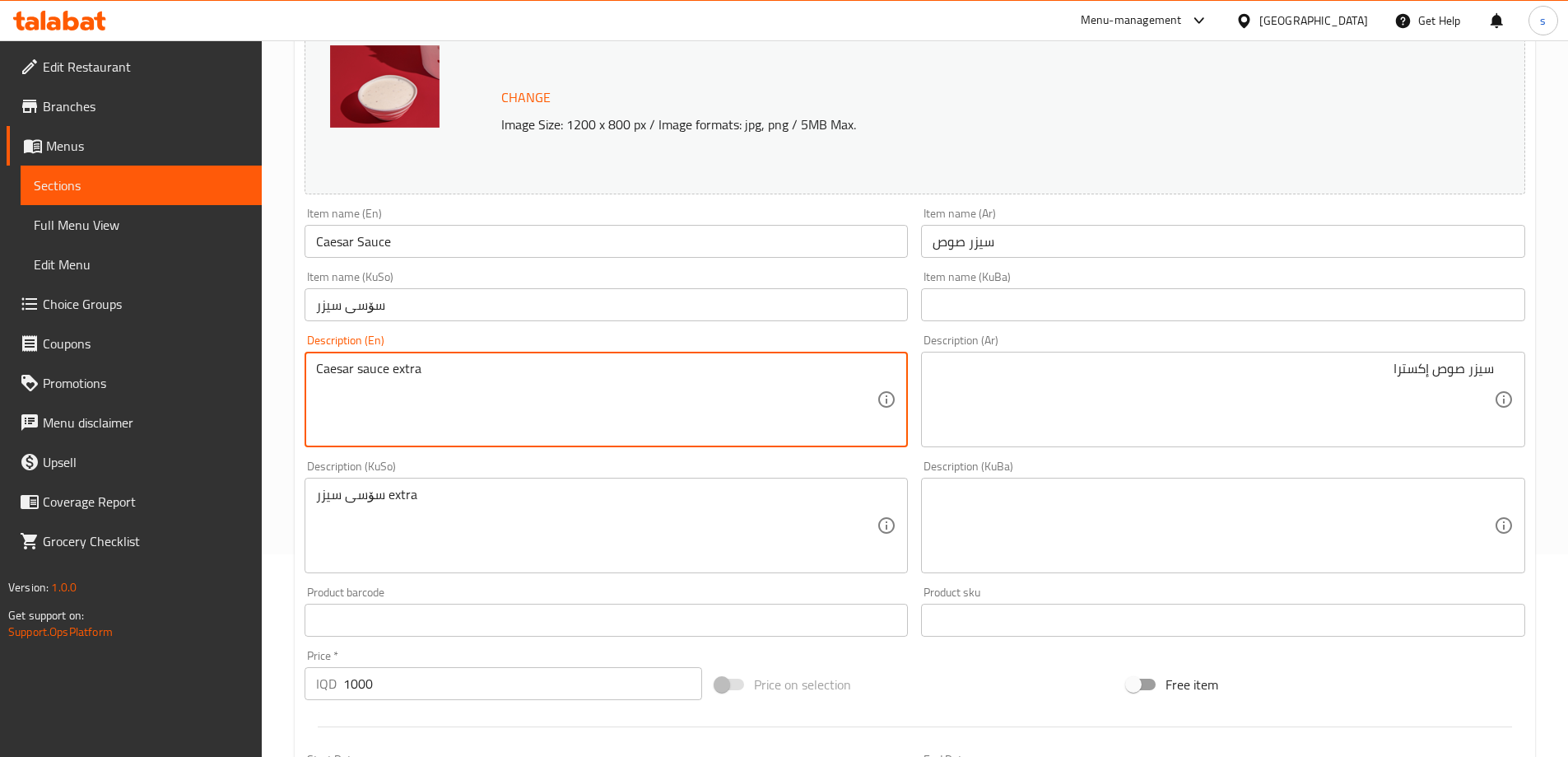
type textarea "Caesar sauce extra"
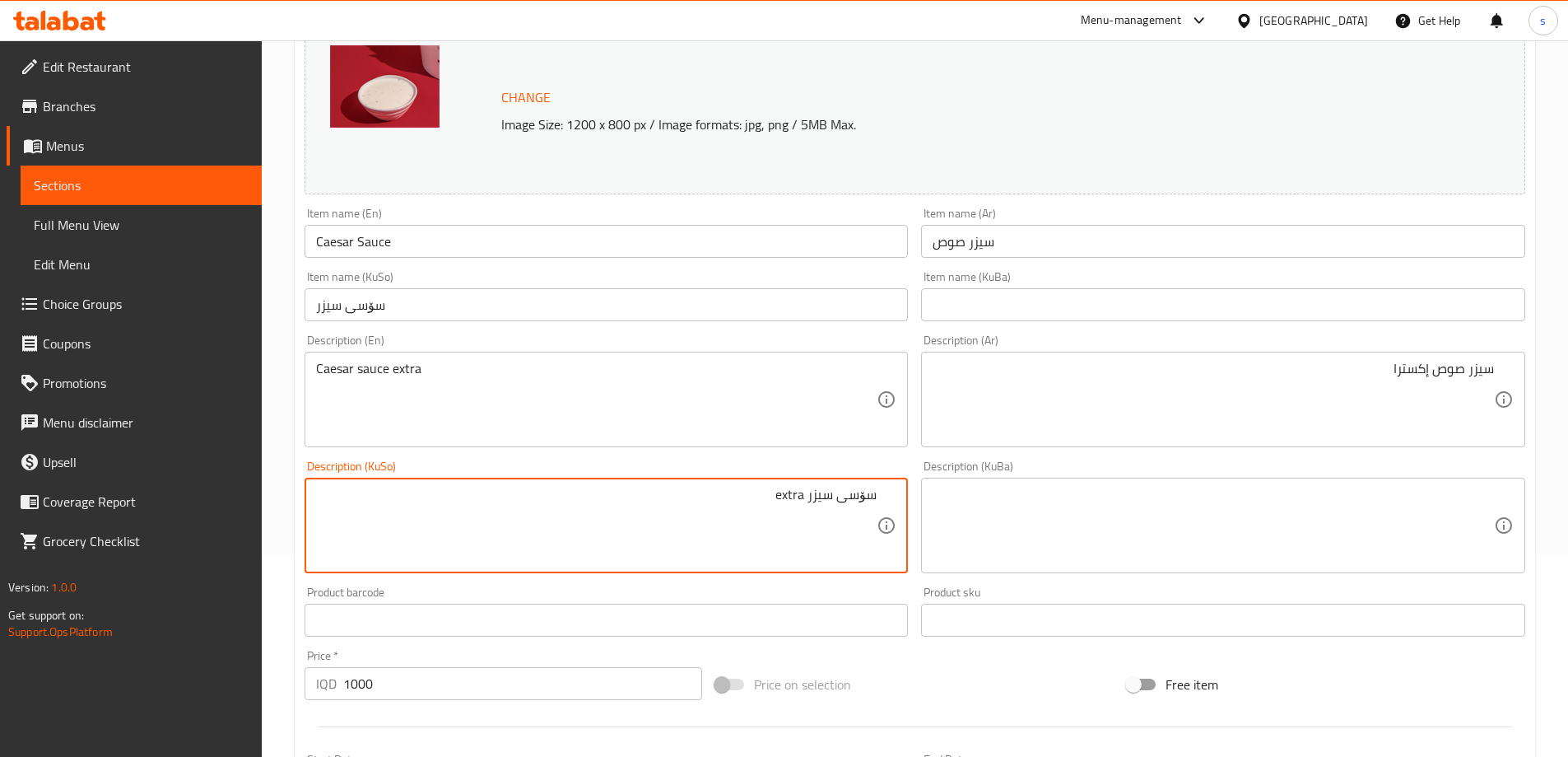
click at [793, 496] on textarea "سۆسى سيزر extra" at bounding box center [596, 525] width 562 height 78
click at [827, 504] on textarea "سۆسى سيزر extra" at bounding box center [596, 525] width 562 height 78
click at [799, 498] on textarea "سۆسى extra" at bounding box center [596, 525] width 562 height 78
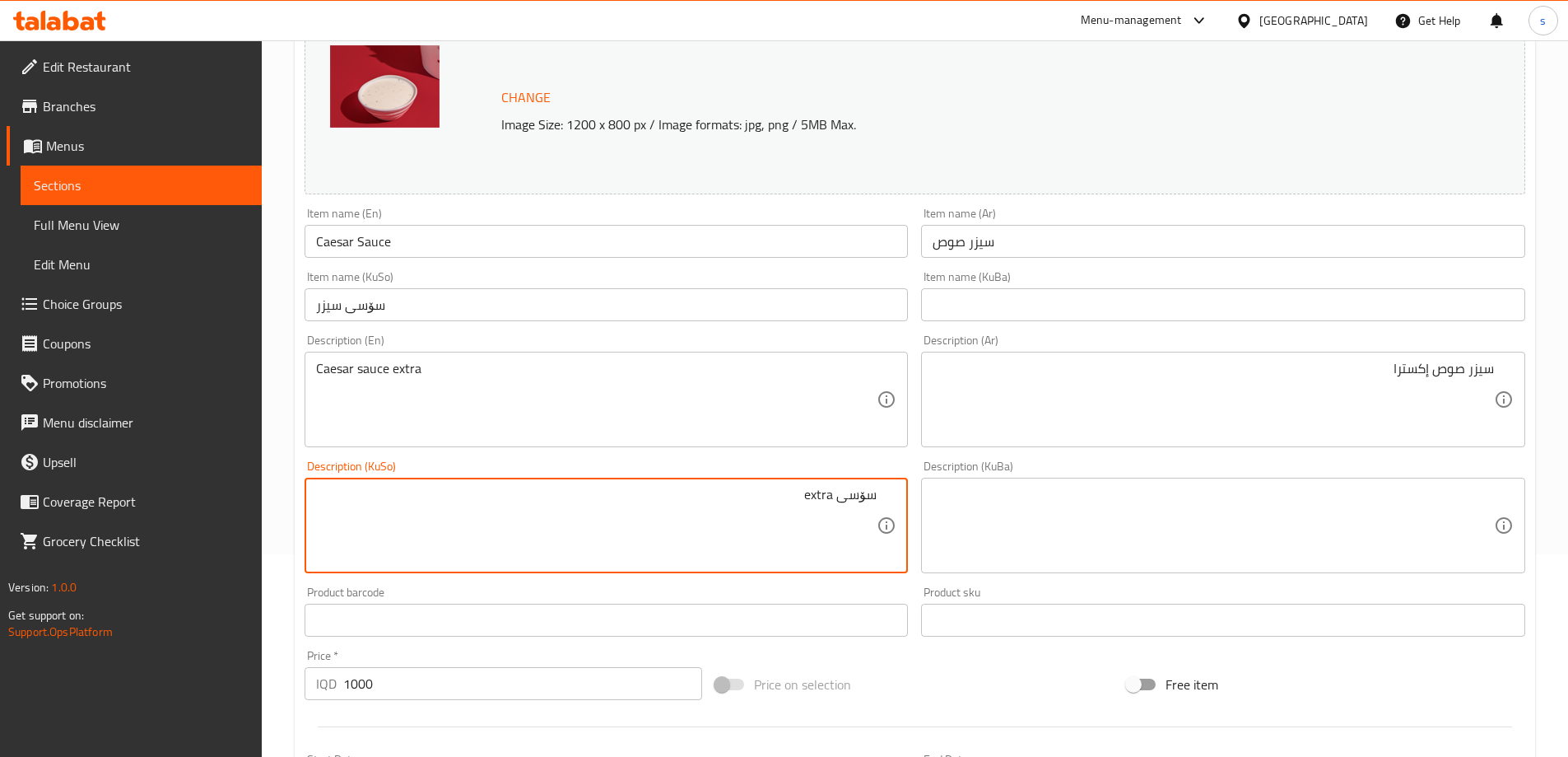
click at [832, 497] on textarea "سۆسى extra" at bounding box center [596, 525] width 562 height 78
type textarea "سۆسى"
click at [333, 244] on input "Caesar Sauce" at bounding box center [606, 241] width 604 height 33
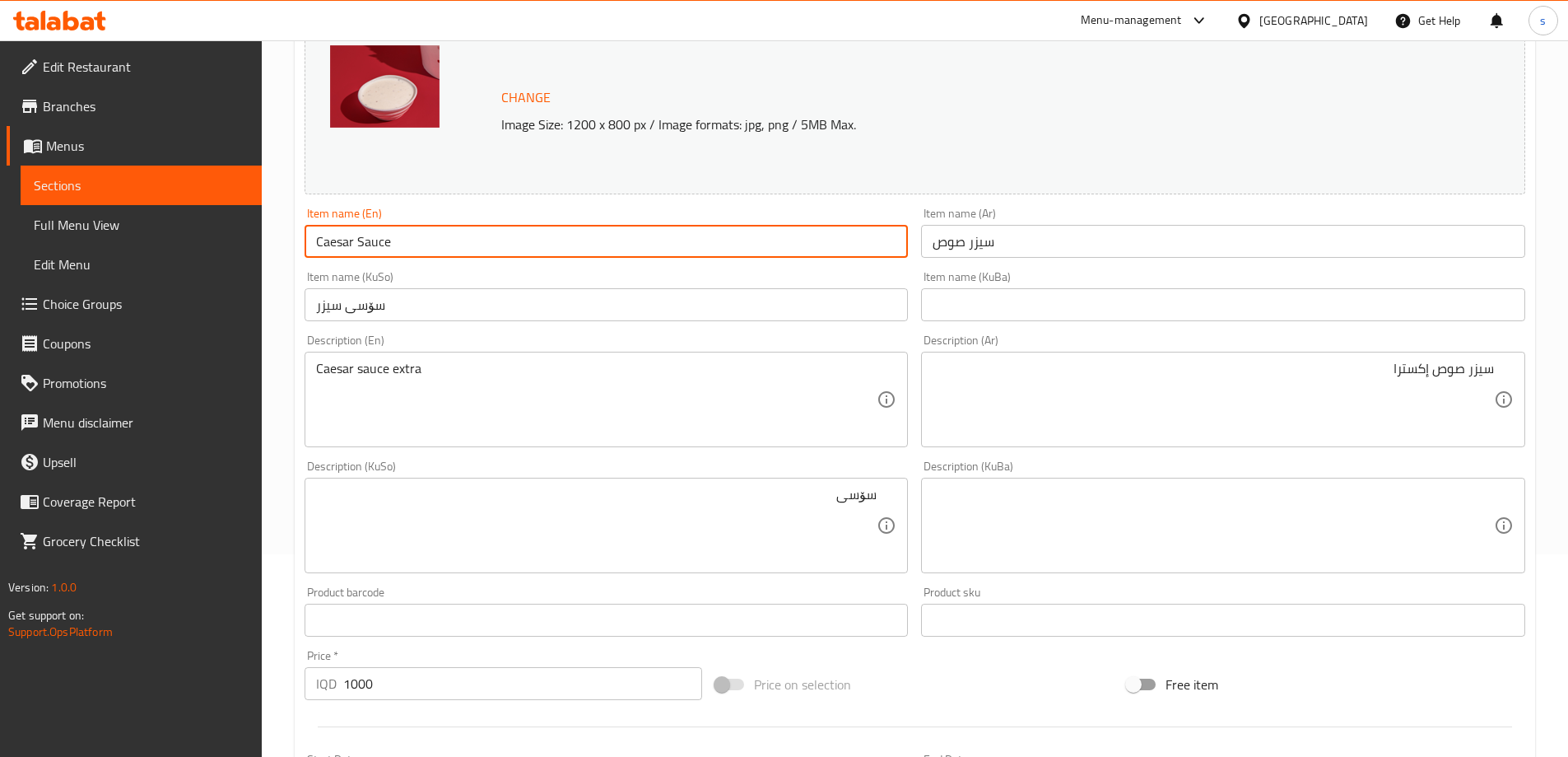
click at [333, 244] on input "Caesar Sauce" at bounding box center [606, 241] width 604 height 33
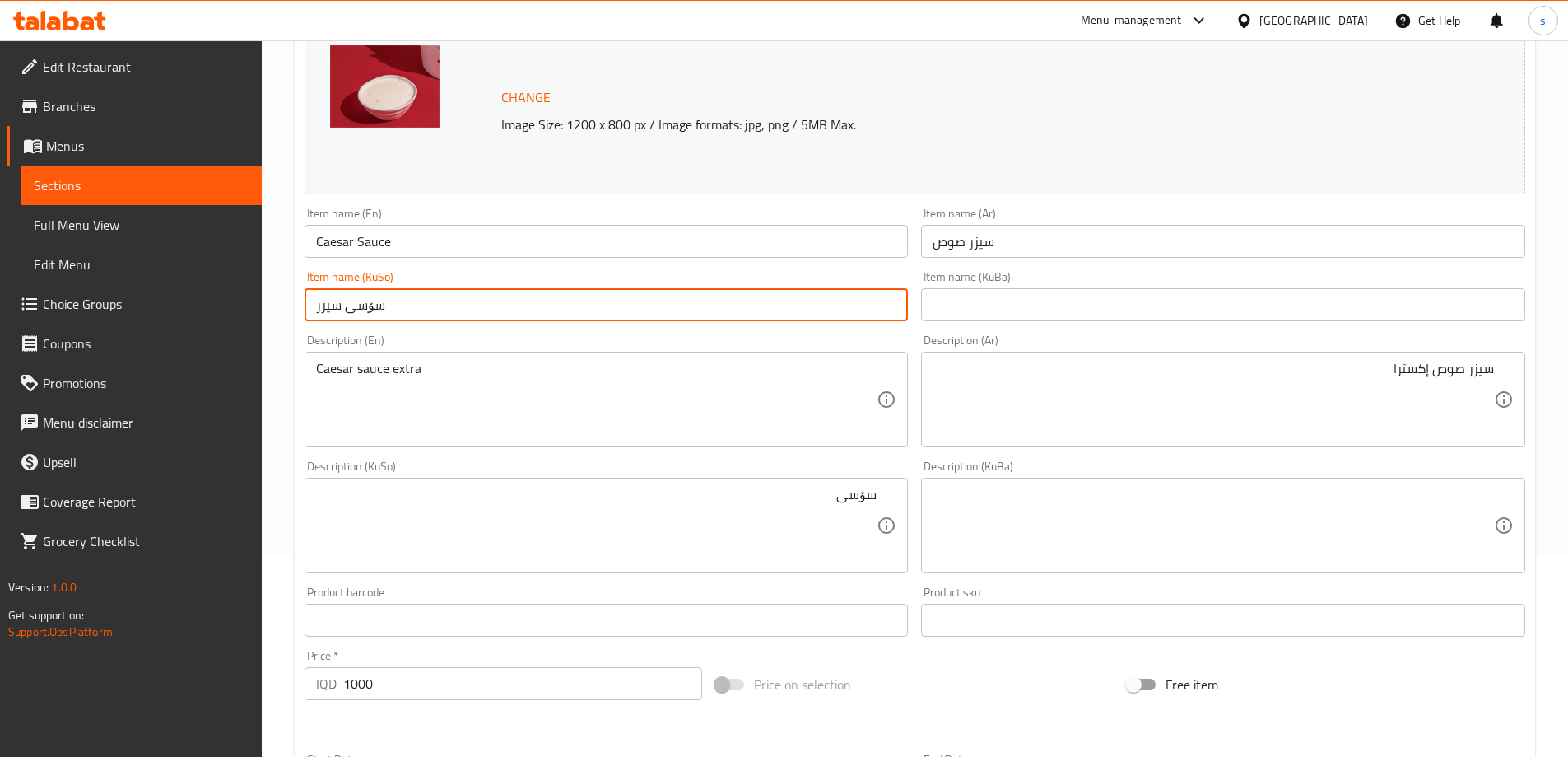
drag, startPoint x: 340, startPoint y: 305, endPoint x: 286, endPoint y: 308, distance: 54.1
click at [286, 308] on div "Home / Restaurants management / Menus / Sections / item / update Sauces section…" at bounding box center [915, 506] width 1307 height 1337
paste input "یزە"
type input "سۆسى سیزەر"
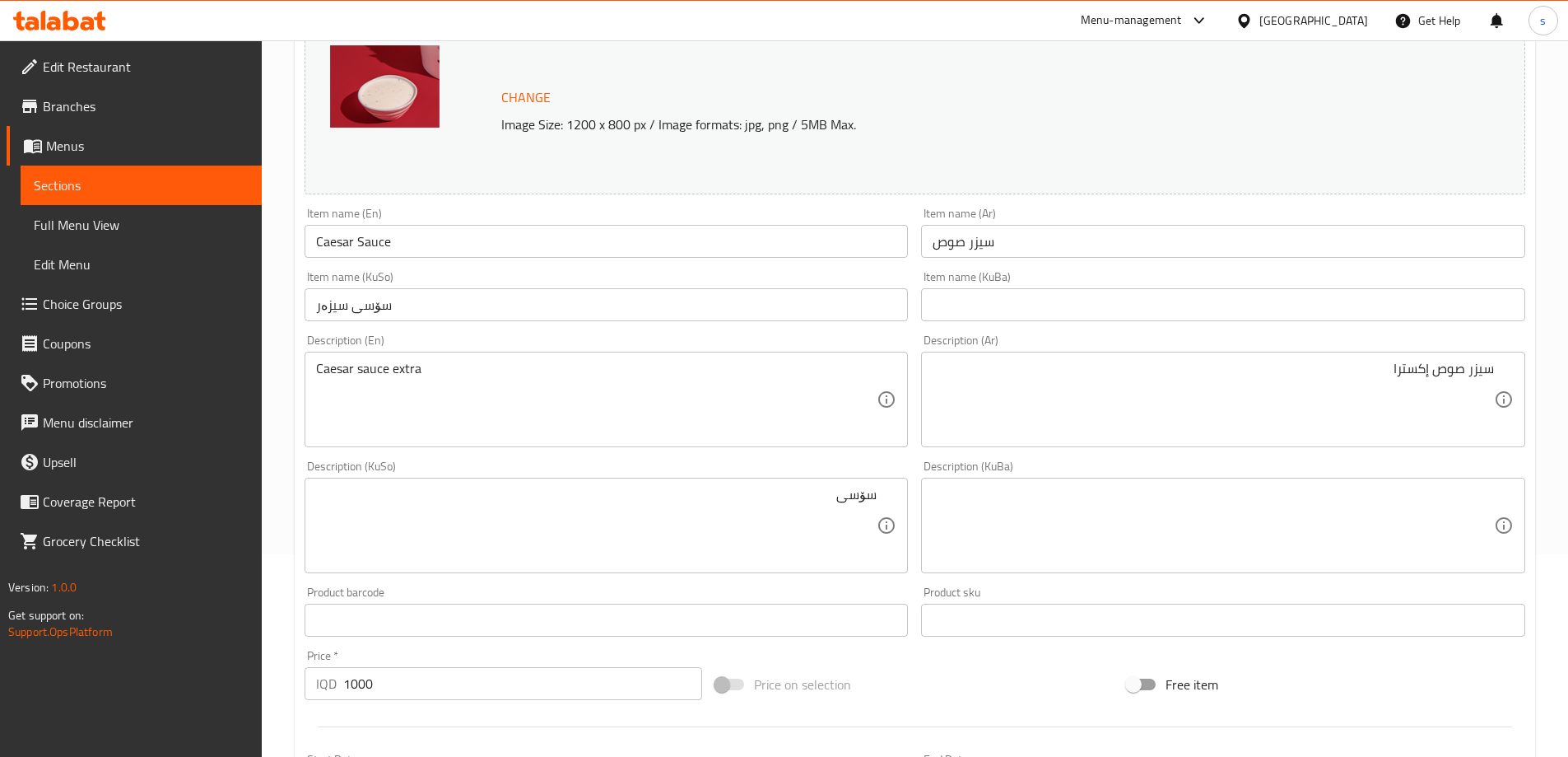
click at [794, 506] on textarea "سۆسى" at bounding box center [596, 525] width 562 height 78
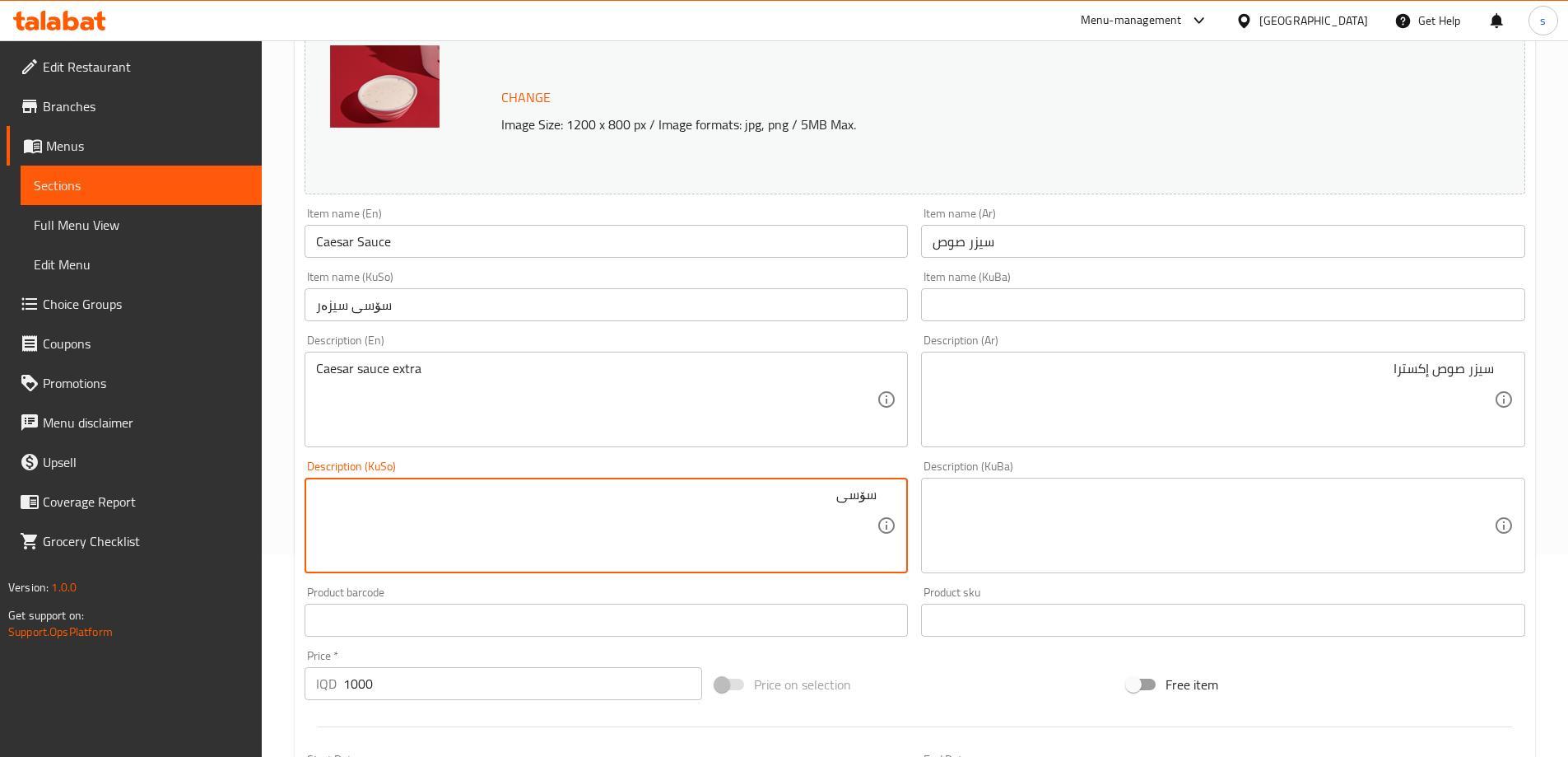
paste textarea "سیزەر"
paste textarea "ئێکسترا"
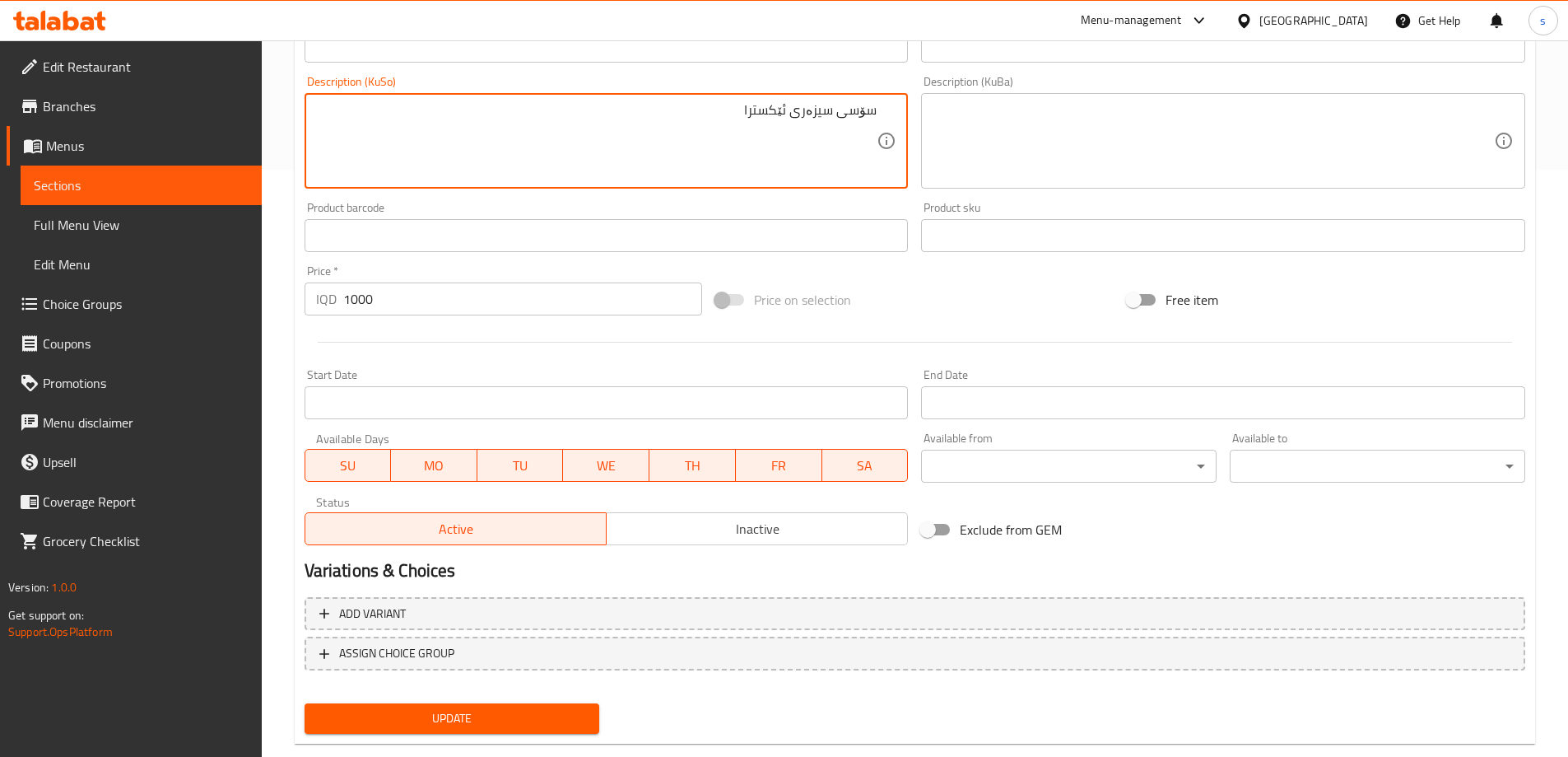
scroll to position [620, 0]
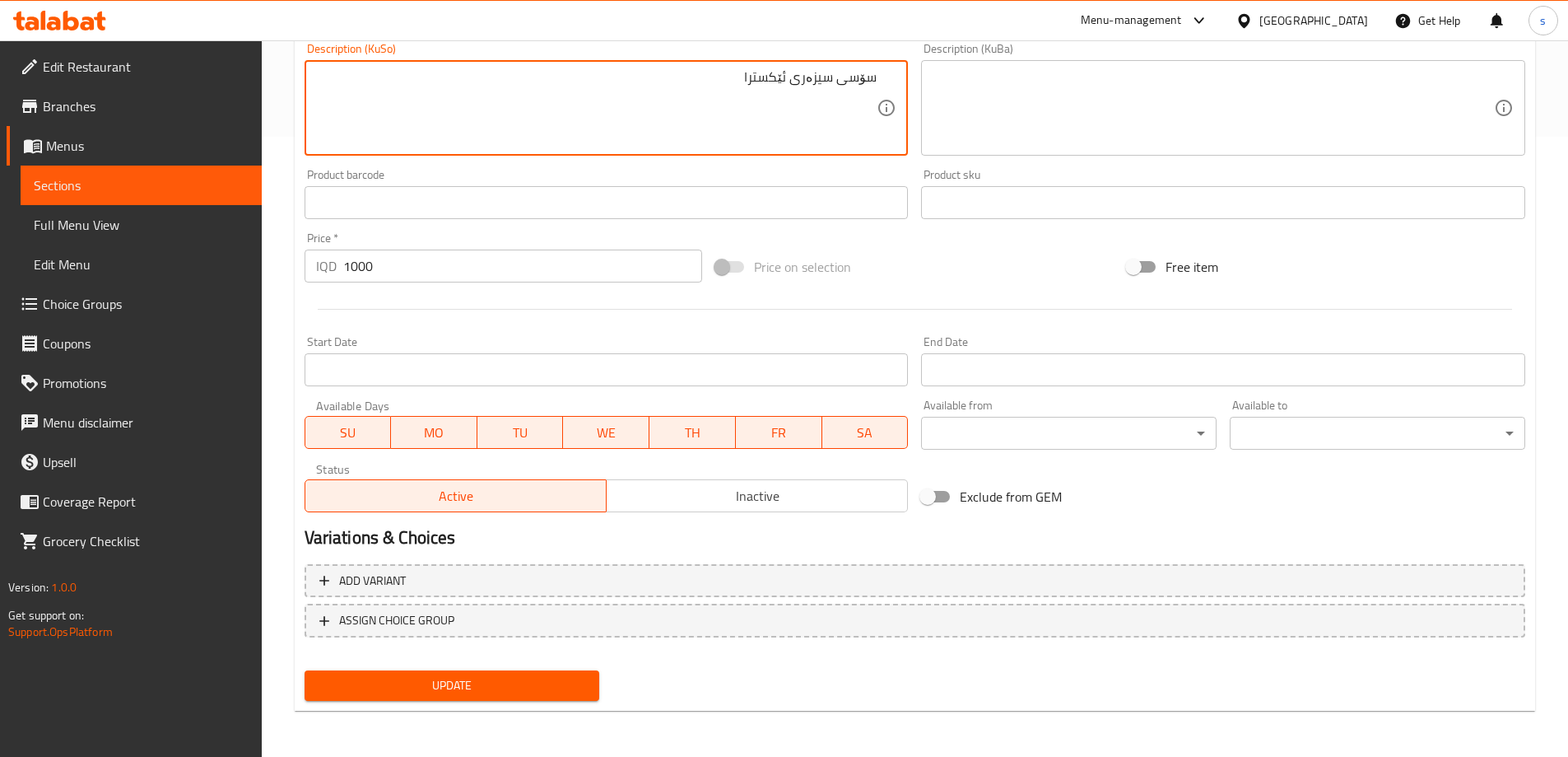
type textarea "سۆسى سیزەری ئێکسترا"
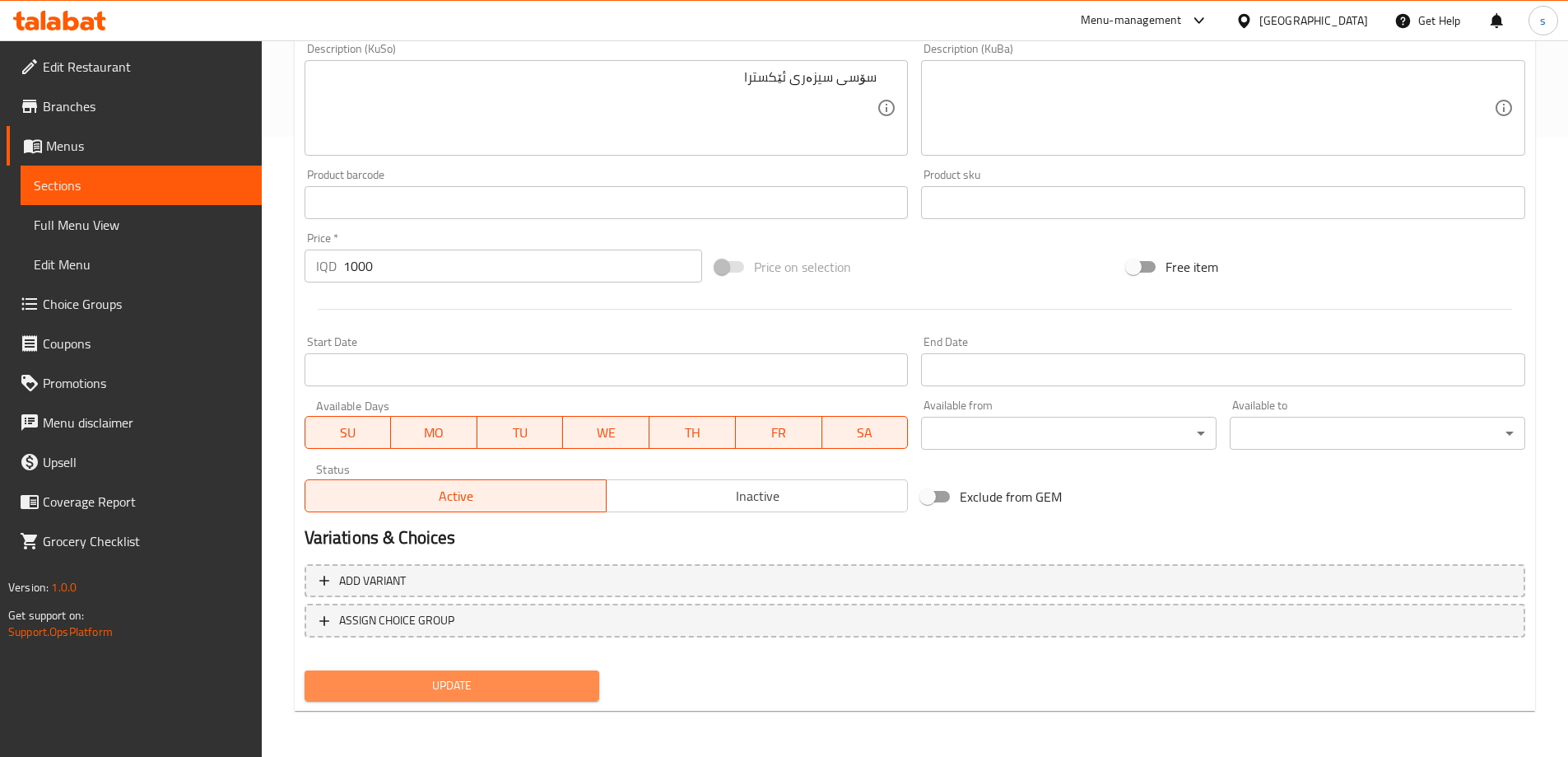
click at [477, 688] on span "Update" at bounding box center [452, 686] width 270 height 21
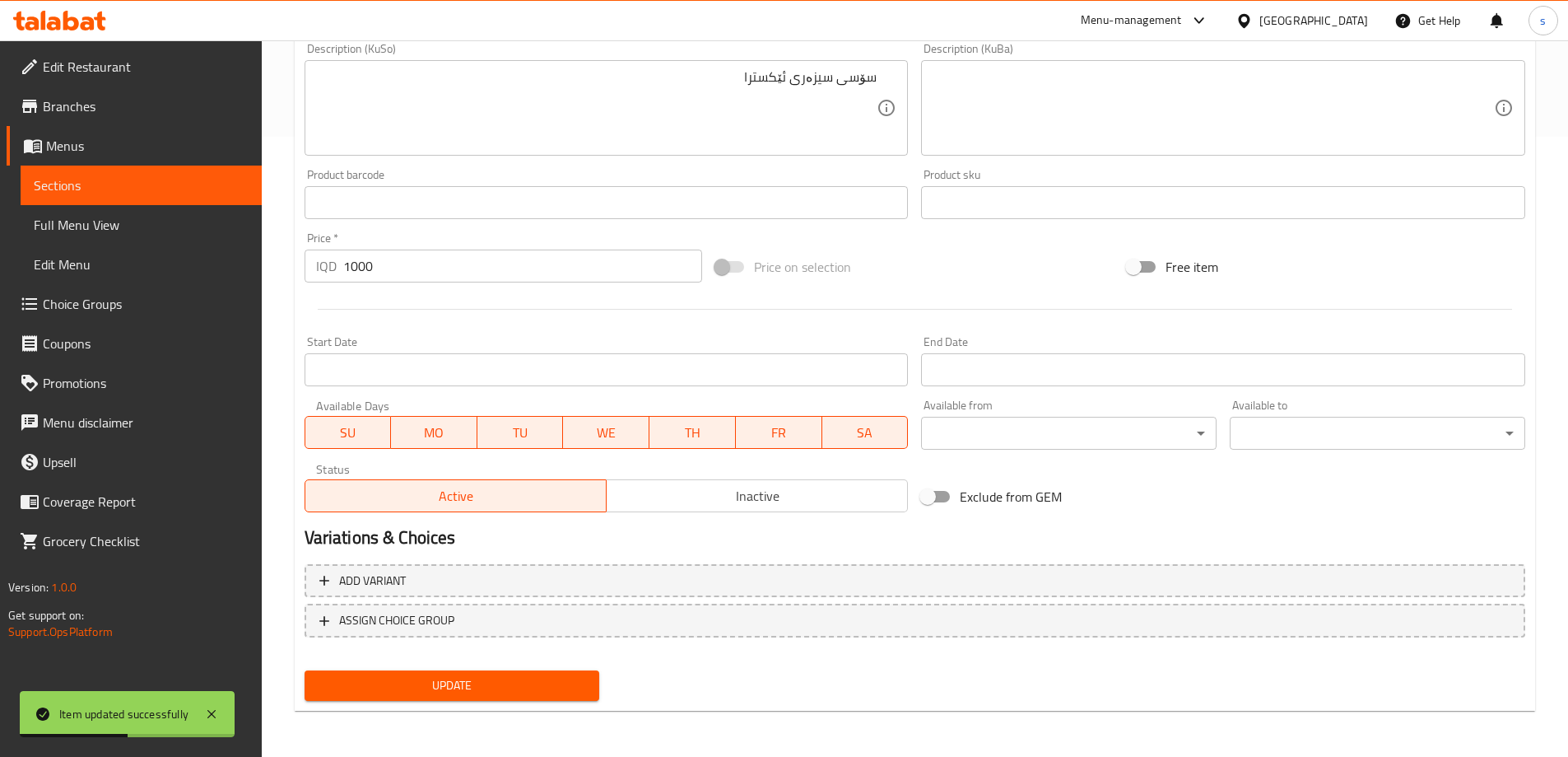
click at [157, 230] on span "Full Menu View" at bounding box center [141, 225] width 215 height 20
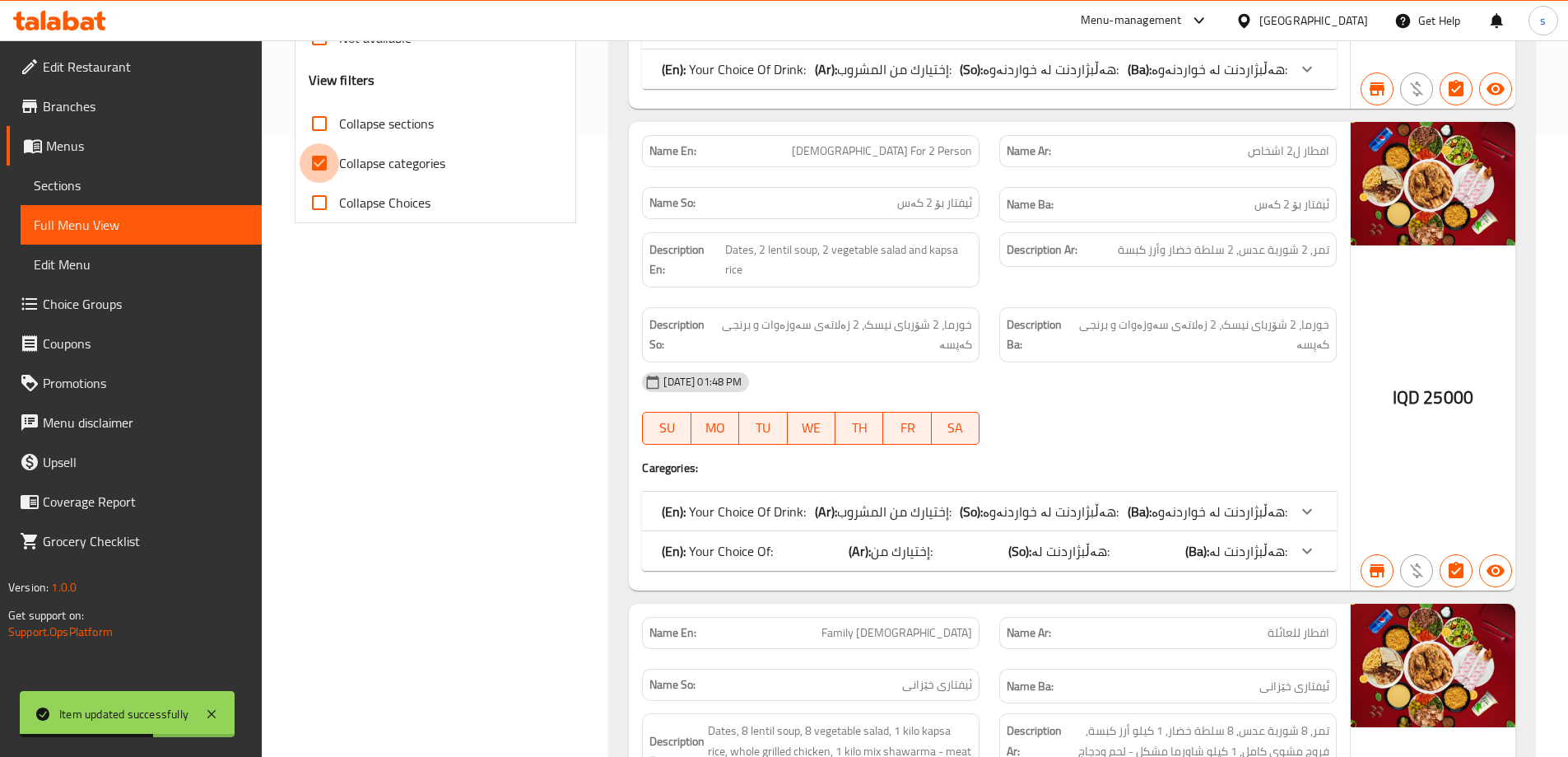
click at [321, 157] on input "Collapse categories" at bounding box center [319, 163] width 39 height 39
checkbox input "false"
click at [321, 118] on input "Collapse sections" at bounding box center [319, 124] width 39 height 39
checkbox input "true"
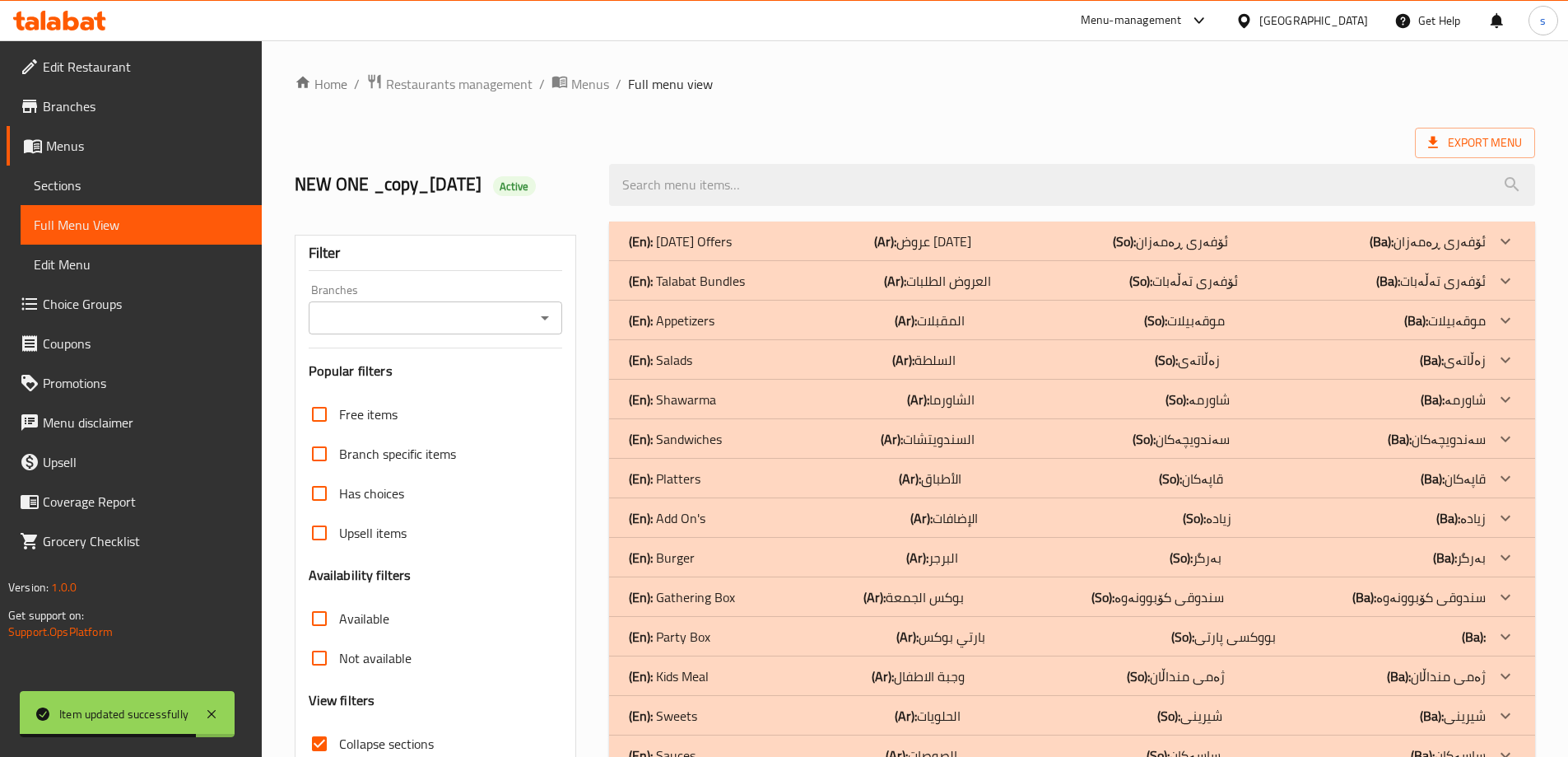
click at [481, 313] on input "Branches" at bounding box center [422, 318] width 218 height 23
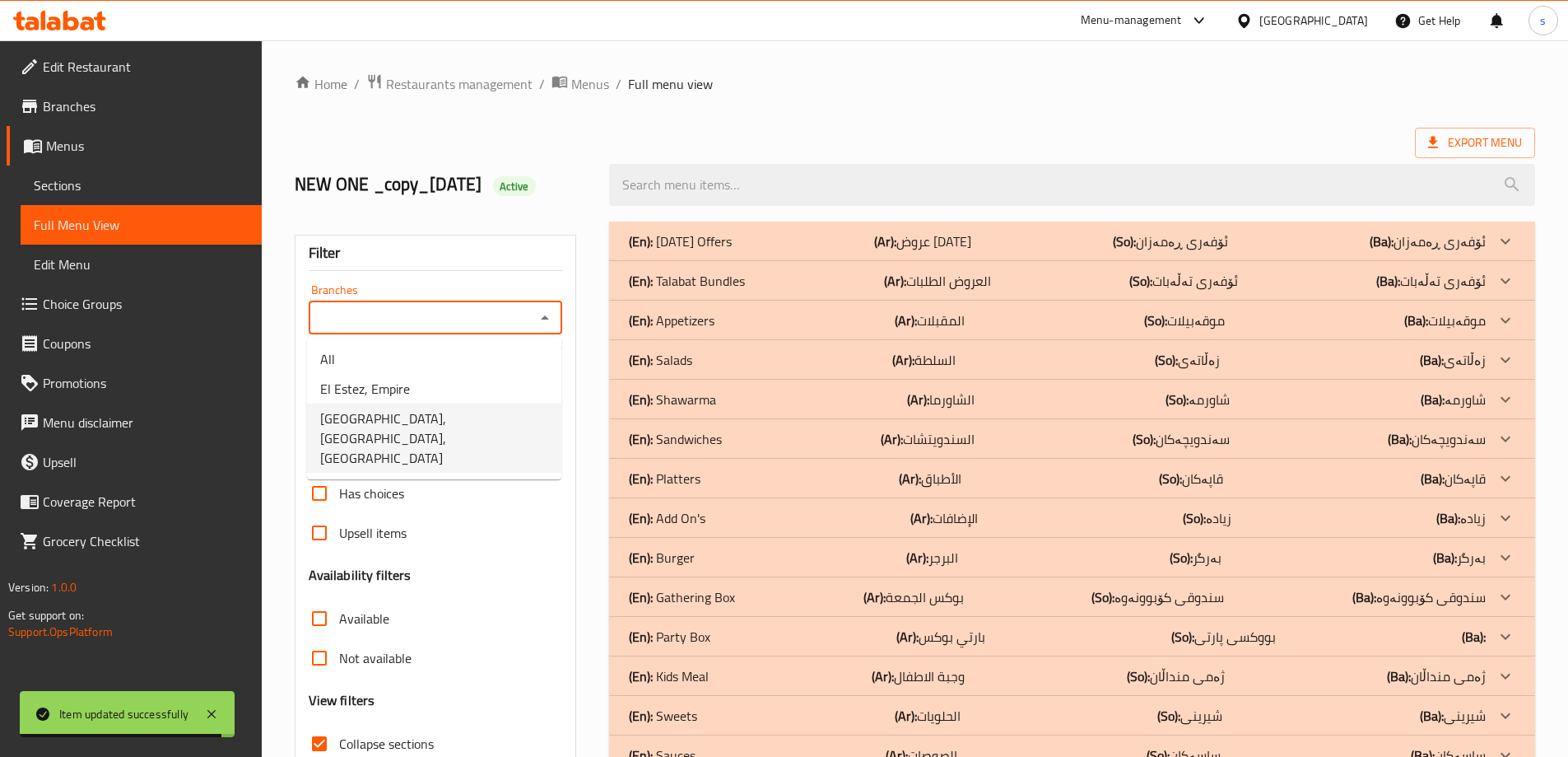
click at [468, 412] on span "El Estez, Mass City, Mass City" at bounding box center [434, 438] width 228 height 60
type input "El Estez, Mass City, Mass City"
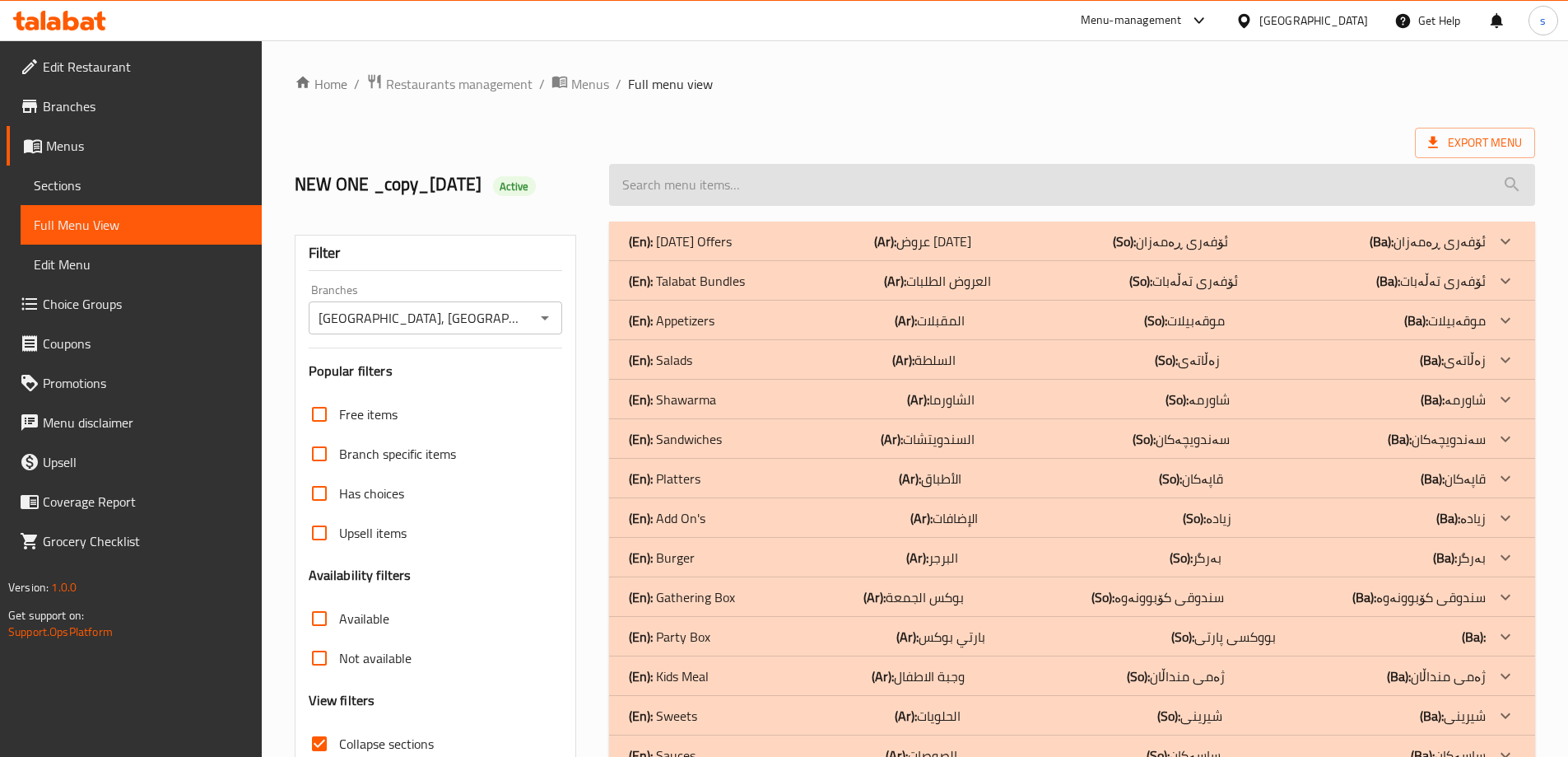
click at [750, 177] on input "search" at bounding box center [1072, 185] width 926 height 42
paste input "Caesar Sauce"
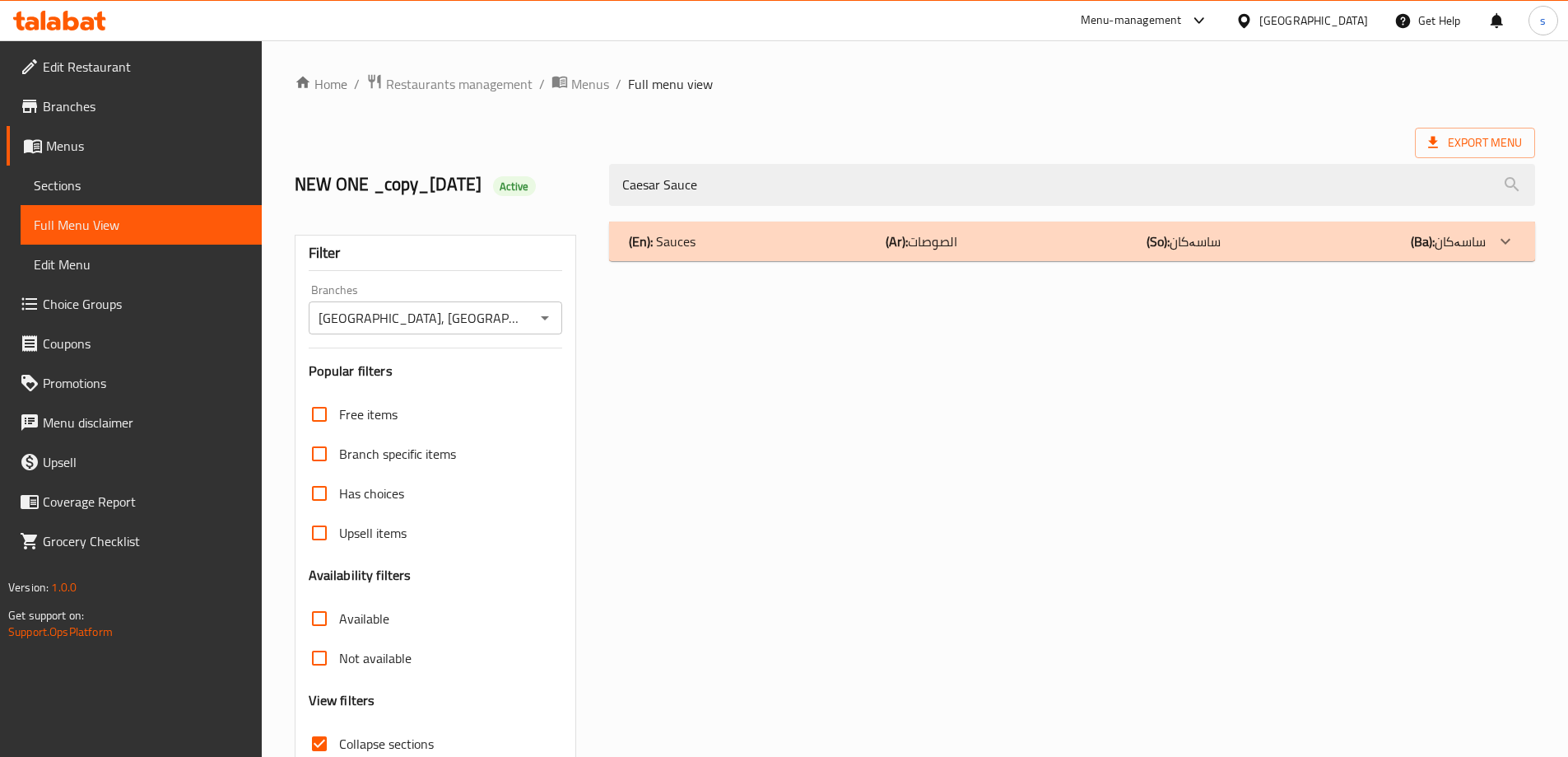
click at [782, 243] on div "(En): Sauces (Ar): الصوصات (So): ساسەکان (Ba): ساسەکان" at bounding box center [1057, 241] width 857 height 20
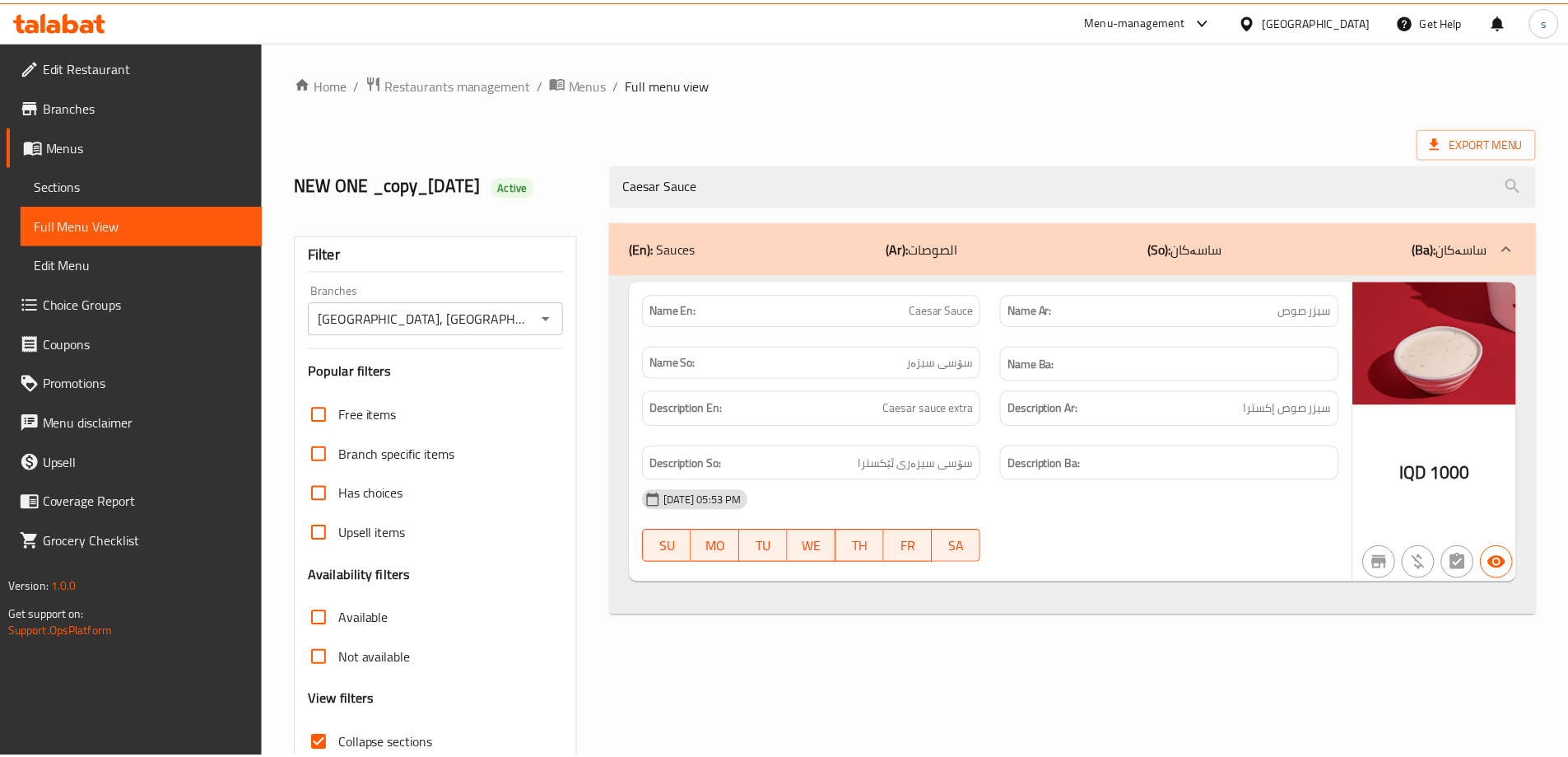
scroll to position [119, 0]
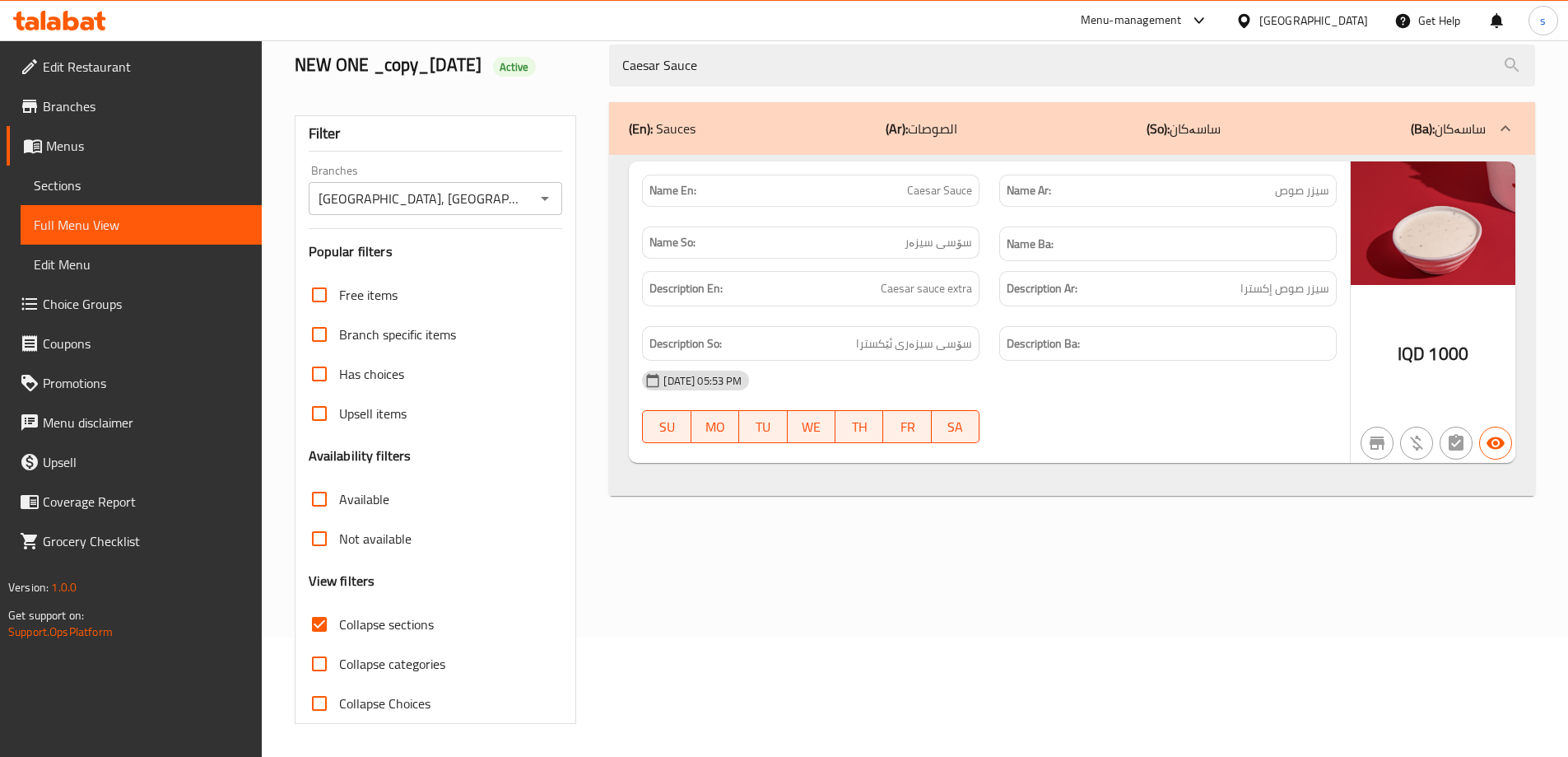
drag, startPoint x: 732, startPoint y: 61, endPoint x: 604, endPoint y: 72, distance: 128.5
click at [604, 72] on div "Caesar Sauce" at bounding box center [1072, 66] width 946 height 62
paste input "Tabbouleh Dressing"
type input "Tabbouleh Dressing"
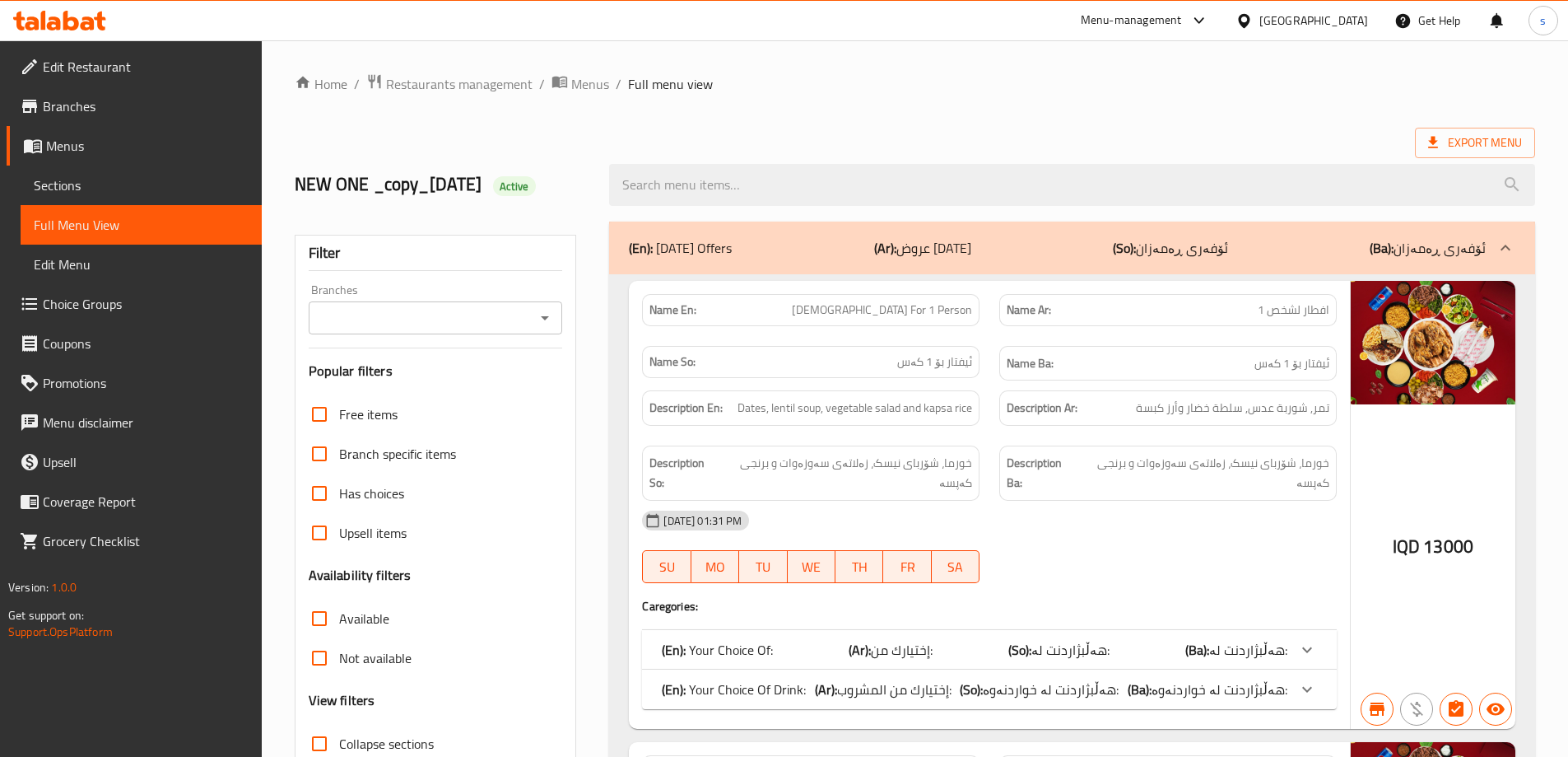
click at [539, 322] on icon "Open" at bounding box center [545, 318] width 20 height 20
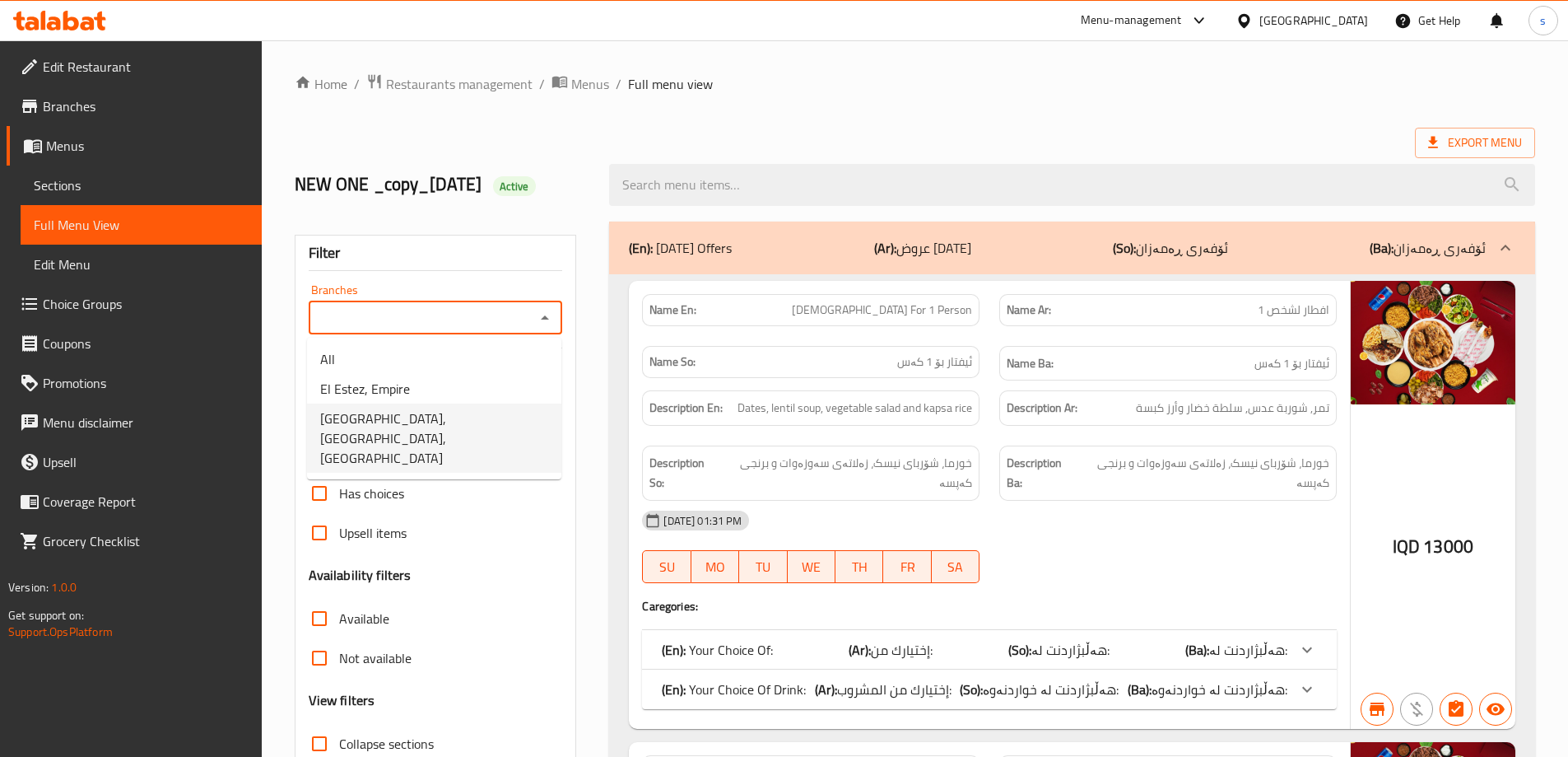
click at [515, 413] on li "El Estez, Mass City, Mass City" at bounding box center [434, 438] width 254 height 69
type input "El Estez, Mass City, Mass City"
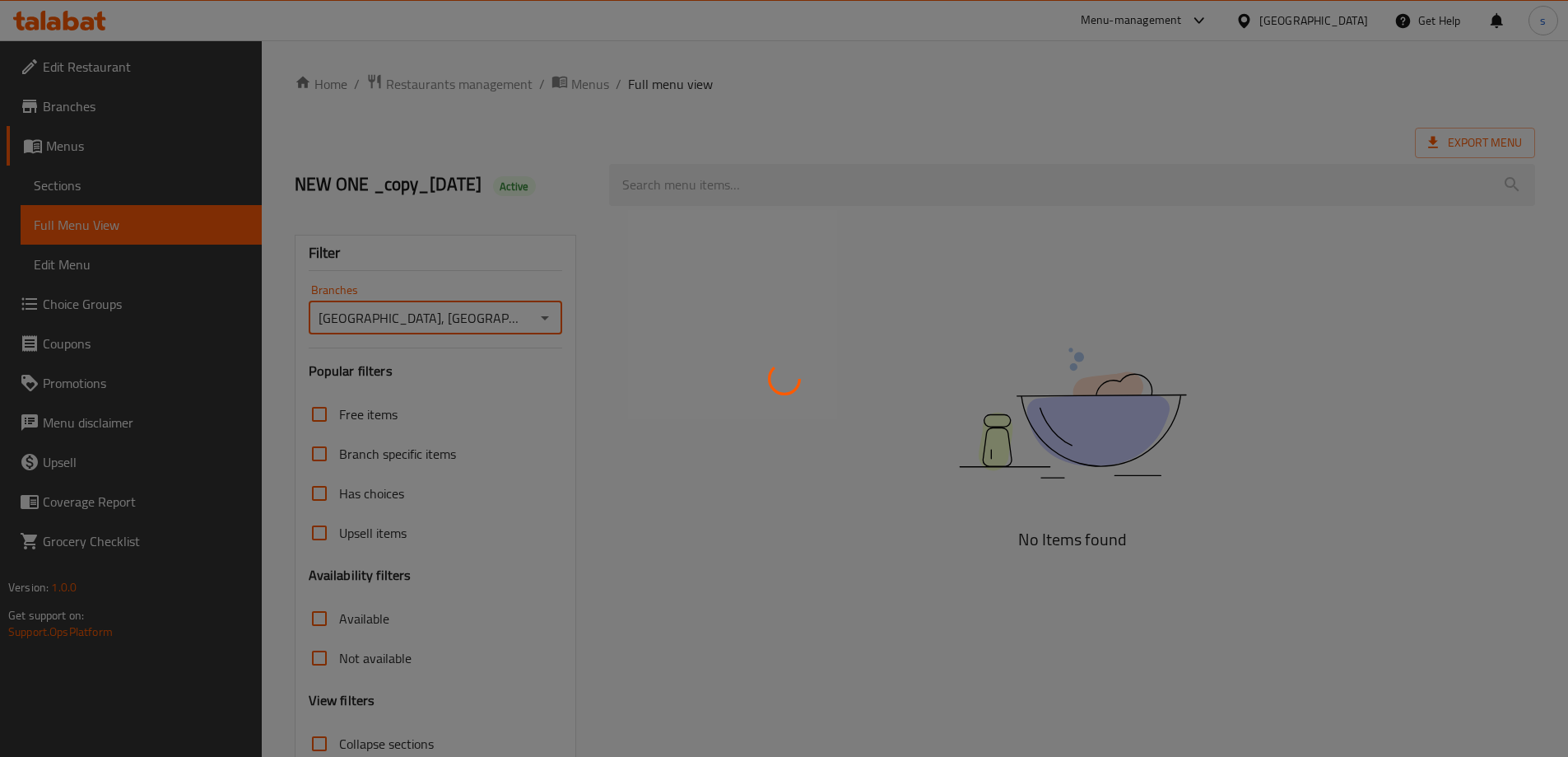
click at [736, 172] on div at bounding box center [784, 378] width 1568 height 757
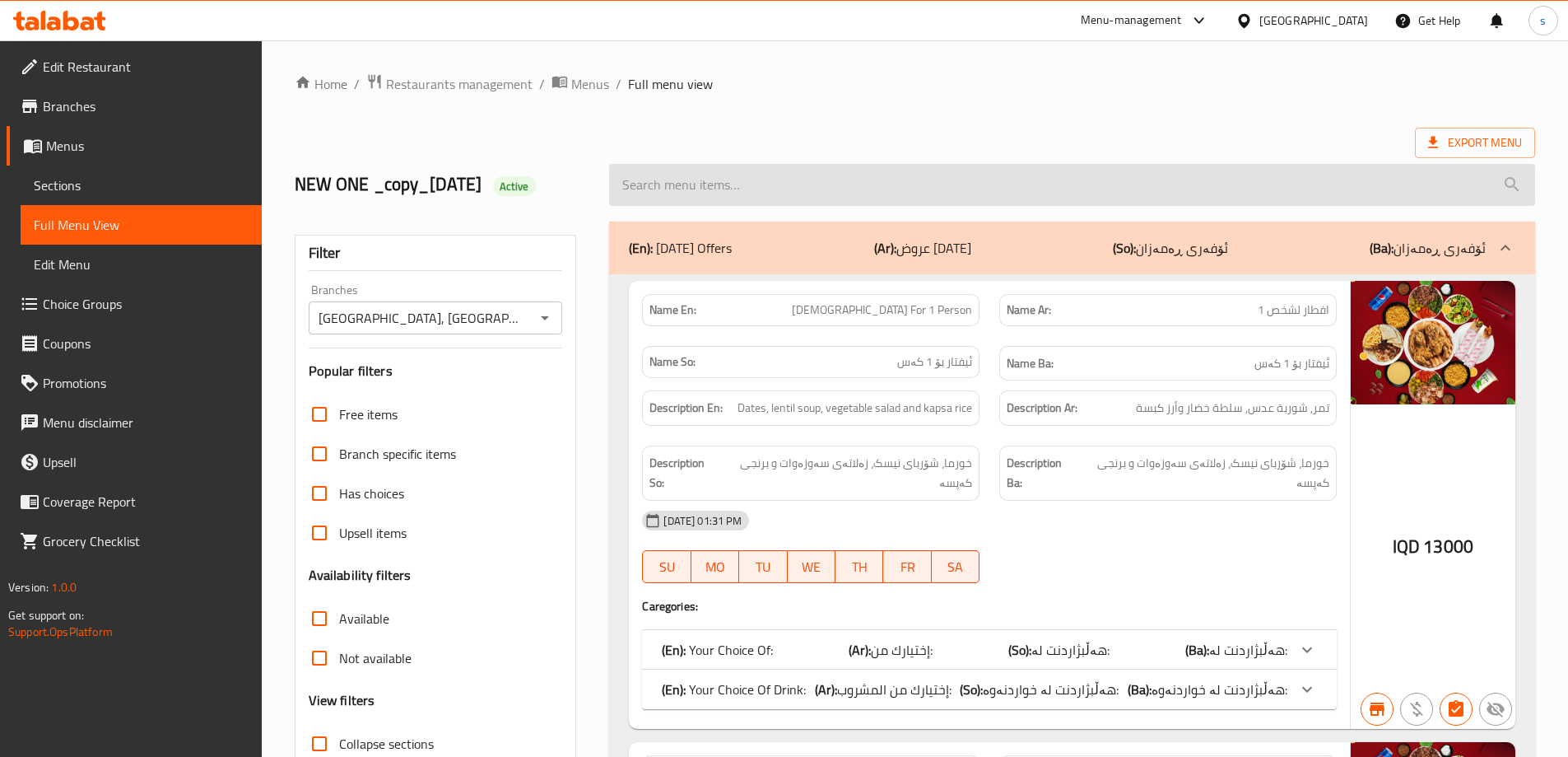
click at [723, 193] on input "search" at bounding box center [1072, 185] width 926 height 42
paste input "Tabbouleh Dressing"
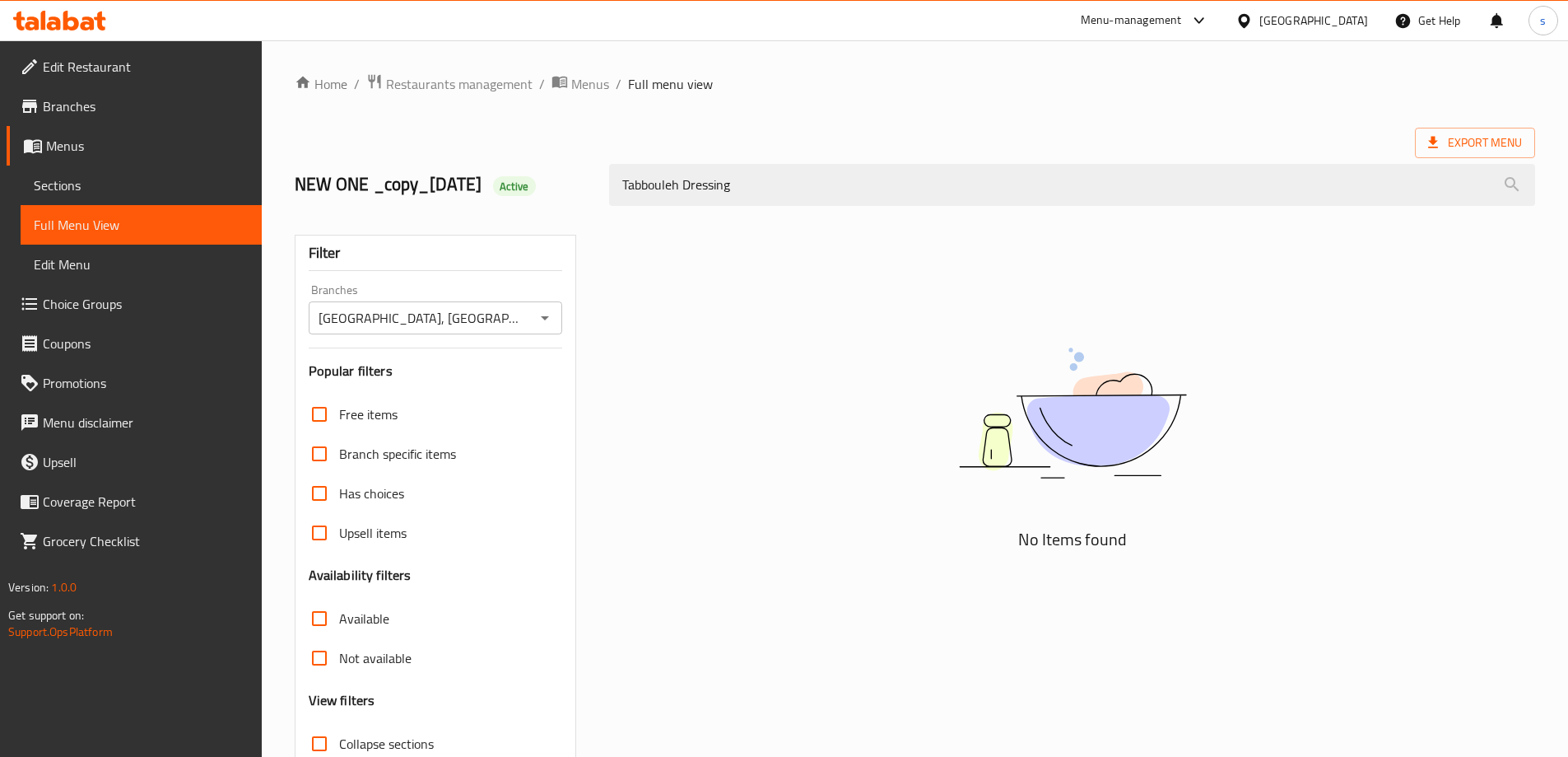
drag, startPoint x: 752, startPoint y: 187, endPoint x: 606, endPoint y: 195, distance: 146.2
click at [606, 195] on div "Tabbouleh Dressing" at bounding box center [1072, 185] width 946 height 62
type input "Tabbouleh Dressing"
click at [125, 176] on span "Sections" at bounding box center [141, 186] width 215 height 20
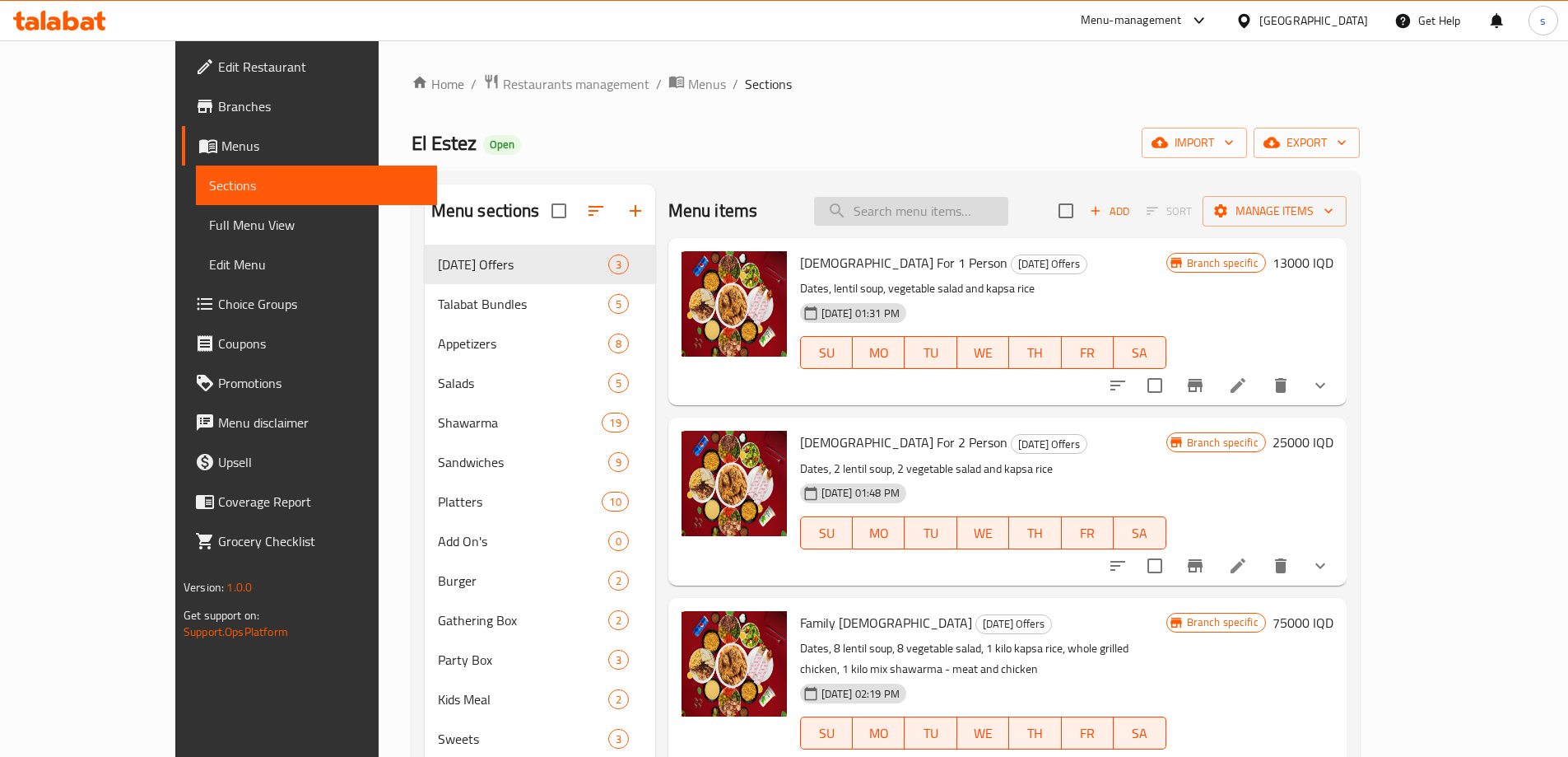
click at [972, 208] on input "search" at bounding box center [910, 211] width 194 height 29
paste input "Tabbouleh Dressing"
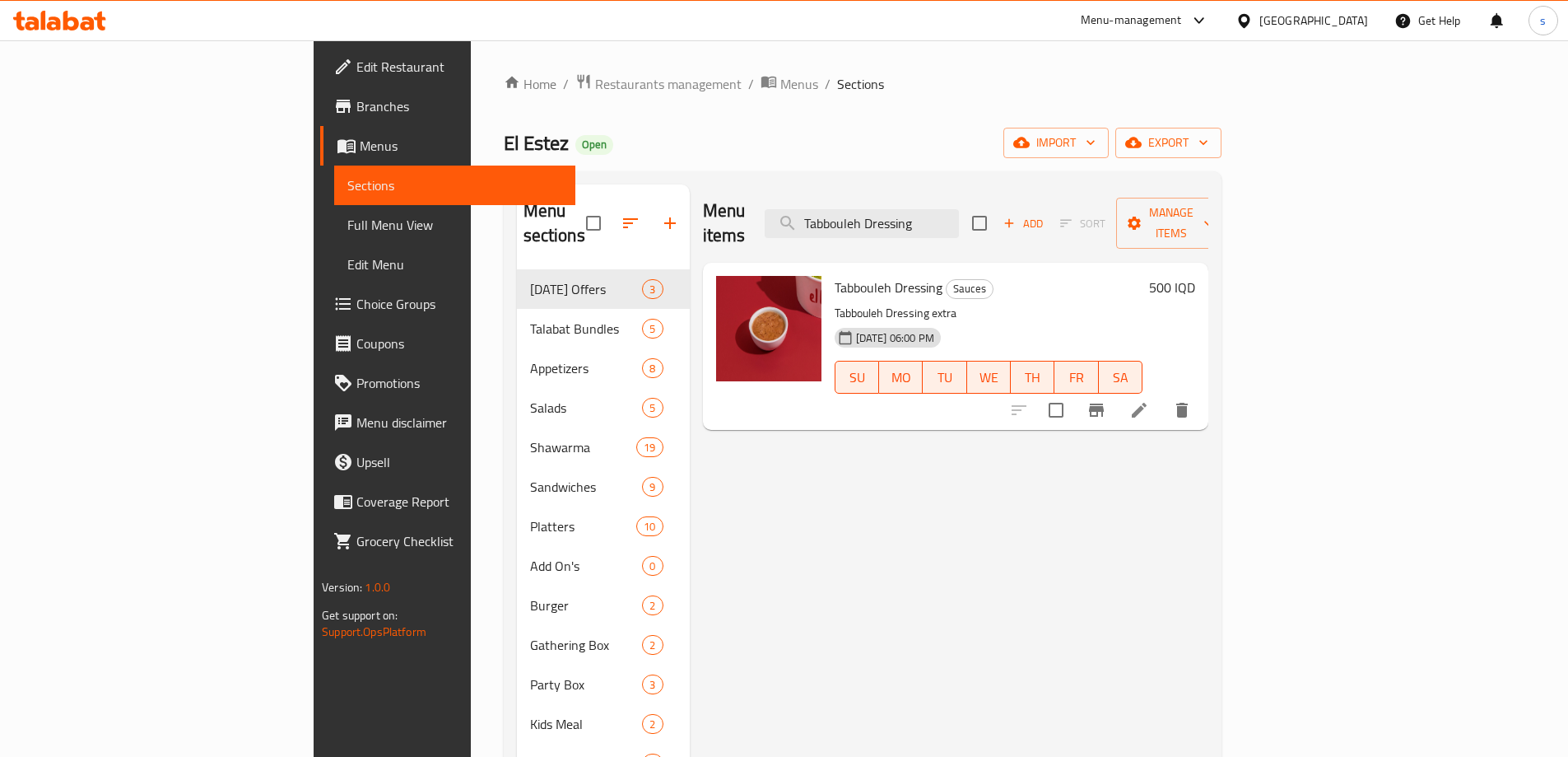
type input "Tabbouleh Dressing"
click at [1162, 398] on li at bounding box center [1139, 410] width 46 height 29
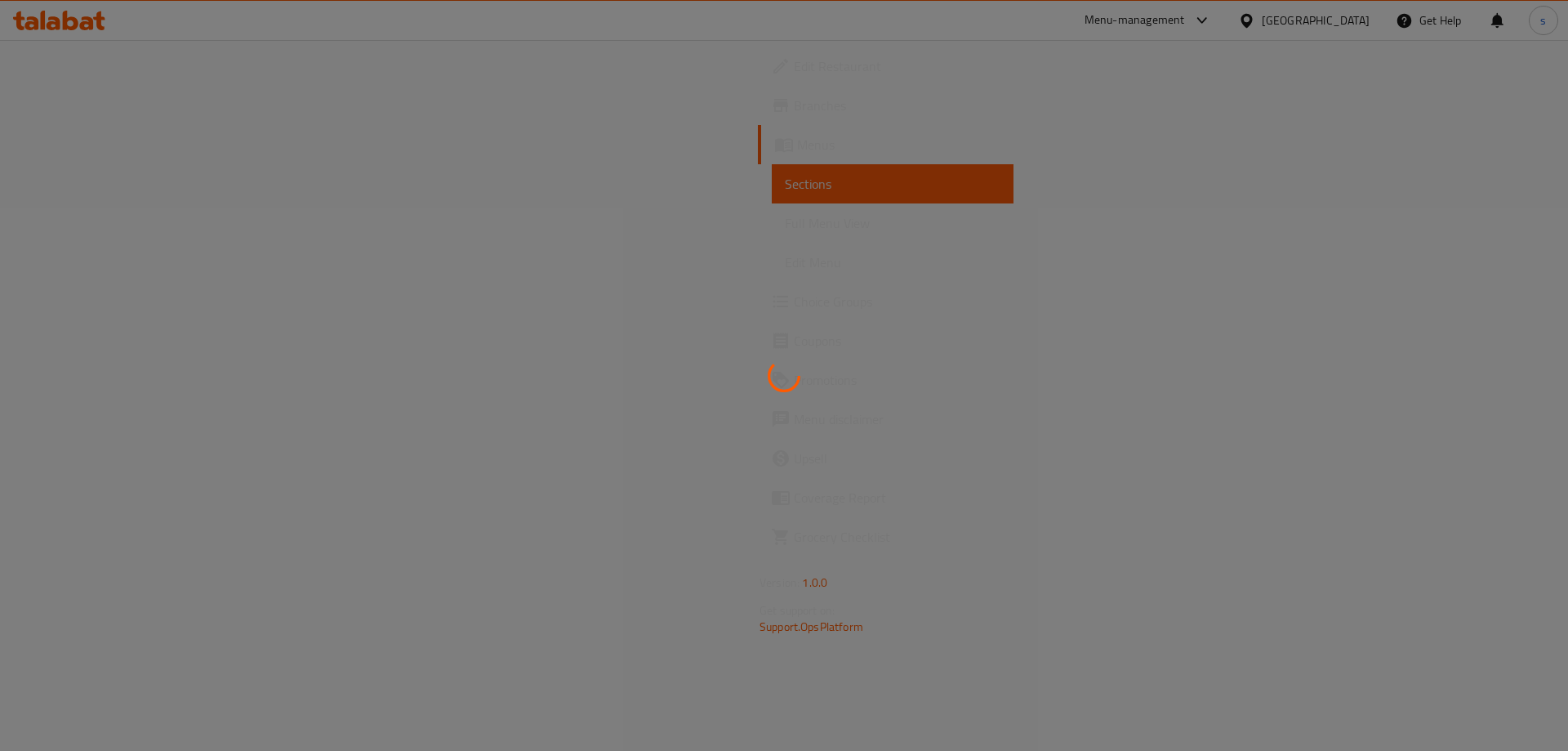
drag, startPoint x: 1567, startPoint y: 180, endPoint x: 1567, endPoint y: 243, distance: 63.0
click at [1555, 243] on div at bounding box center [784, 375] width 1568 height 751
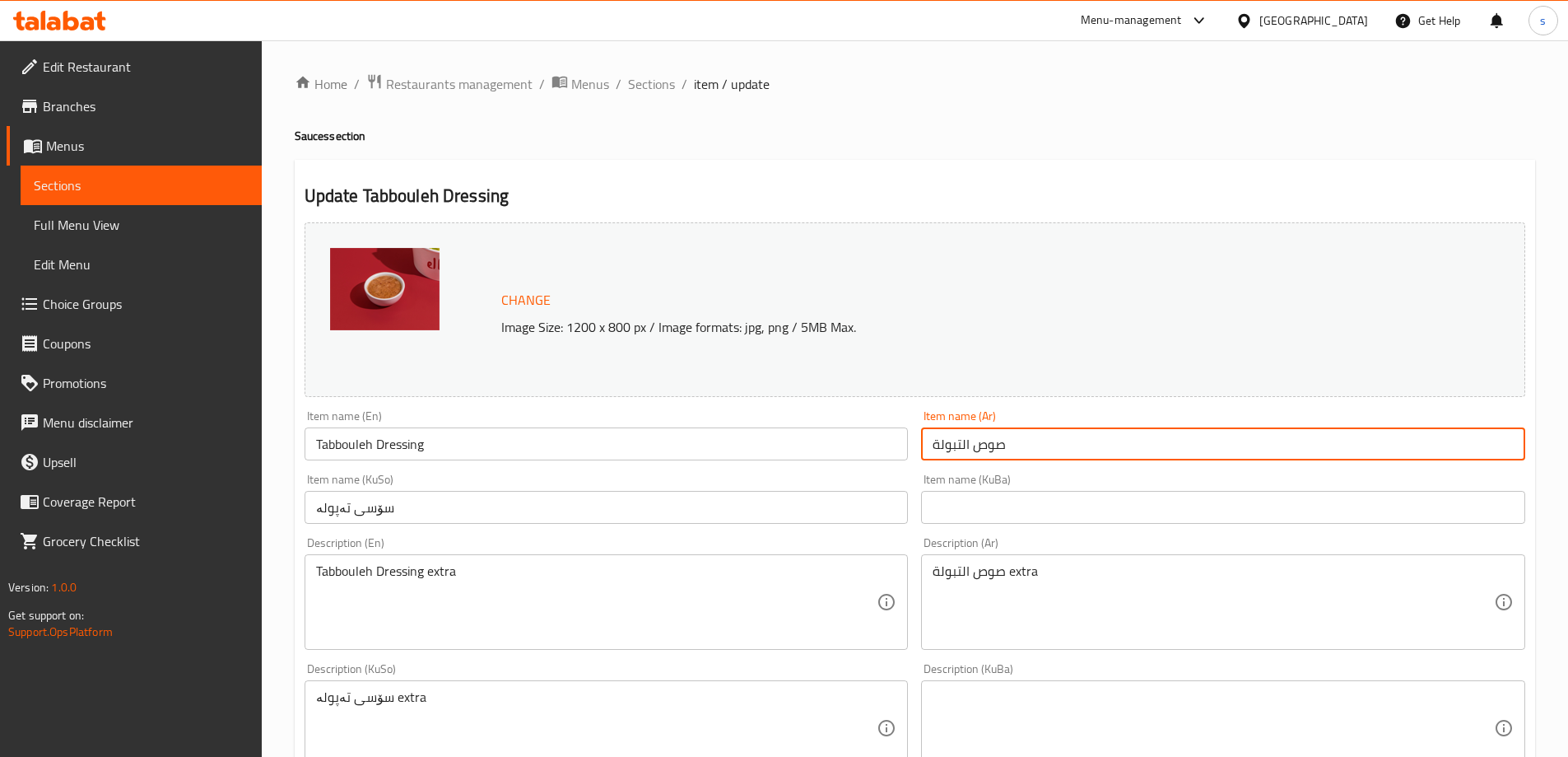
click at [968, 444] on input "صوص التبولة" at bounding box center [1223, 444] width 604 height 33
type input "صوص تبولة"
click at [719, 507] on input "سۆسی تەپولە" at bounding box center [606, 507] width 604 height 33
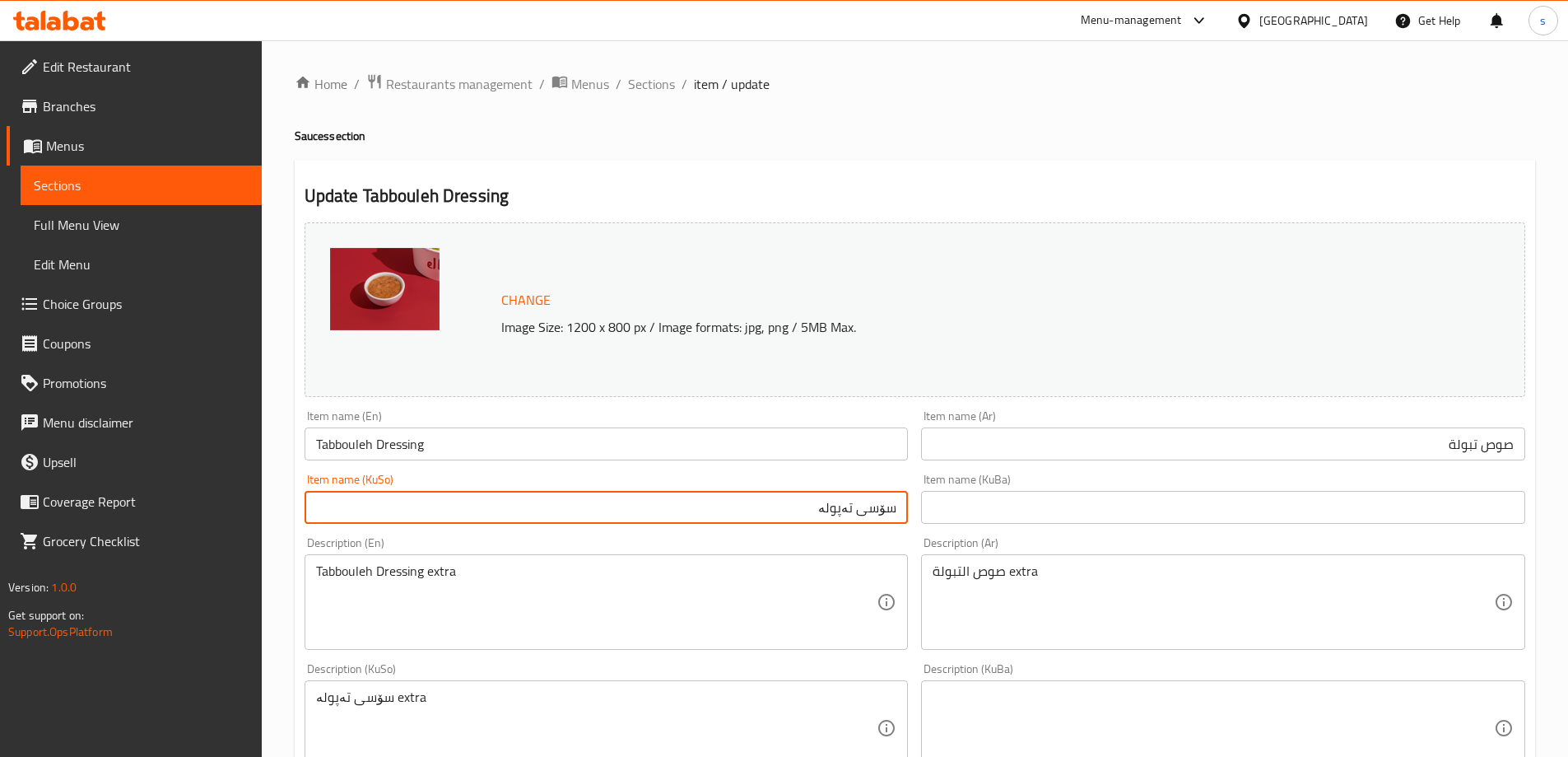
drag, startPoint x: 798, startPoint y: 502, endPoint x: 854, endPoint y: 527, distance: 61.3
click at [854, 527] on div "Item name (KuSo) سۆسی تەپولە Item name (KuSo)" at bounding box center [606, 498] width 617 height 63
paste input "بو"
type input "سۆسی تەبوولە"
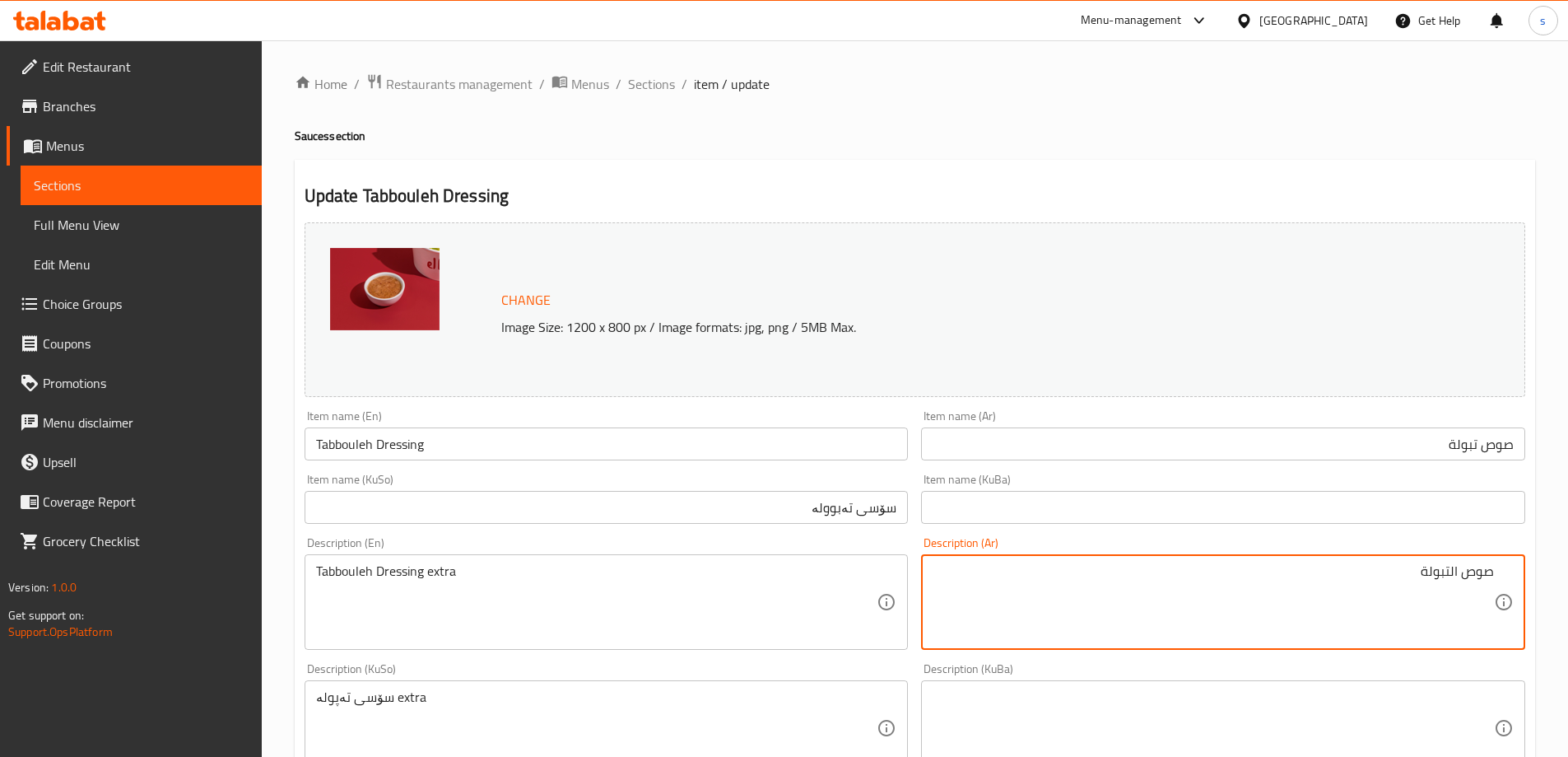
paste textarea "إكسترا"
drag, startPoint x: 1450, startPoint y: 571, endPoint x: 1463, endPoint y: 571, distance: 13.0
click at [1463, 571] on textarea "صوص التبولة إكسترا" at bounding box center [1214, 602] width 562 height 78
type textarea "صوص تبولة إكسترا"
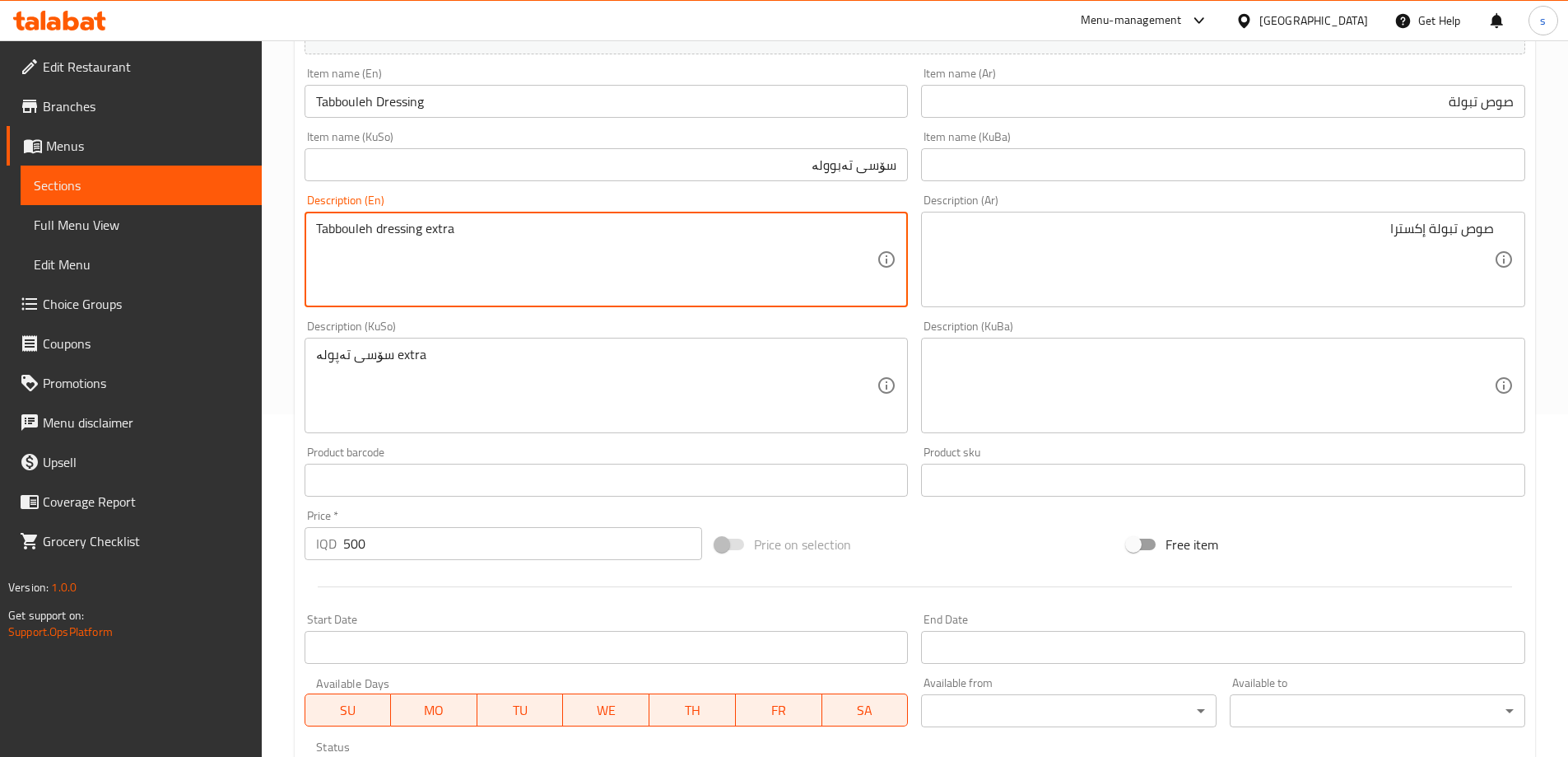
scroll to position [344, 0]
type textarea "Tabbouleh dressing extra"
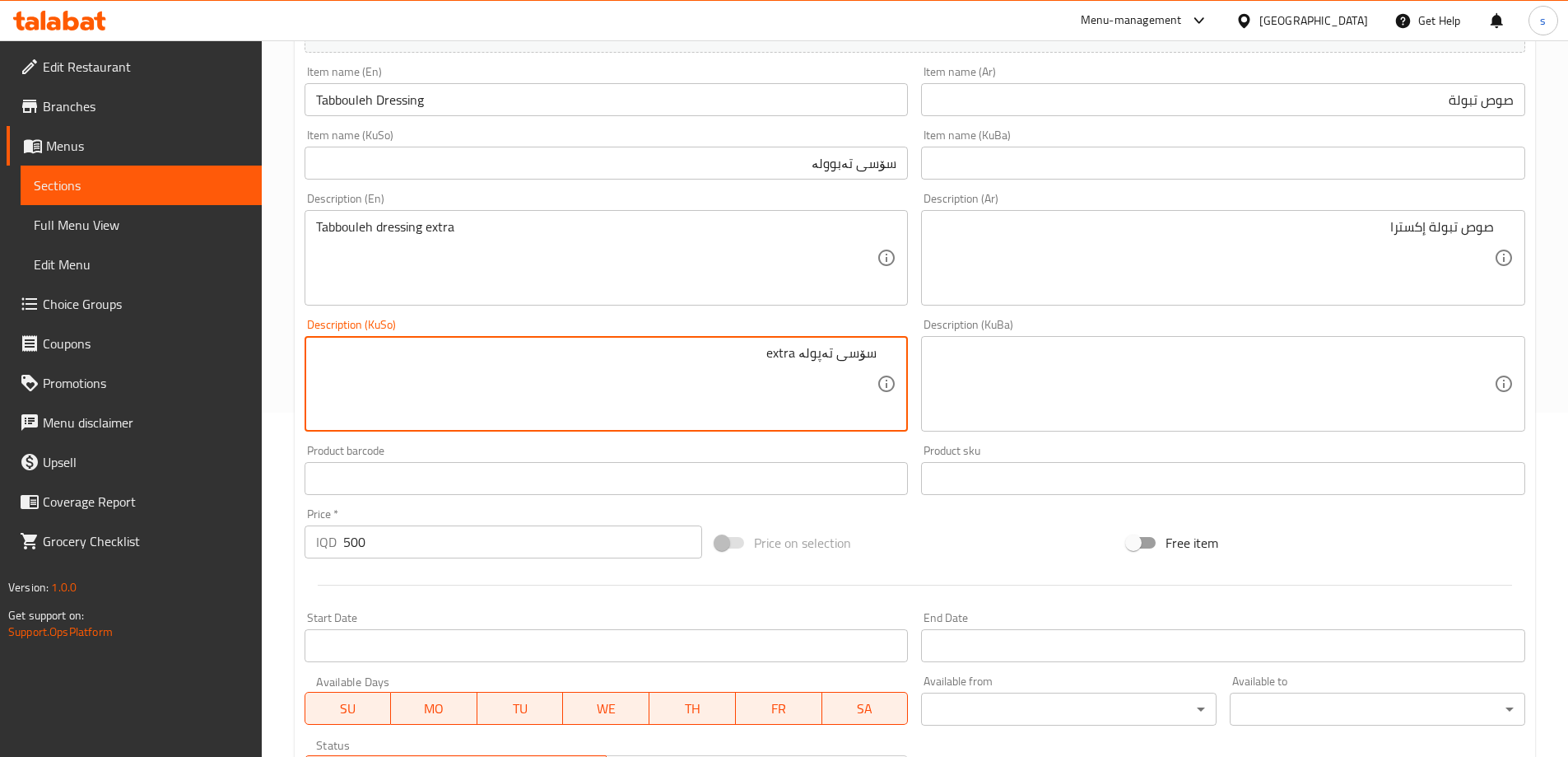
click at [789, 357] on textarea "سۆسی تەپولە extra" at bounding box center [596, 384] width 562 height 78
click at [812, 358] on textarea "سۆسی تەپولە" at bounding box center [596, 384] width 562 height 78
paste textarea "بوولە"
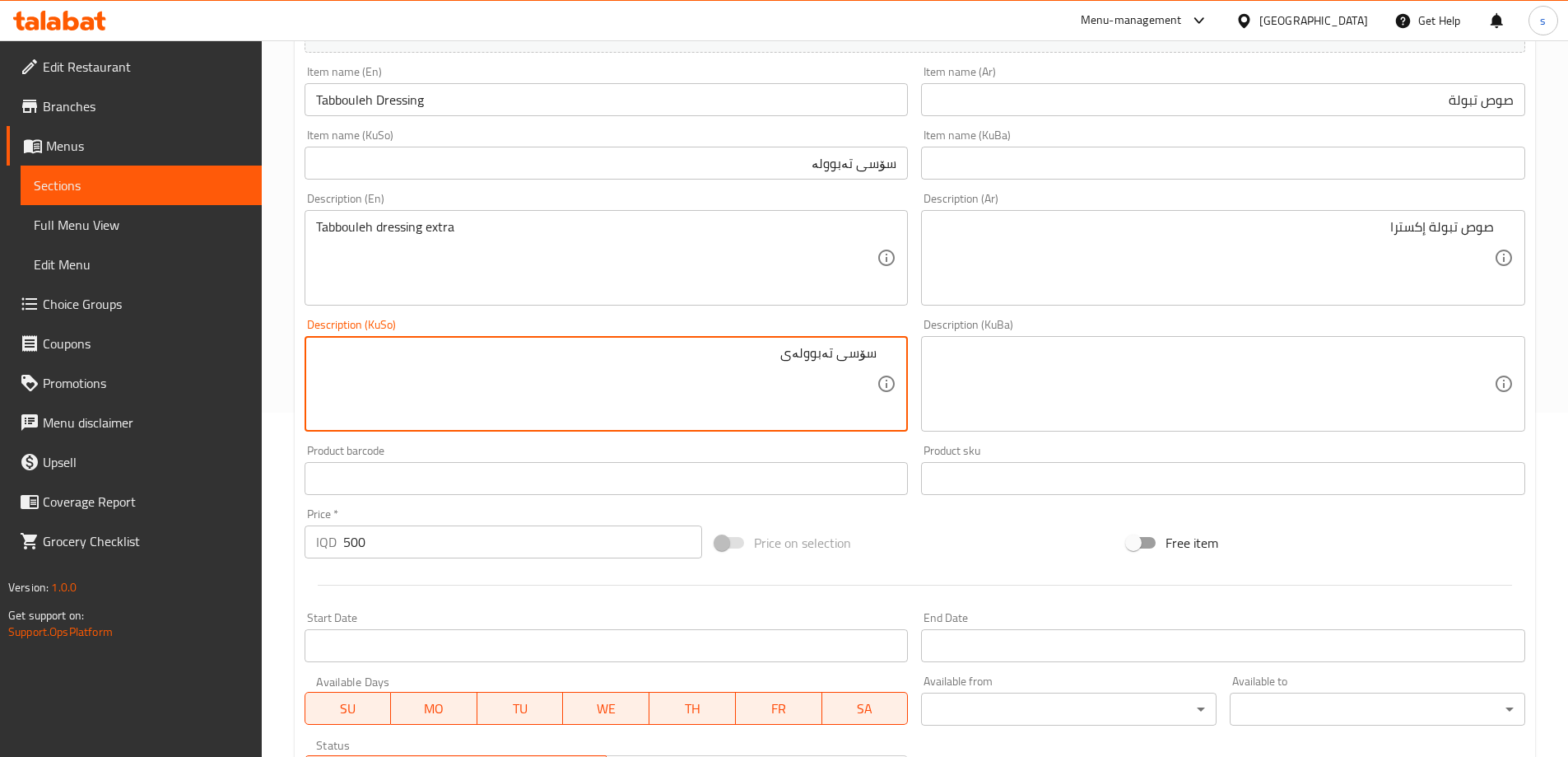
paste textarea "ئێکسترا"
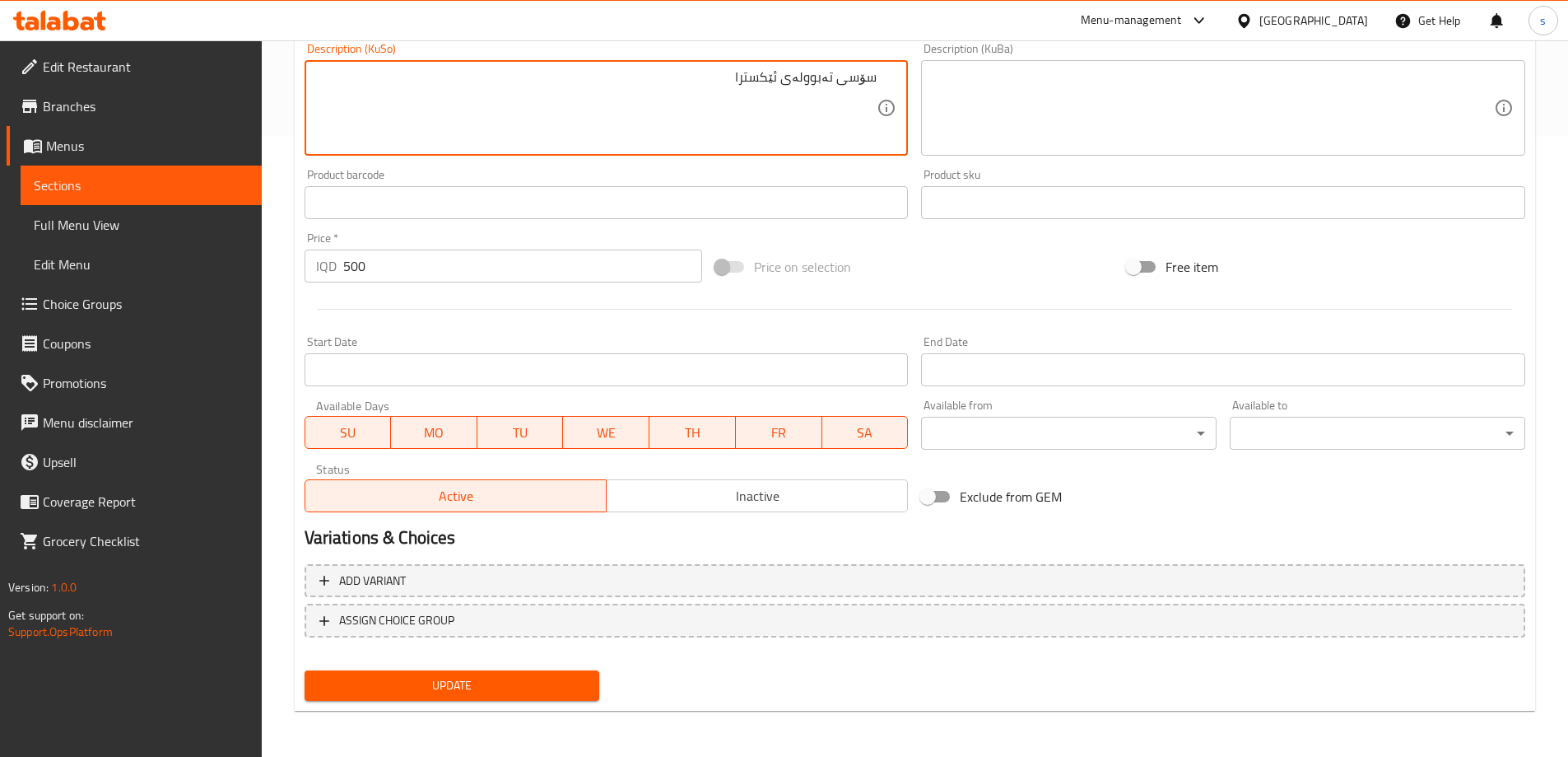
type textarea "سۆسی تەبوولەی ئێکسترا"
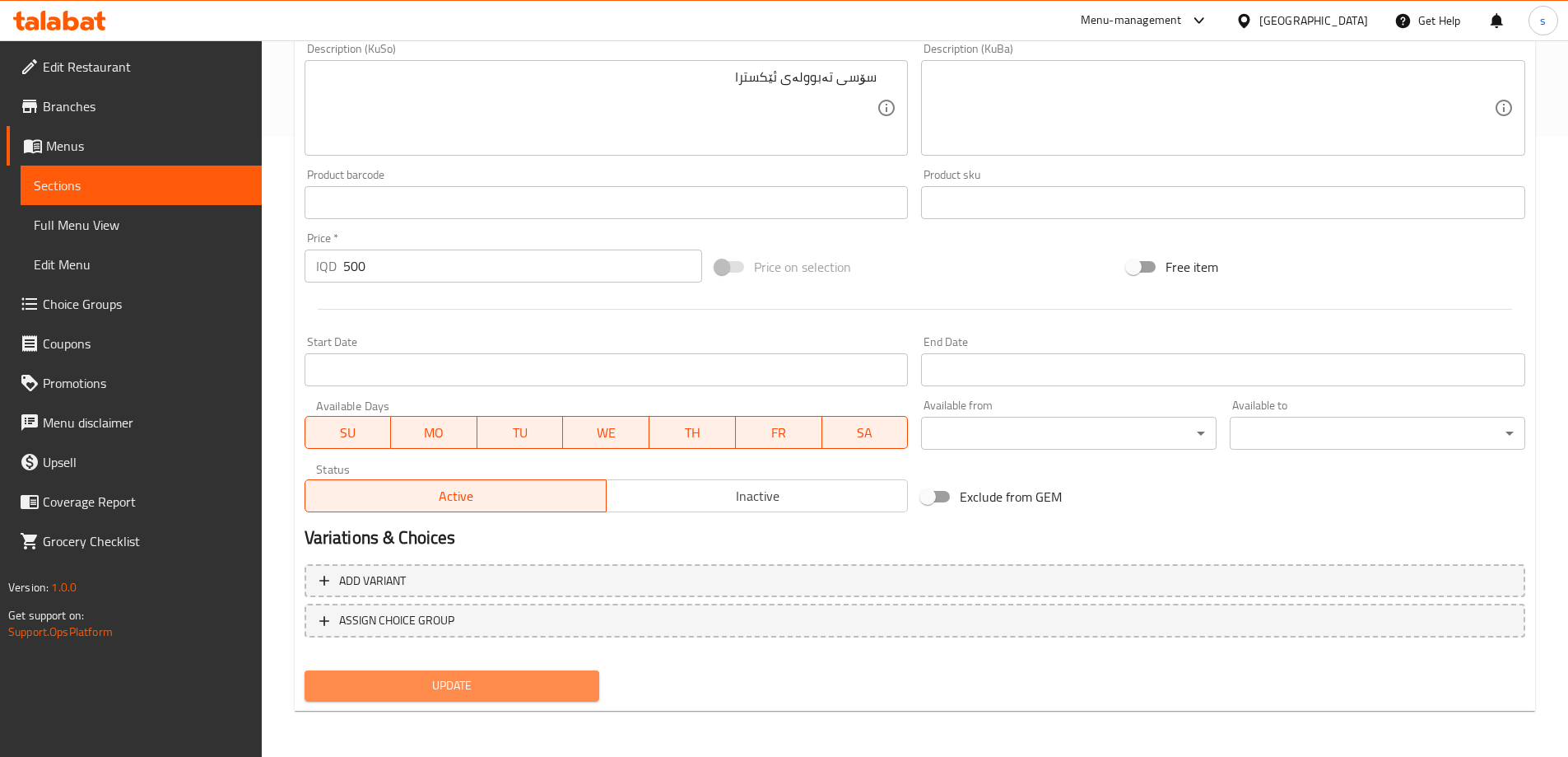
click at [524, 686] on span "Update" at bounding box center [452, 686] width 270 height 21
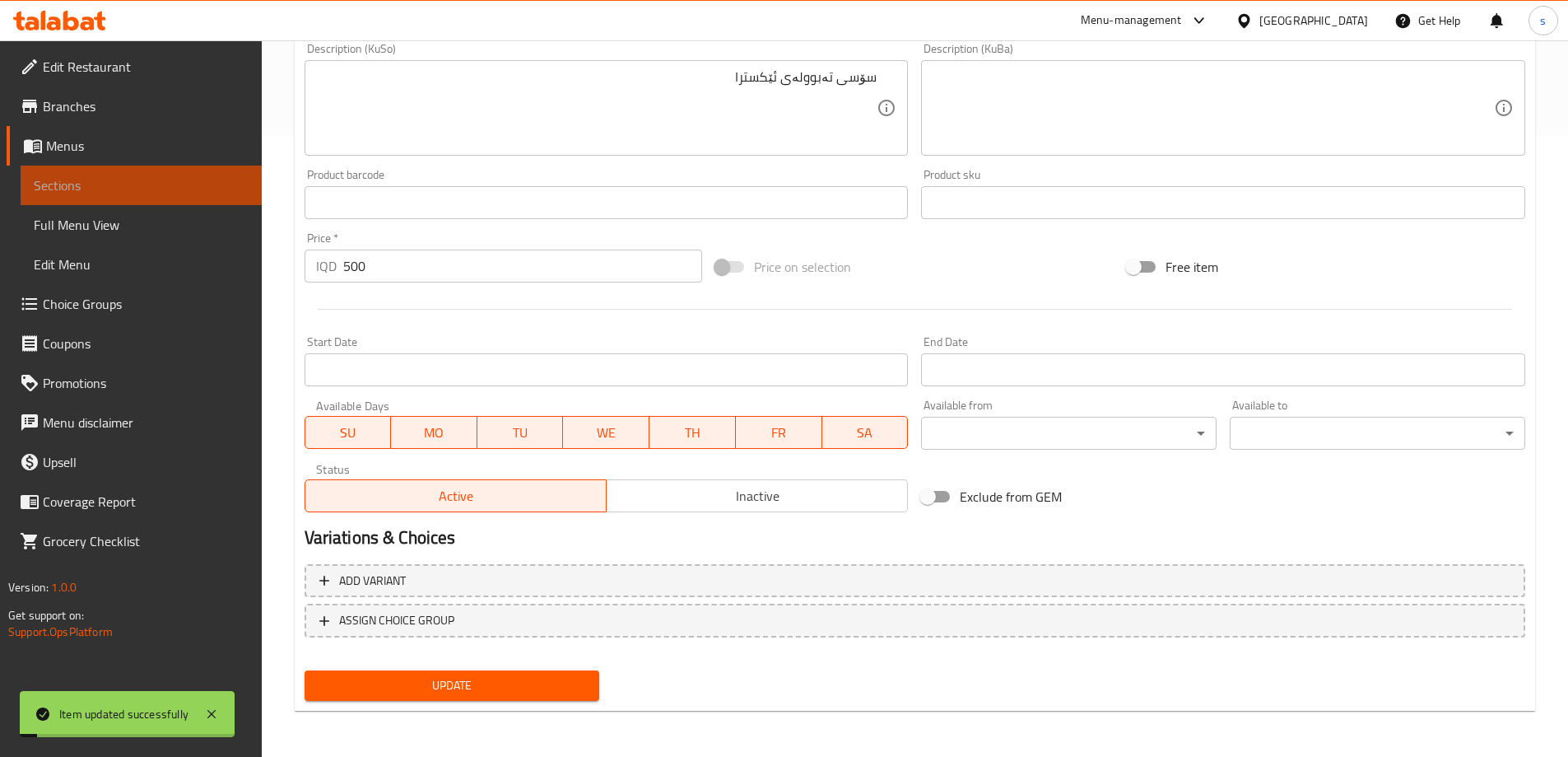
click at [133, 198] on link "Sections" at bounding box center [141, 185] width 241 height 39
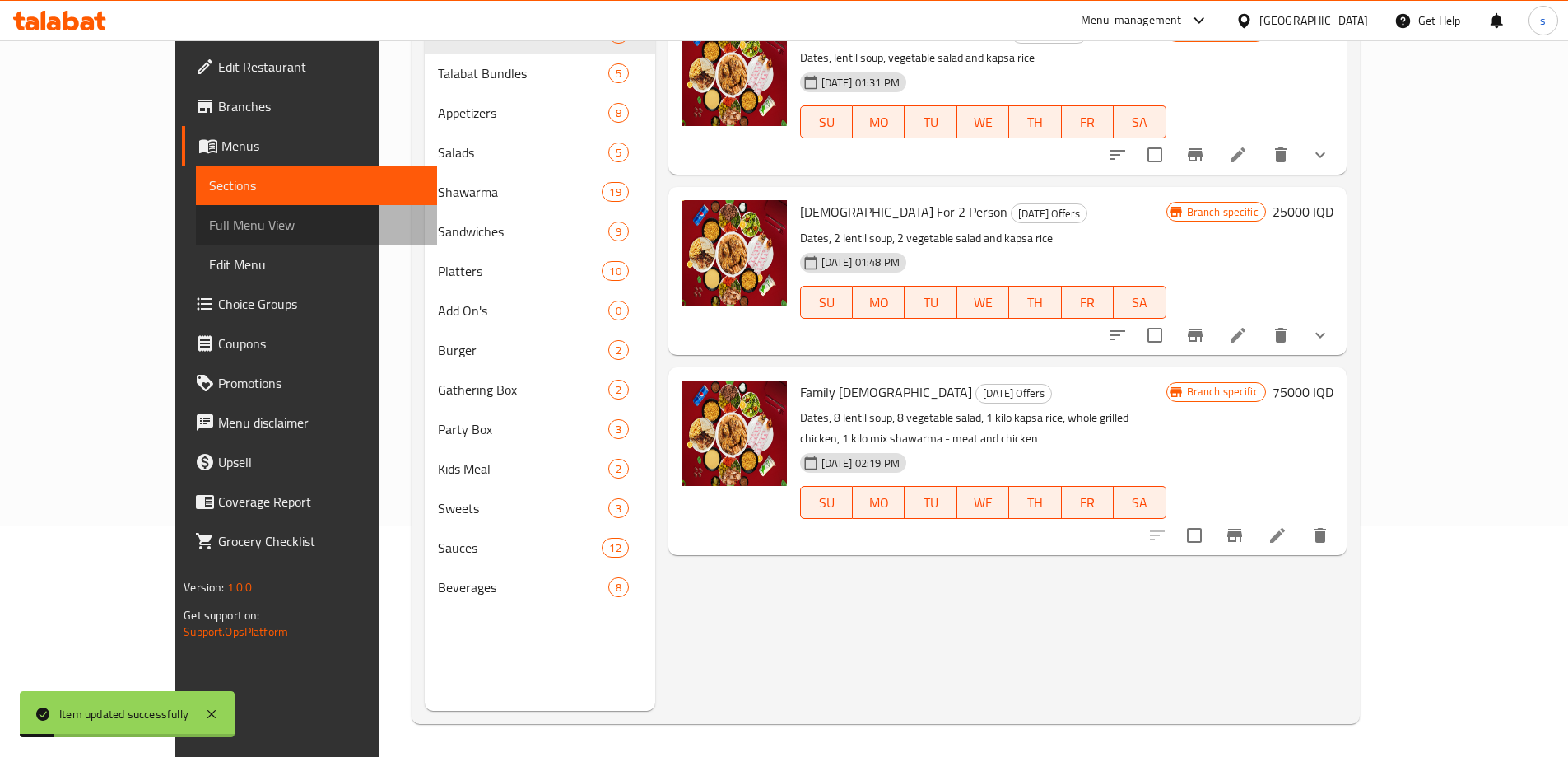
click at [209, 227] on span "Full Menu View" at bounding box center [317, 225] width 215 height 20
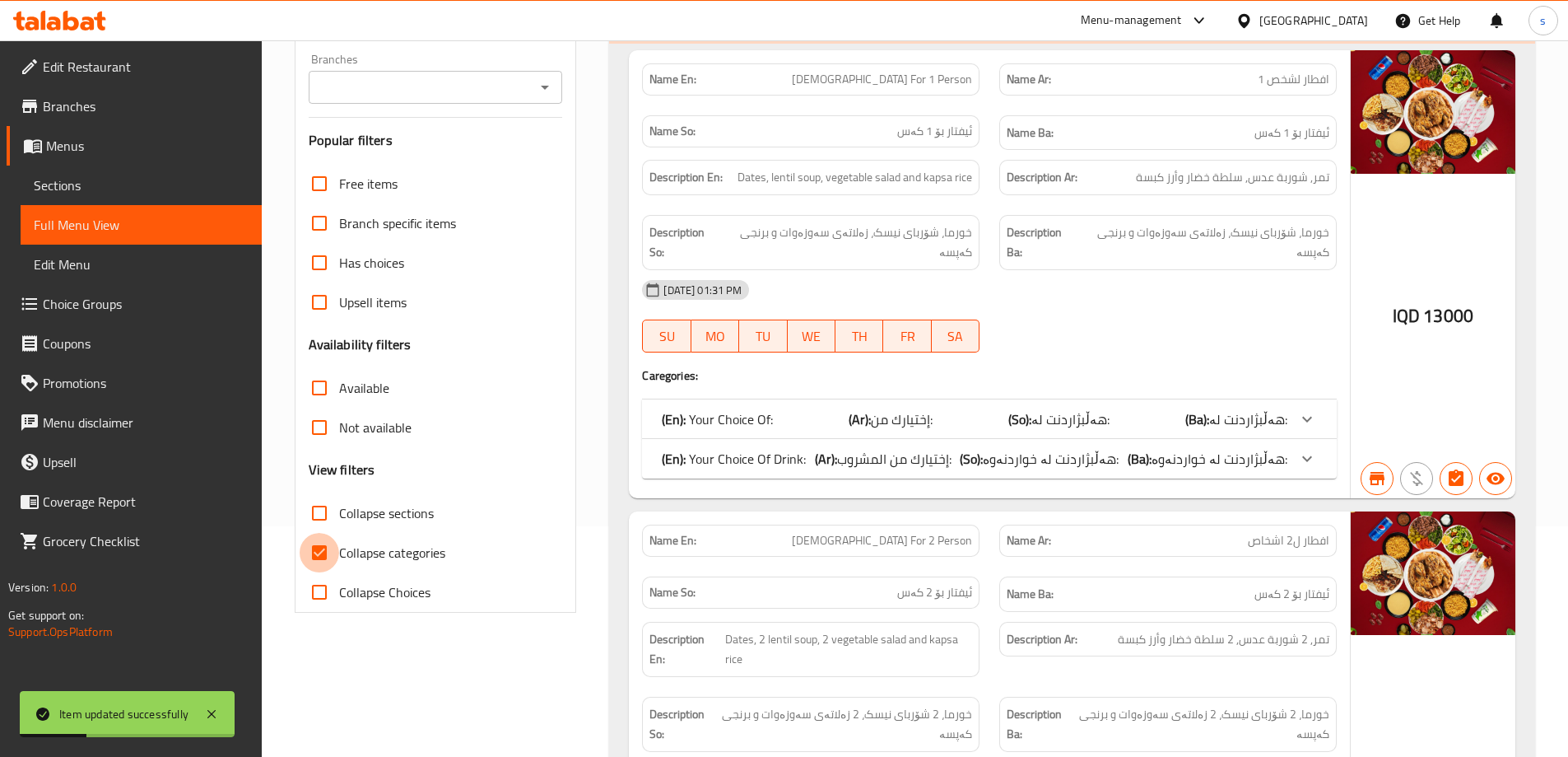
click at [318, 554] on input "Collapse categories" at bounding box center [319, 552] width 39 height 39
checkbox input "false"
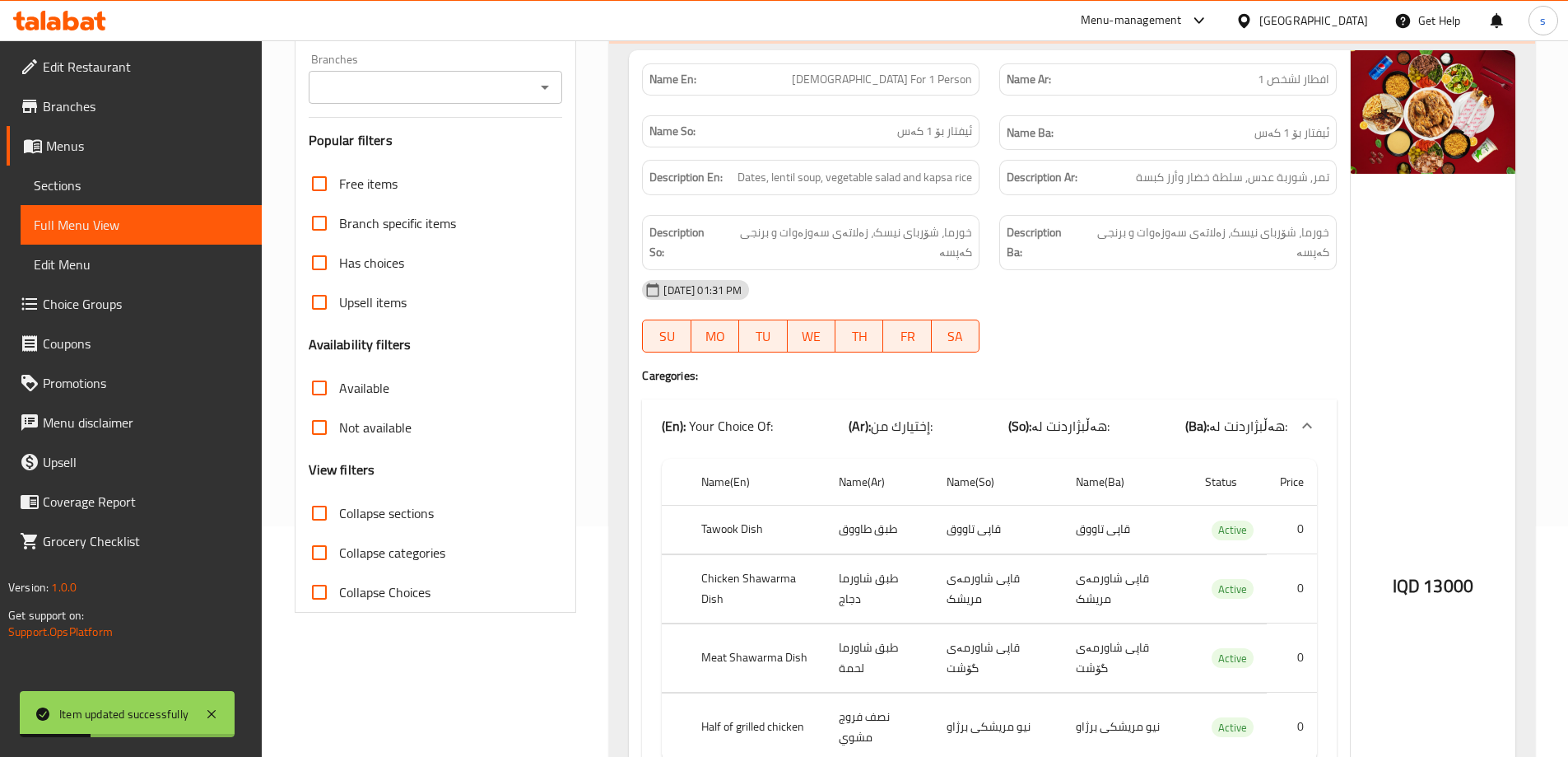
click at [318, 516] on input "Collapse sections" at bounding box center [319, 513] width 39 height 39
checkbox input "true"
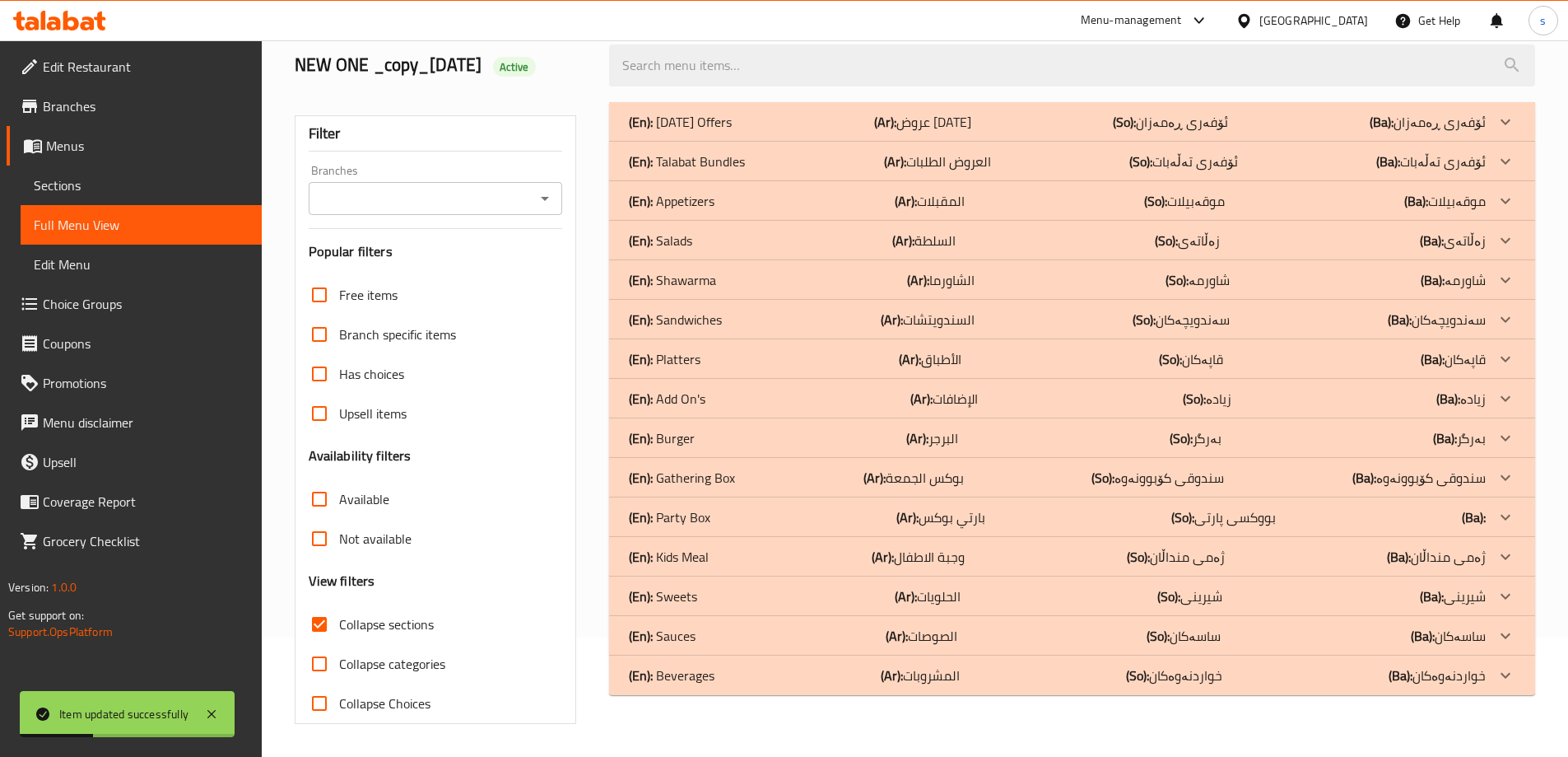
click at [548, 188] on icon "Open" at bounding box center [545, 198] width 20 height 20
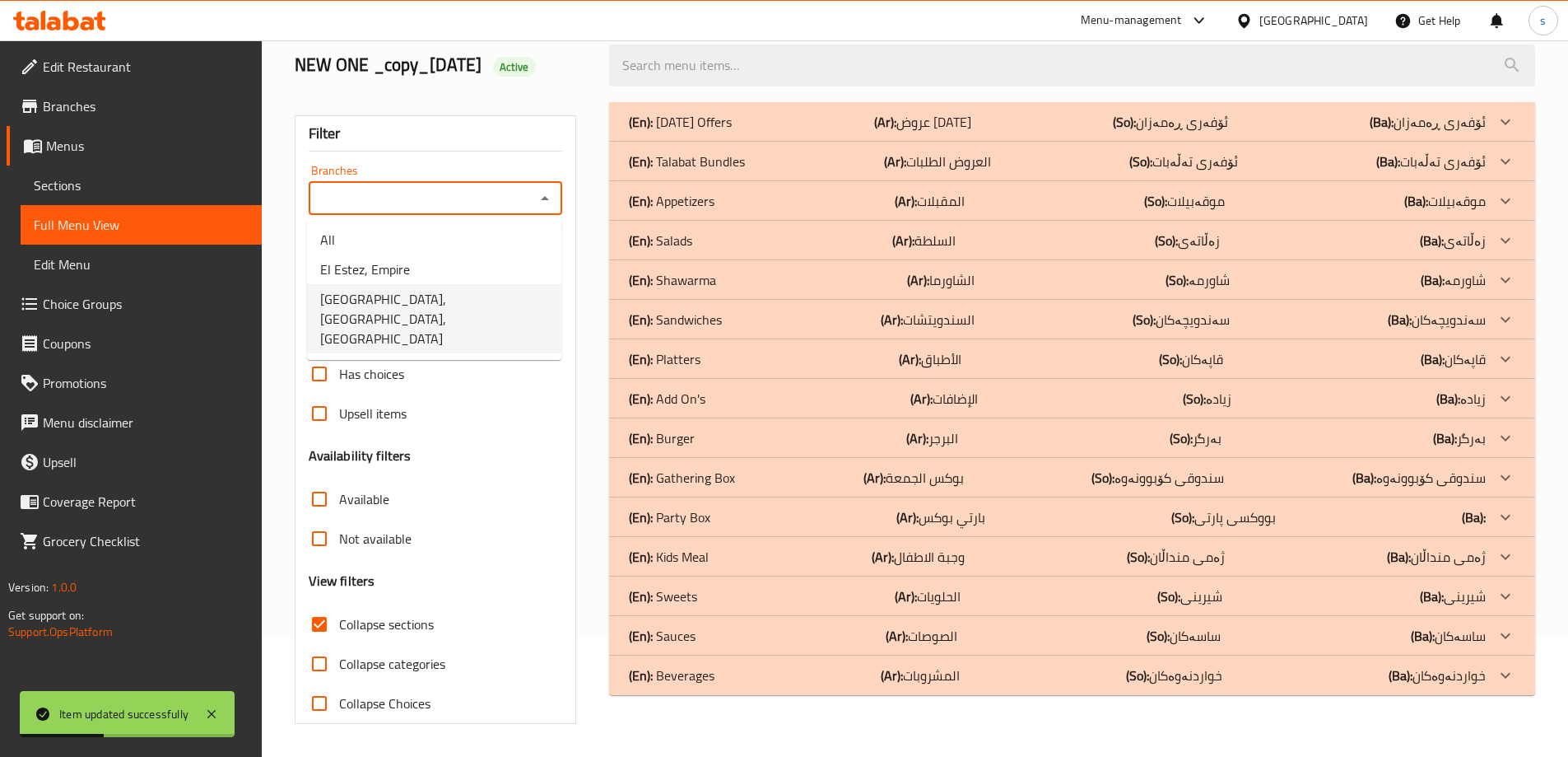
scroll to position [119, 0]
click at [480, 294] on span "El Estez, Mass City, Mass City" at bounding box center [434, 318] width 228 height 60
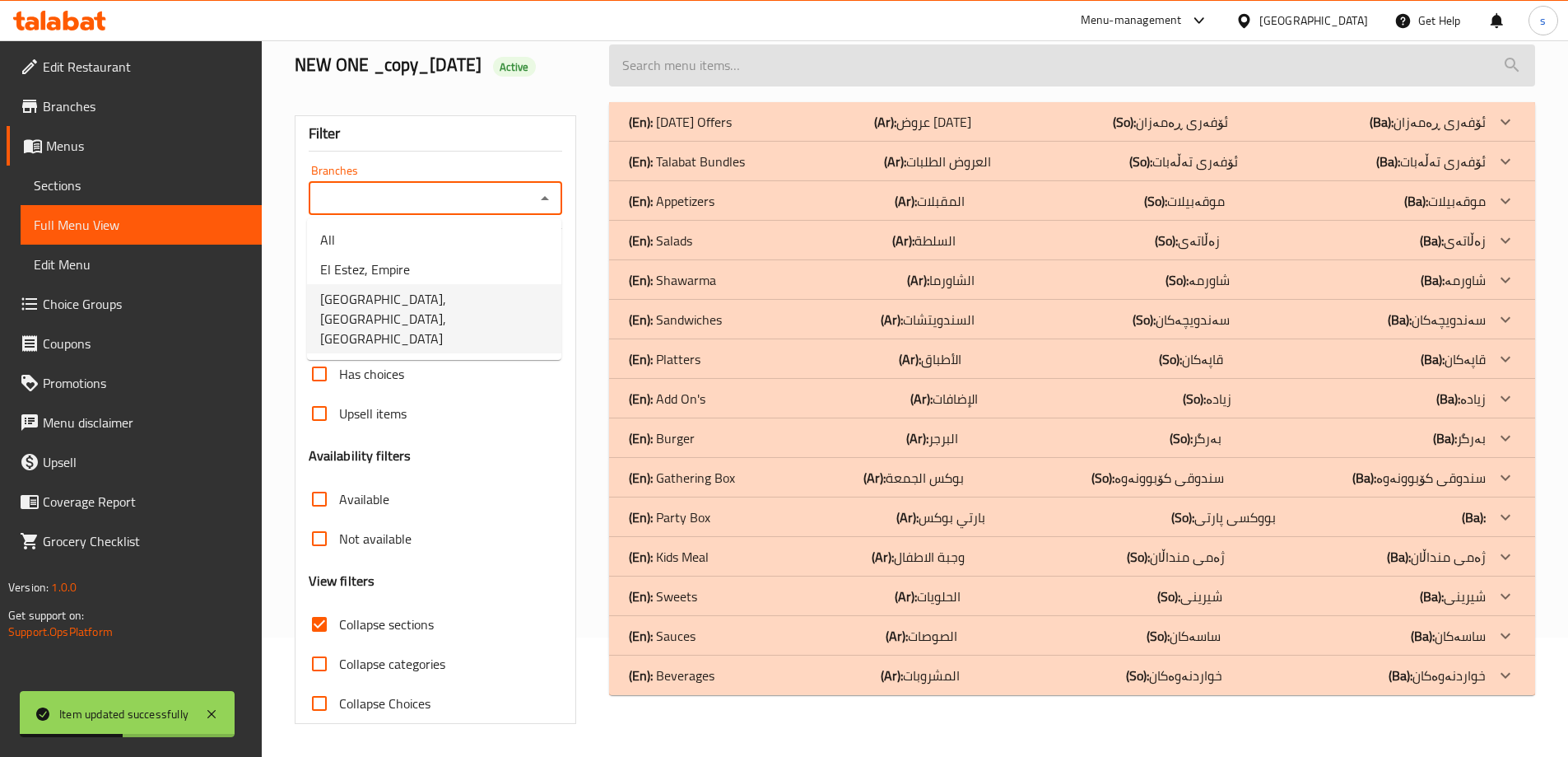
type input "El Estez, Mass City, Mass City"
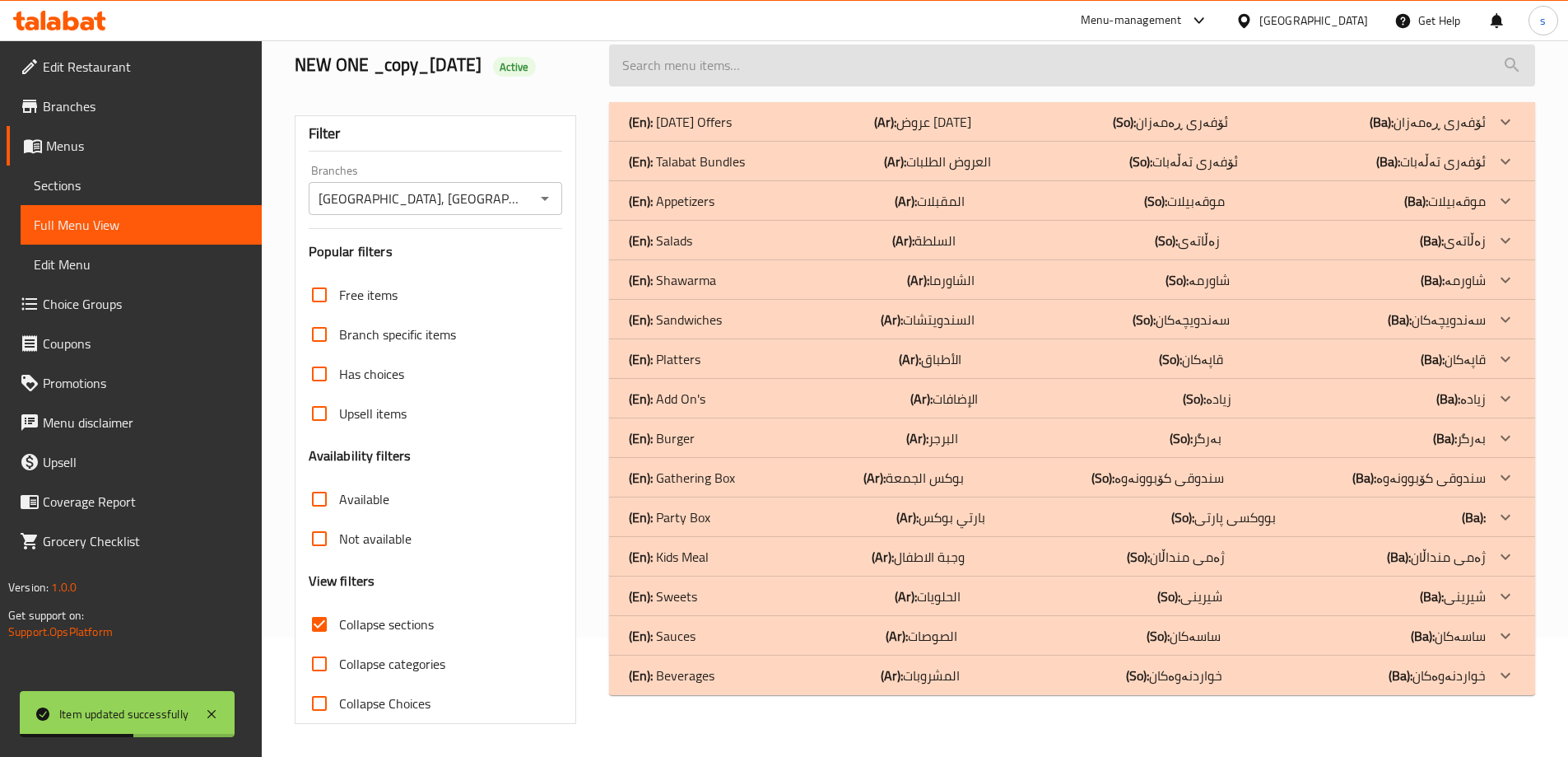
click at [659, 66] on input "search" at bounding box center [1072, 66] width 926 height 42
paste input "Tabbouleh Dressing"
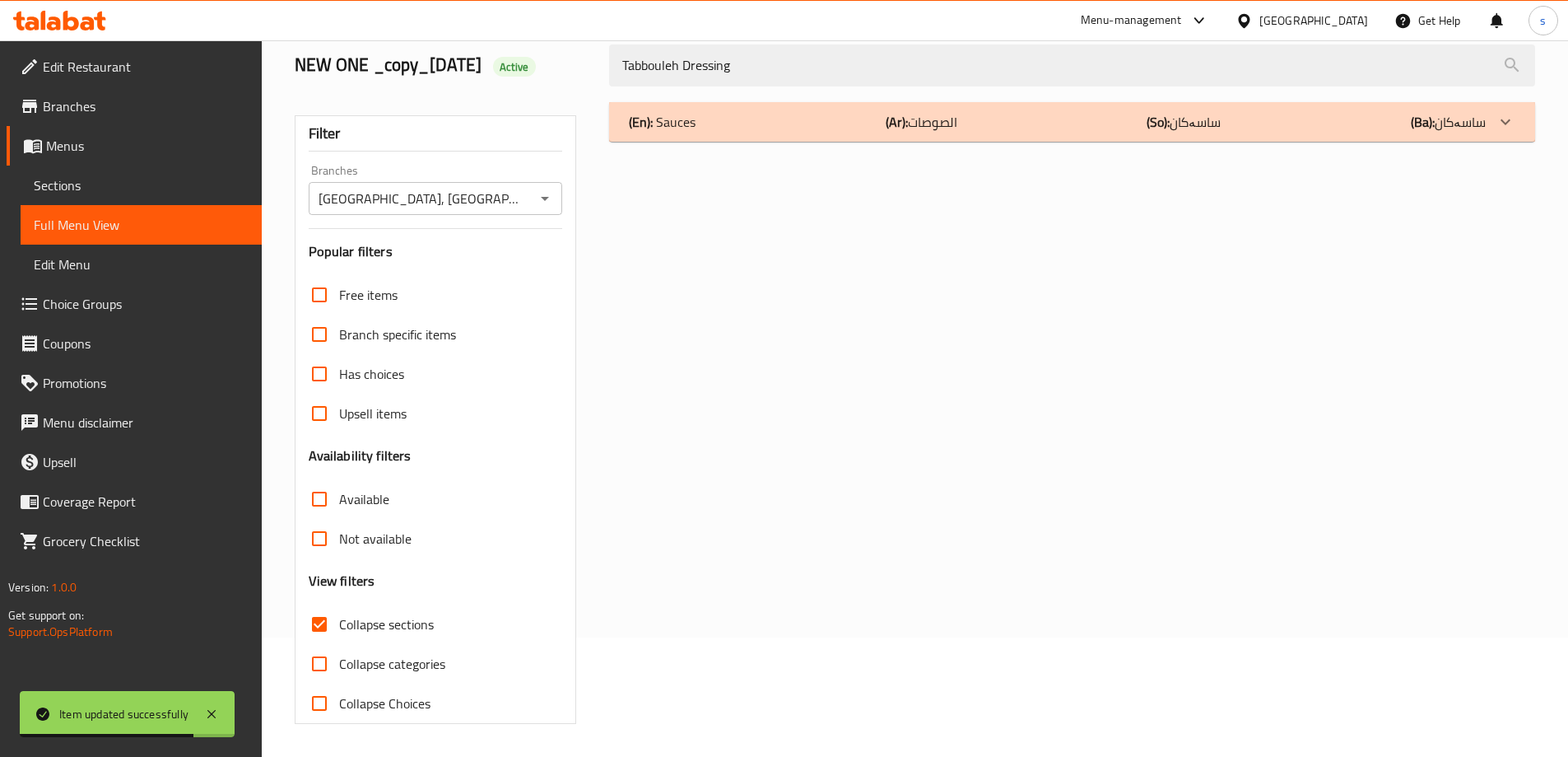
type input "Tabbouleh Dressing"
click at [875, 124] on div "(En): Sauces (Ar): الصوصات (So): ساسەکان (Ba): ساسەکان" at bounding box center [1057, 122] width 857 height 20
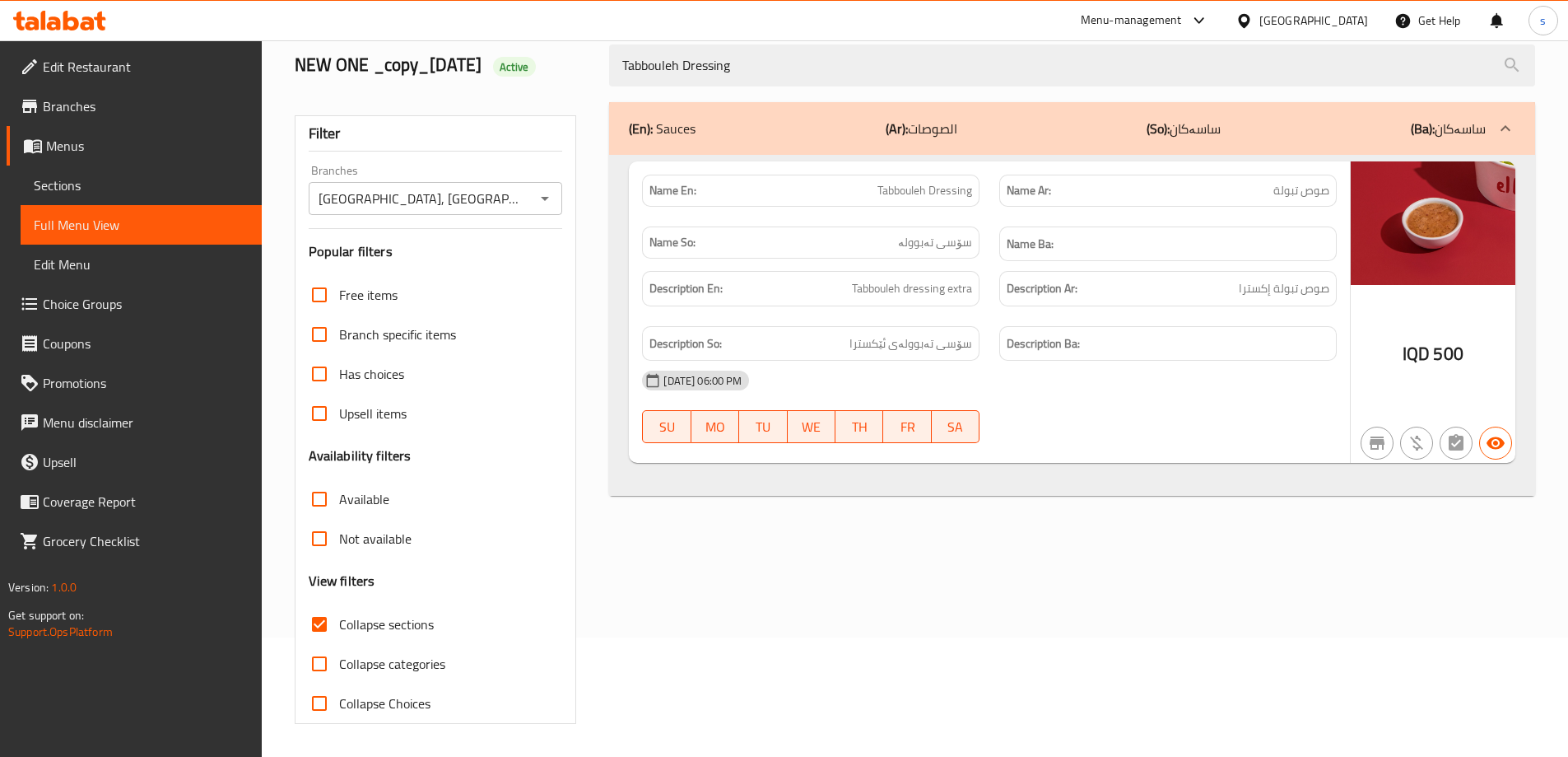
click at [138, 187] on span "Sections" at bounding box center [141, 186] width 215 height 20
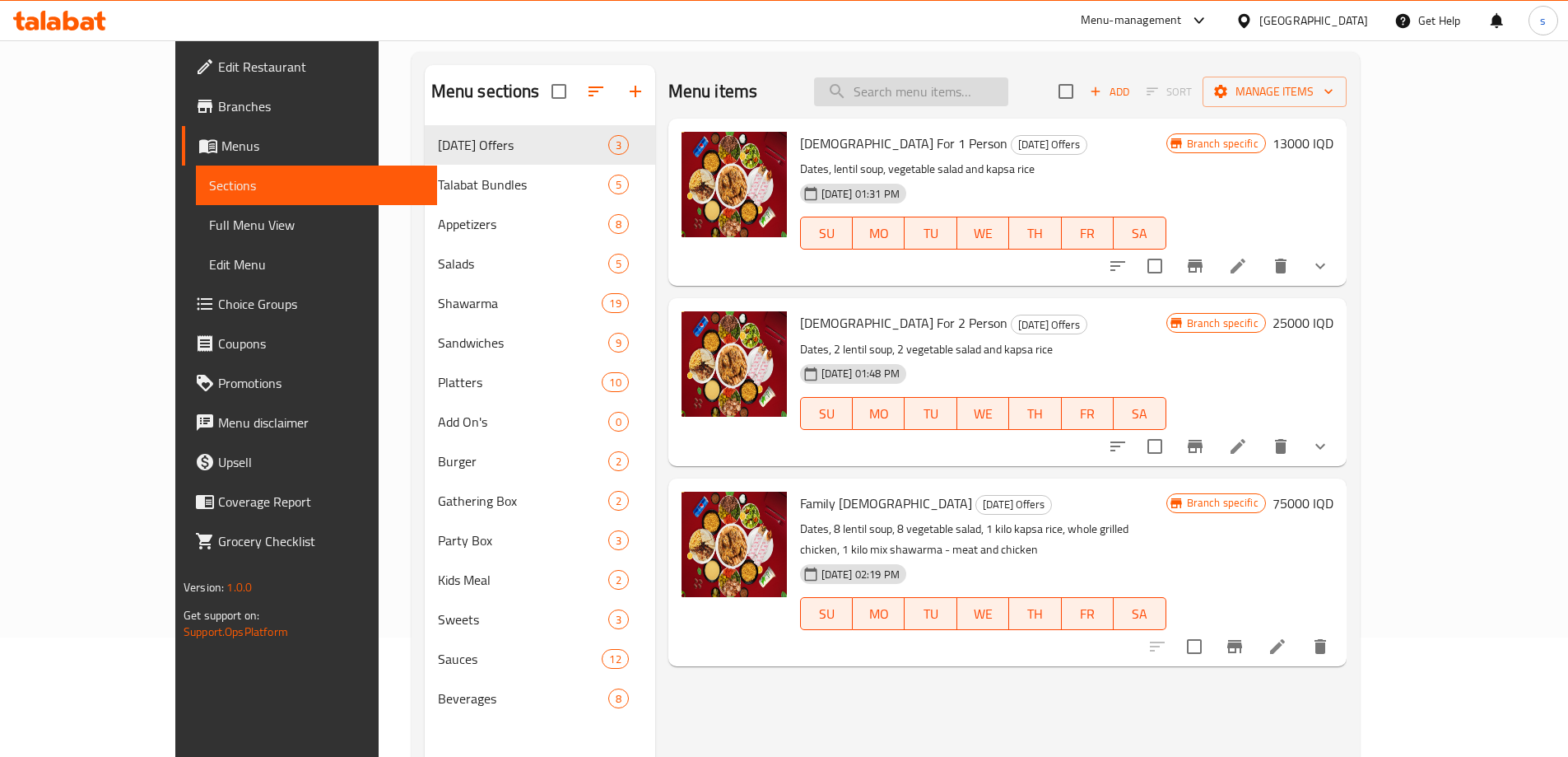
click at [1009, 77] on input "search" at bounding box center [910, 92] width 194 height 29
paste input "Fattouch Dressing"
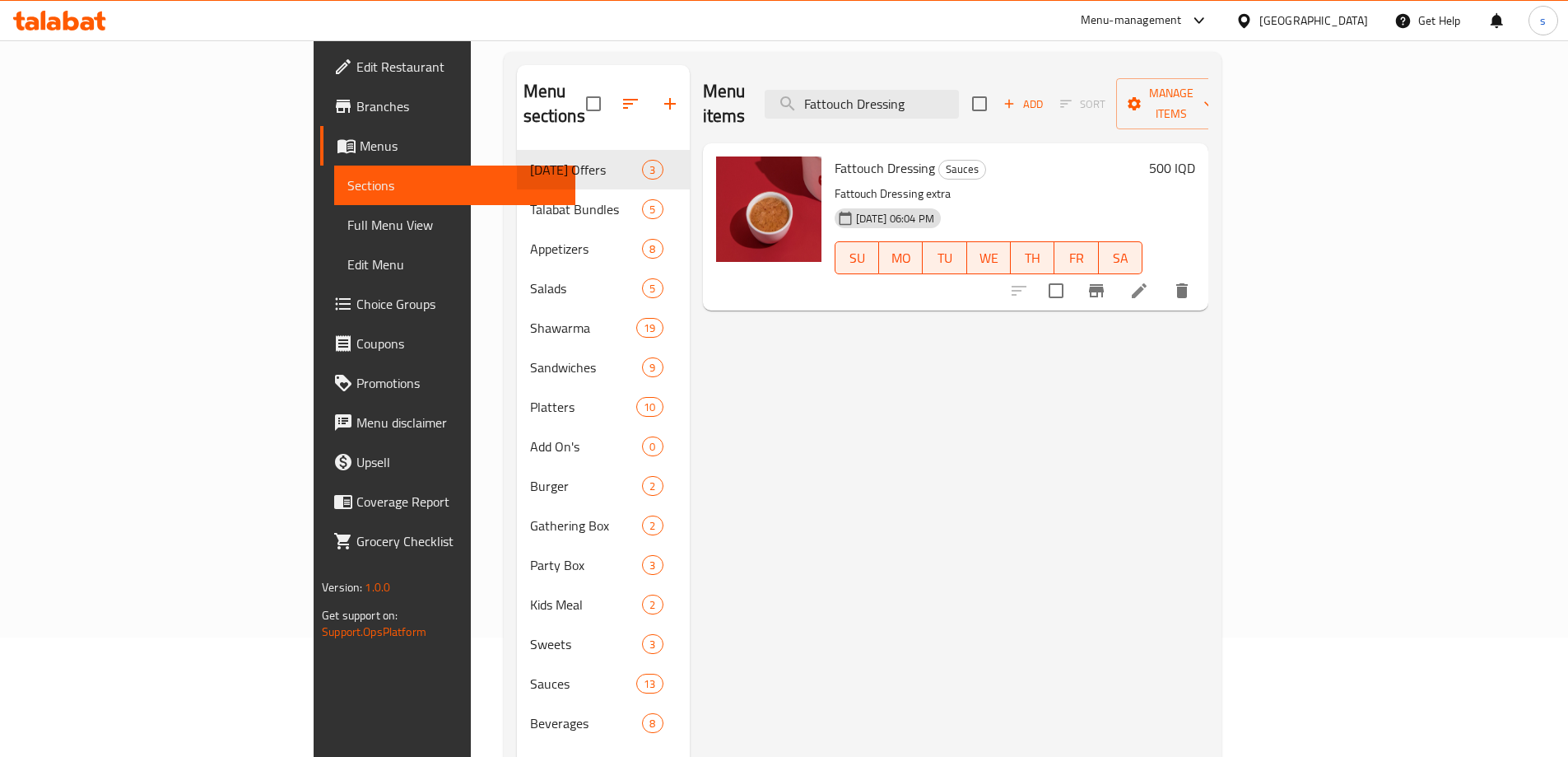
type input "Fattouch Dressing"
click at [1162, 277] on li at bounding box center [1139, 290] width 46 height 29
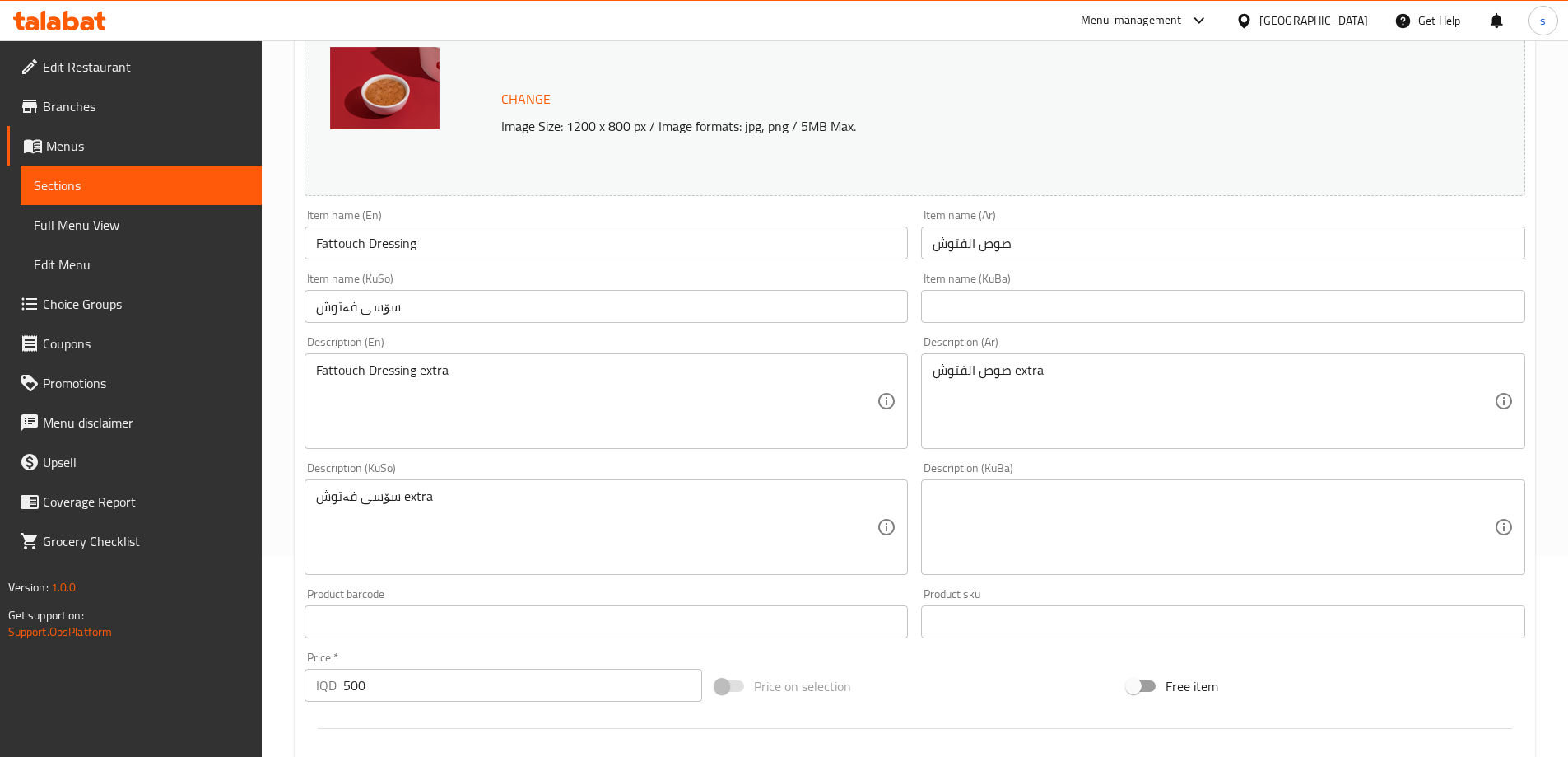
scroll to position [235, 0]
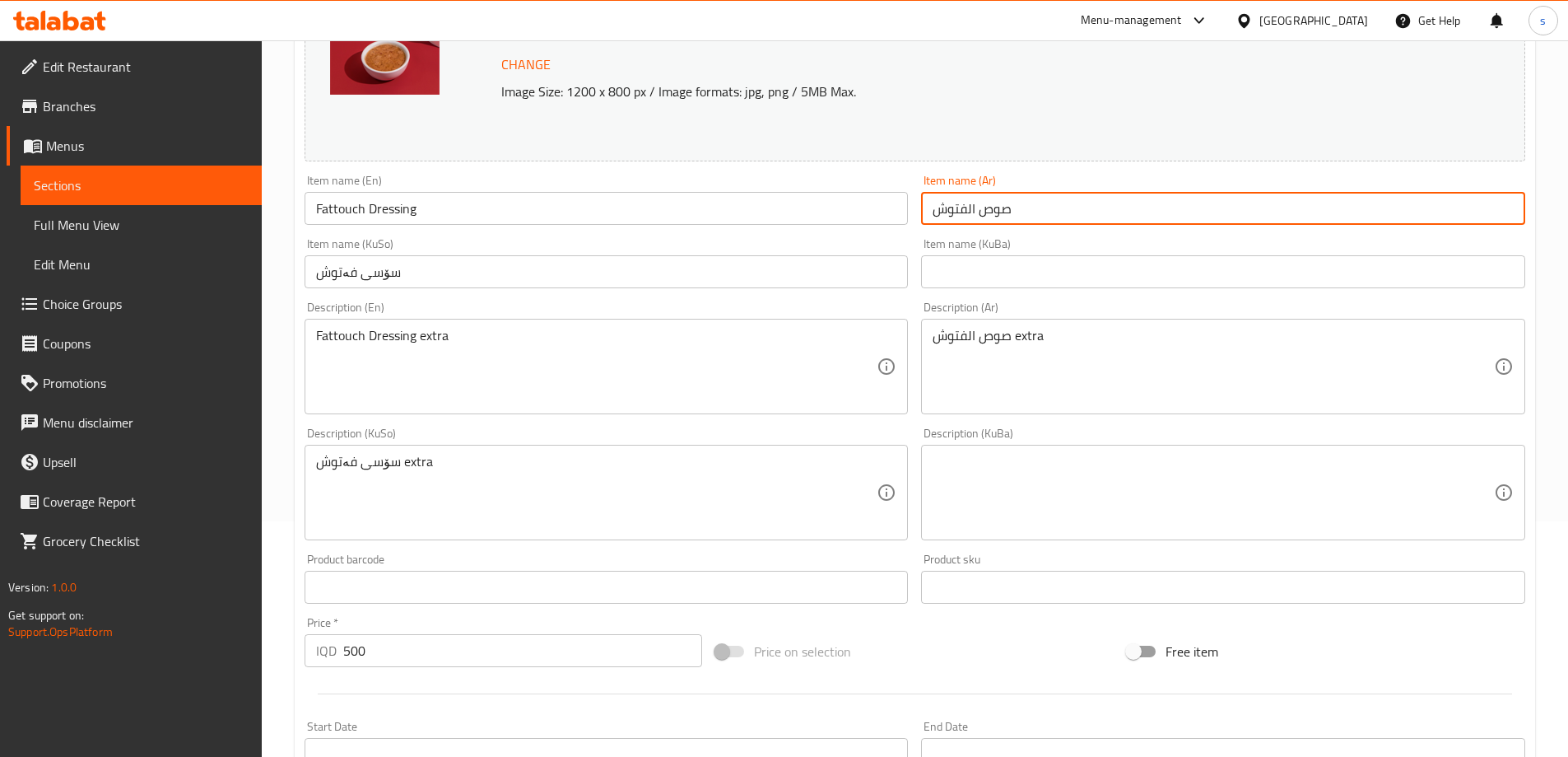
click at [976, 206] on input "صوص الفتوش" at bounding box center [1223, 208] width 604 height 33
type input "صوص فتوش"
click at [519, 272] on input "سۆسی فەتوش" at bounding box center [606, 271] width 604 height 33
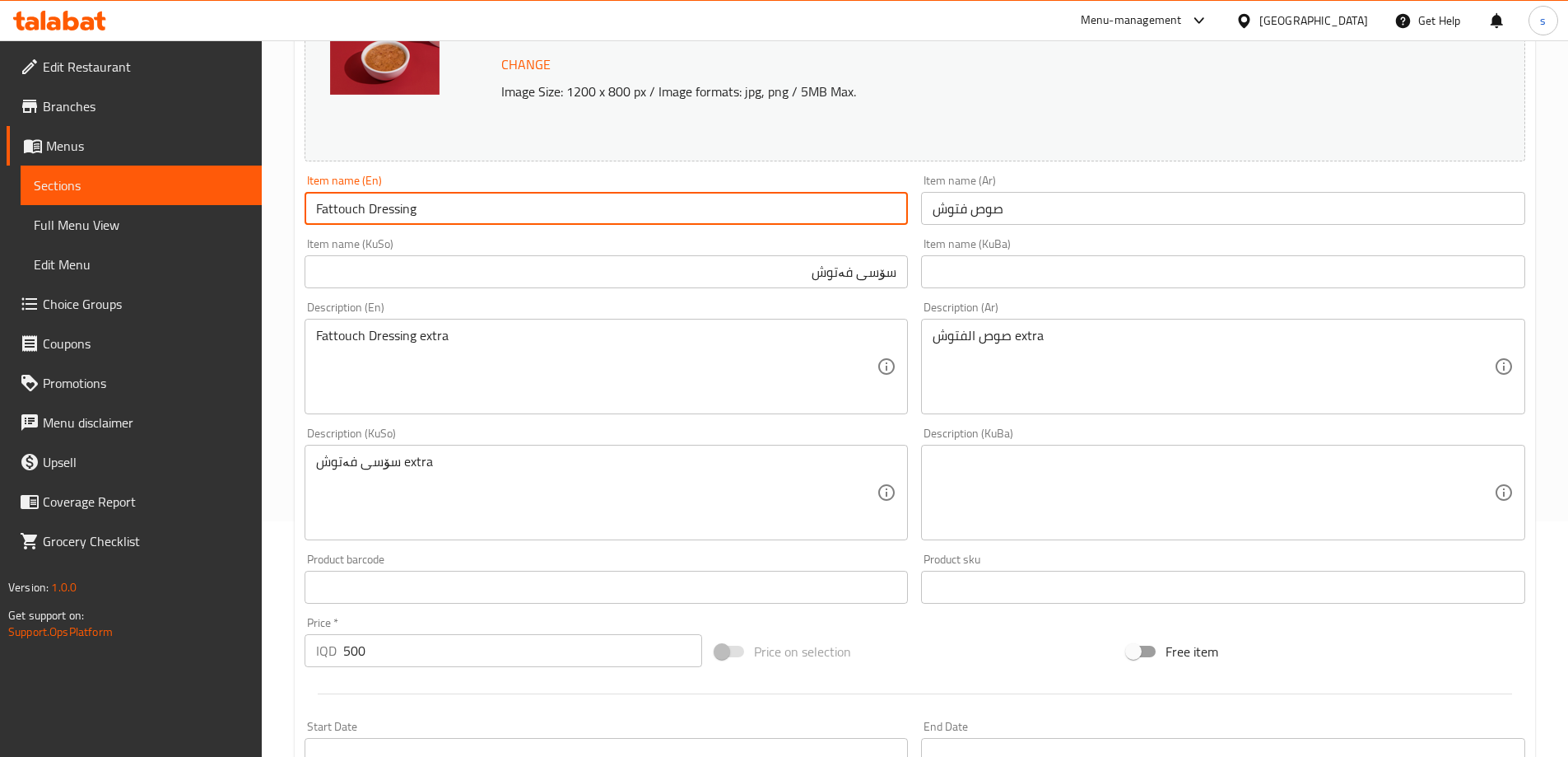
click at [338, 205] on input "Fattouch Dressing" at bounding box center [606, 208] width 604 height 33
drag, startPoint x: 338, startPoint y: 205, endPoint x: 323, endPoint y: 204, distance: 15.0
click at [323, 204] on input "Fattouch Dressing" at bounding box center [606, 208] width 604 height 33
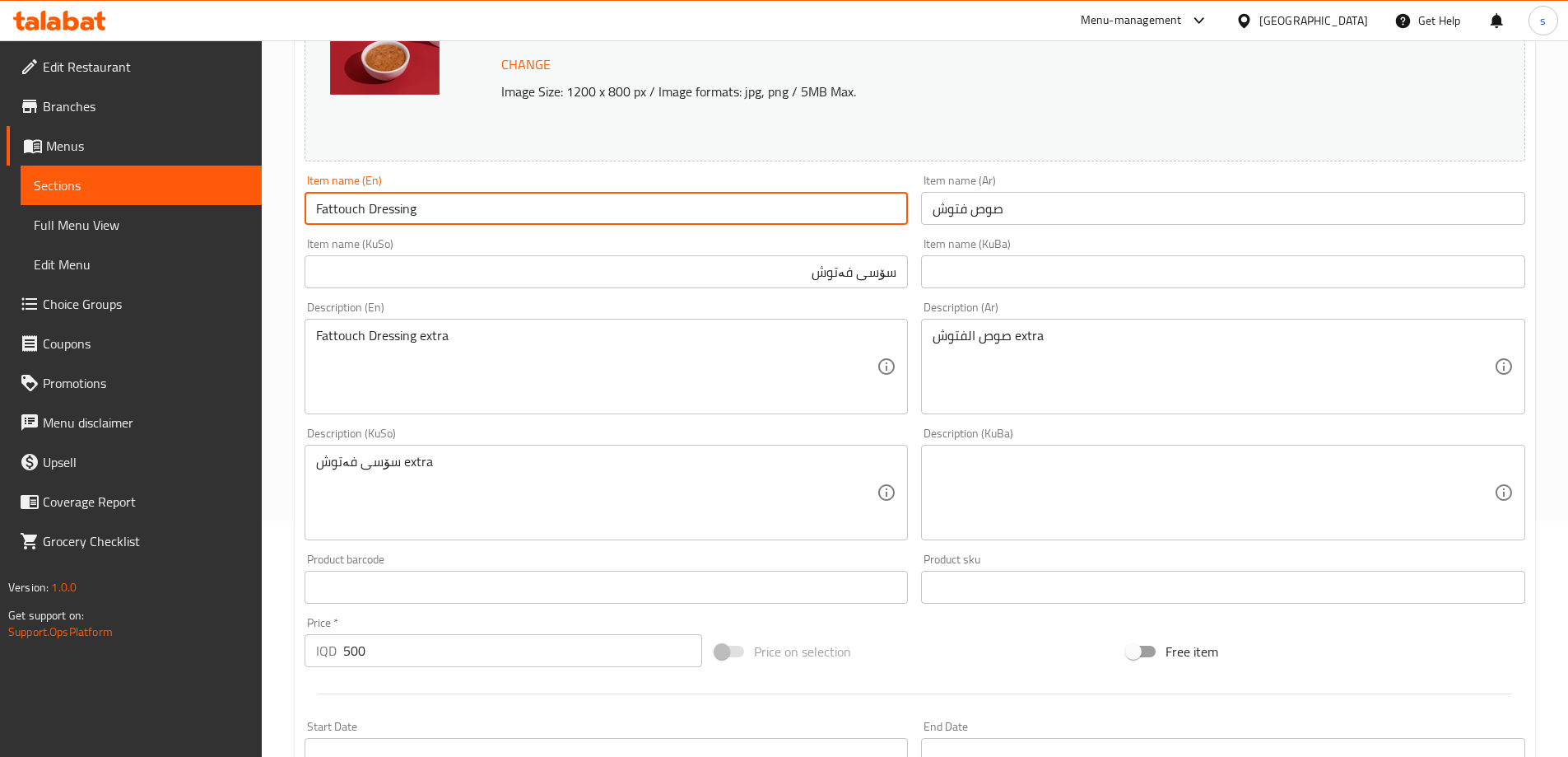
click at [323, 204] on input "Fattouch Dressing" at bounding box center [606, 208] width 604 height 33
drag, startPoint x: 369, startPoint y: 210, endPoint x: 310, endPoint y: 210, distance: 59.0
click at [310, 210] on input "Fattouch Dressing" at bounding box center [606, 208] width 604 height 33
paste input "sh"
type input "Fattoush Dressing"
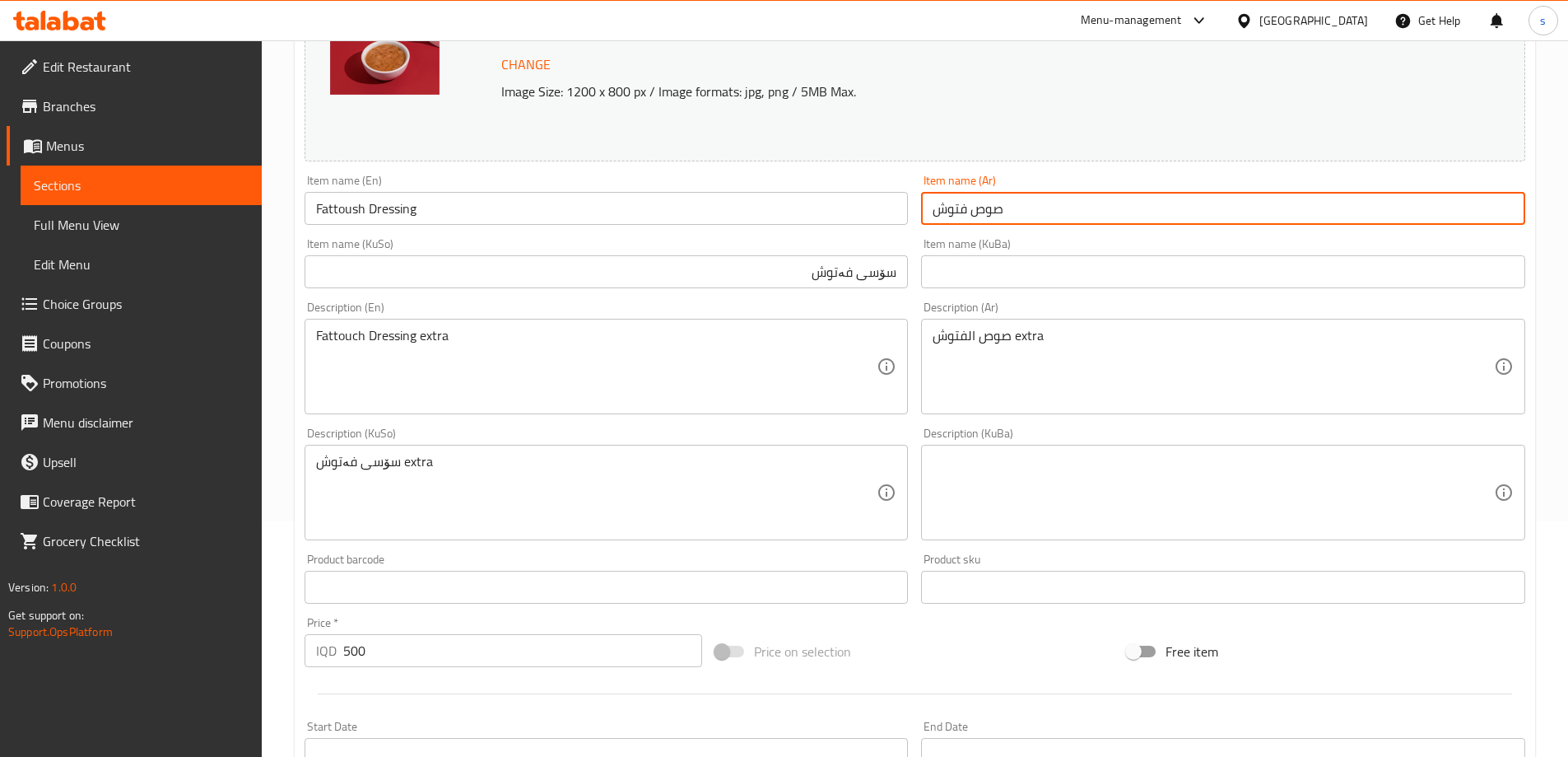
drag, startPoint x: 966, startPoint y: 218, endPoint x: 929, endPoint y: 218, distance: 37.0
click at [929, 218] on input "صوص فتوش" at bounding box center [1223, 208] width 604 height 33
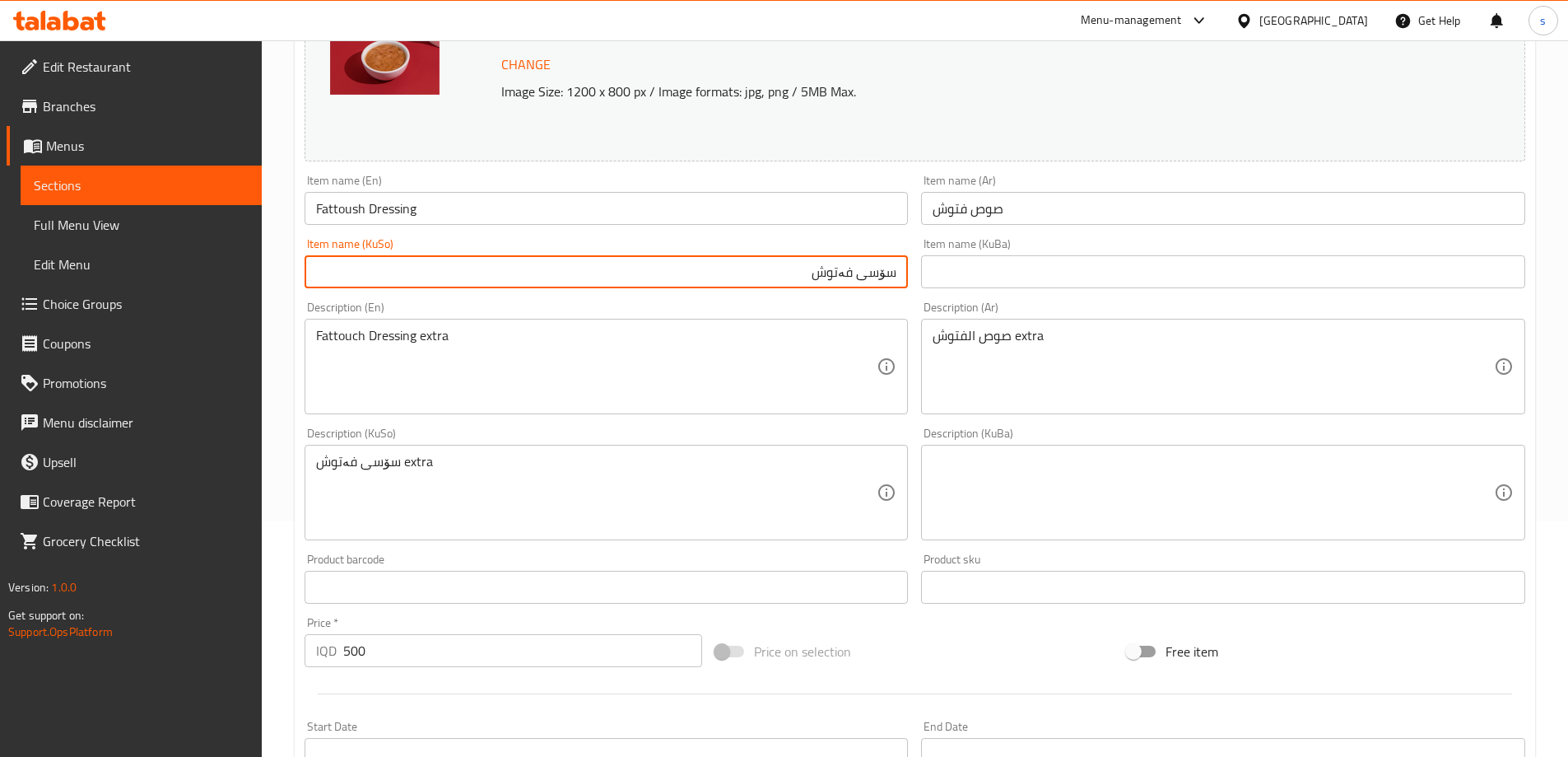
drag, startPoint x: 810, startPoint y: 273, endPoint x: 855, endPoint y: 287, distance: 47.1
click at [855, 287] on input "سۆسی فەتوش" at bounding box center [606, 271] width 604 height 33
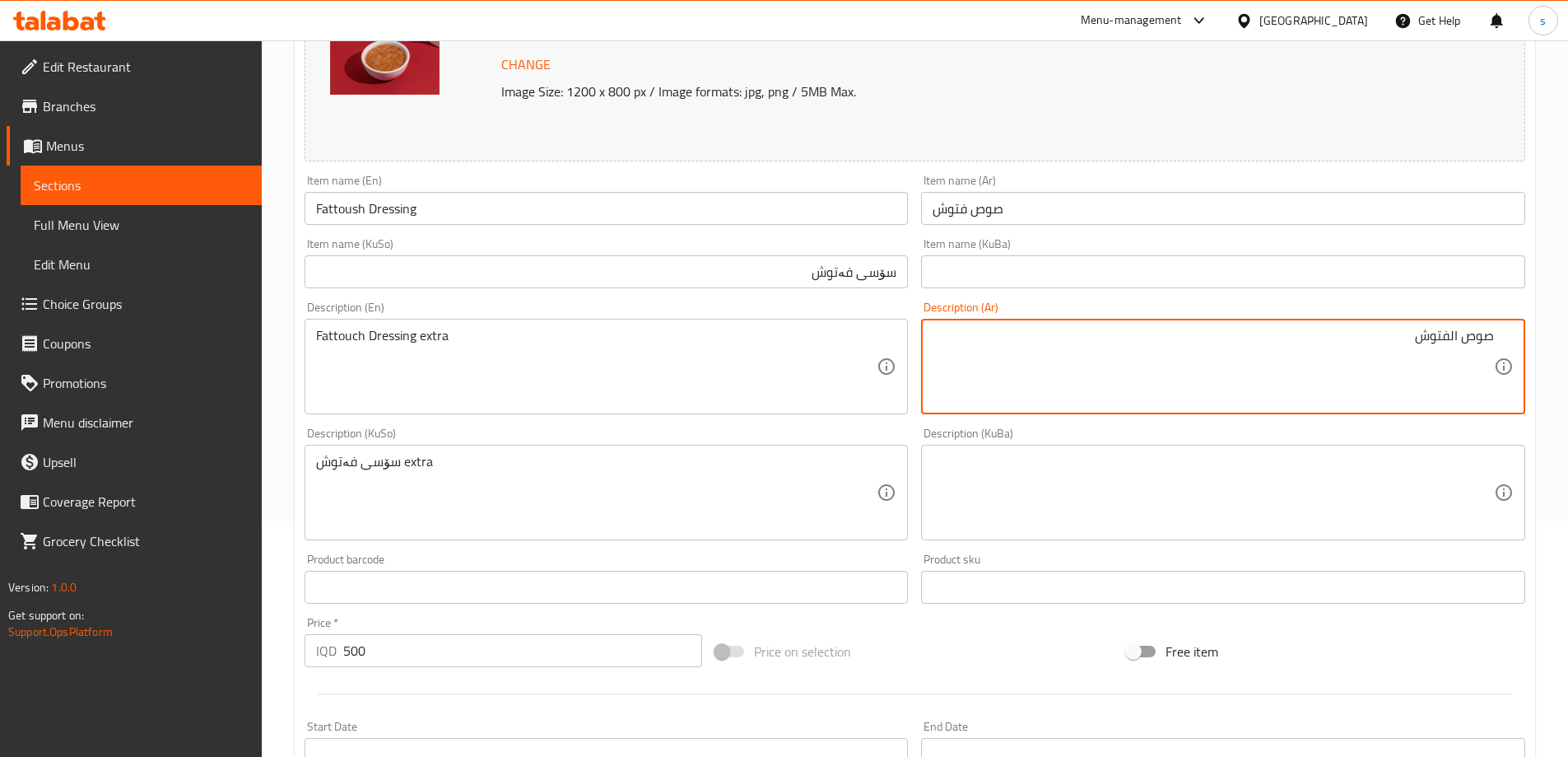
paste textarea "إكسترا"
click at [1460, 337] on textarea "صوص الفتوش إكسترا" at bounding box center [1214, 366] width 562 height 78
type textarea "صوص فتوش إكسترا"
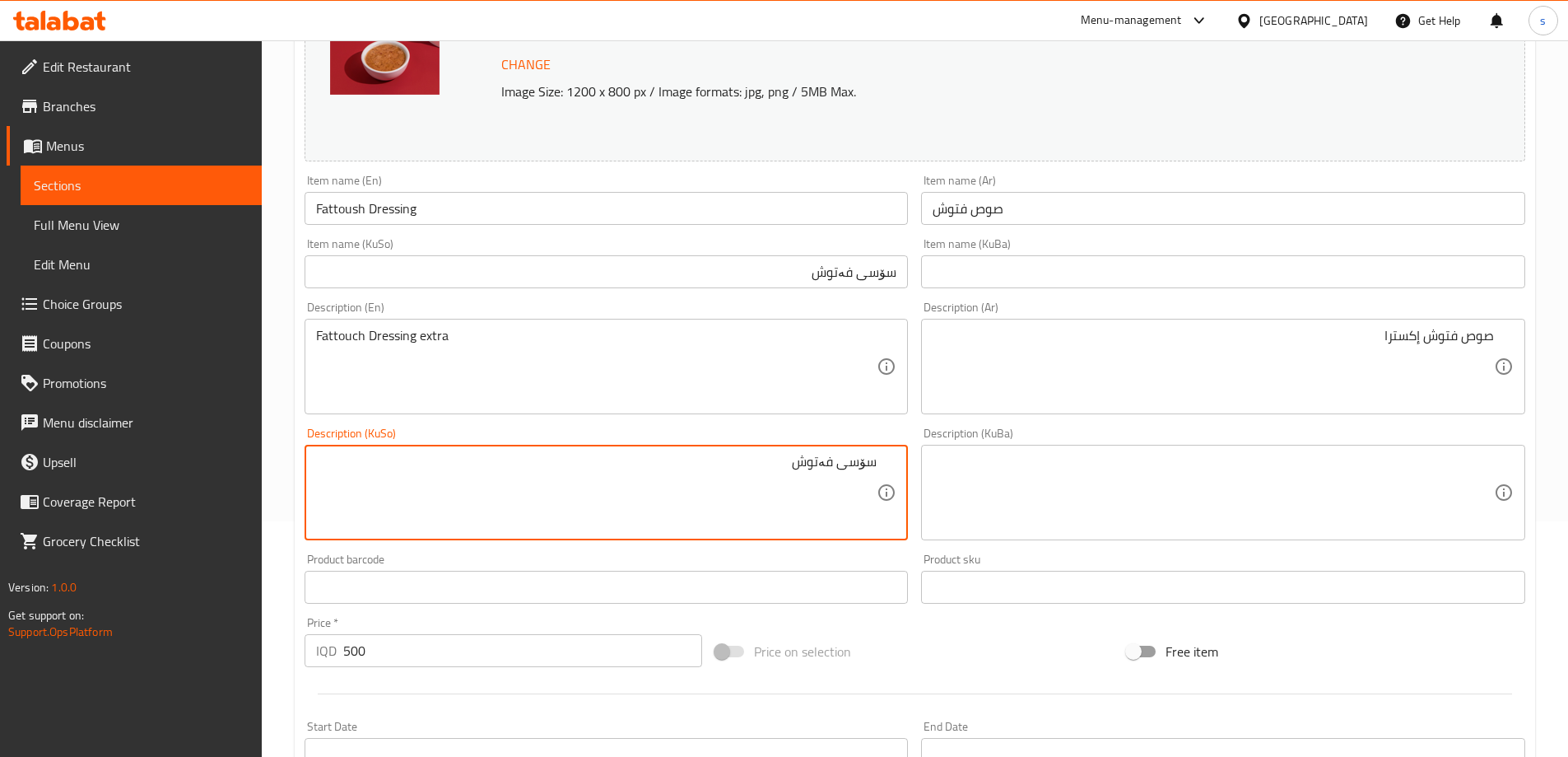
paste textarea "ئێکسترا"
type textarea "سۆسی فەتوش ئێکسترا"
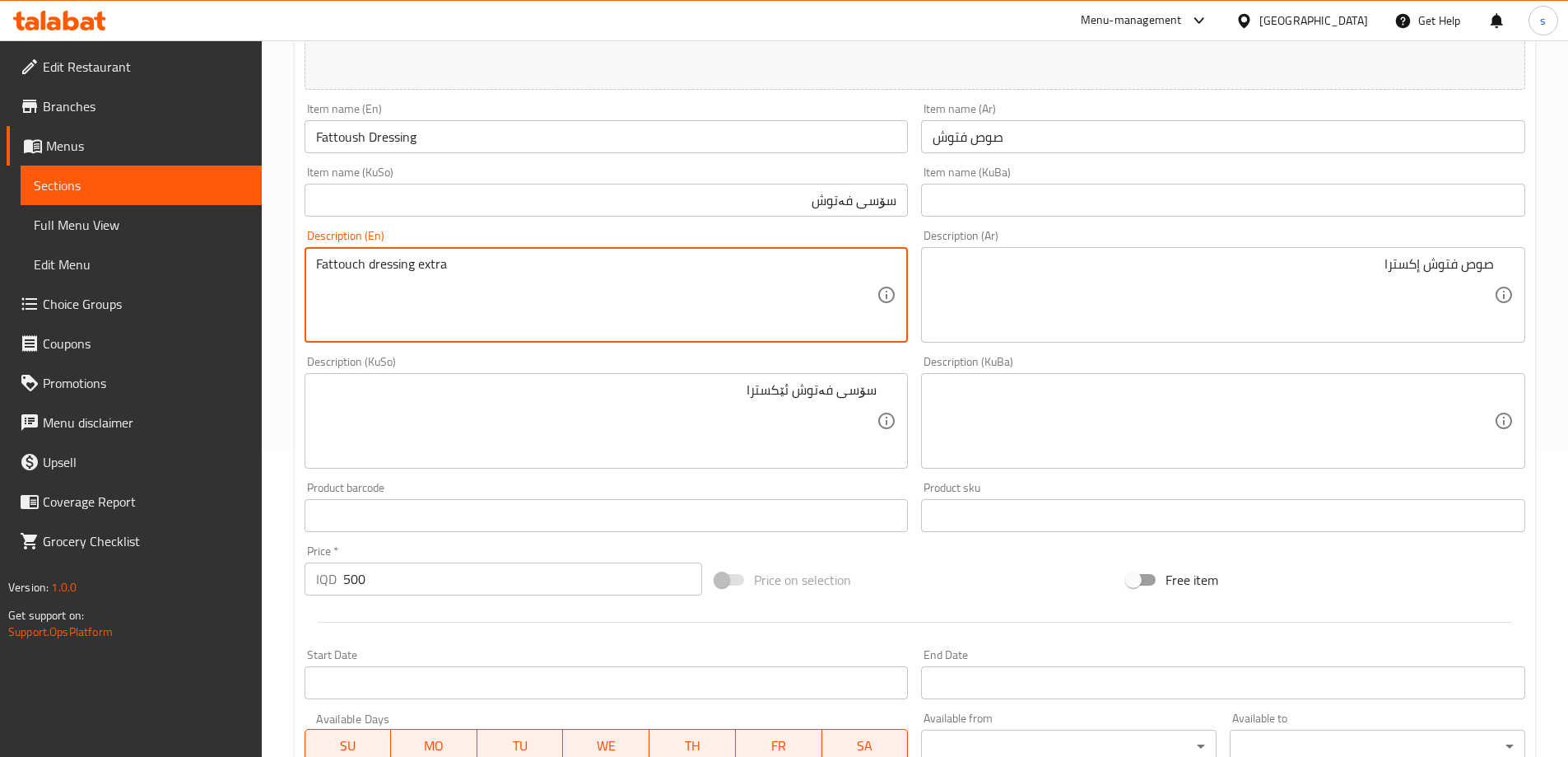
scroll to position [620, 0]
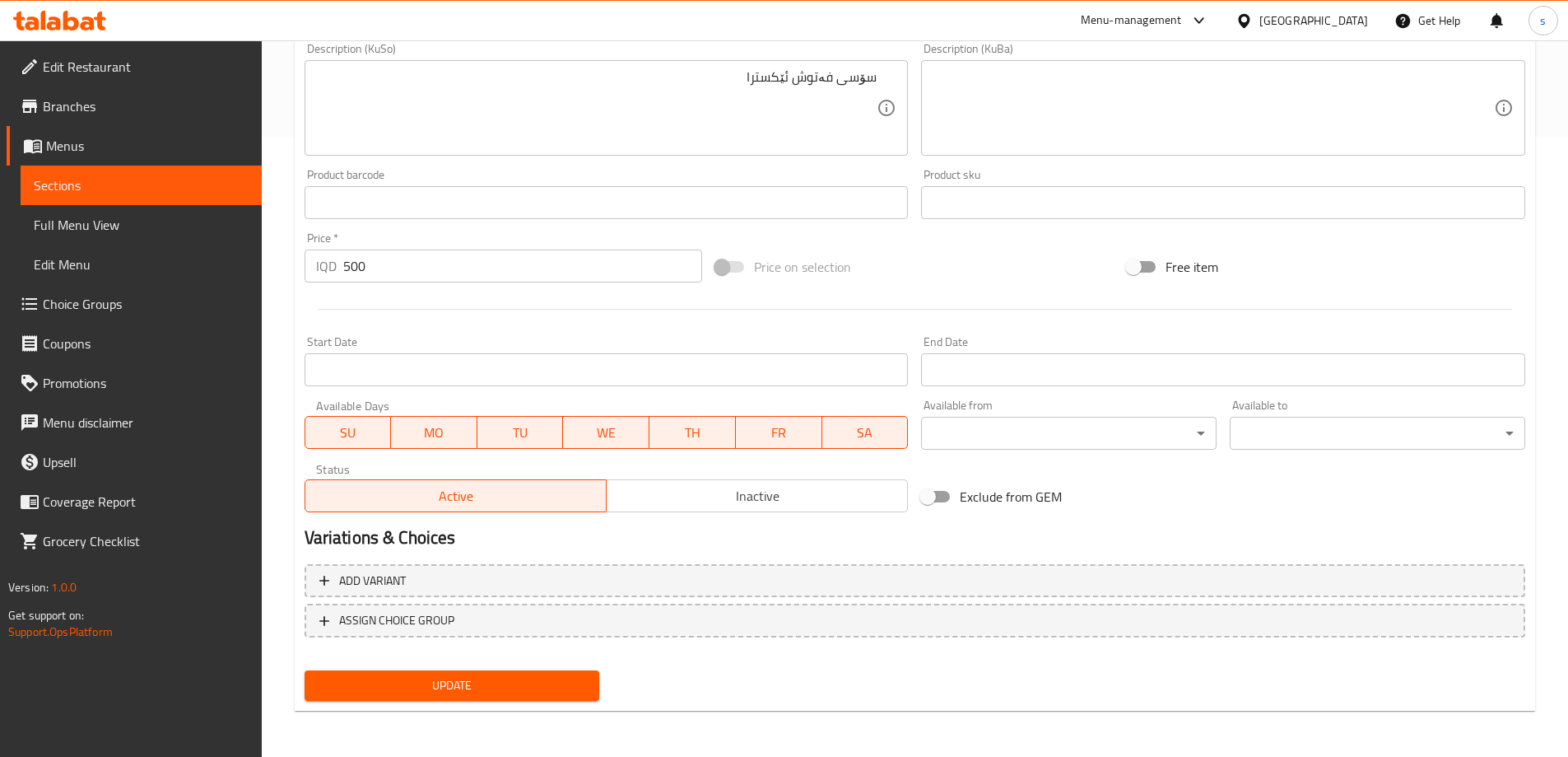
type textarea "Fattouch dressing extra"
click at [464, 683] on span "Update" at bounding box center [452, 686] width 270 height 21
click at [83, 217] on span "Full Menu View" at bounding box center [141, 225] width 215 height 20
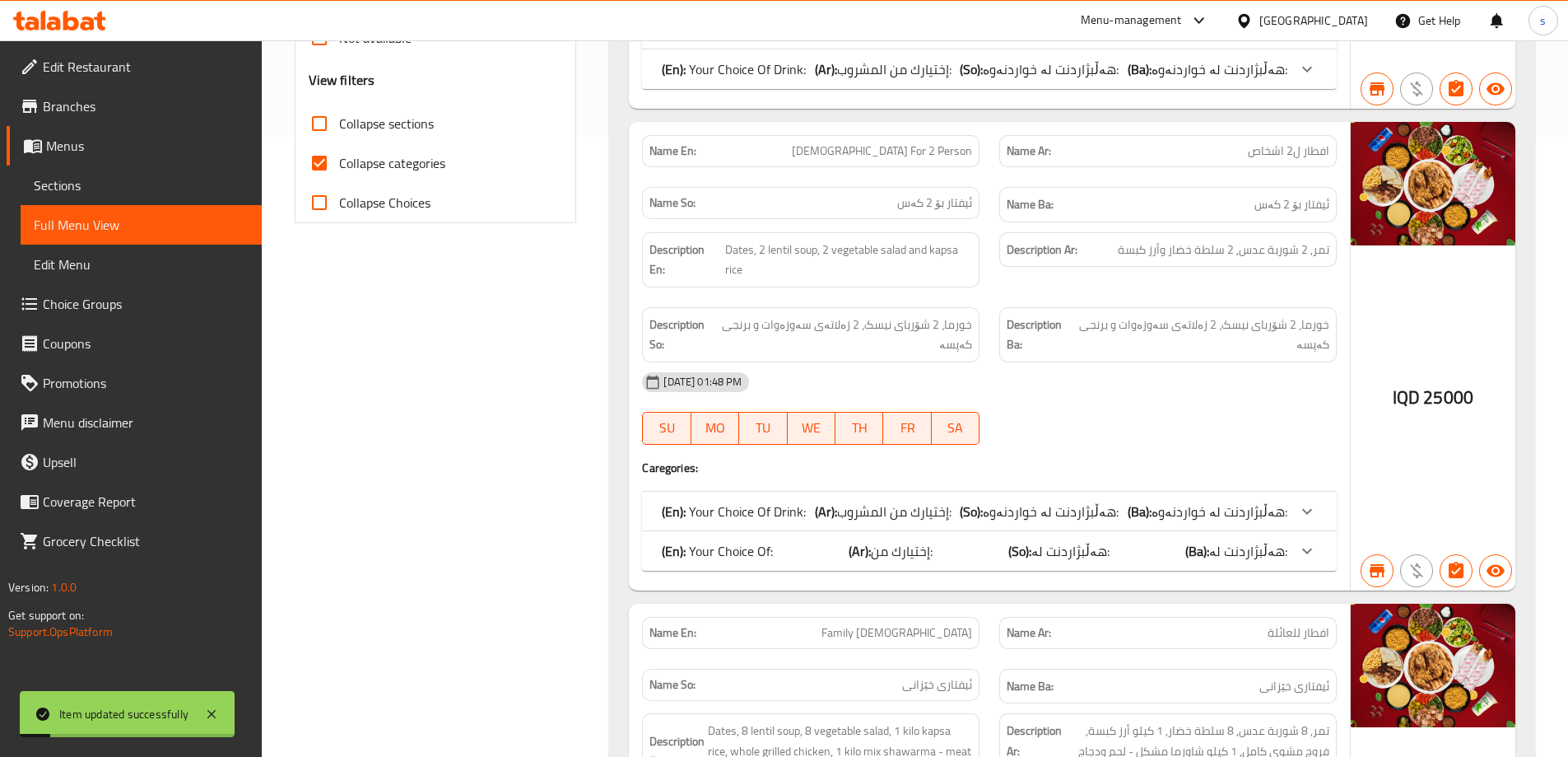
click at [321, 162] on input "Collapse categories" at bounding box center [319, 163] width 39 height 39
checkbox input "false"
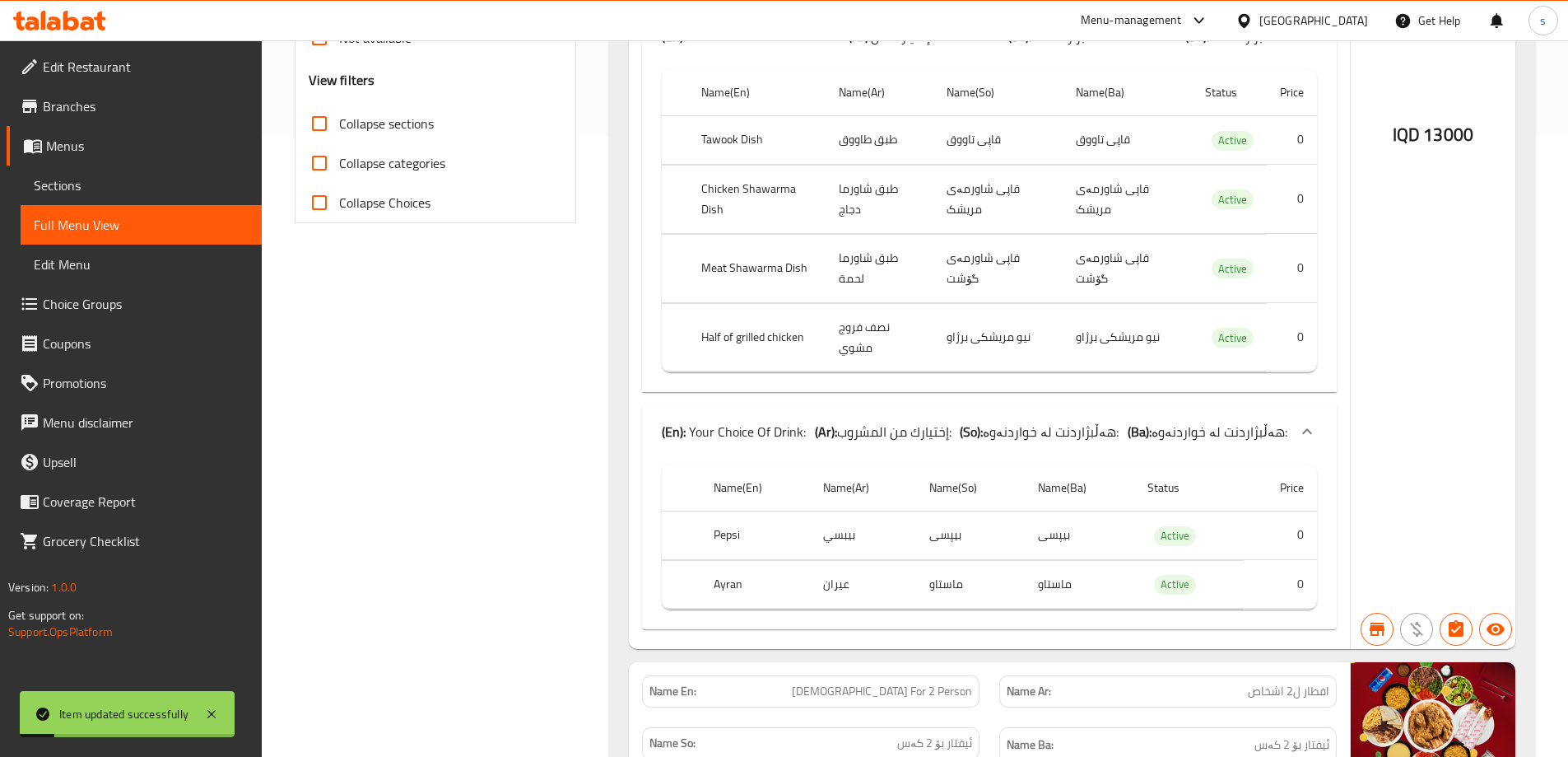
click at [322, 128] on input "Collapse sections" at bounding box center [319, 124] width 39 height 39
checkbox input "true"
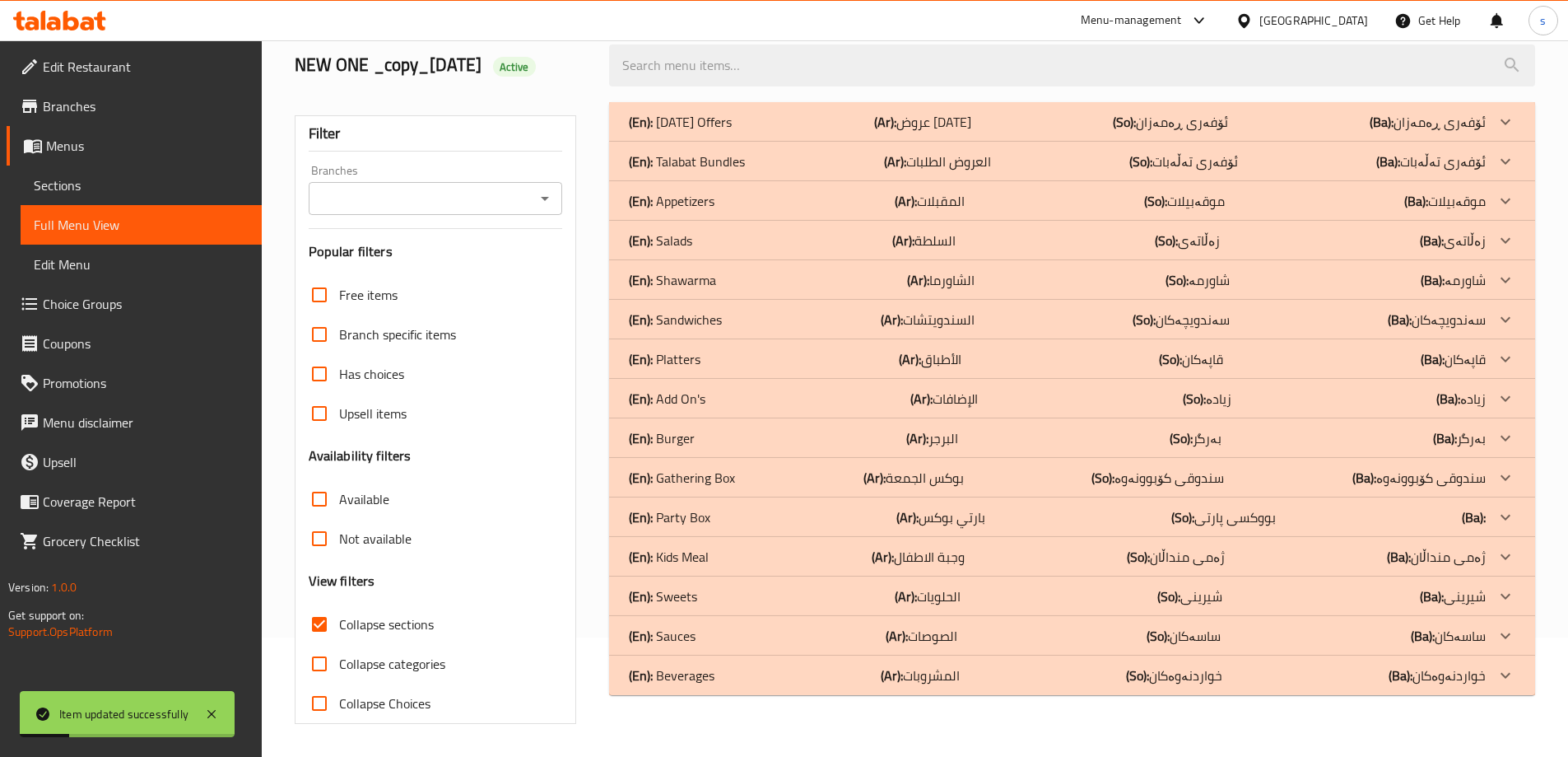
scroll to position [119, 0]
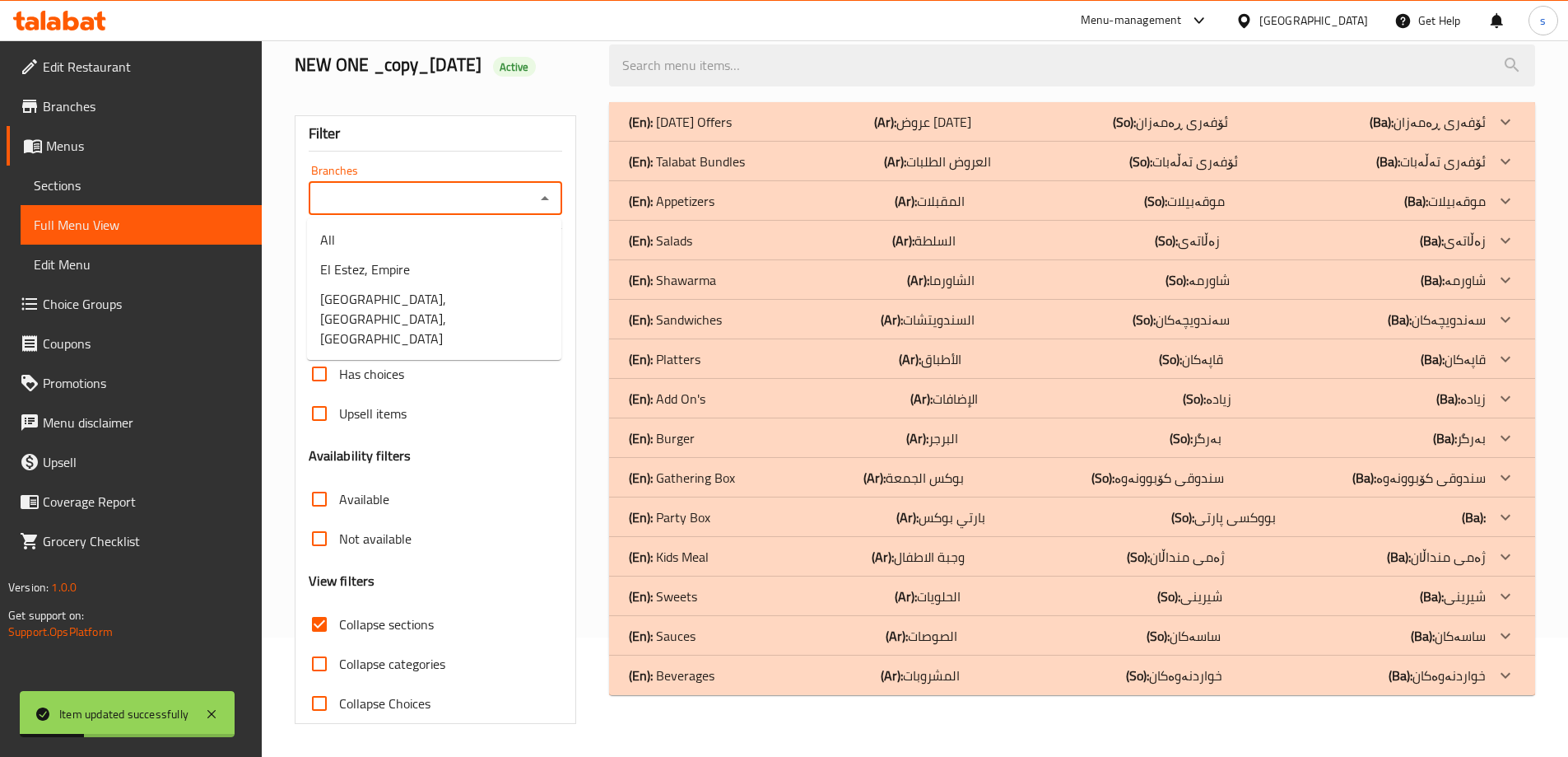
click at [372, 199] on input "Branches" at bounding box center [422, 198] width 218 height 23
click at [401, 299] on span "El Estez, Mass City, Mass City" at bounding box center [434, 318] width 228 height 60
type input "El Estez, Mass City, Mass City"
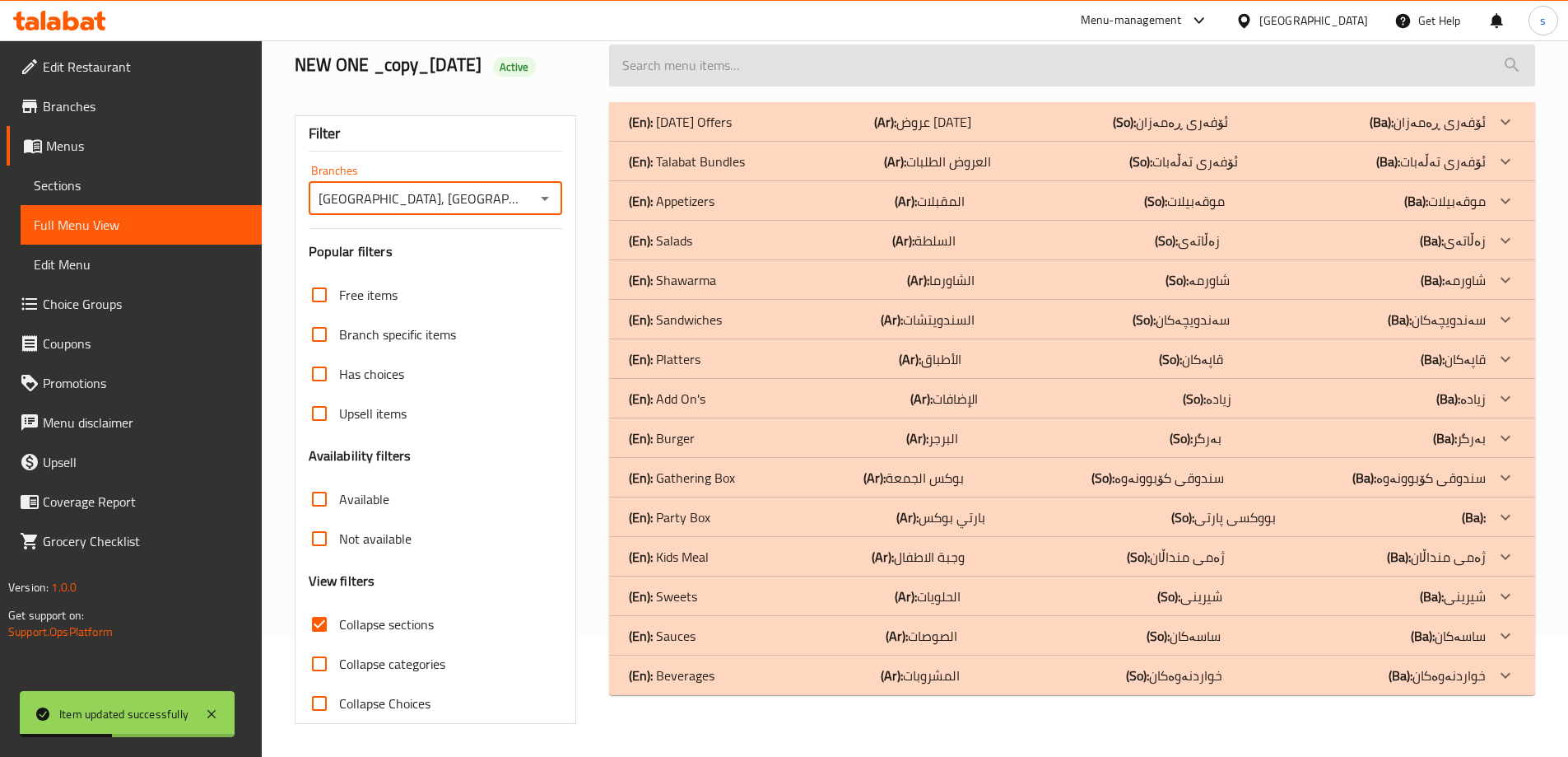
click at [671, 79] on input "search" at bounding box center [1072, 66] width 926 height 42
paste input "Fattouch Dressing"
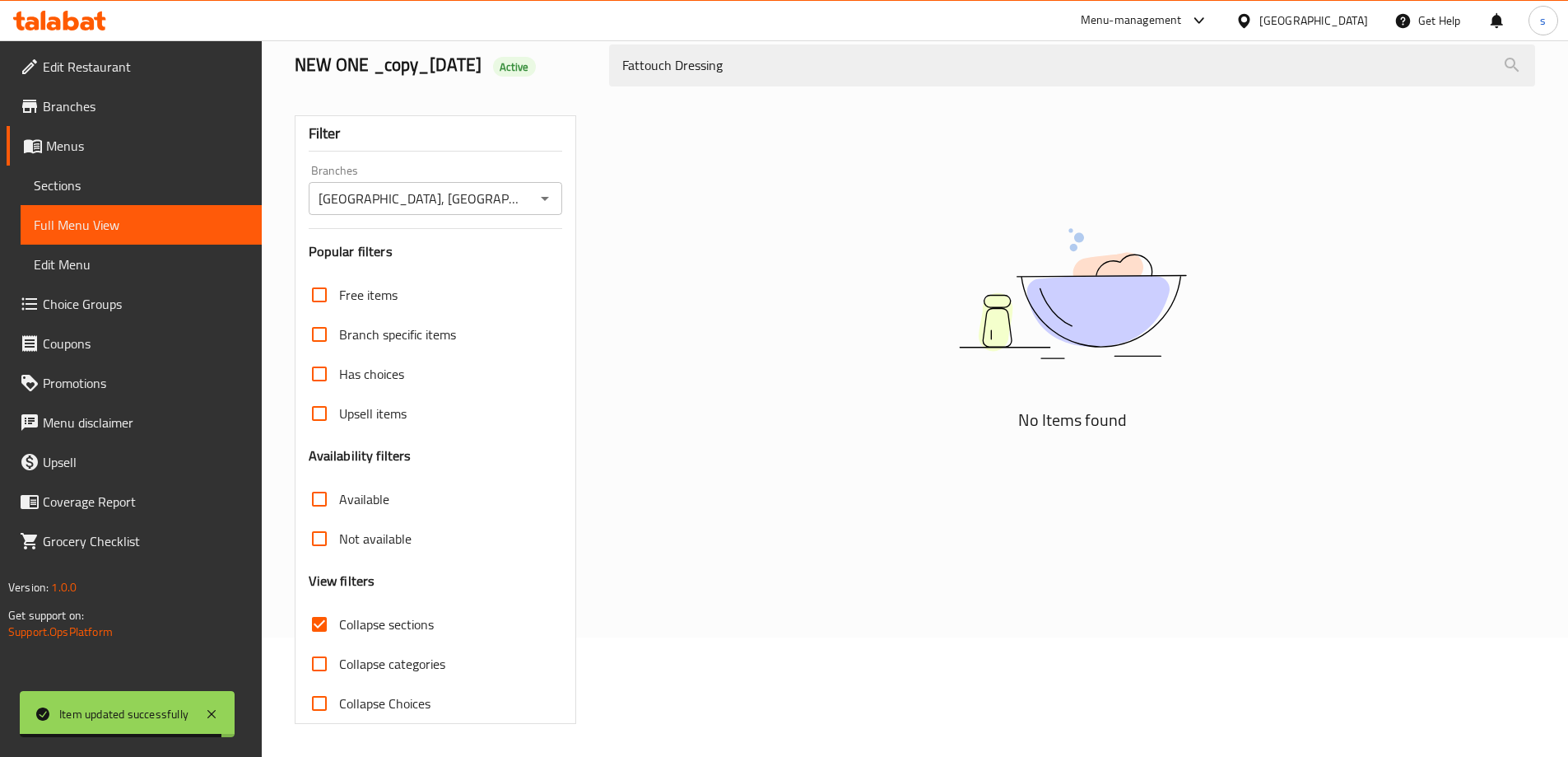
drag, startPoint x: 672, startPoint y: 71, endPoint x: 602, endPoint y: 77, distance: 70.3
click at [602, 77] on div "Fattouch Dressing" at bounding box center [1072, 66] width 946 height 62
paste input "s"
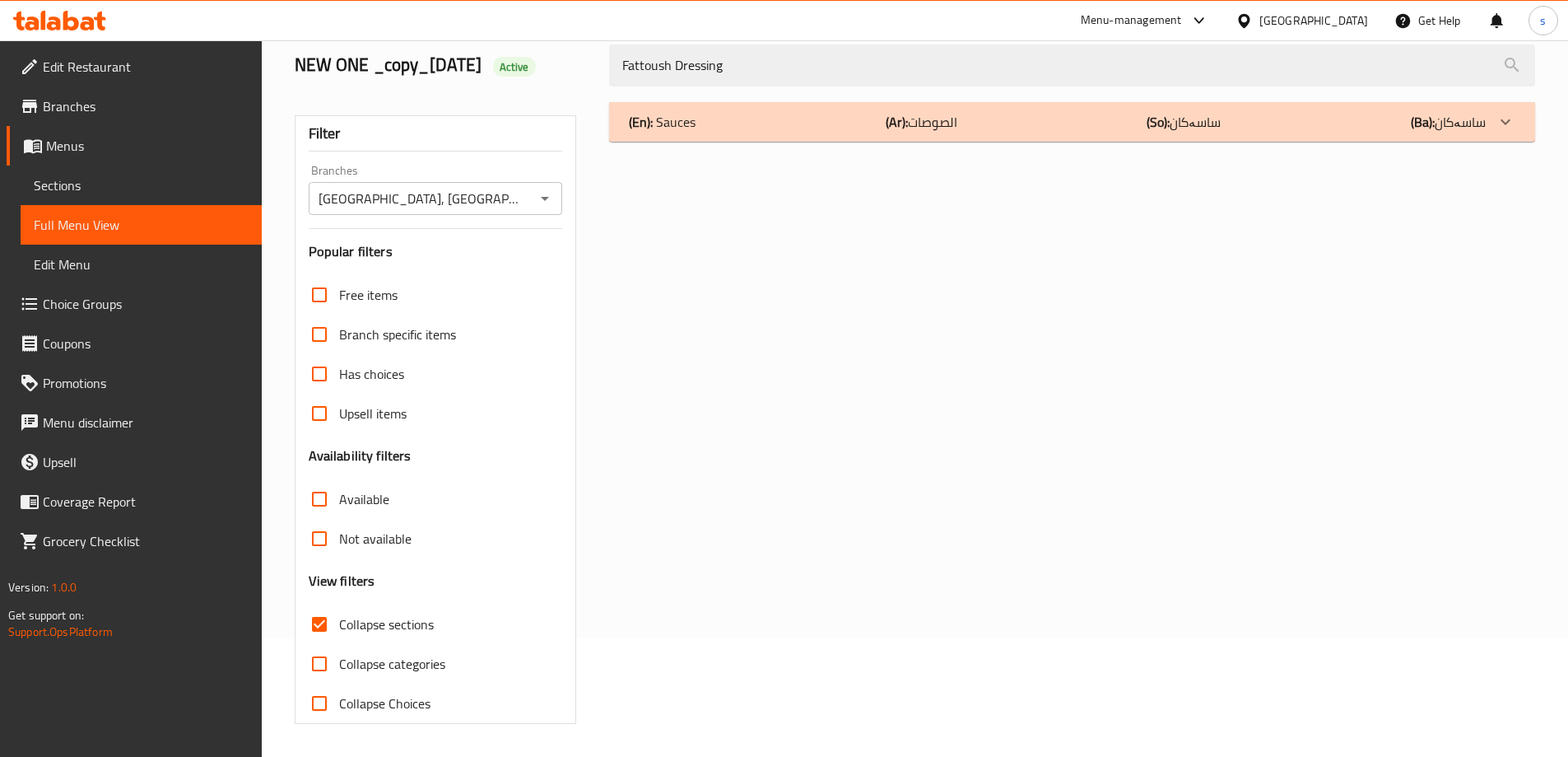
type input "Fattoush Dressing"
click at [706, 115] on div "(En): Sauces (Ar): الصوصات (So): ساسەکان (Ba): ساسەکان" at bounding box center [1057, 122] width 857 height 20
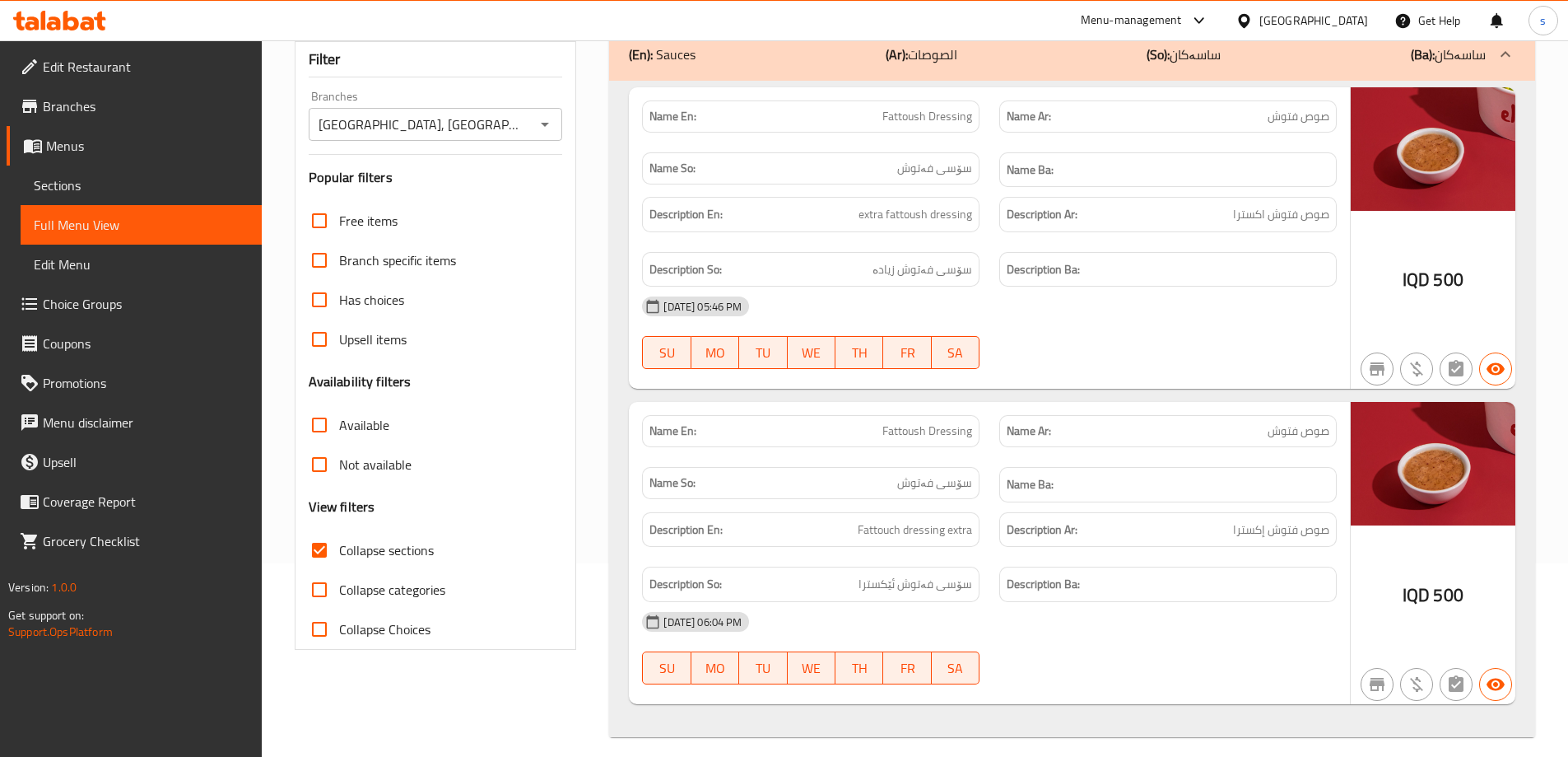
scroll to position [207, 0]
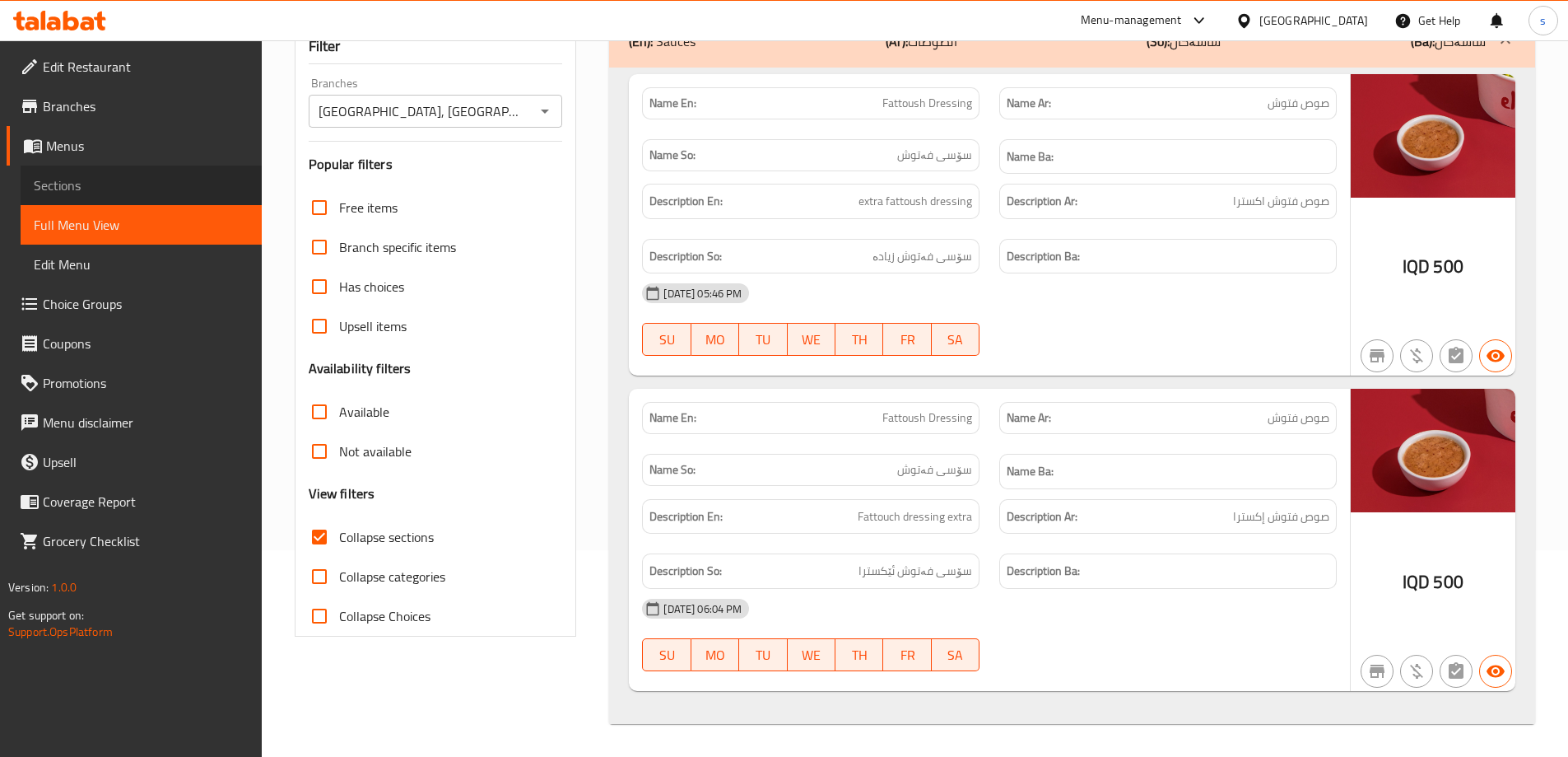
click at [105, 197] on link "Sections" at bounding box center [141, 185] width 241 height 39
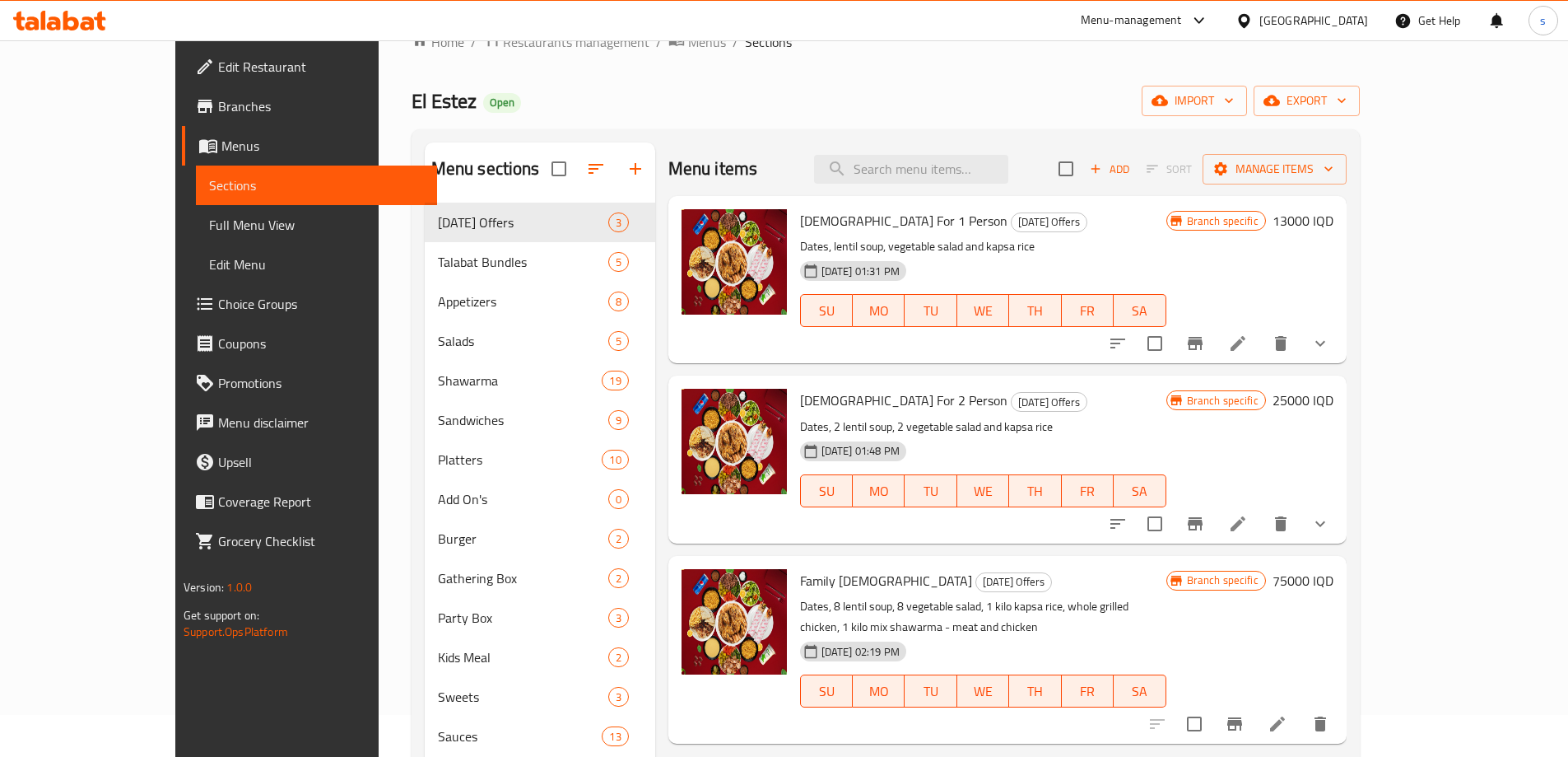
scroll to position [39, 0]
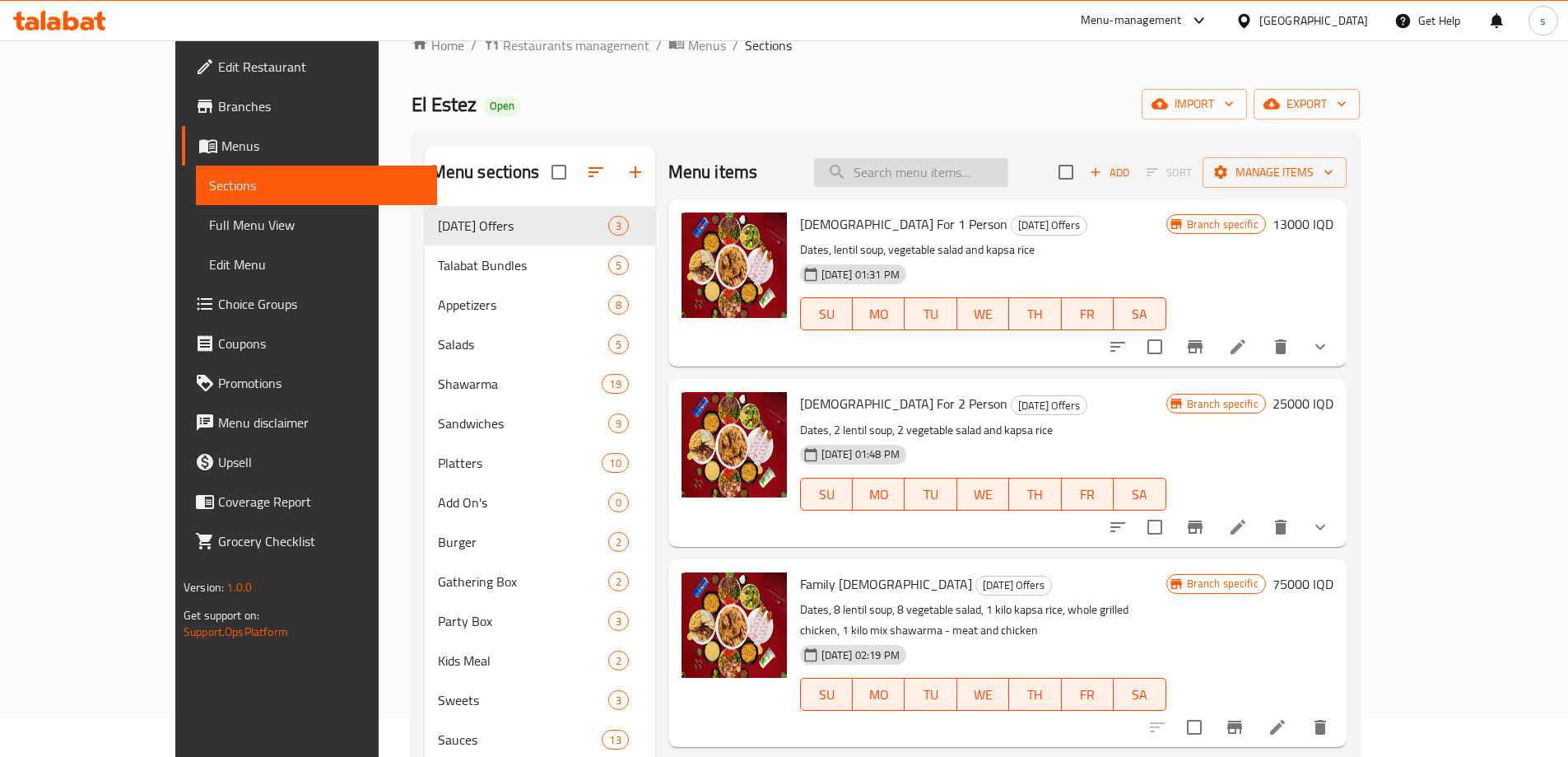
click at [957, 175] on input "search" at bounding box center [910, 172] width 194 height 29
paste input "Fattoush"
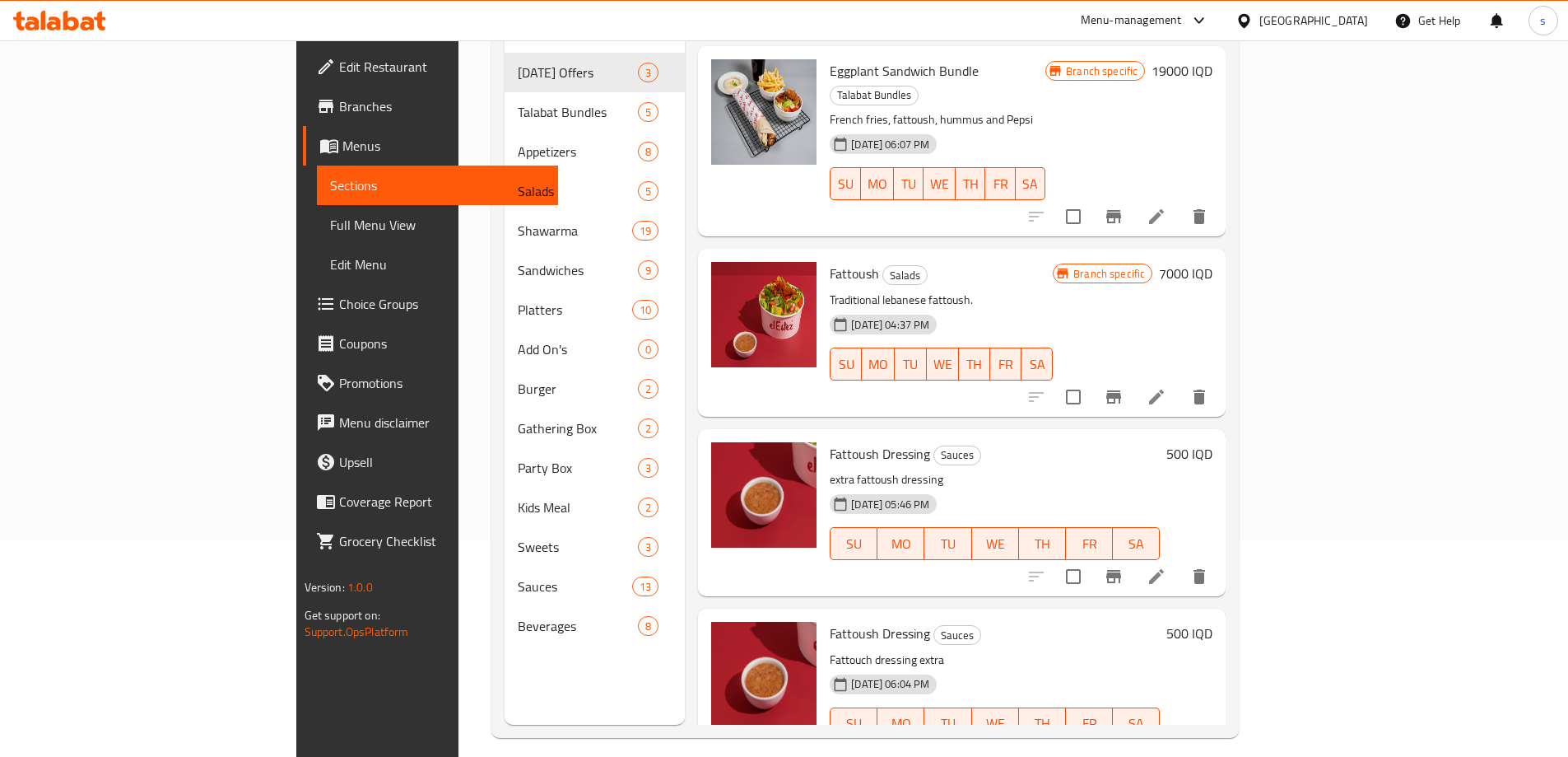
scroll to position [230, 0]
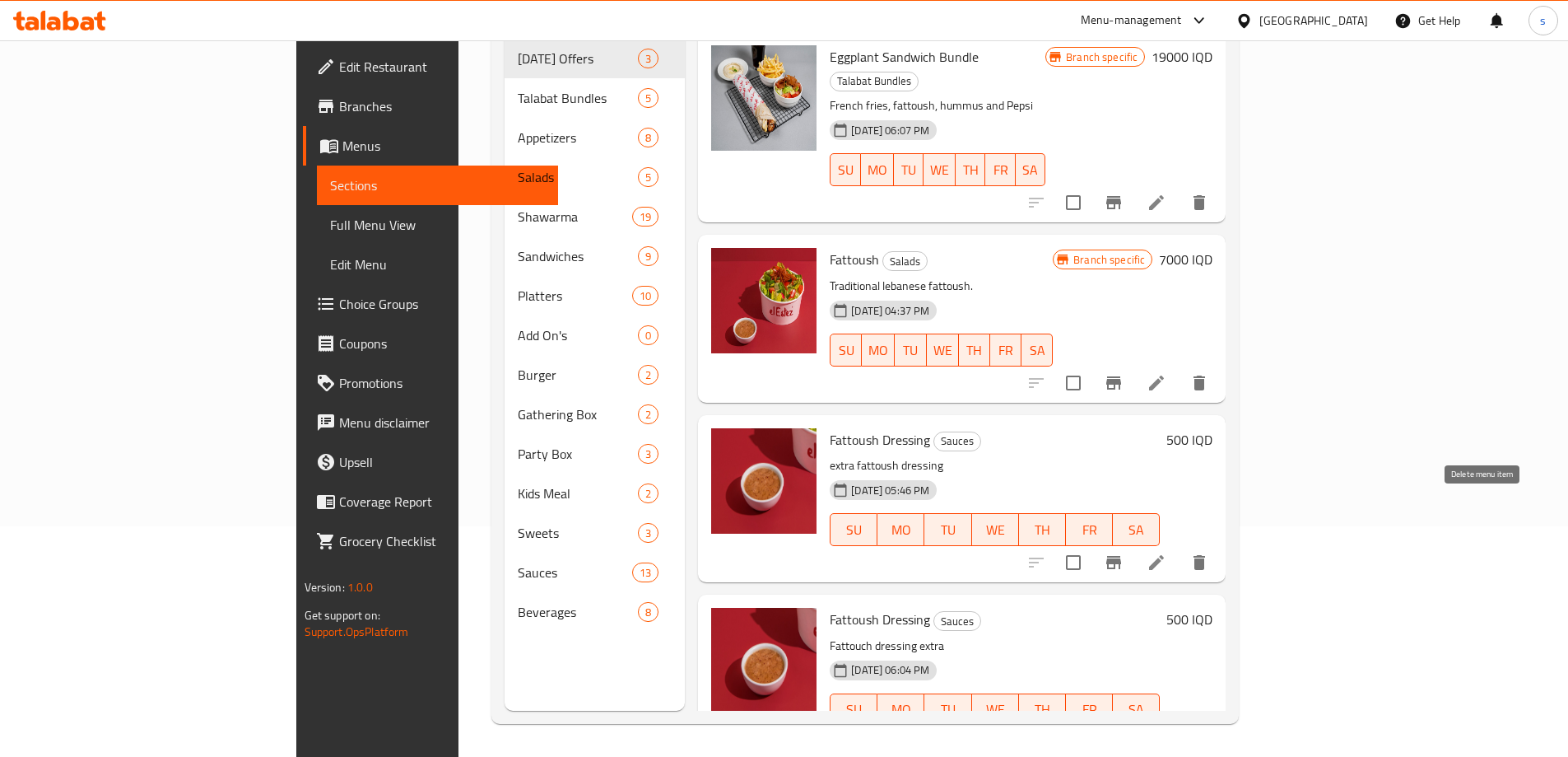
type input "Fattoush"
click at [1205, 555] on icon "delete" at bounding box center [1199, 563] width 12 height 15
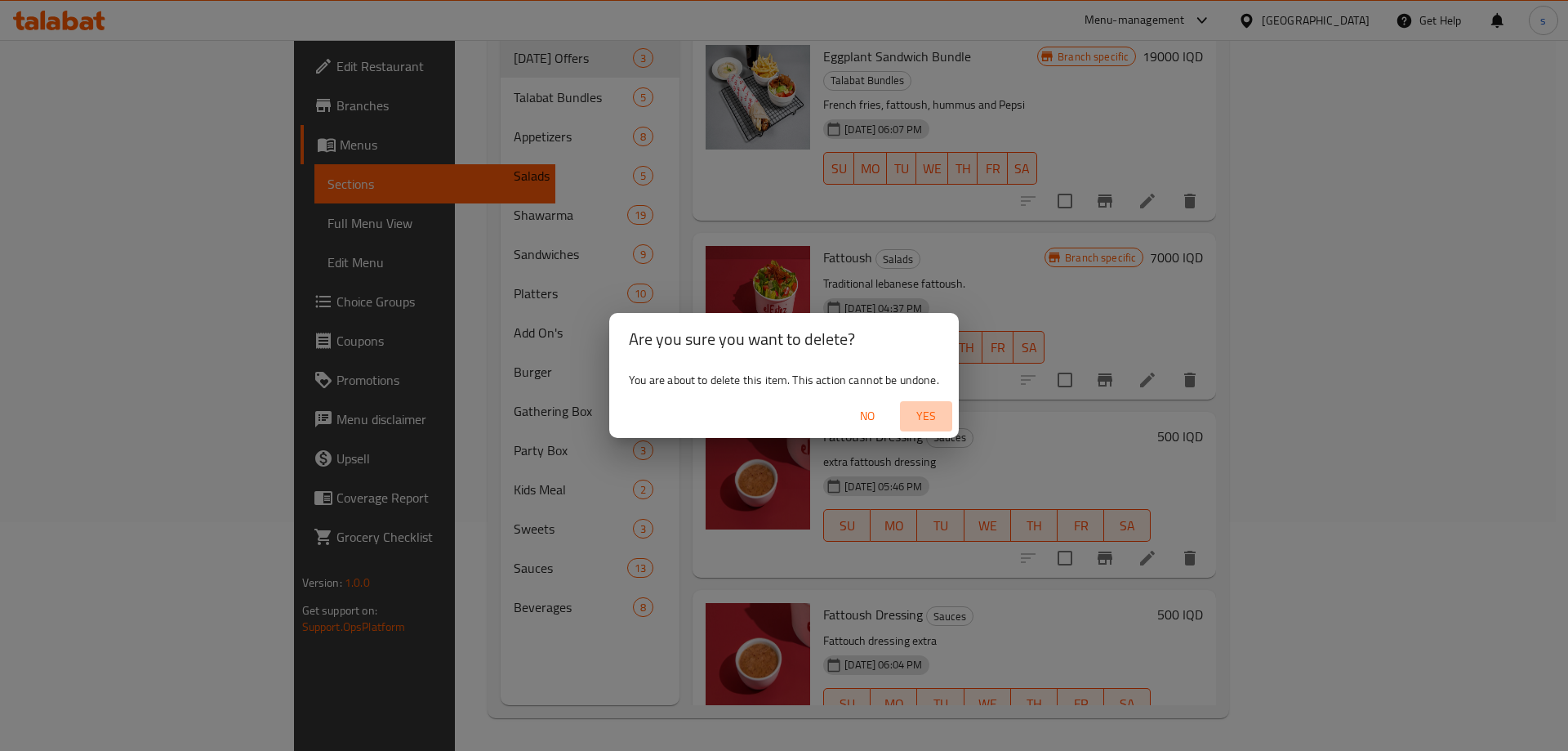
click at [922, 403] on button "Yes" at bounding box center [926, 416] width 52 height 30
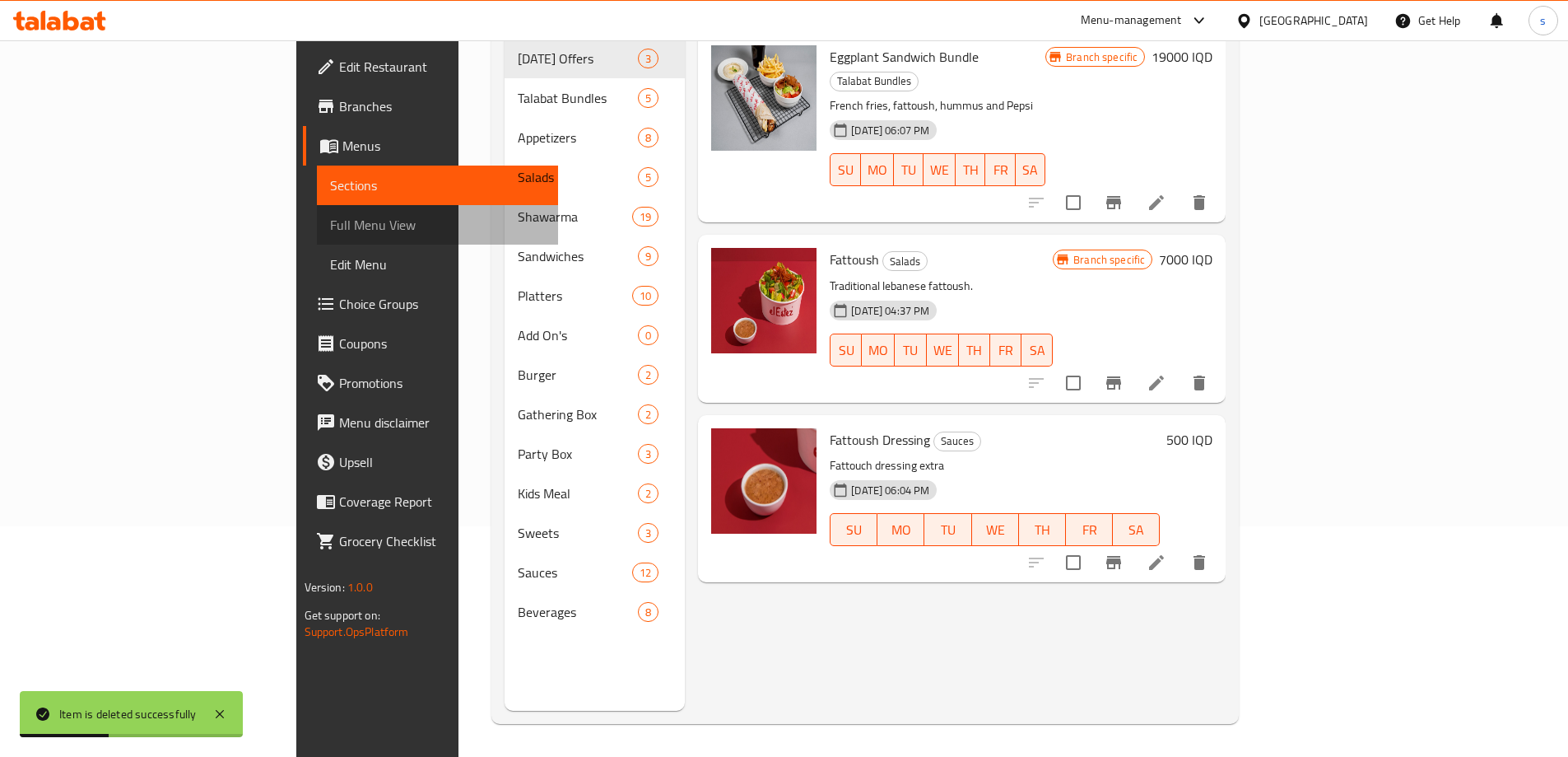
click at [330, 231] on span "Full Menu View" at bounding box center [438, 225] width 215 height 20
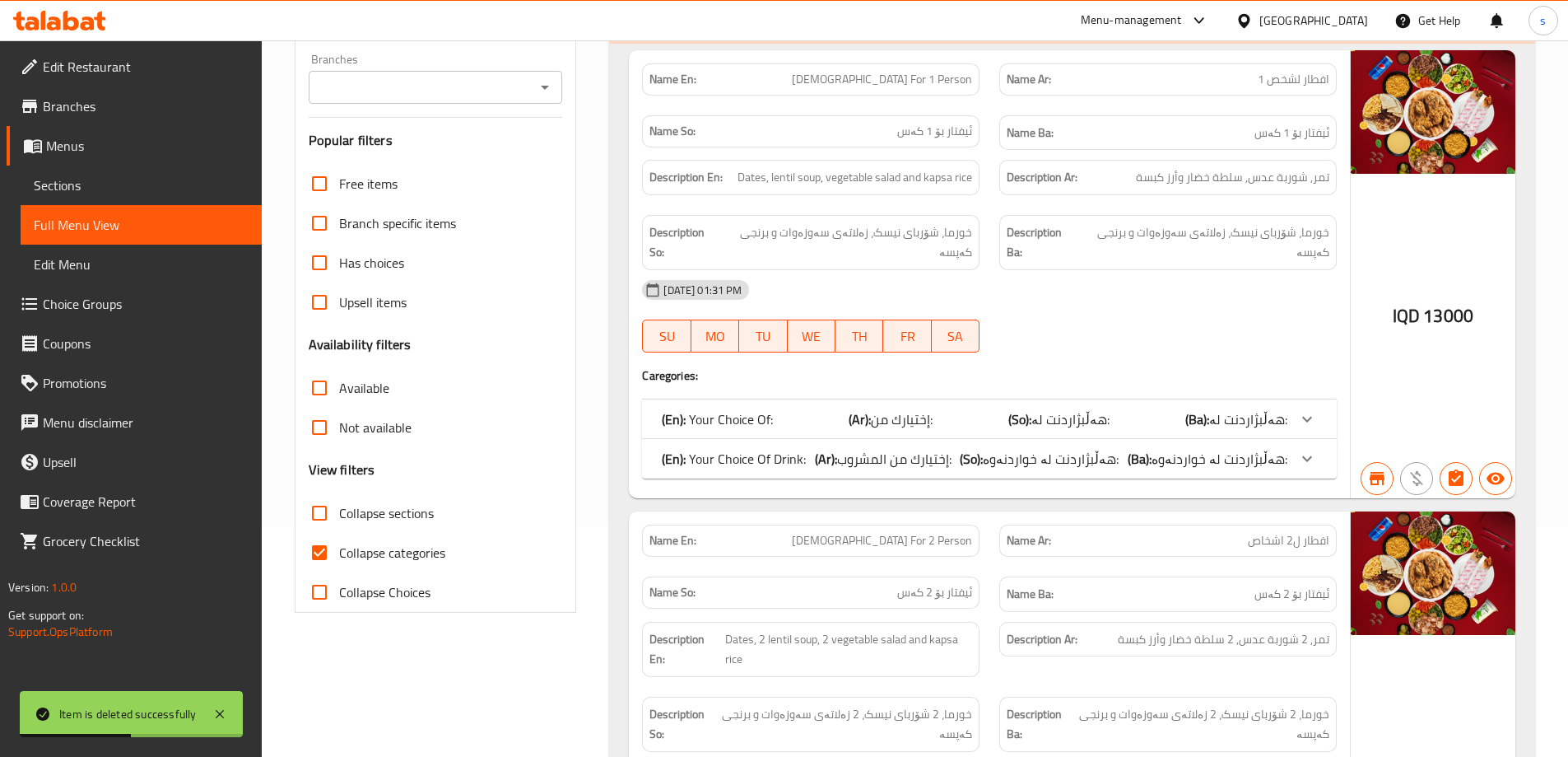
click at [320, 548] on input "Collapse categories" at bounding box center [319, 552] width 39 height 39
checkbox input "false"
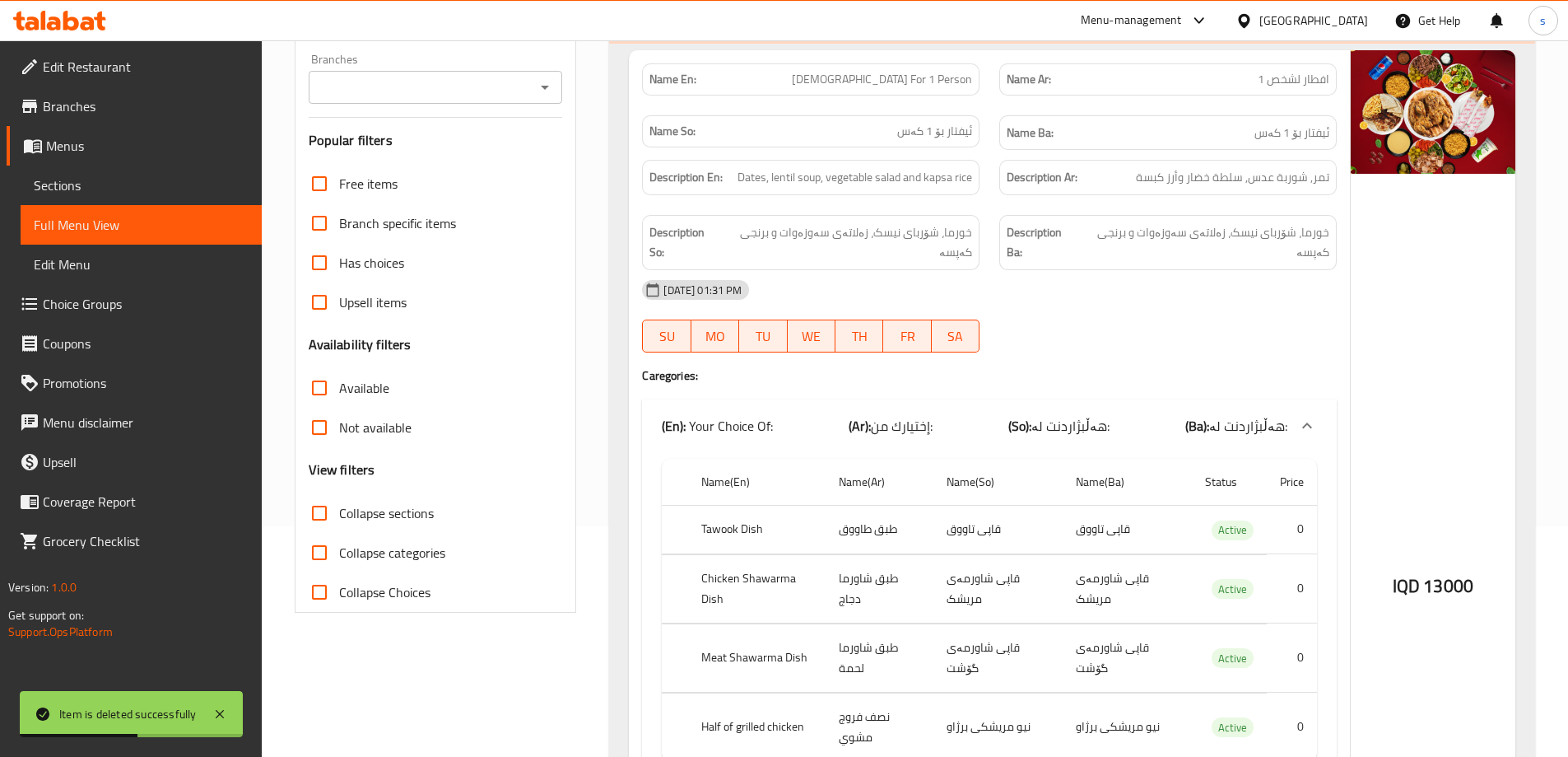
click at [318, 504] on input "Collapse sections" at bounding box center [319, 513] width 39 height 39
checkbox input "true"
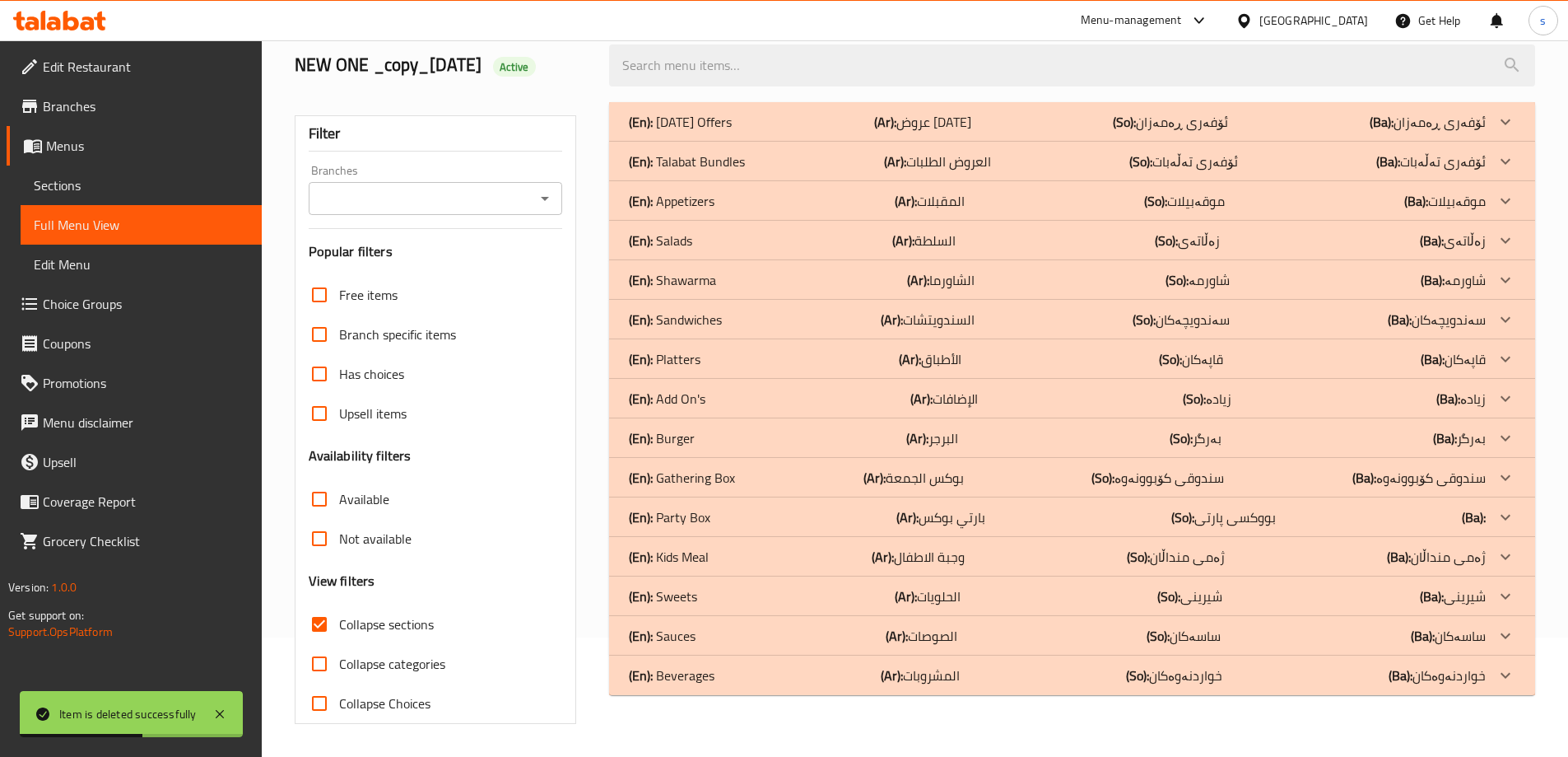
click at [520, 187] on input "Branches" at bounding box center [422, 198] width 218 height 23
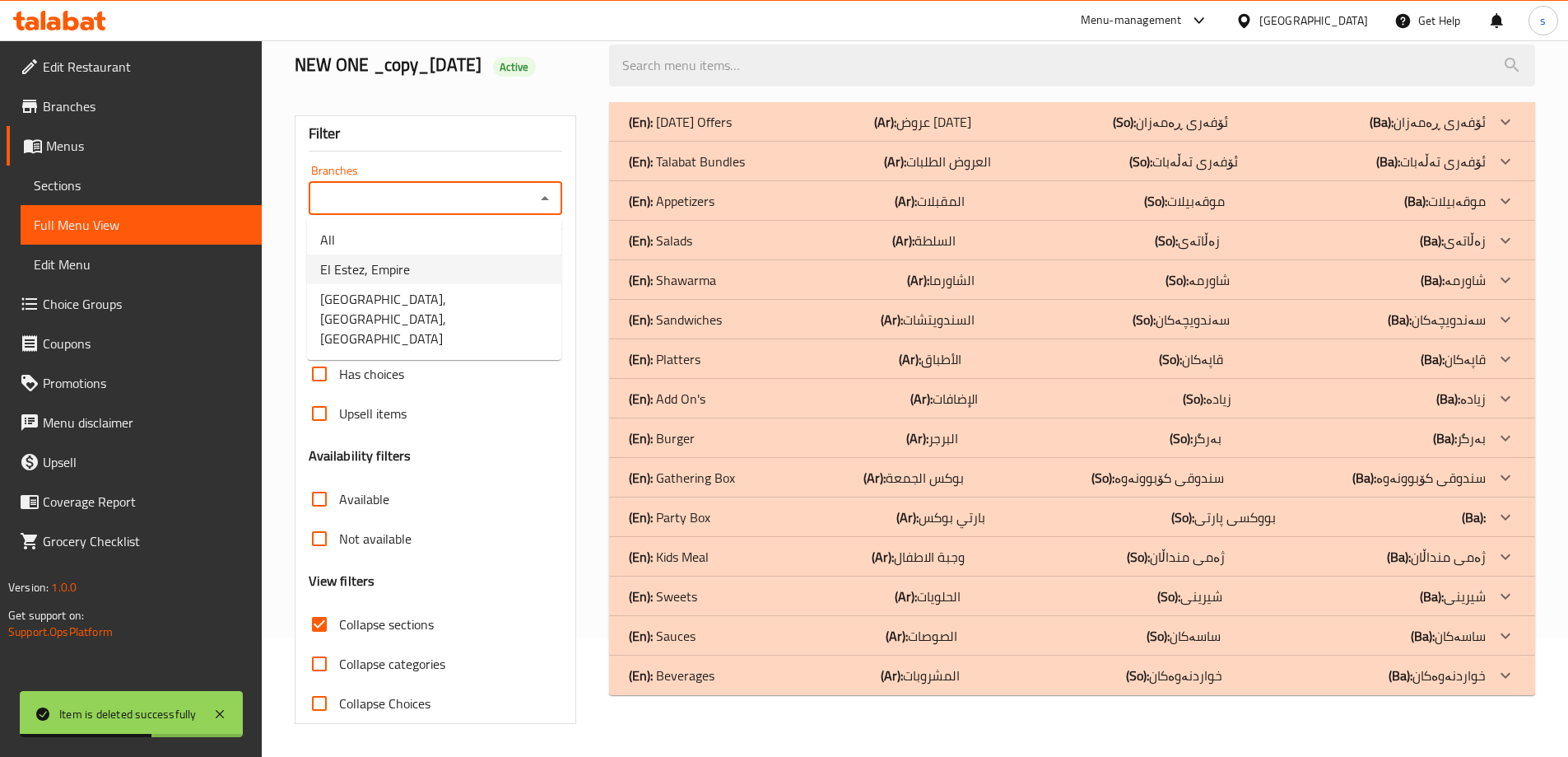
scroll to position [119, 0]
click at [486, 263] on li "El Estez, Empire" at bounding box center [434, 269] width 254 height 29
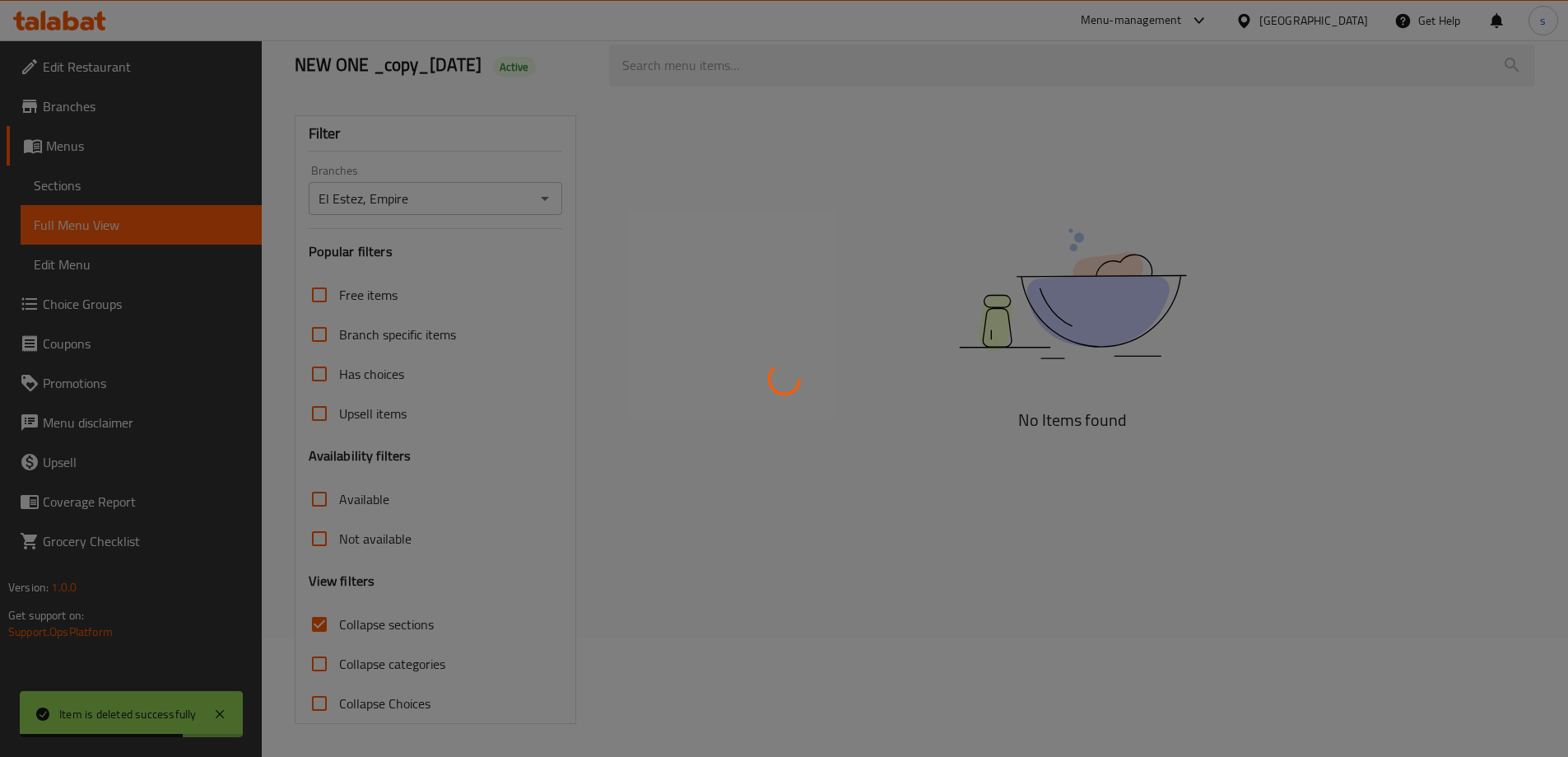
click at [476, 207] on div at bounding box center [784, 378] width 1568 height 757
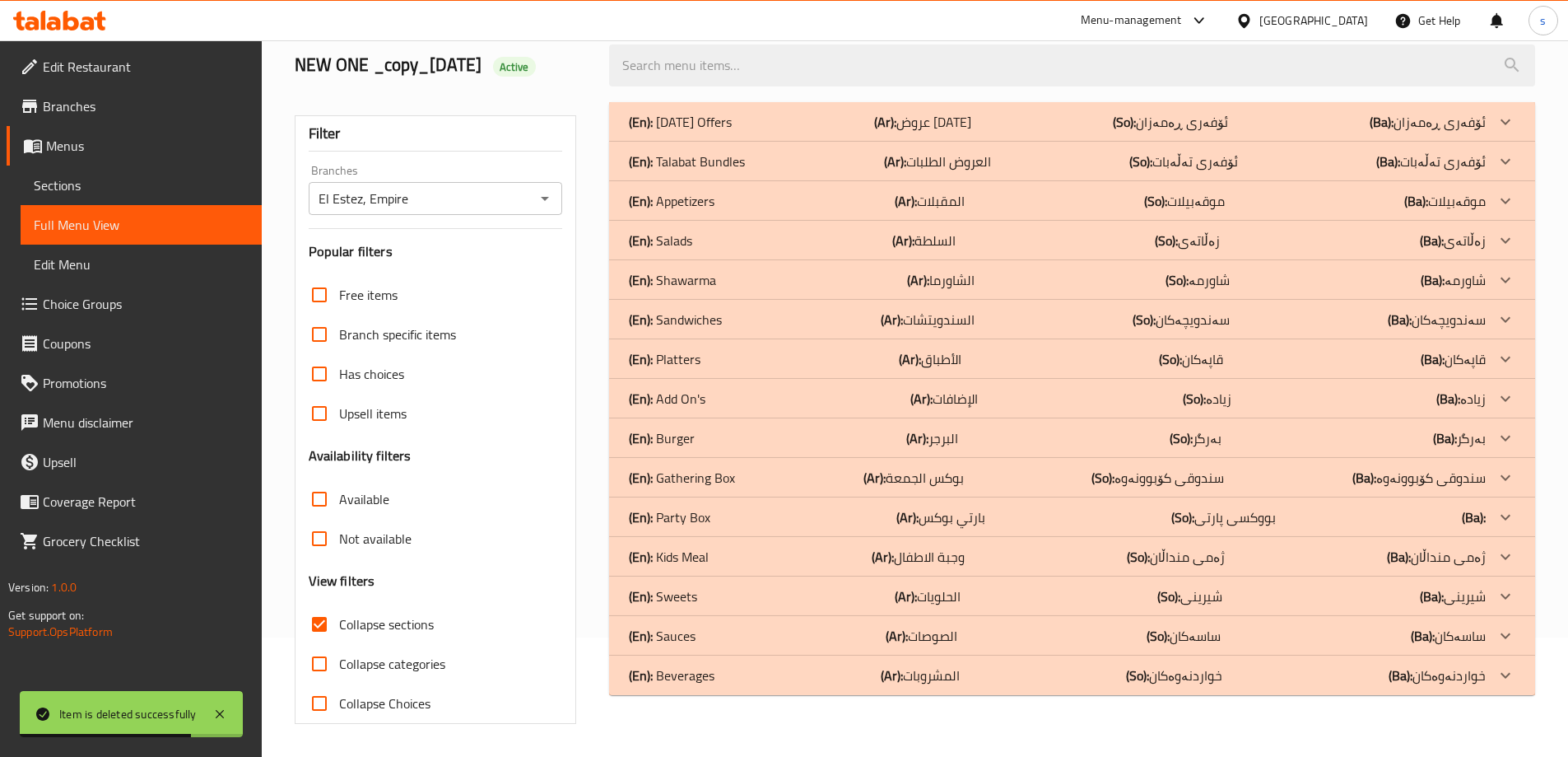
click at [525, 185] on div "El Estez, Empire Branches" at bounding box center [436, 198] width 254 height 33
click at [529, 206] on input "El Estez, Empire" at bounding box center [422, 198] width 218 height 23
click at [545, 203] on icon "Open" at bounding box center [545, 198] width 20 height 20
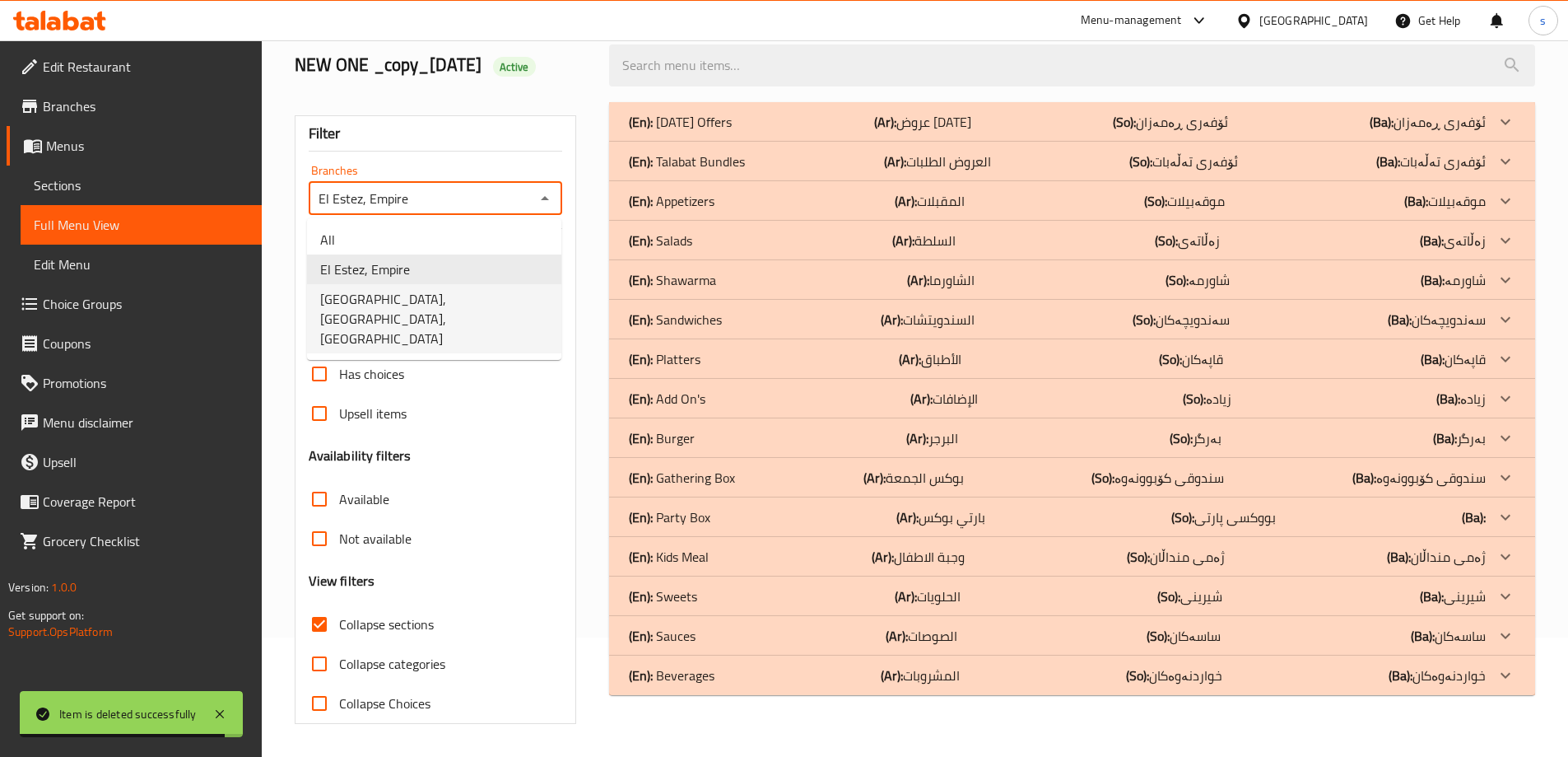
click at [516, 303] on li "El Estez, Mass City, Mass City" at bounding box center [434, 318] width 254 height 69
type input "El Estez, Mass City, Mass City"
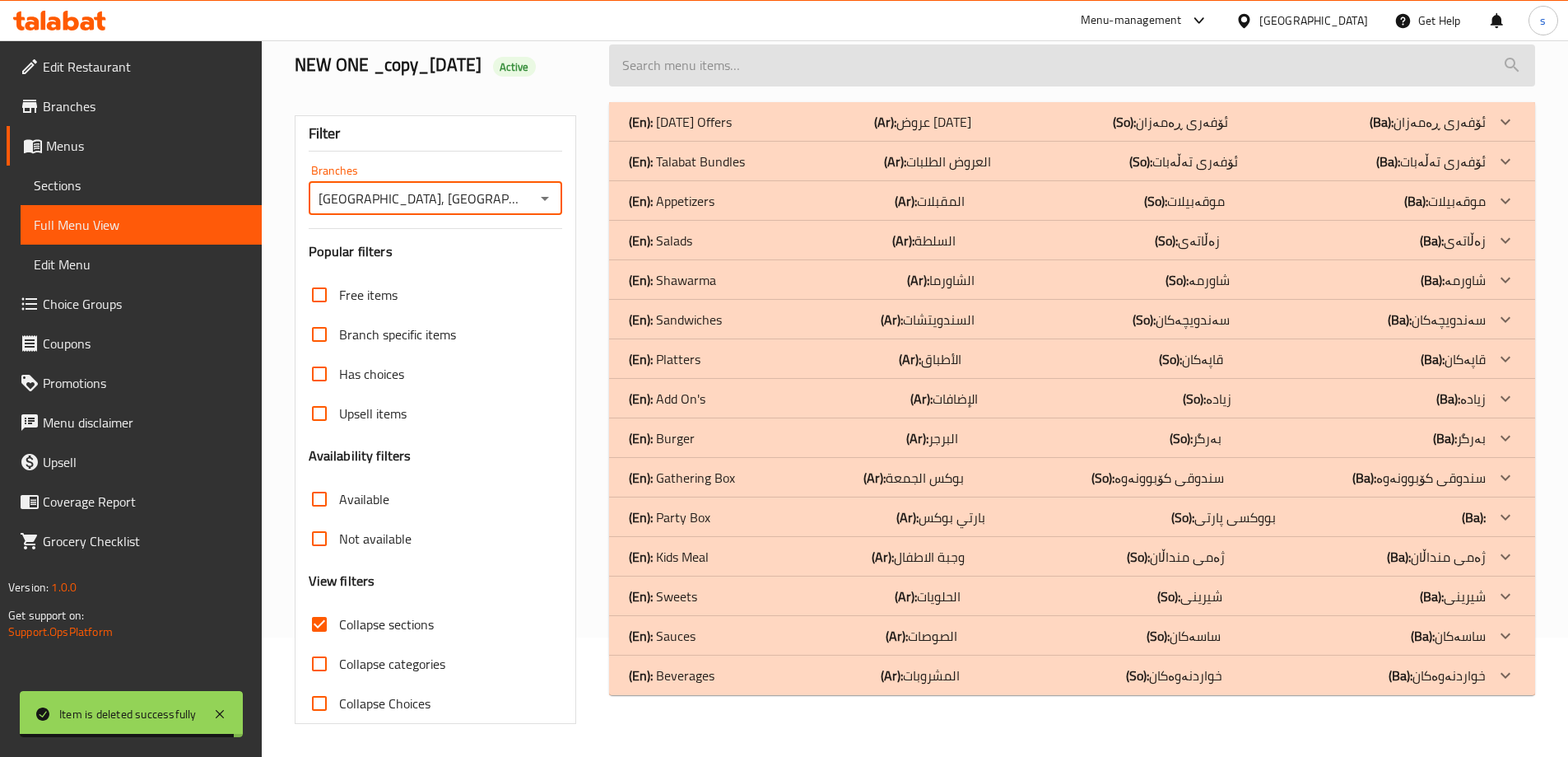
click at [679, 78] on input "search" at bounding box center [1072, 66] width 926 height 42
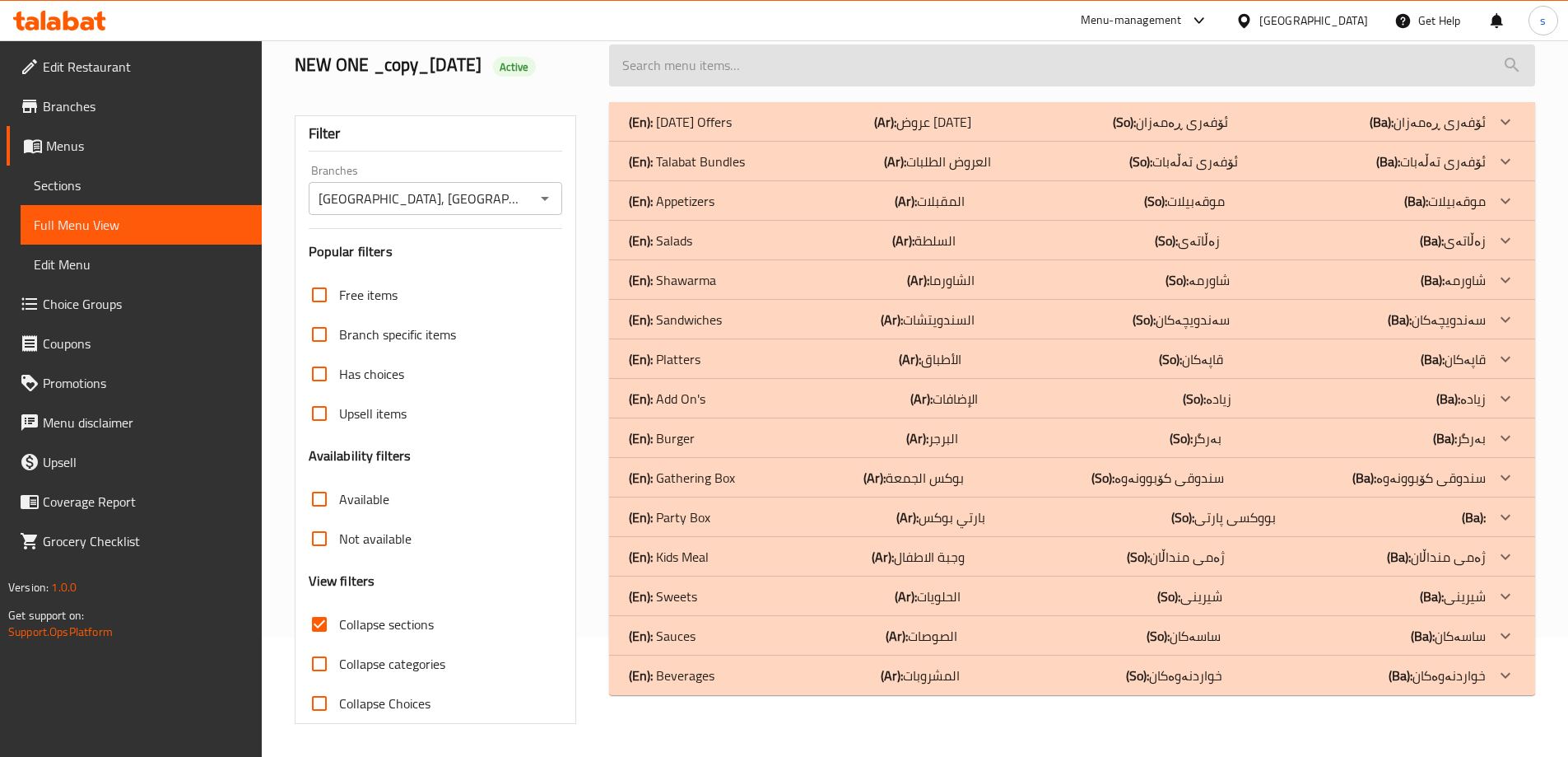
paste input "Fattoush"
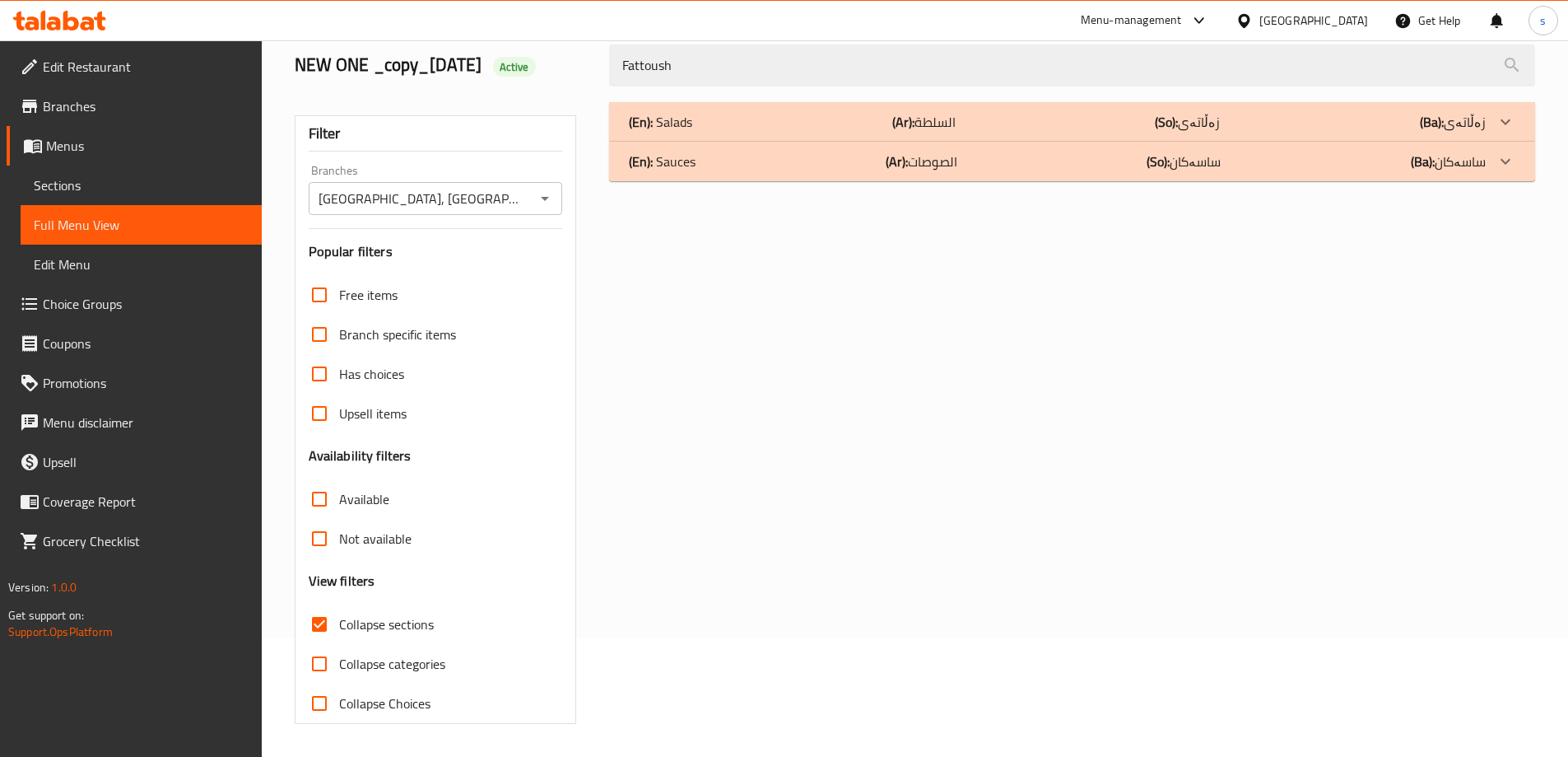
click at [714, 132] on div "(En): Sauces (Ar): الصوصات (So): ساسەکان (Ba): ساسەکان" at bounding box center [1057, 122] width 857 height 20
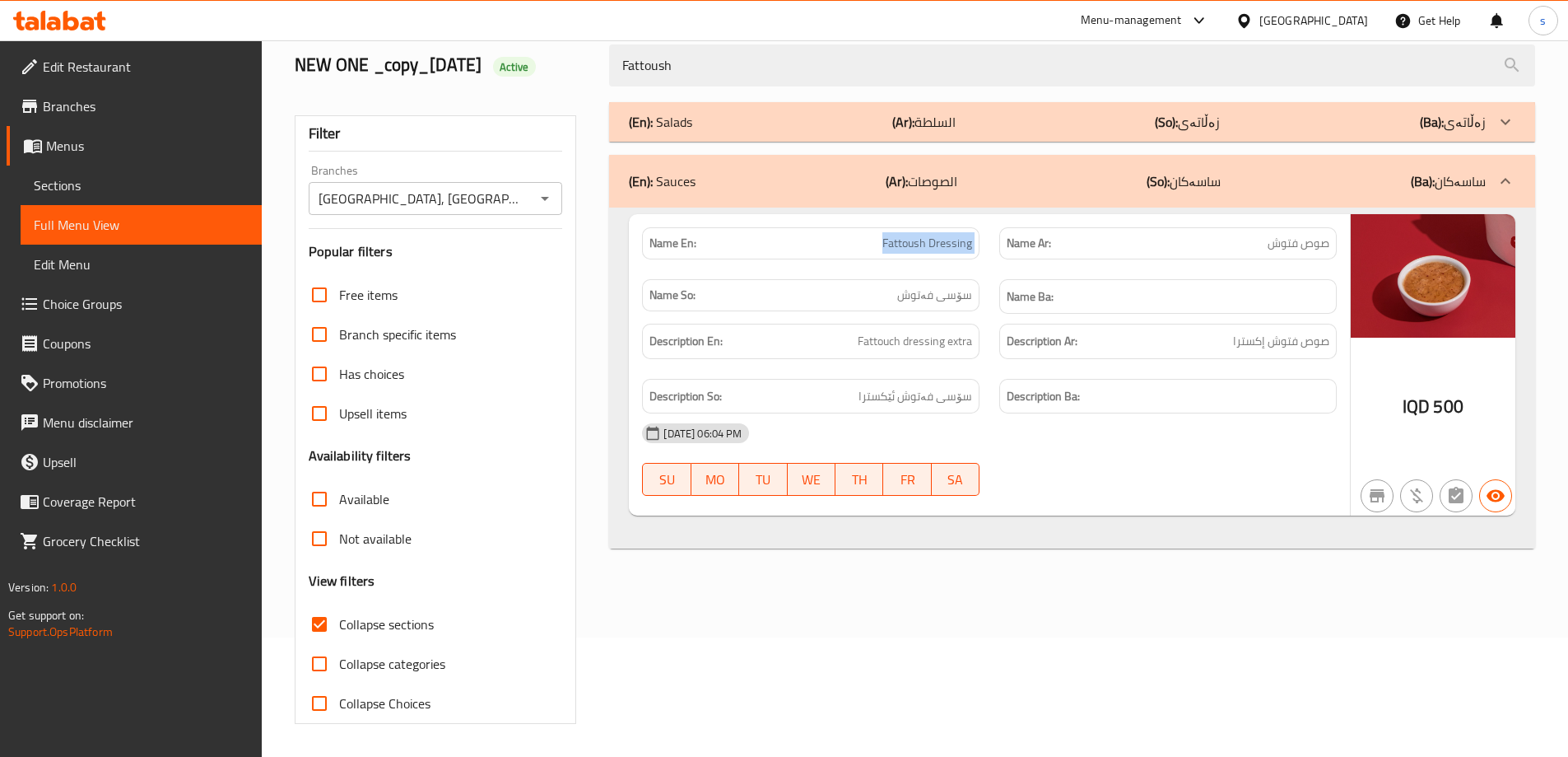
drag, startPoint x: 873, startPoint y: 250, endPoint x: 1005, endPoint y: 242, distance: 132.2
click at [1005, 242] on div "Name En: Fattoush Dressing Name Ar: صوص فتوش Name So: سۆسی فەتوش Name Ba:" at bounding box center [989, 271] width 715 height 107
copy span "Fattoush Dressing"
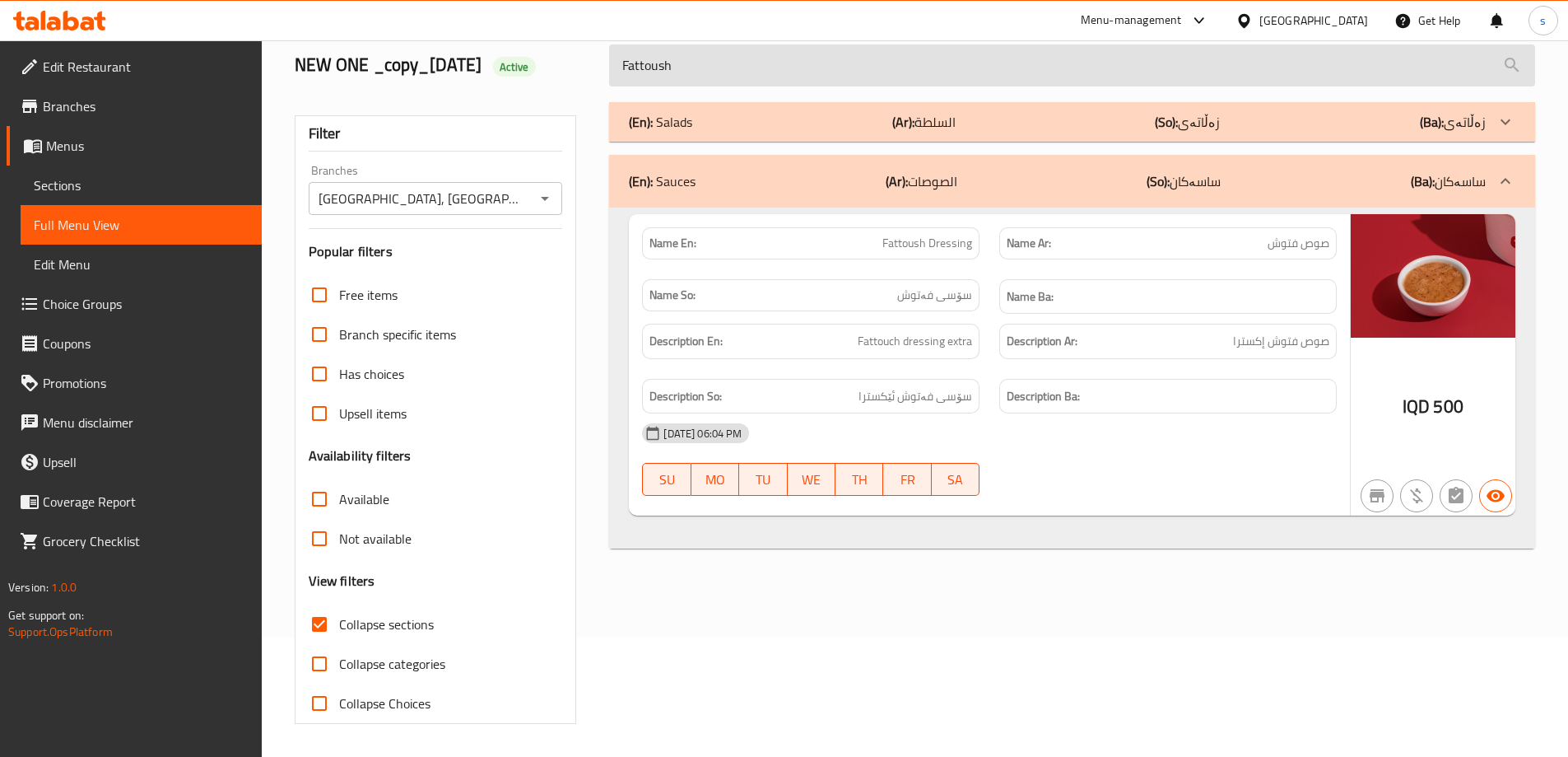
paste input "Dressing"
drag, startPoint x: 726, startPoint y: 64, endPoint x: 622, endPoint y: 64, distance: 104.0
click at [622, 64] on input "Fattoush Dressing" at bounding box center [1072, 66] width 926 height 42
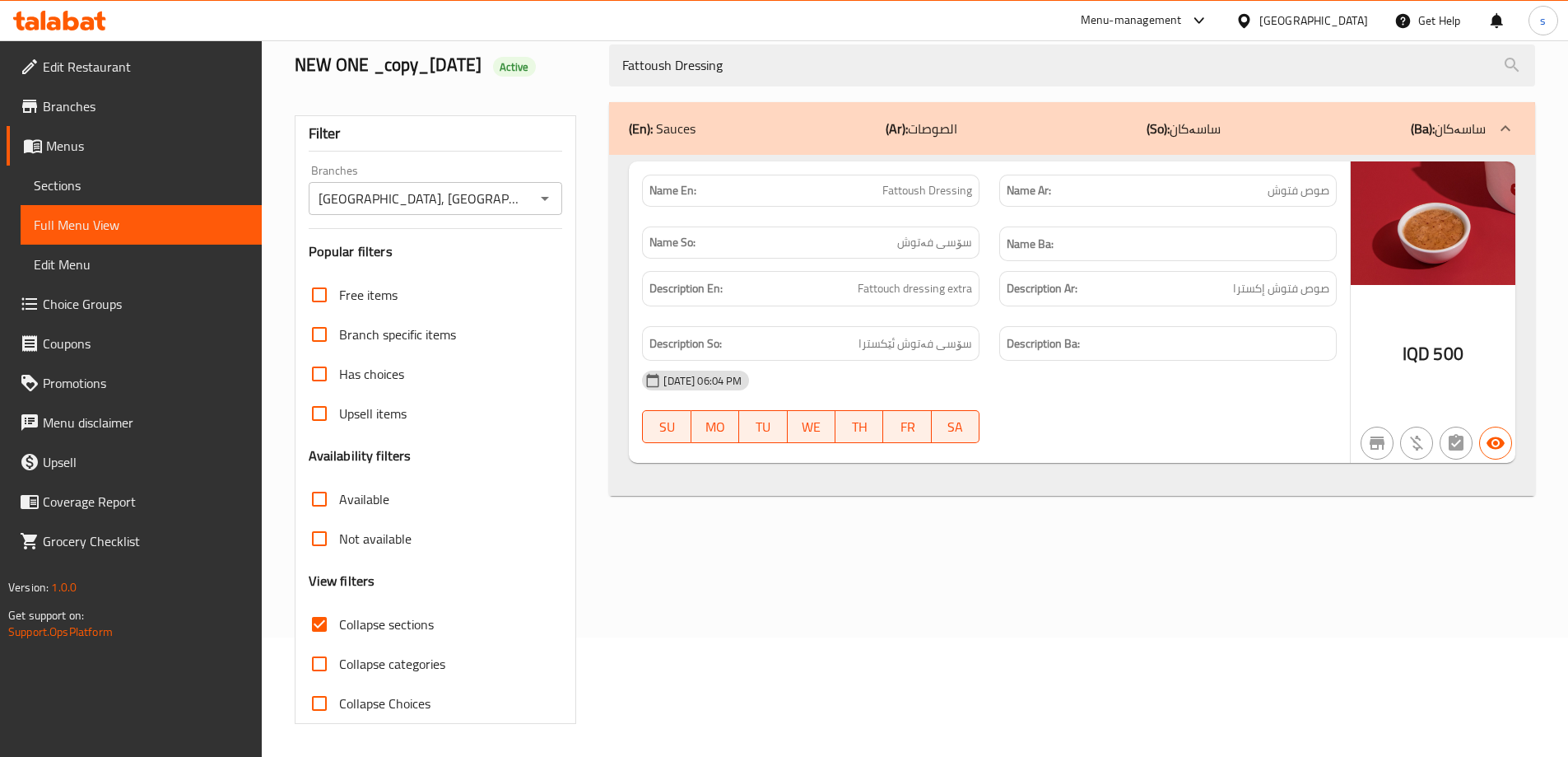
type input "Fattoush Dressing"
click at [86, 16] on icon at bounding box center [60, 21] width 93 height 20
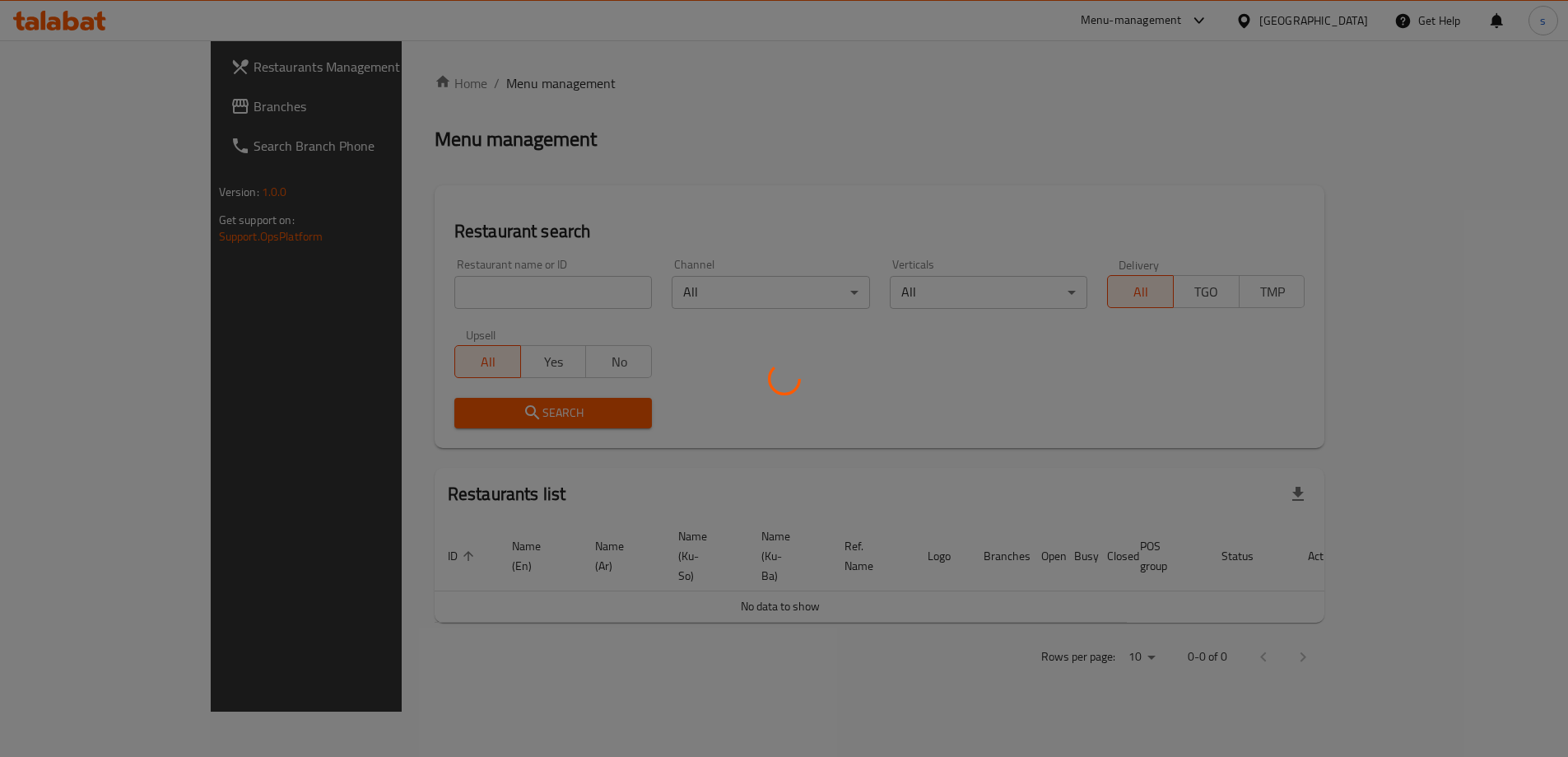
click at [373, 297] on div at bounding box center [784, 378] width 1568 height 757
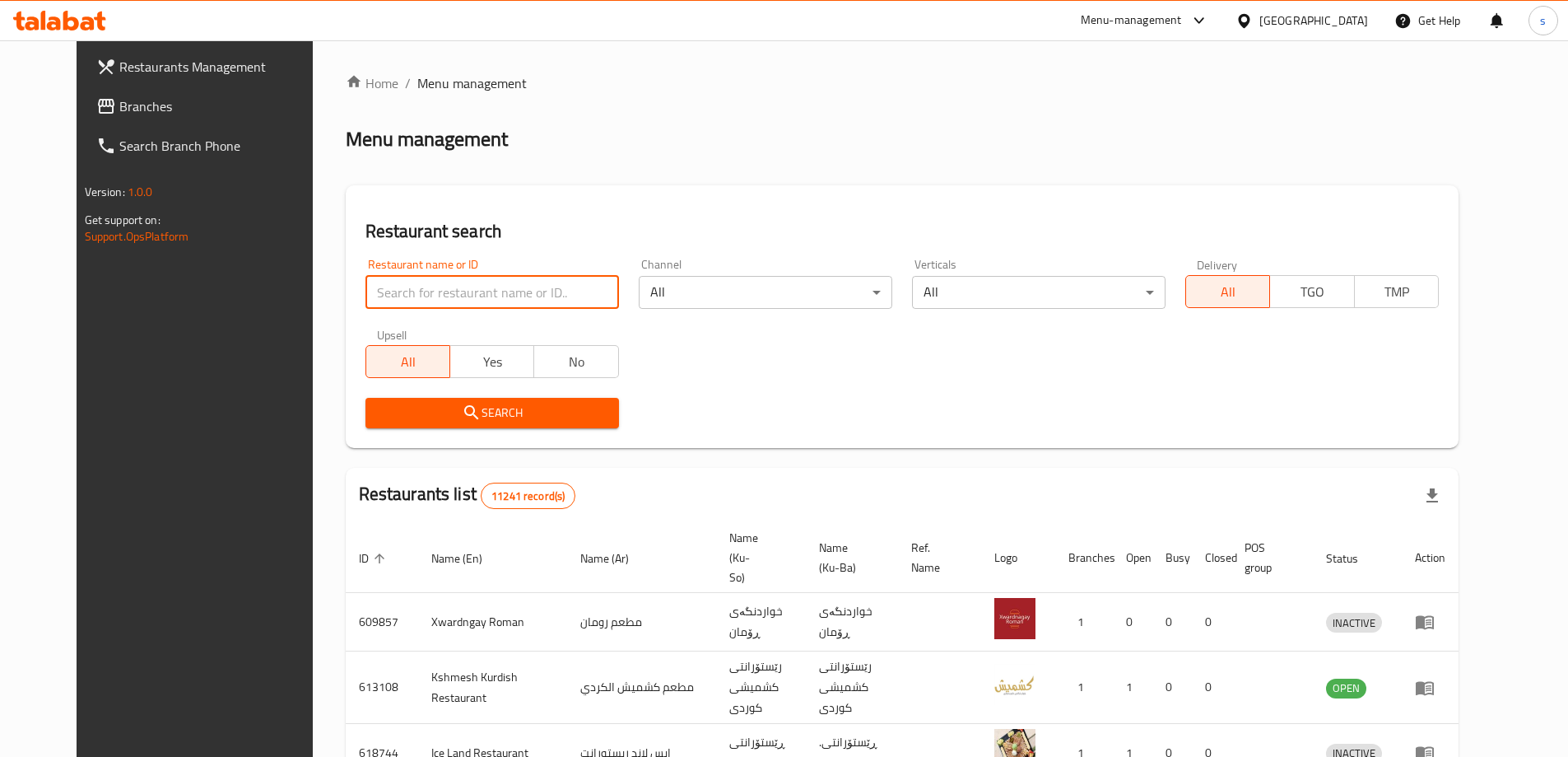
click at [373, 297] on input "search" at bounding box center [492, 292] width 254 height 33
paste input "643624"
type input "643624"
click button "Search" at bounding box center [492, 413] width 254 height 30
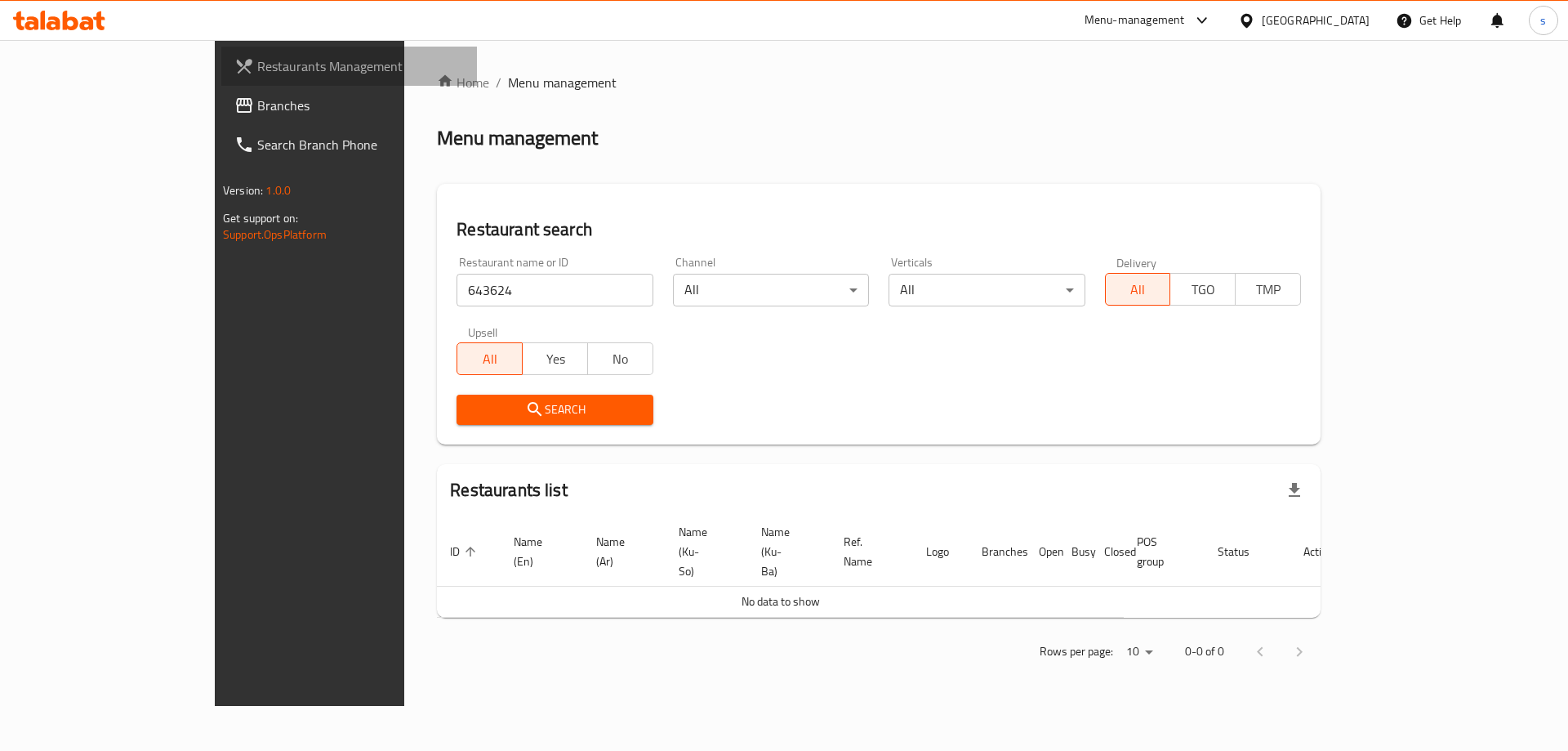
click at [257, 73] on span "Restaurants Management" at bounding box center [361, 67] width 207 height 20
